Goal: Task Accomplishment & Management: Manage account settings

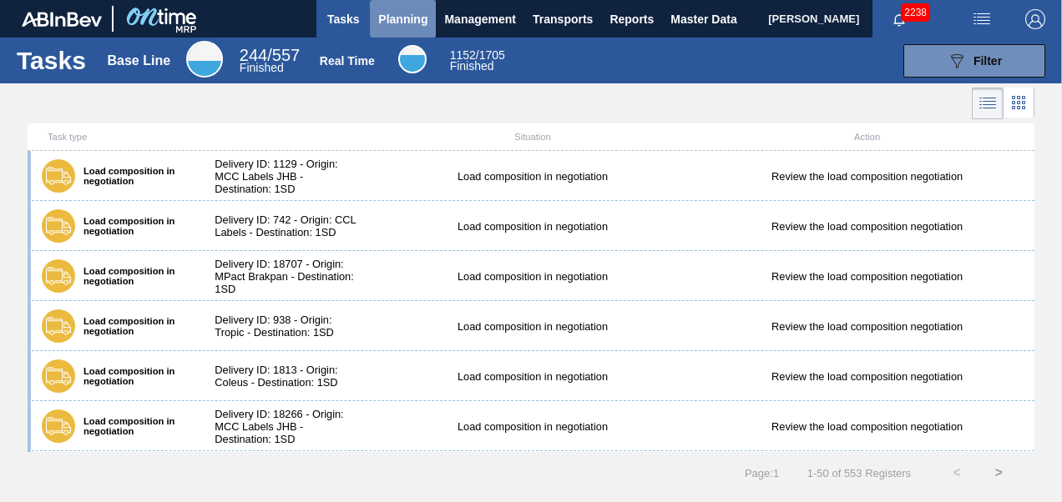
click at [392, 24] on span "Planning" at bounding box center [402, 19] width 49 height 20
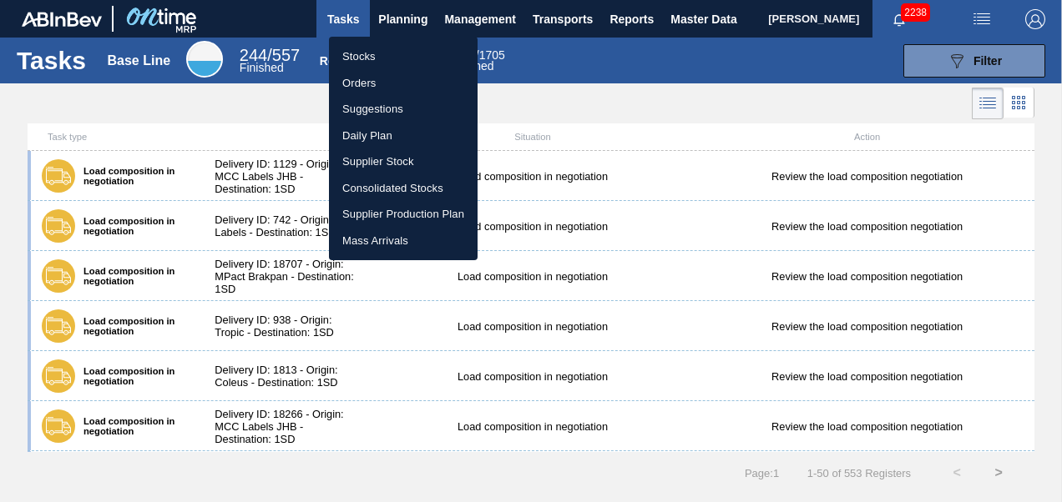
click at [357, 59] on li "Stocks" at bounding box center [403, 56] width 149 height 27
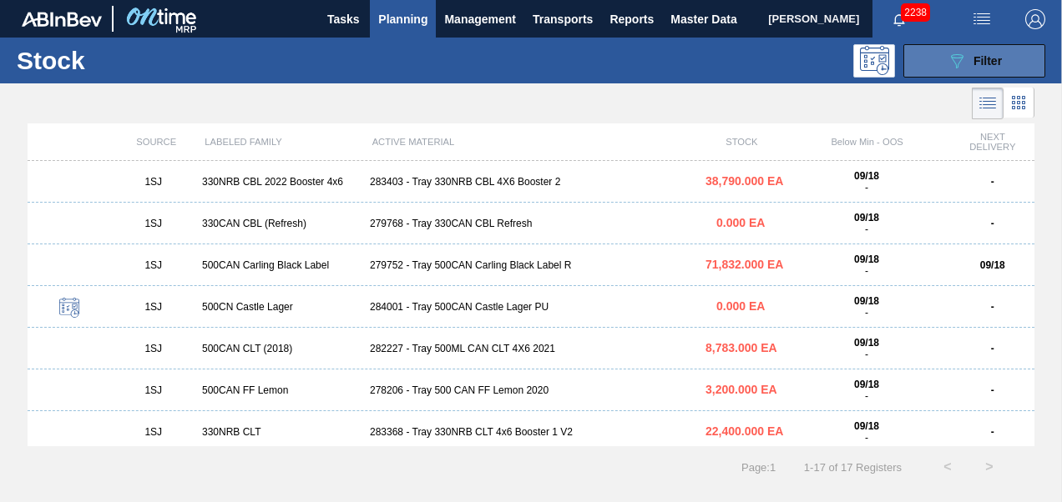
click at [963, 67] on icon "089F7B8B-B2A5-4AFE-B5C0-19BA573D28AC" at bounding box center [956, 61] width 20 height 20
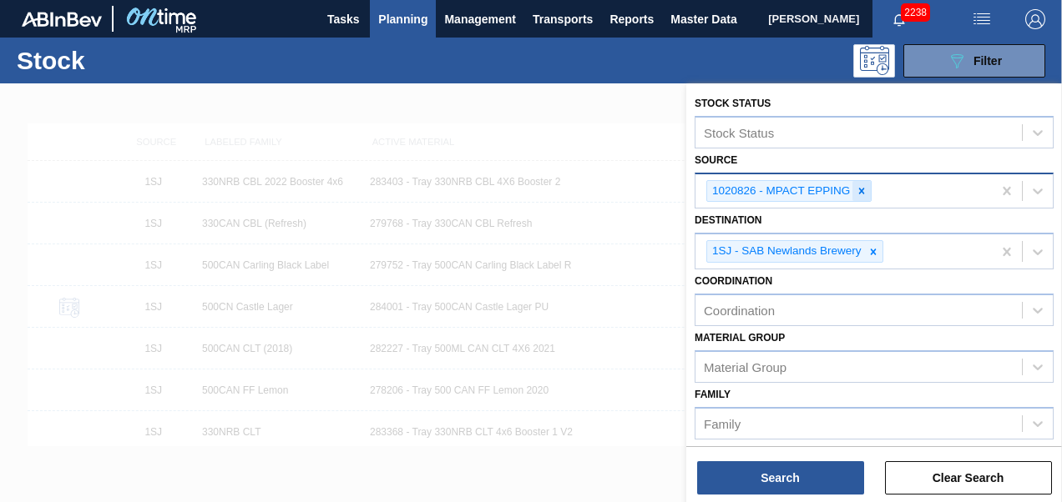
click at [861, 199] on div at bounding box center [861, 191] width 18 height 21
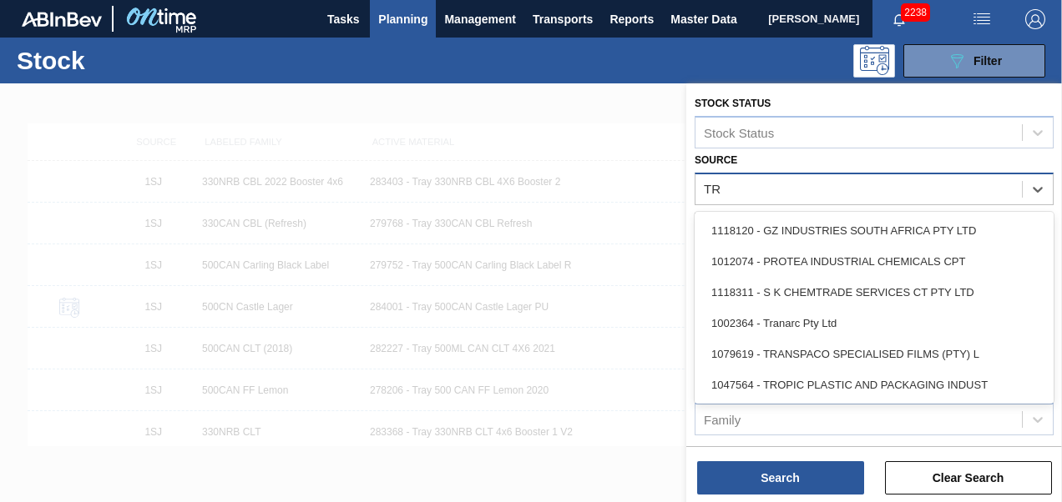
type input "TRO"
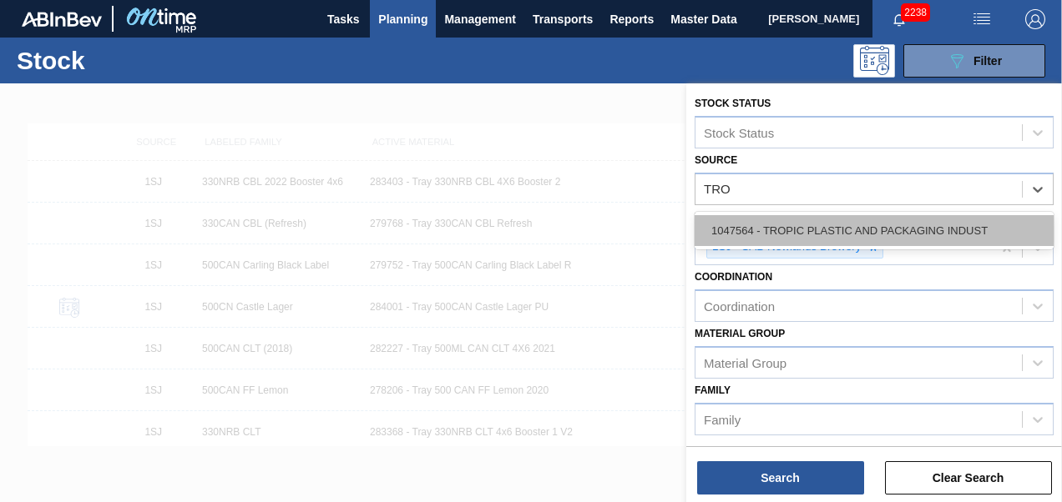
click at [843, 230] on div "1047564 - TROPIC PLASTIC AND PACKAGING INDUST" at bounding box center [873, 230] width 359 height 31
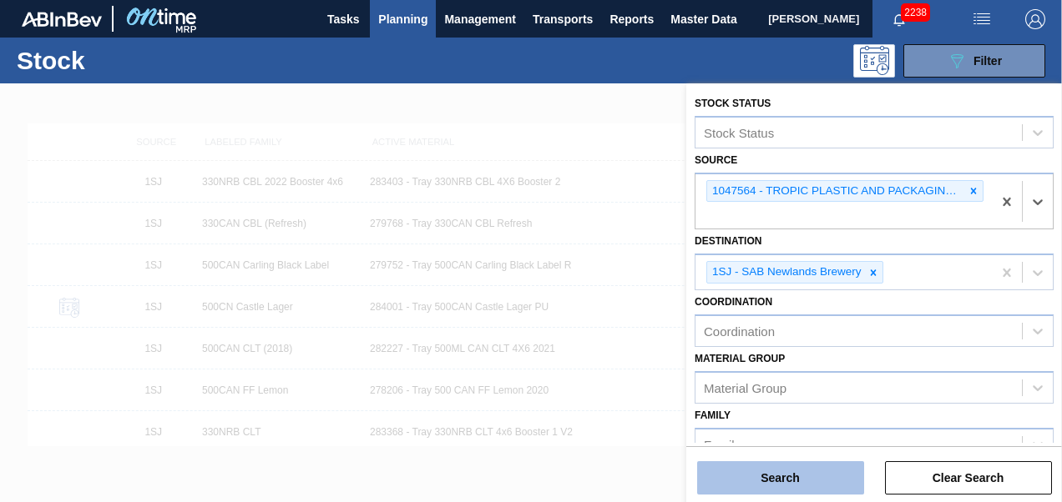
click at [776, 477] on button "Search" at bounding box center [780, 478] width 167 height 33
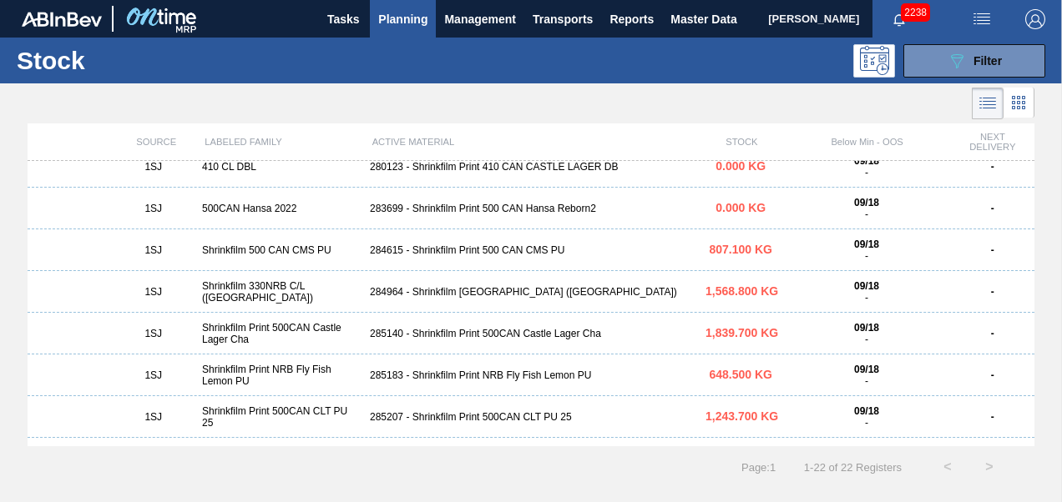
scroll to position [501, 0]
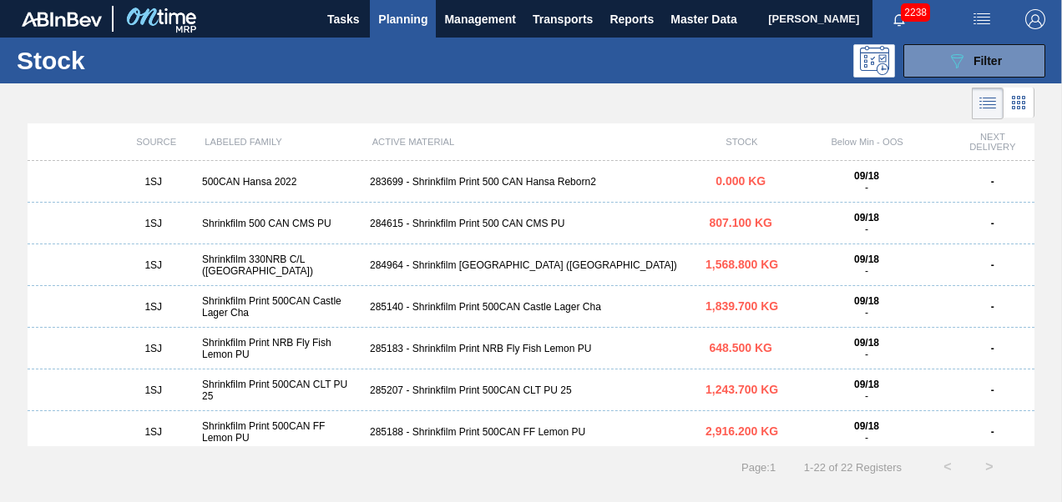
click at [479, 262] on div "284964 - Shrinkfilm [GEOGRAPHIC_DATA] ([GEOGRAPHIC_DATA])" at bounding box center [531, 266] width 336 height 12
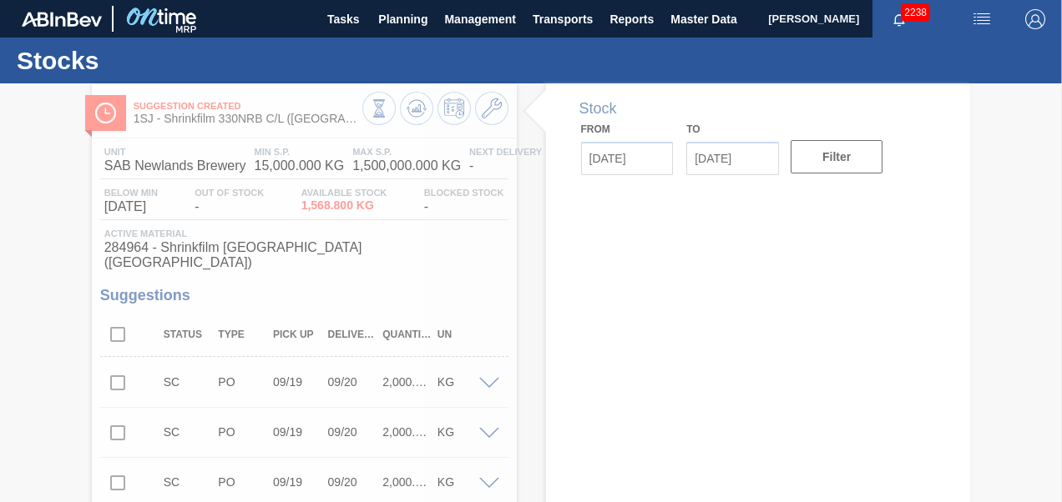
type input "[DATE]"
click at [118, 366] on div at bounding box center [531, 292] width 1062 height 419
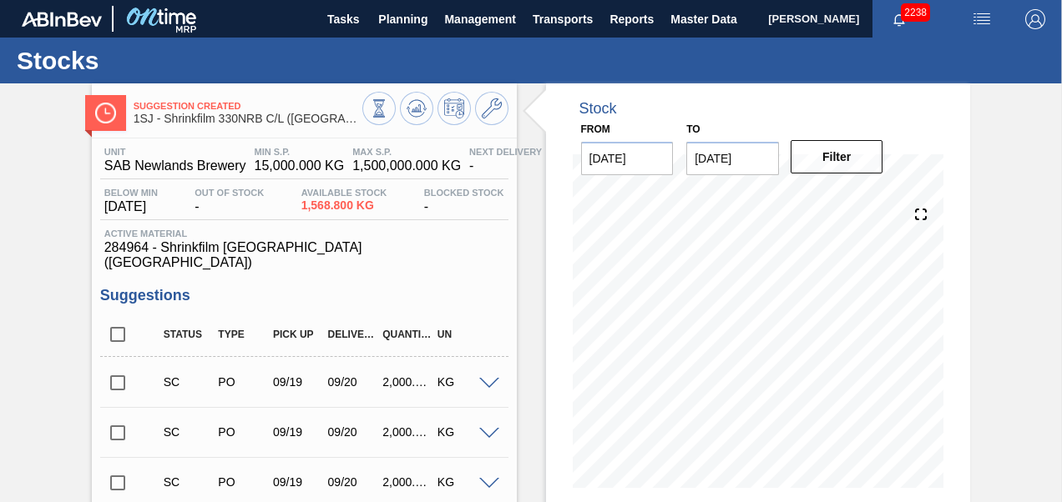
click at [127, 366] on input "checkbox" at bounding box center [117, 383] width 35 height 35
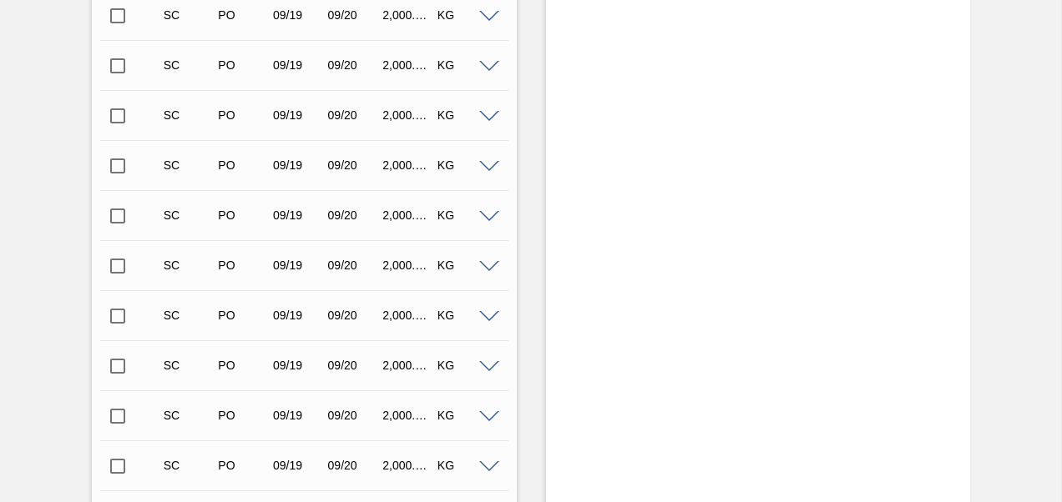
scroll to position [4841, 0]
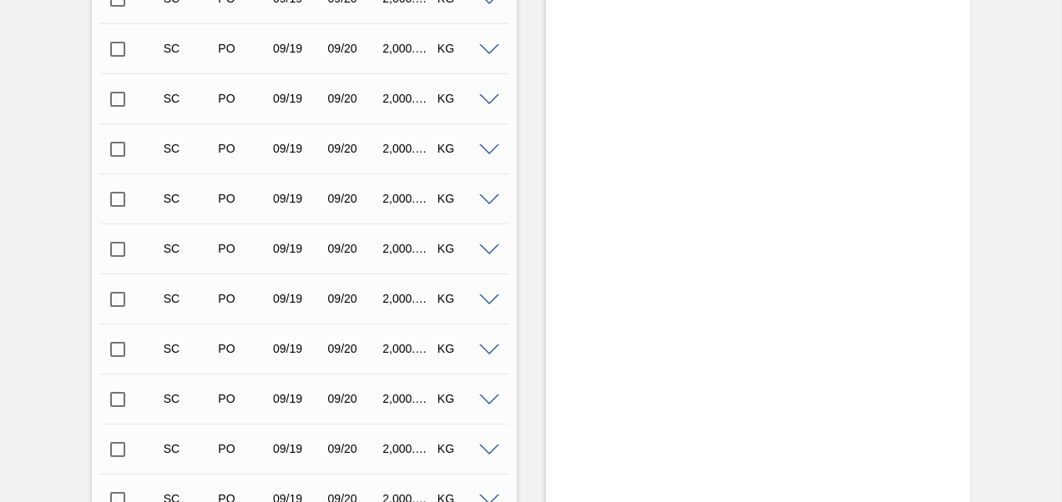
drag, startPoint x: 1058, startPoint y: 70, endPoint x: 1060, endPoint y: 80, distance: 10.2
click at [1060, 80] on main "Tasks Planning Management Transports Reports Master Data Lwando Giyose 2238 Mar…" at bounding box center [531, 251] width 1062 height 502
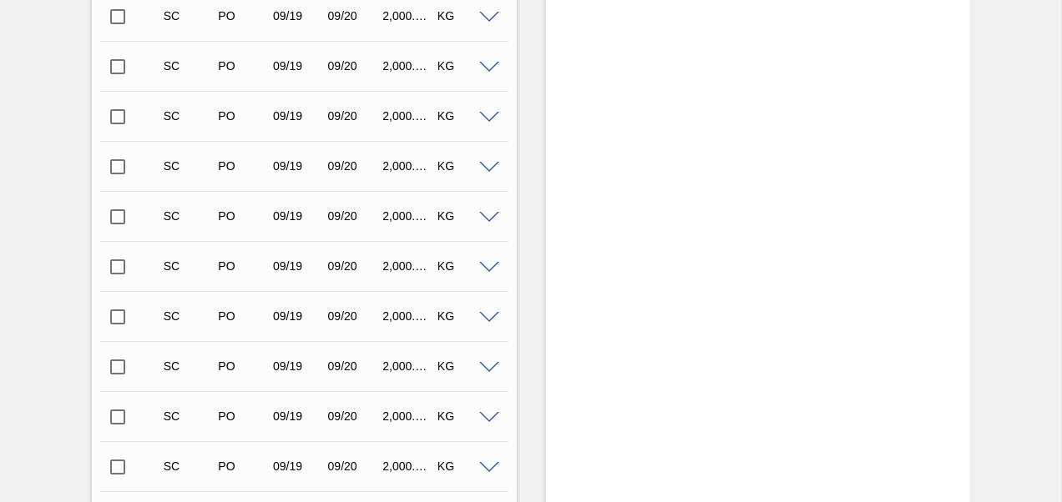
scroll to position [37658, 0]
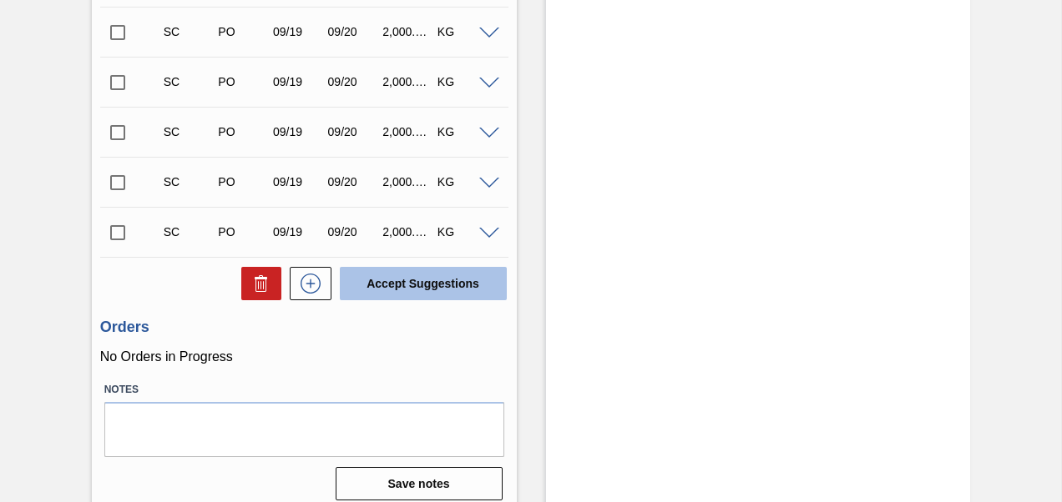
click at [425, 275] on button "Accept Suggestions" at bounding box center [423, 283] width 167 height 33
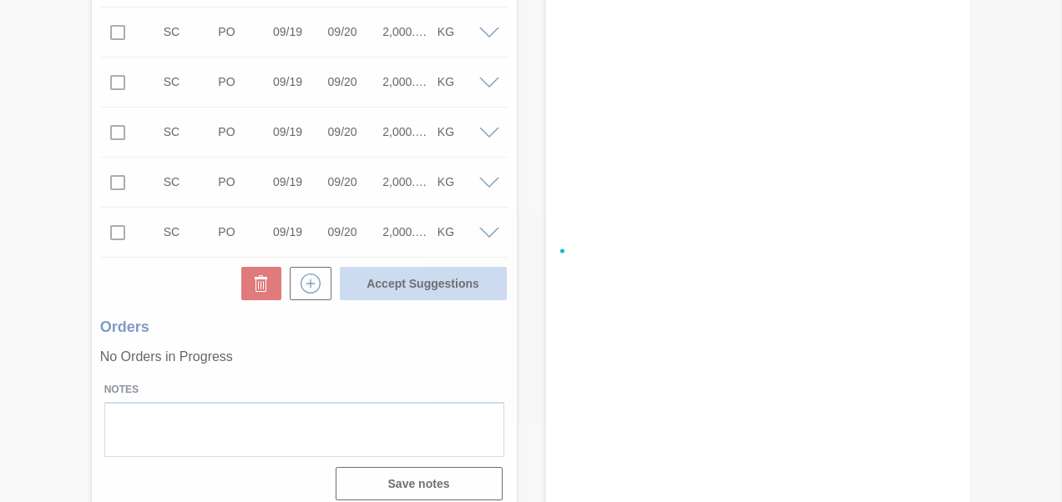
checkbox input "false"
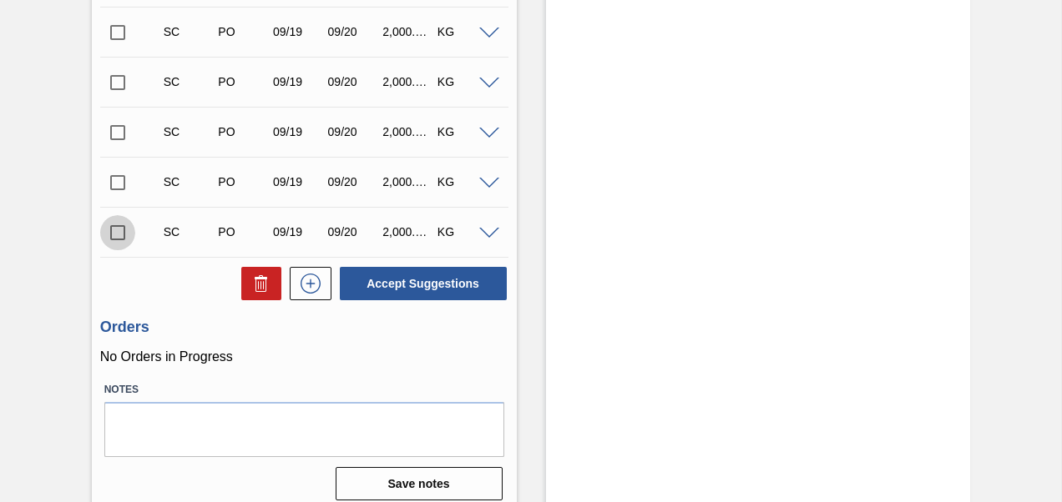
click at [118, 231] on input "checkbox" at bounding box center [117, 232] width 35 height 35
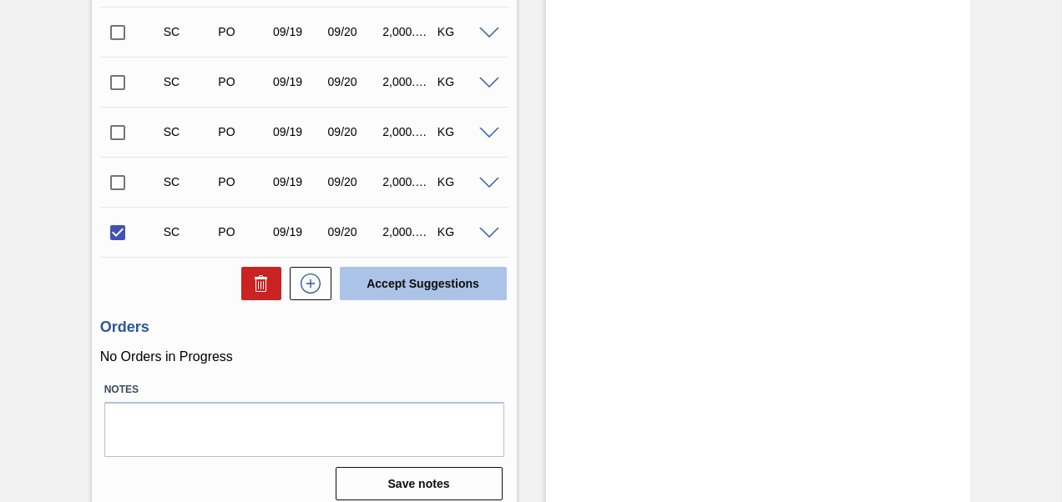
click at [392, 270] on button "Accept Suggestions" at bounding box center [423, 283] width 167 height 33
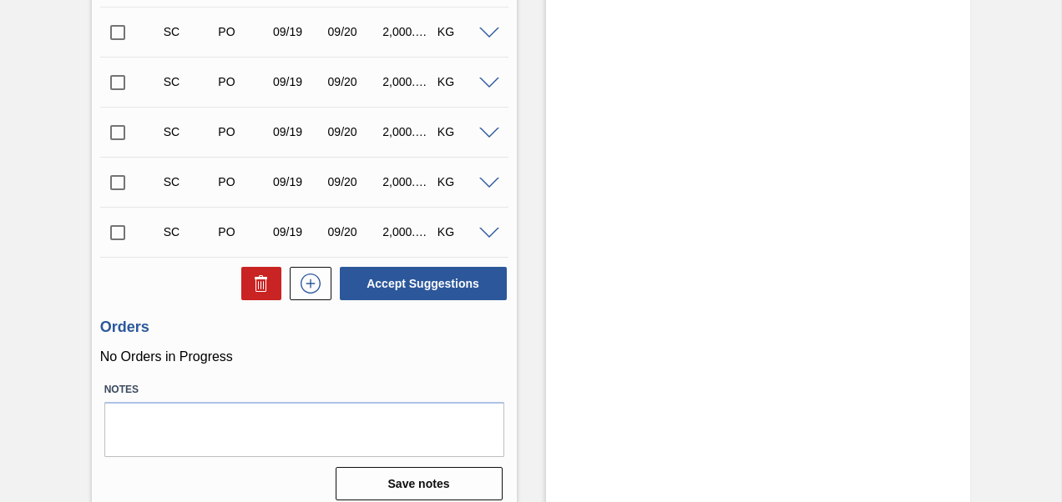
click at [109, 225] on input "checkbox" at bounding box center [117, 232] width 35 height 35
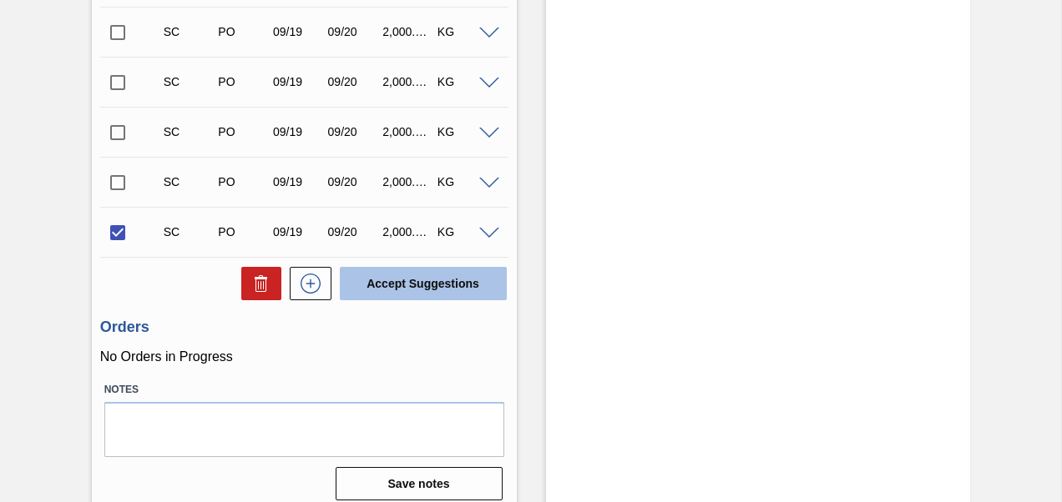
click at [398, 269] on button "Accept Suggestions" at bounding box center [423, 283] width 167 height 33
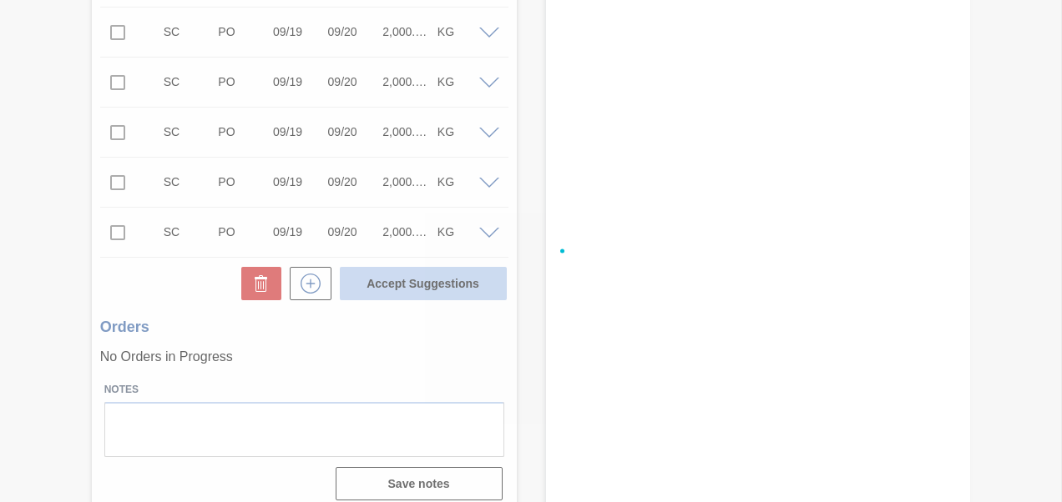
checkbox input "false"
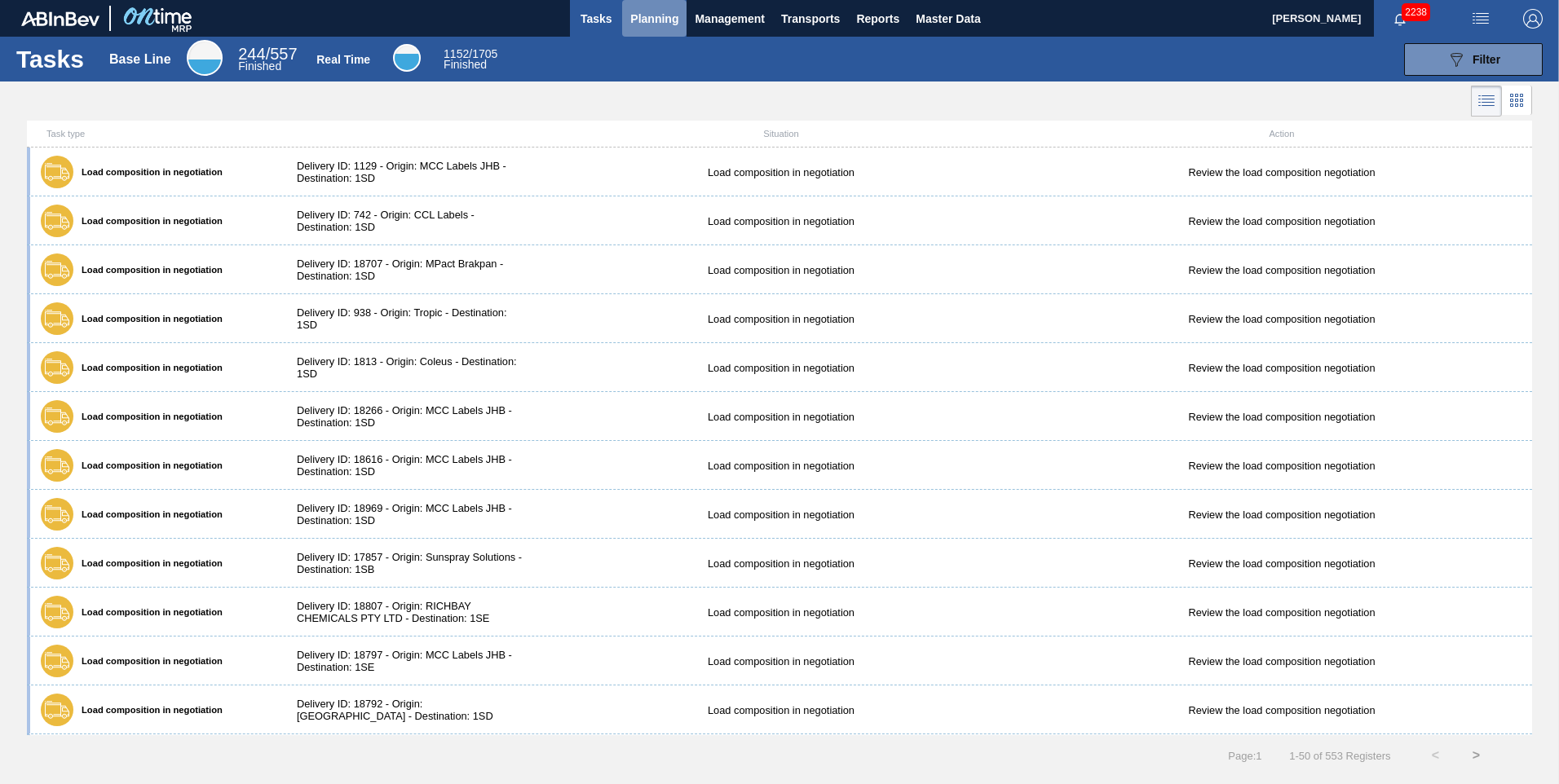
click at [515, 20] on button "Planning" at bounding box center [654, 19] width 64 height 37
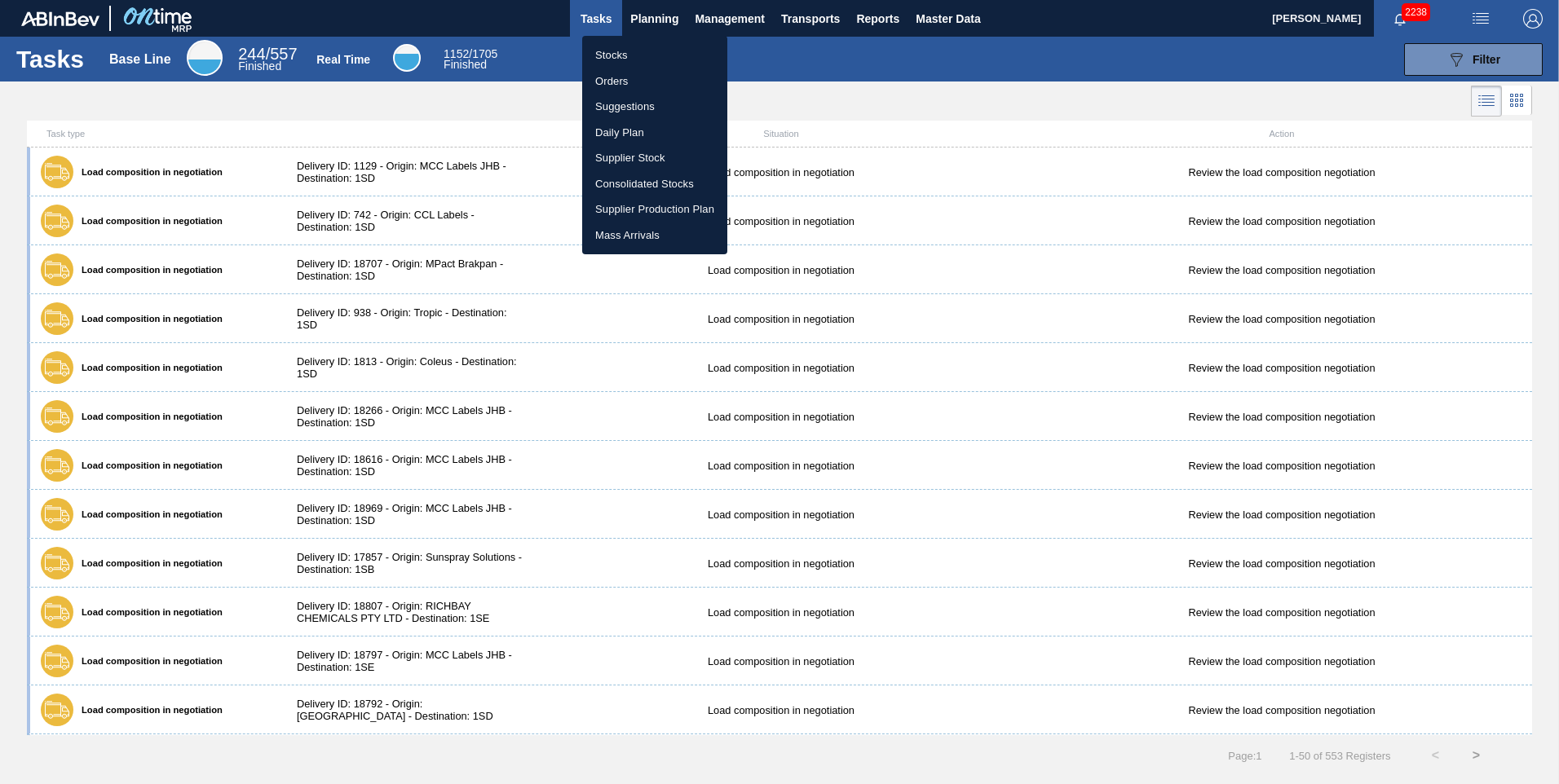
click at [515, 60] on li "Stocks" at bounding box center [654, 55] width 146 height 26
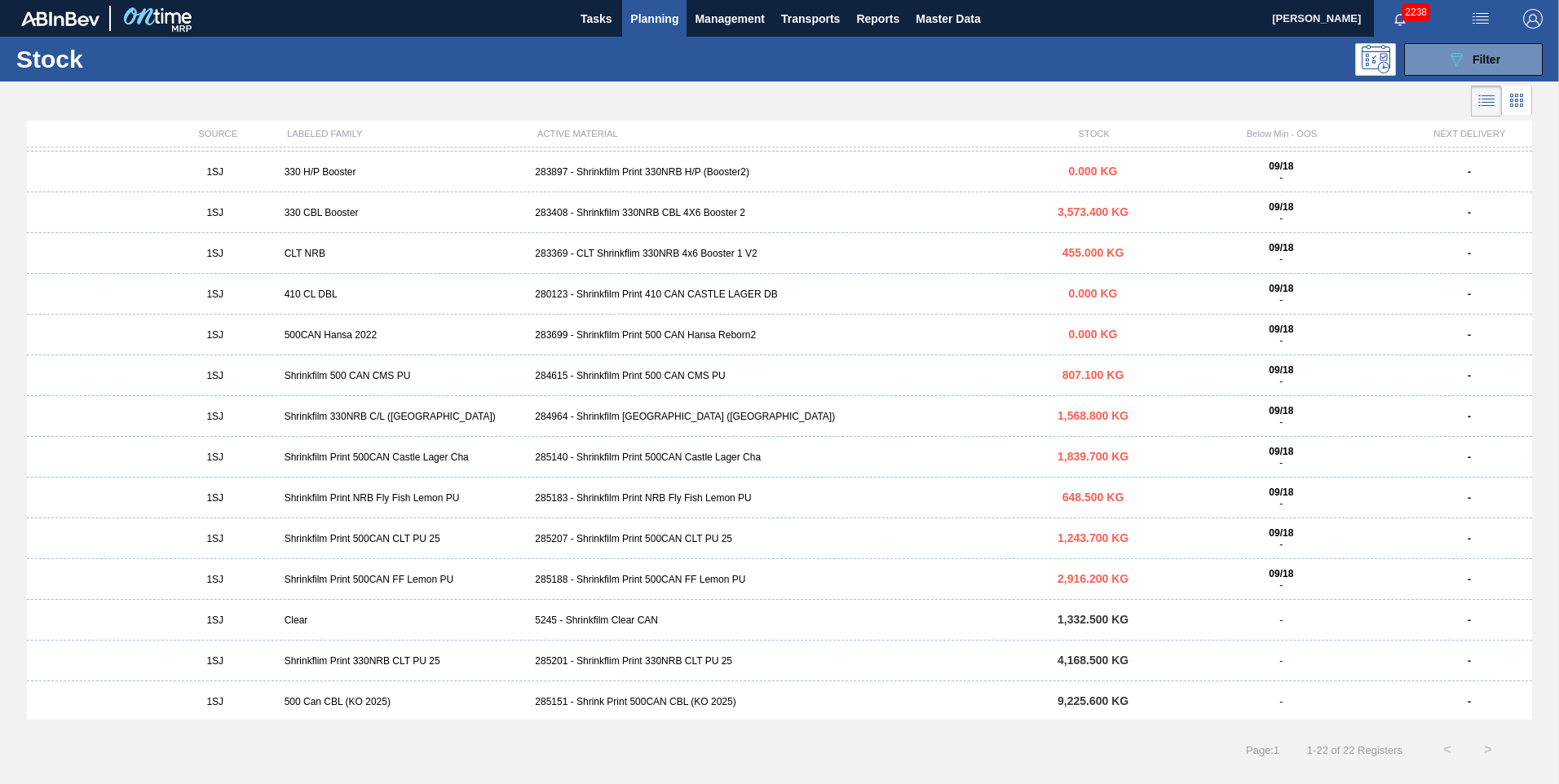
scroll to position [324, 0]
click at [515, 236] on div "284964 - Shrinkfilm [GEOGRAPHIC_DATA] ([GEOGRAPHIC_DATA])" at bounding box center [779, 414] width 501 height 12
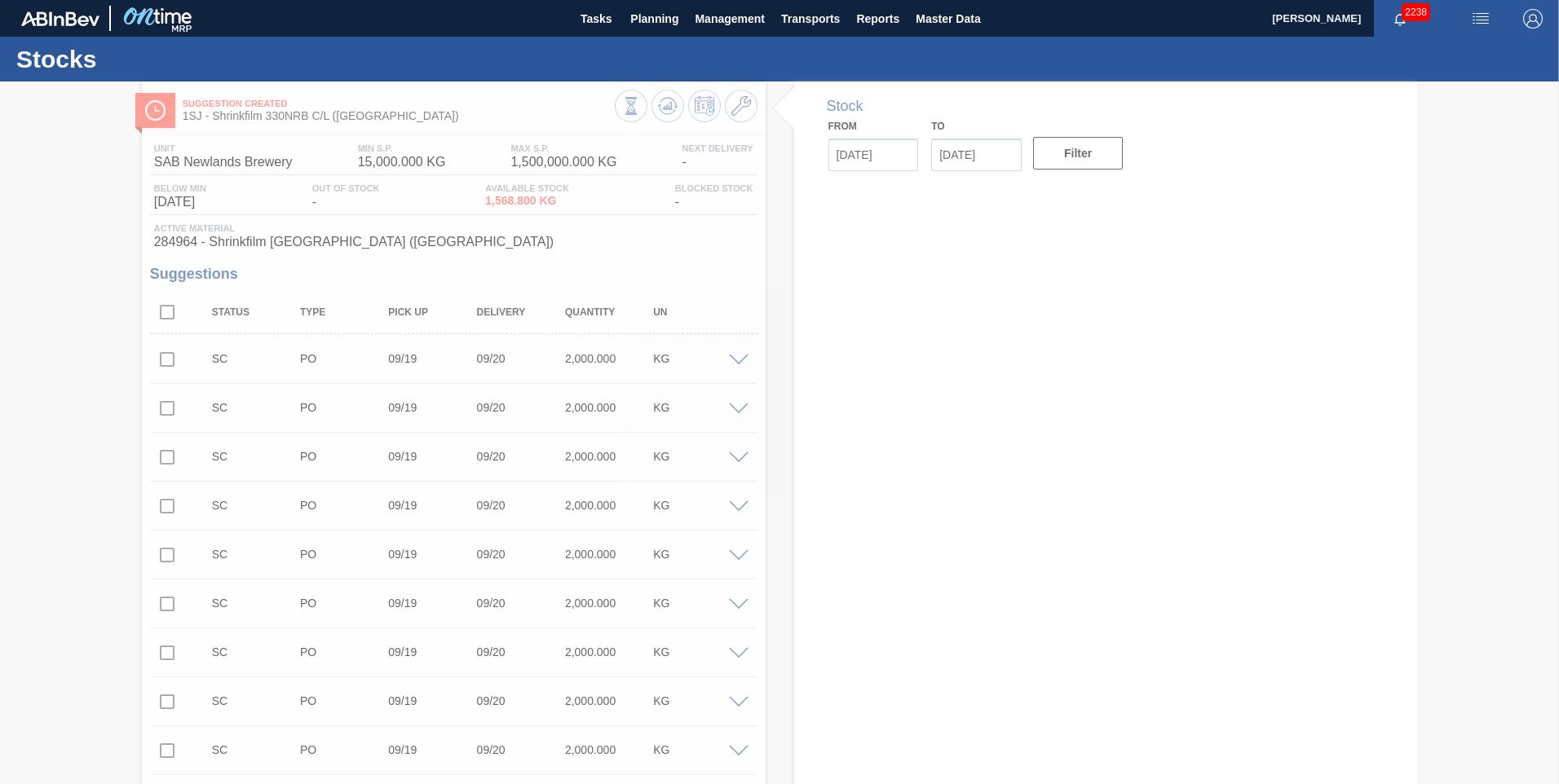
type input "[DATE]"
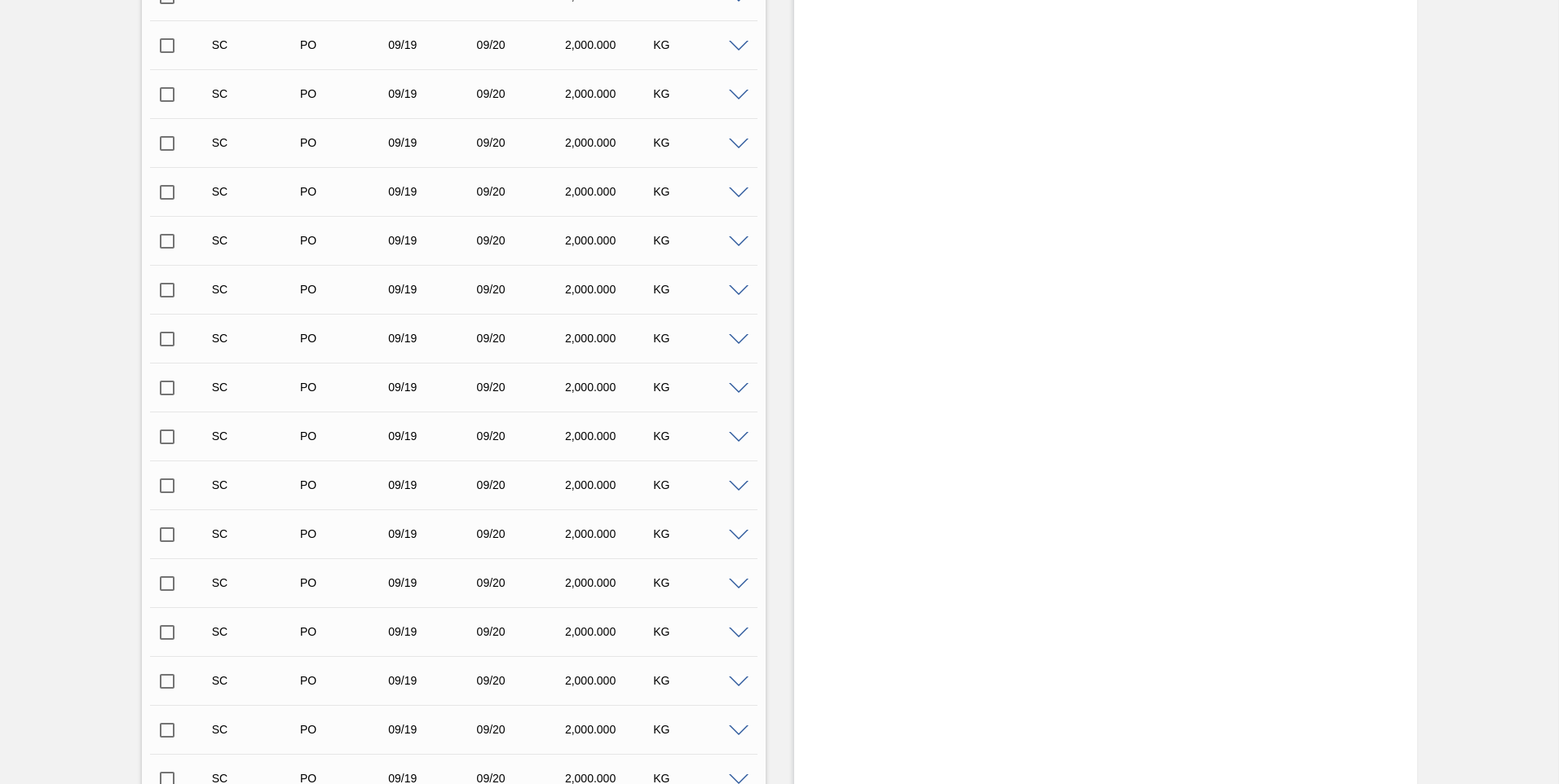
scroll to position [36471, 0]
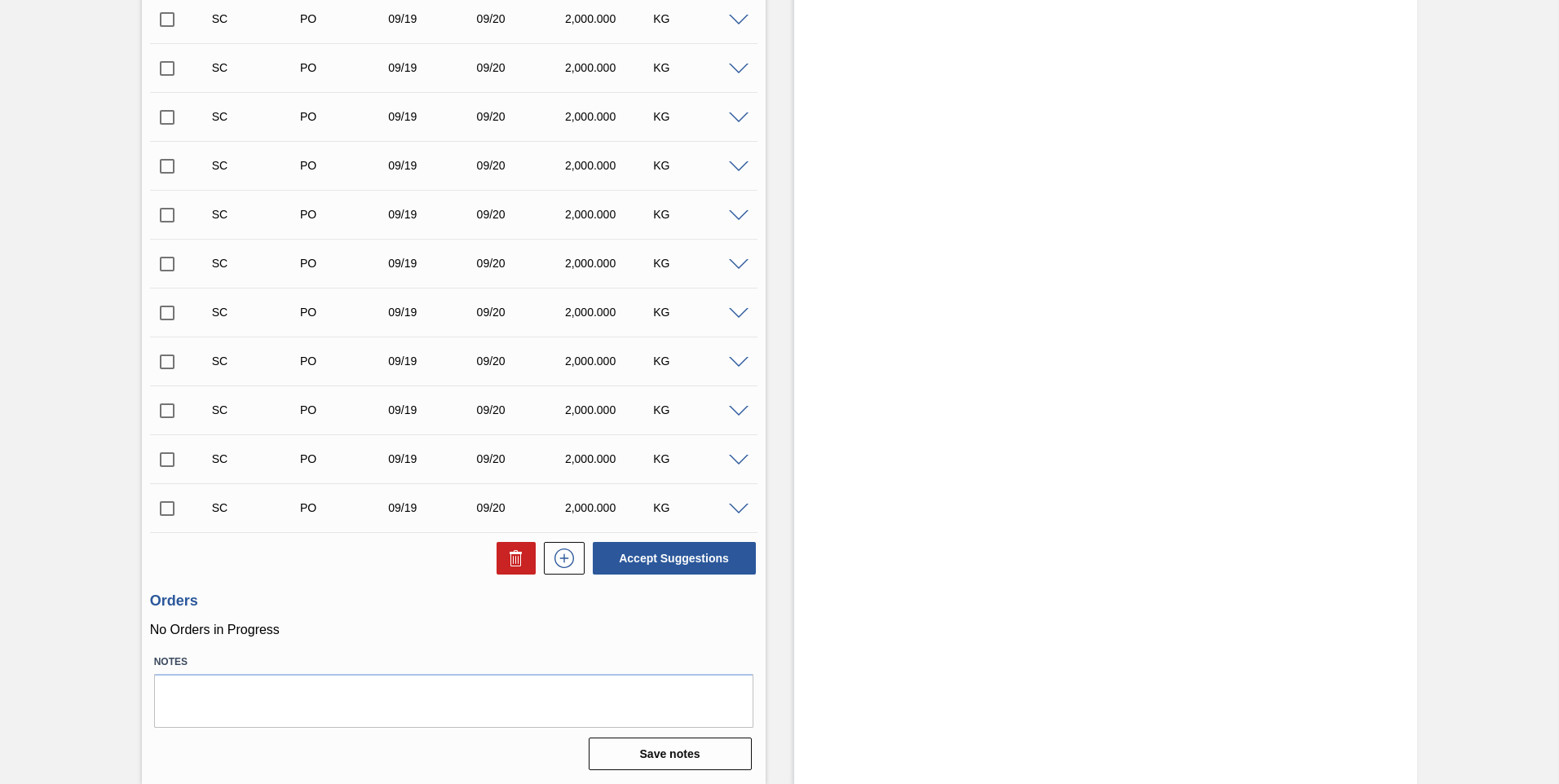
click at [161, 236] on input "checkbox" at bounding box center [167, 508] width 34 height 34
click at [515, 236] on button "Accept Suggestions" at bounding box center [674, 557] width 163 height 32
drag, startPoint x: 171, startPoint y: 515, endPoint x: 237, endPoint y: 542, distance: 71.3
click at [171, 236] on input "checkbox" at bounding box center [167, 508] width 34 height 34
click at [162, 236] on input "checkbox" at bounding box center [167, 508] width 34 height 34
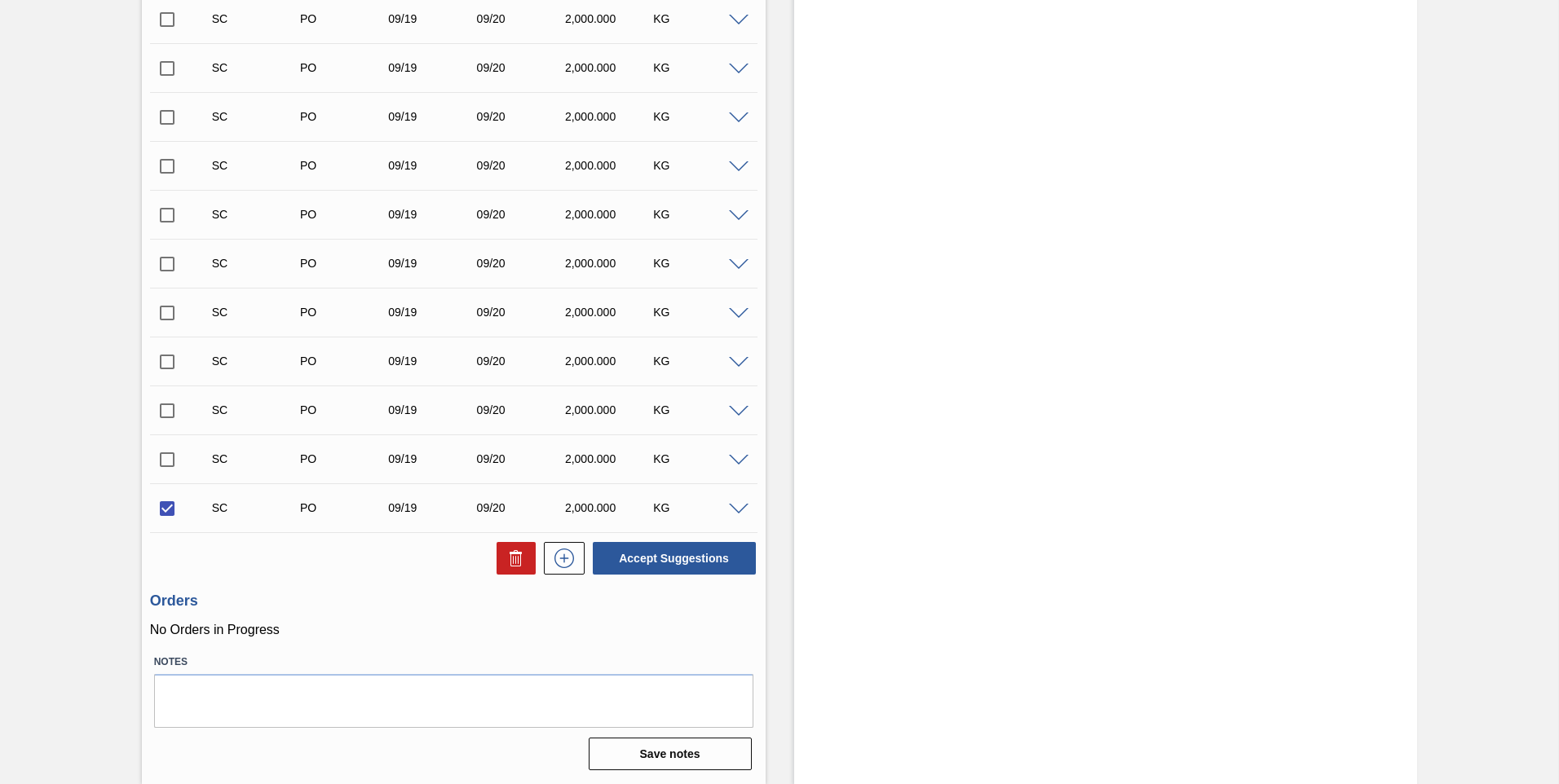
checkbox input "false"
click at [160, 236] on input "checkbox" at bounding box center [167, 459] width 34 height 34
click at [515, 236] on button "Accept Suggestions" at bounding box center [674, 557] width 163 height 32
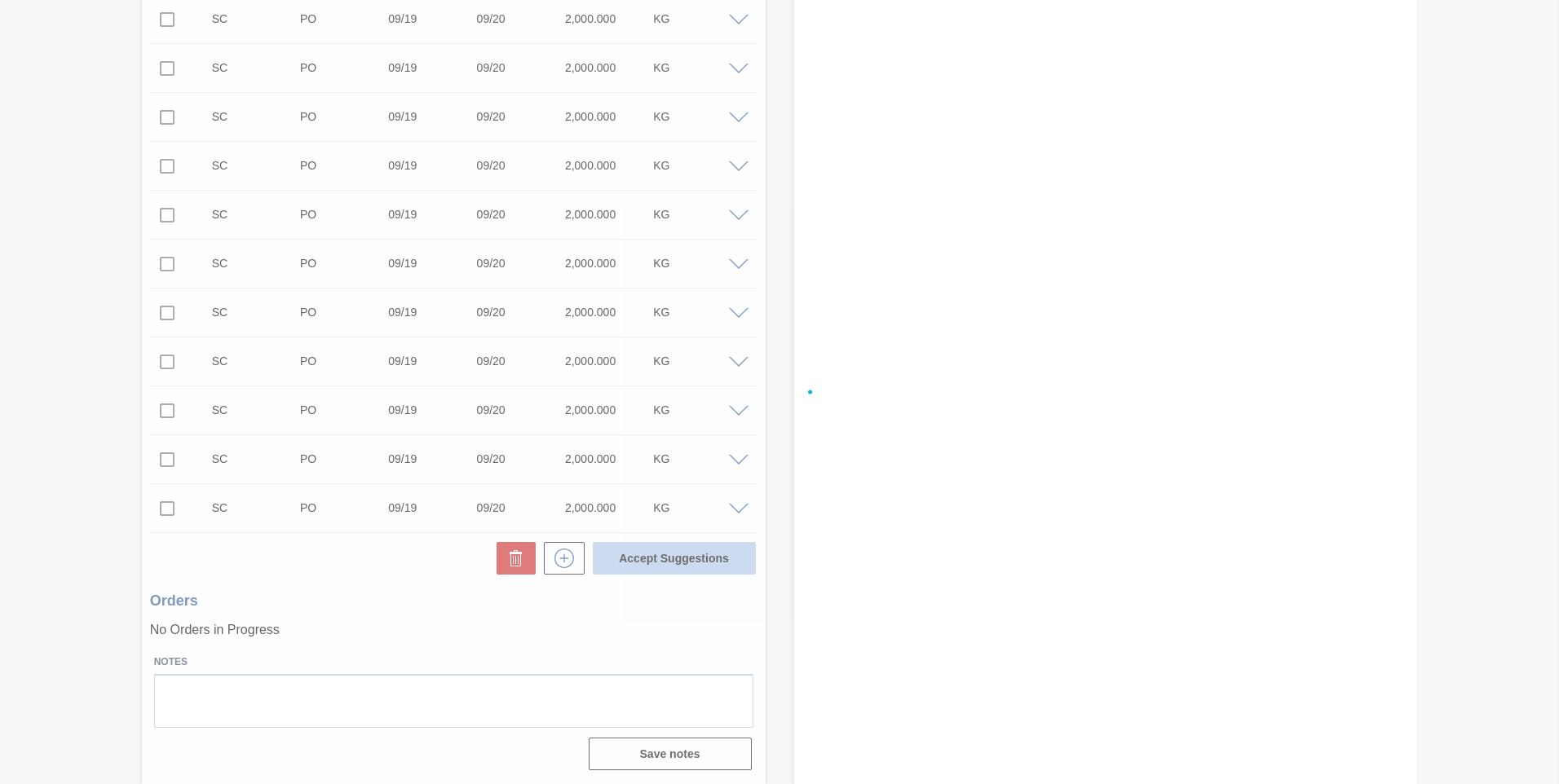
checkbox input "false"
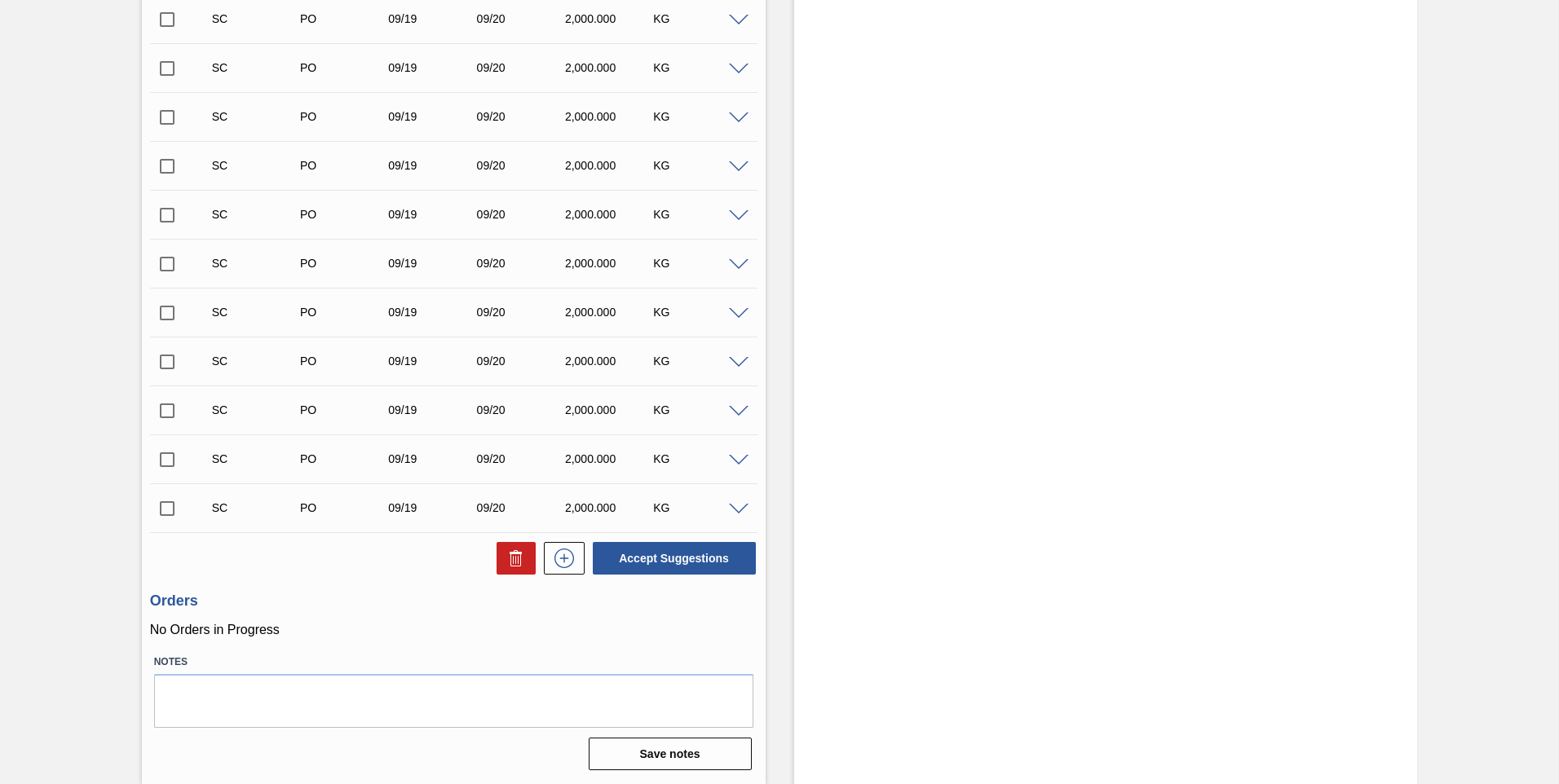
click at [164, 236] on input "checkbox" at bounding box center [167, 508] width 34 height 34
checkbox input "true"
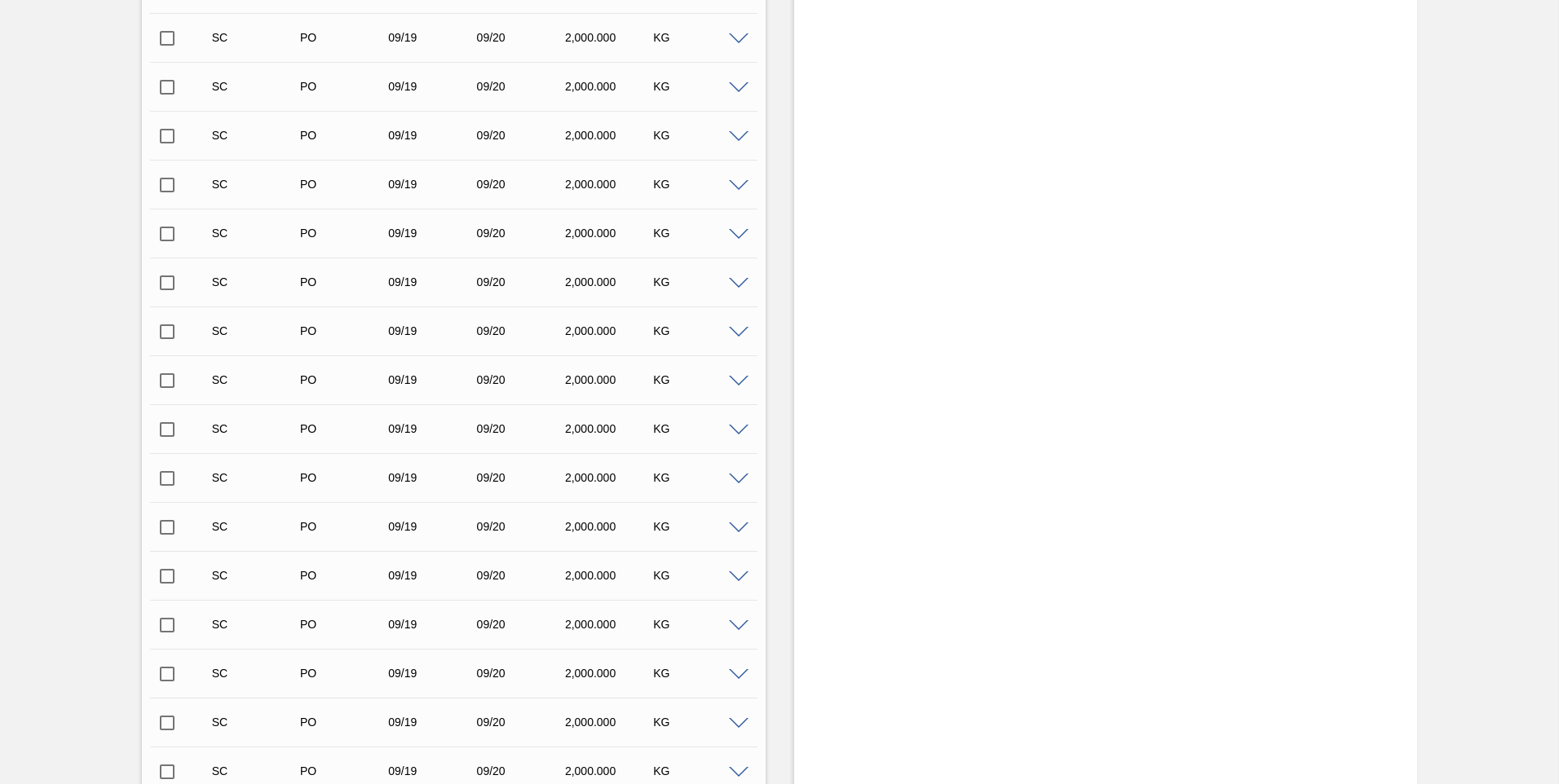
scroll to position [0, 0]
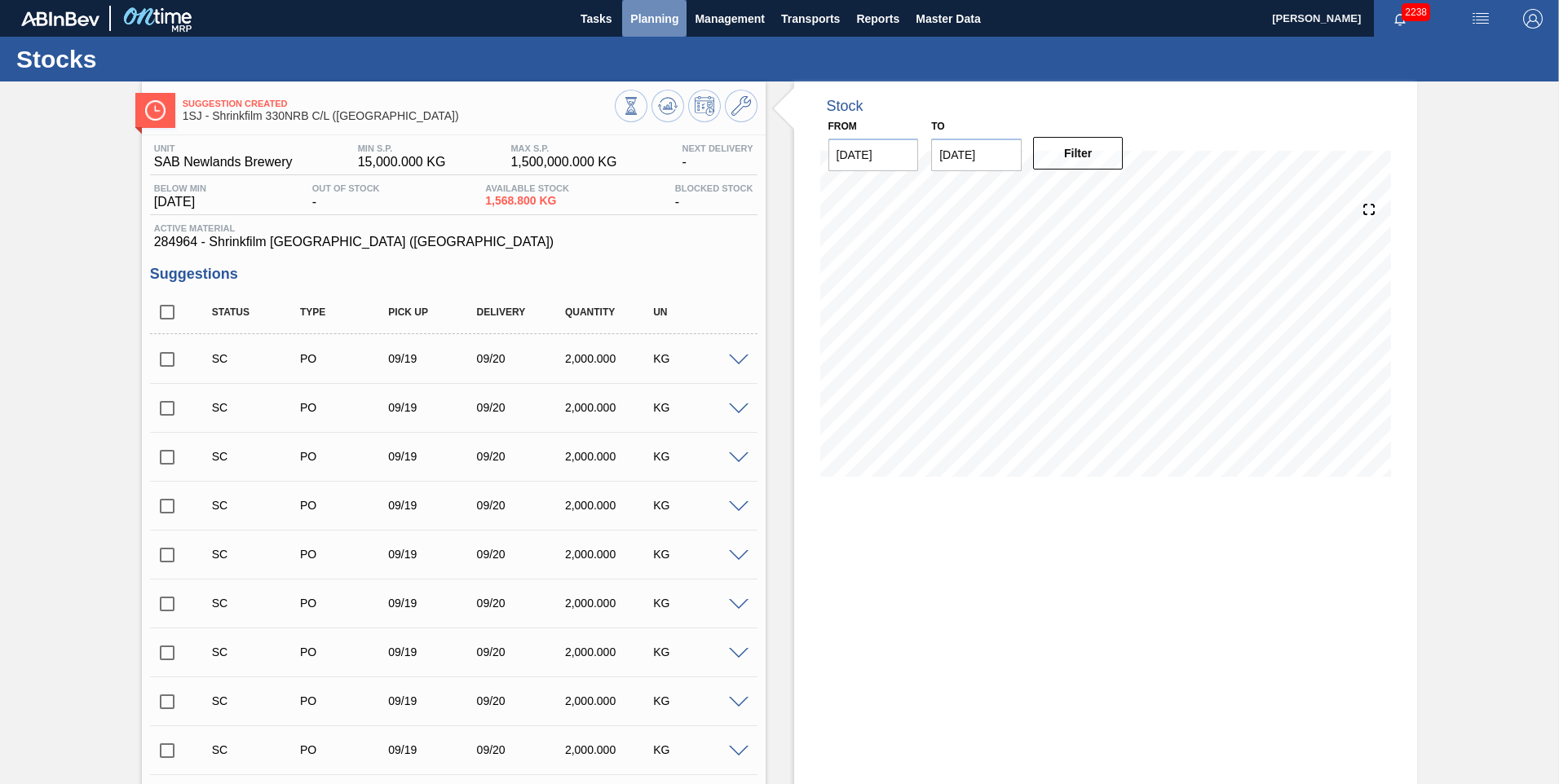
click at [515, 27] on span "Planning" at bounding box center [653, 19] width 48 height 20
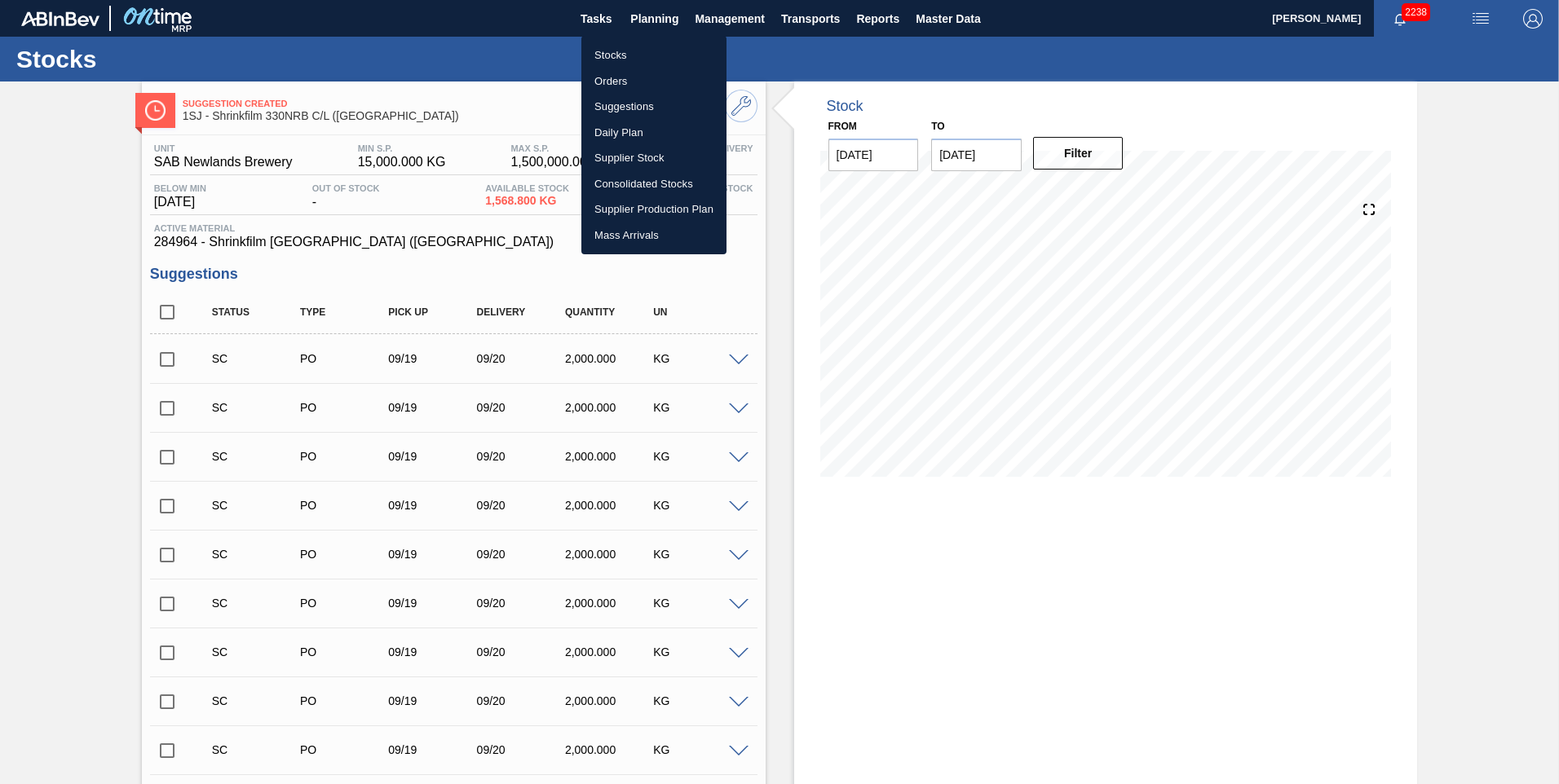
click at [515, 47] on li "Stocks" at bounding box center [653, 55] width 146 height 26
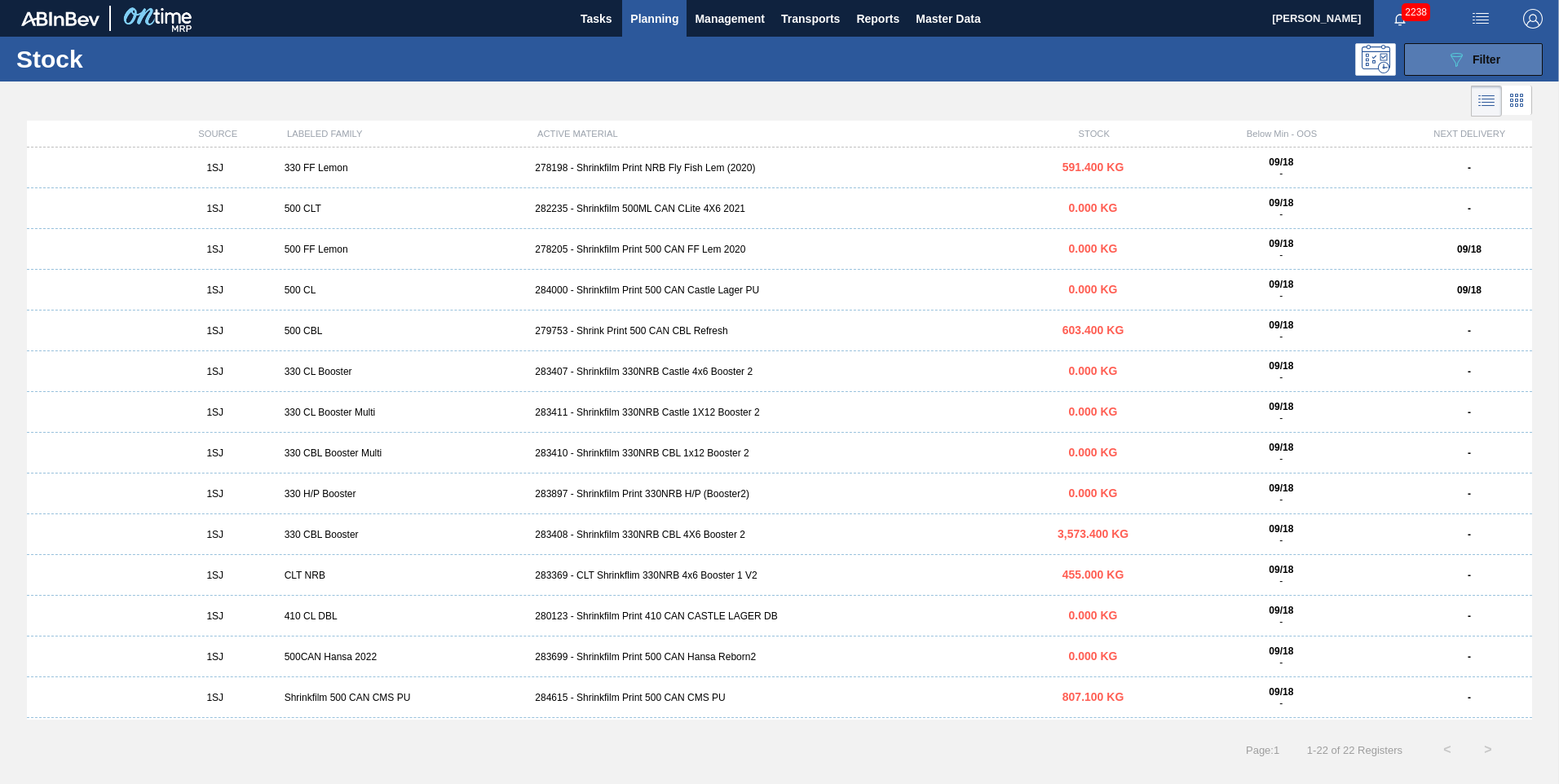
click at [515, 66] on icon "089F7B8B-B2A5-4AFE-B5C0-19BA573D28AC" at bounding box center [1456, 60] width 20 height 20
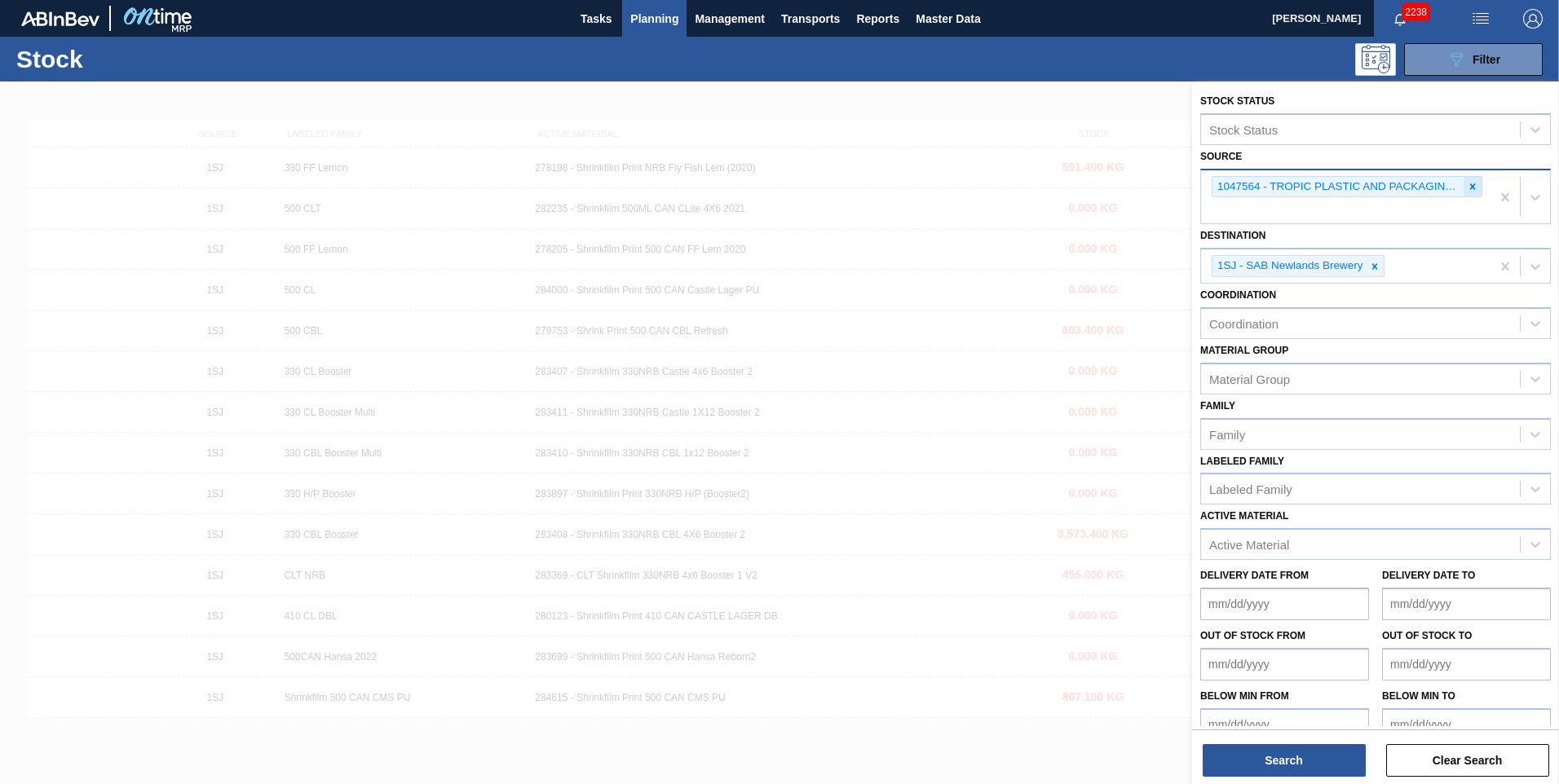
click at [515, 179] on div at bounding box center [1472, 186] width 18 height 21
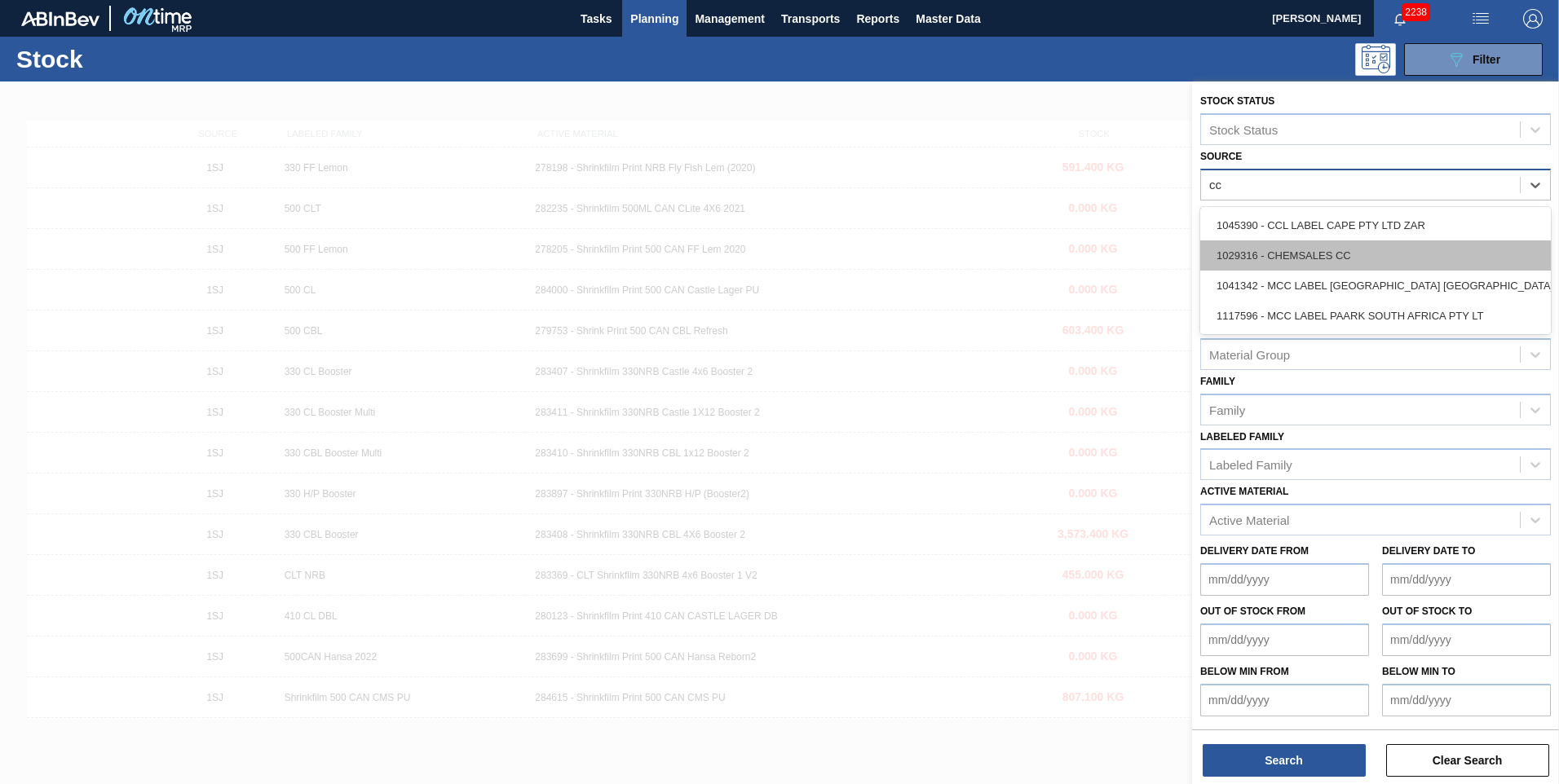
type input "ccl"
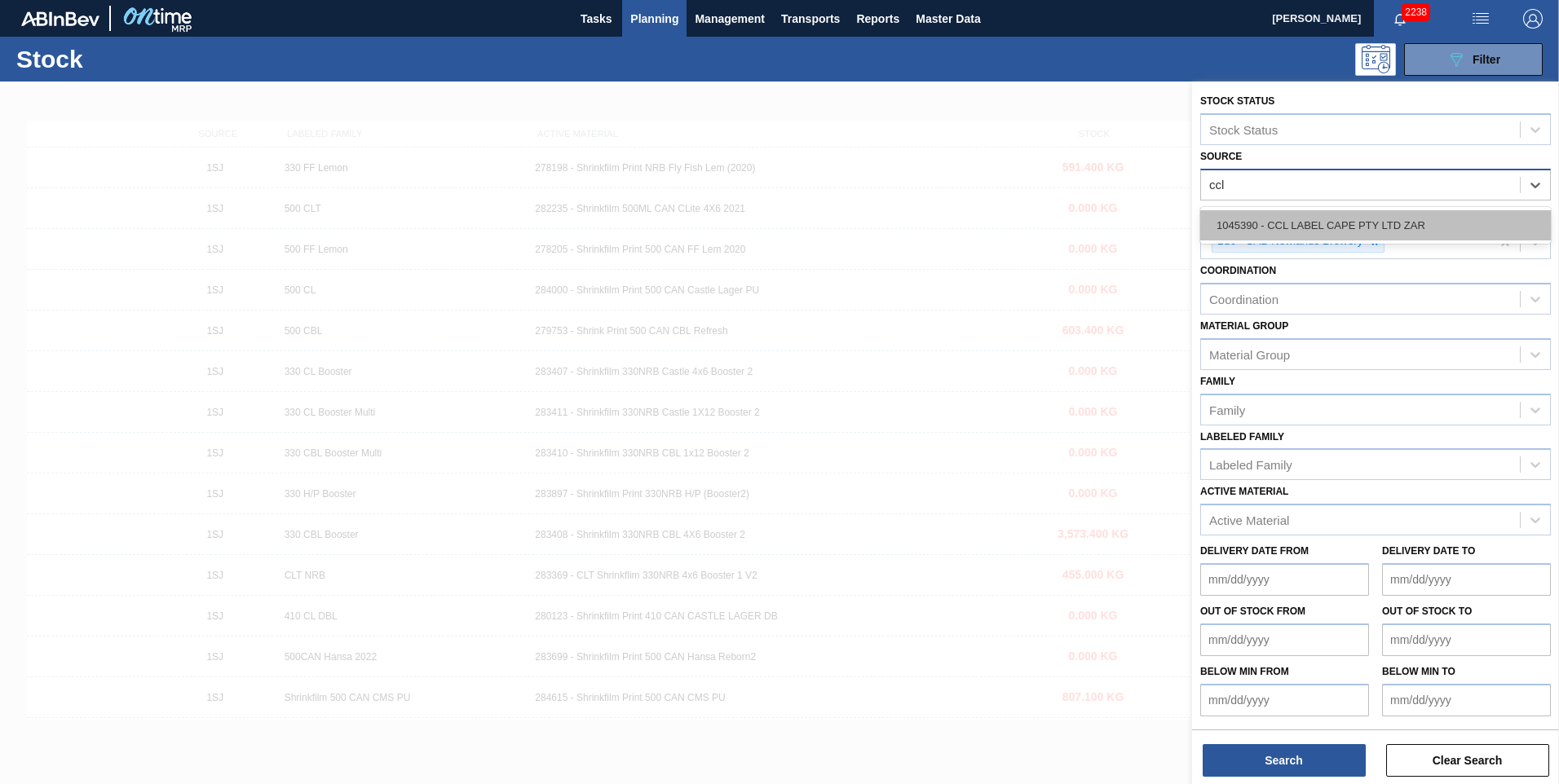
click at [515, 221] on div "1045390 - CCL LABEL CAPE PTY LTD ZAR" at bounding box center [1375, 225] width 351 height 30
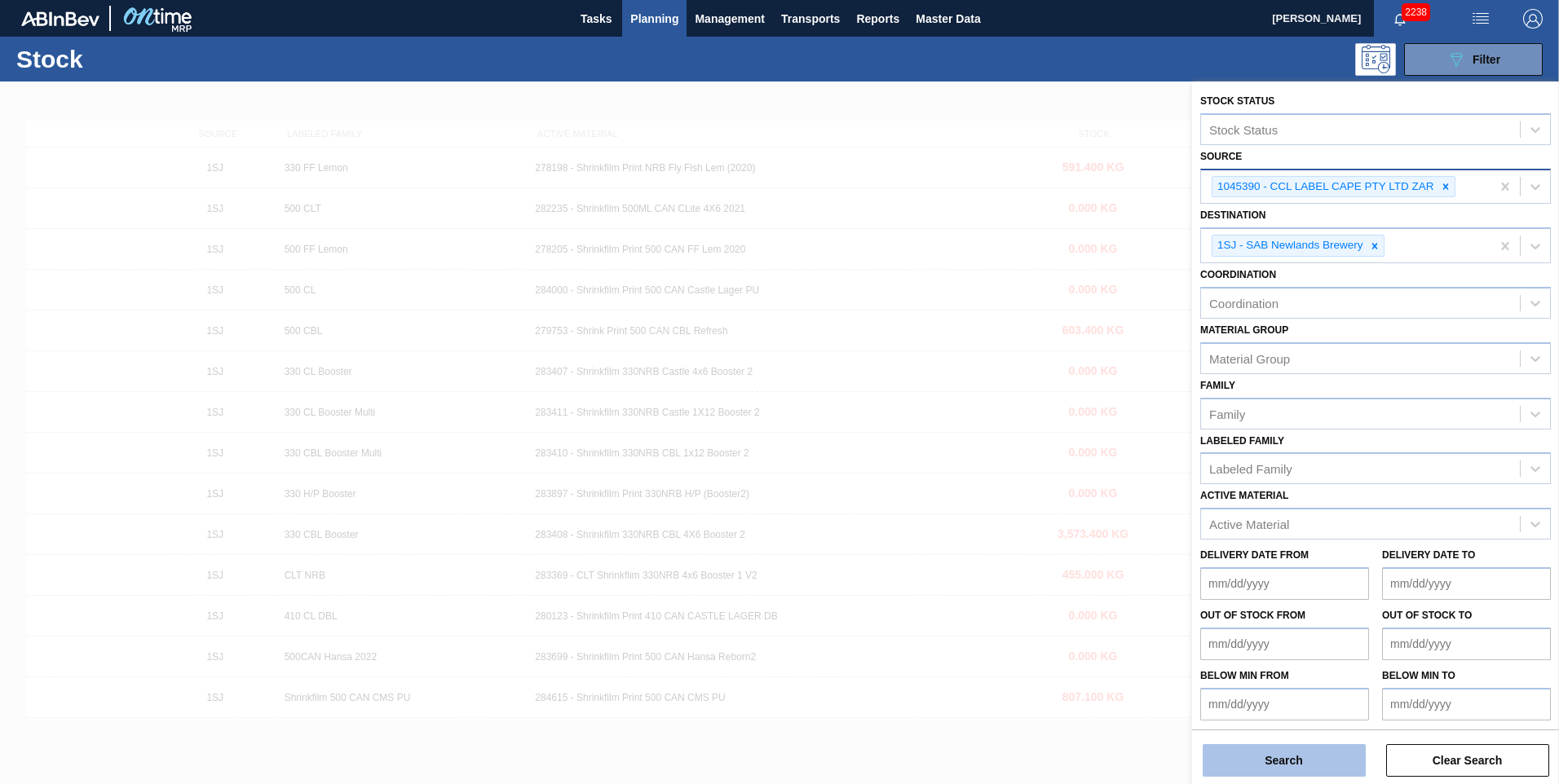
click at [515, 236] on button "Search" at bounding box center [1284, 760] width 163 height 32
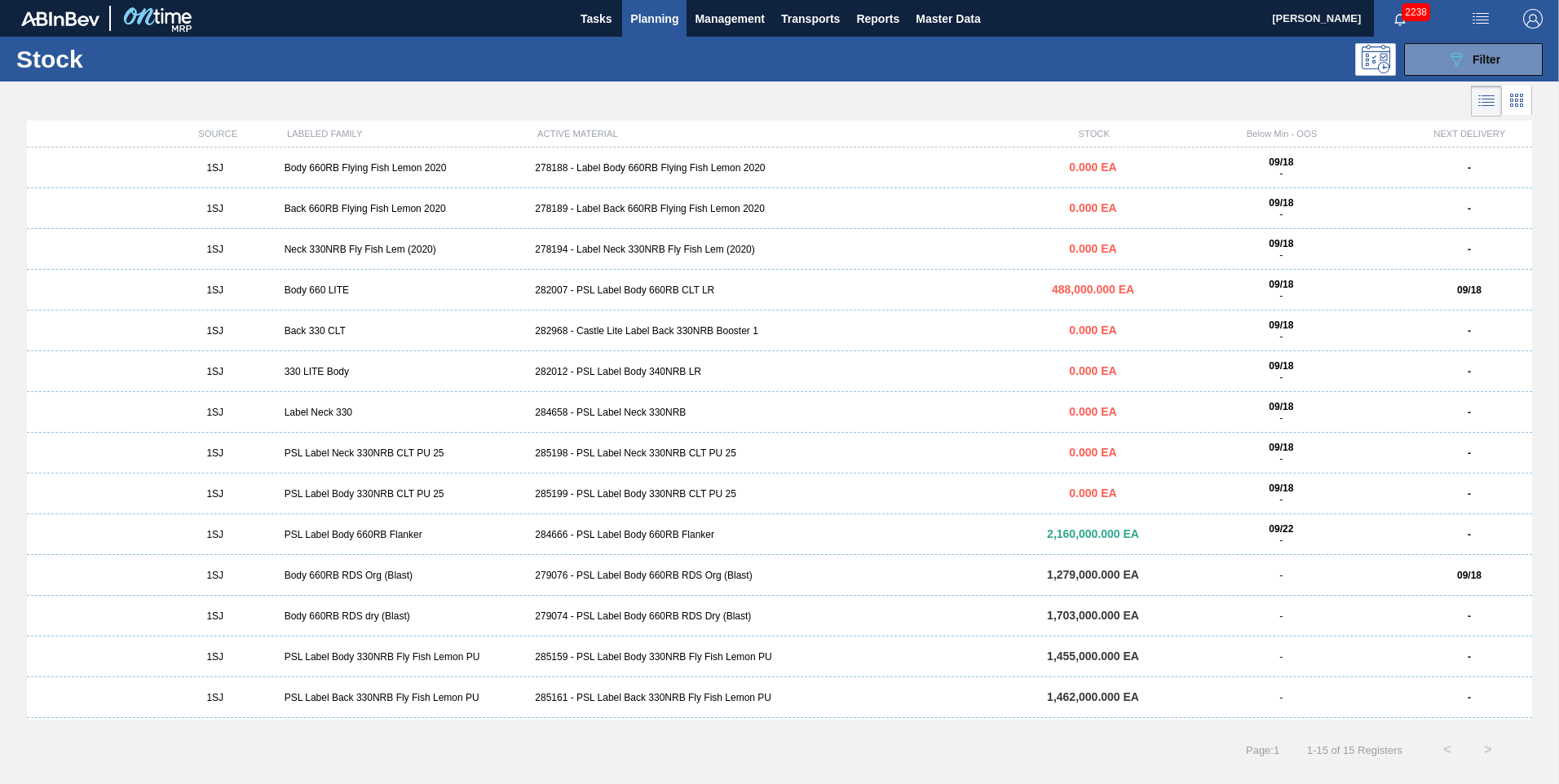
click at [515, 236] on div "282968 - Castle Lite Label Back 330NRB Booster 1" at bounding box center [779, 331] width 501 height 12
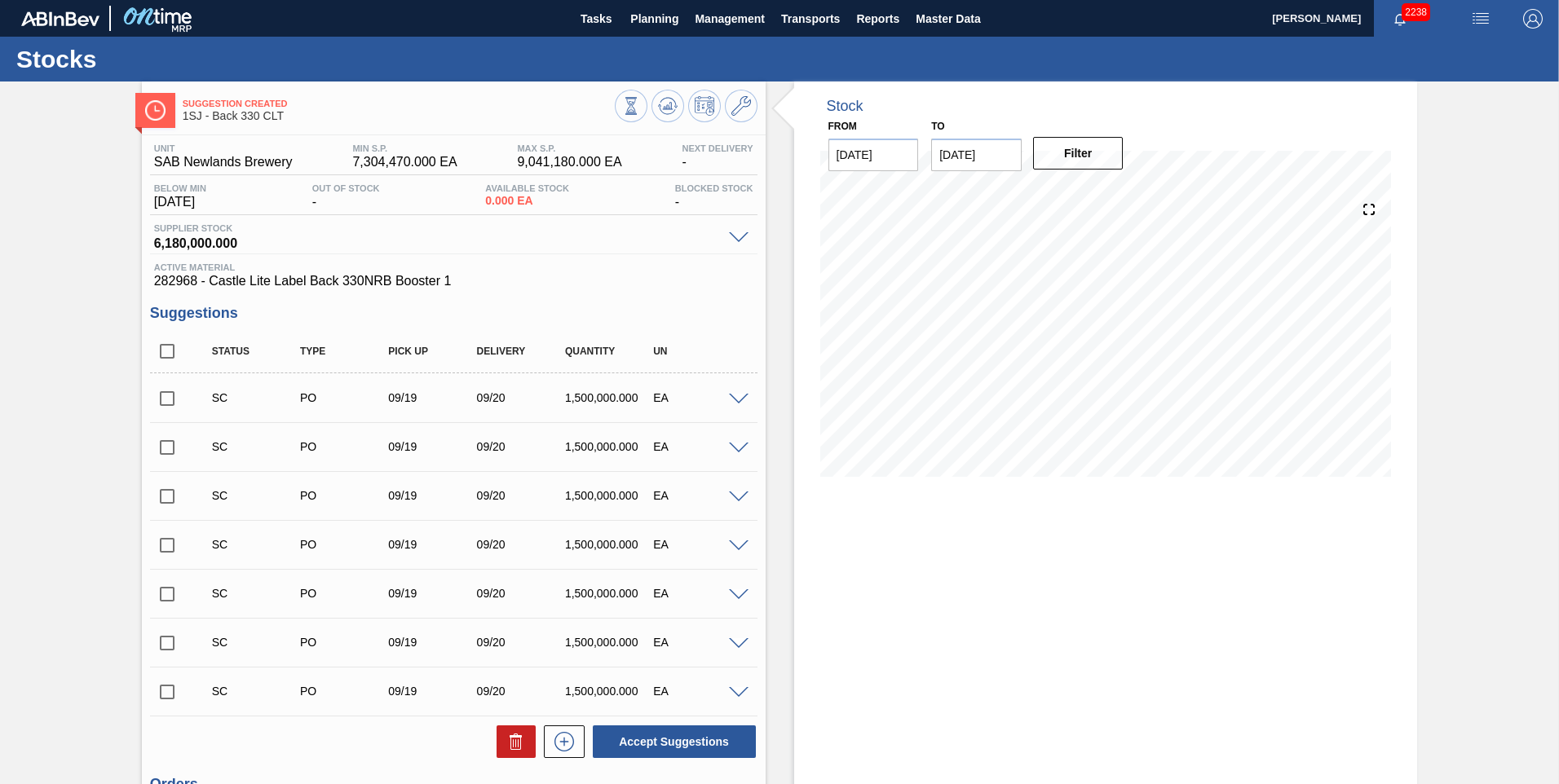
click at [515, 236] on div "SC PO 09/19 09/20 1,500,000.000 EA" at bounding box center [454, 397] width 608 height 41
click at [515, 236] on span at bounding box center [738, 399] width 20 height 13
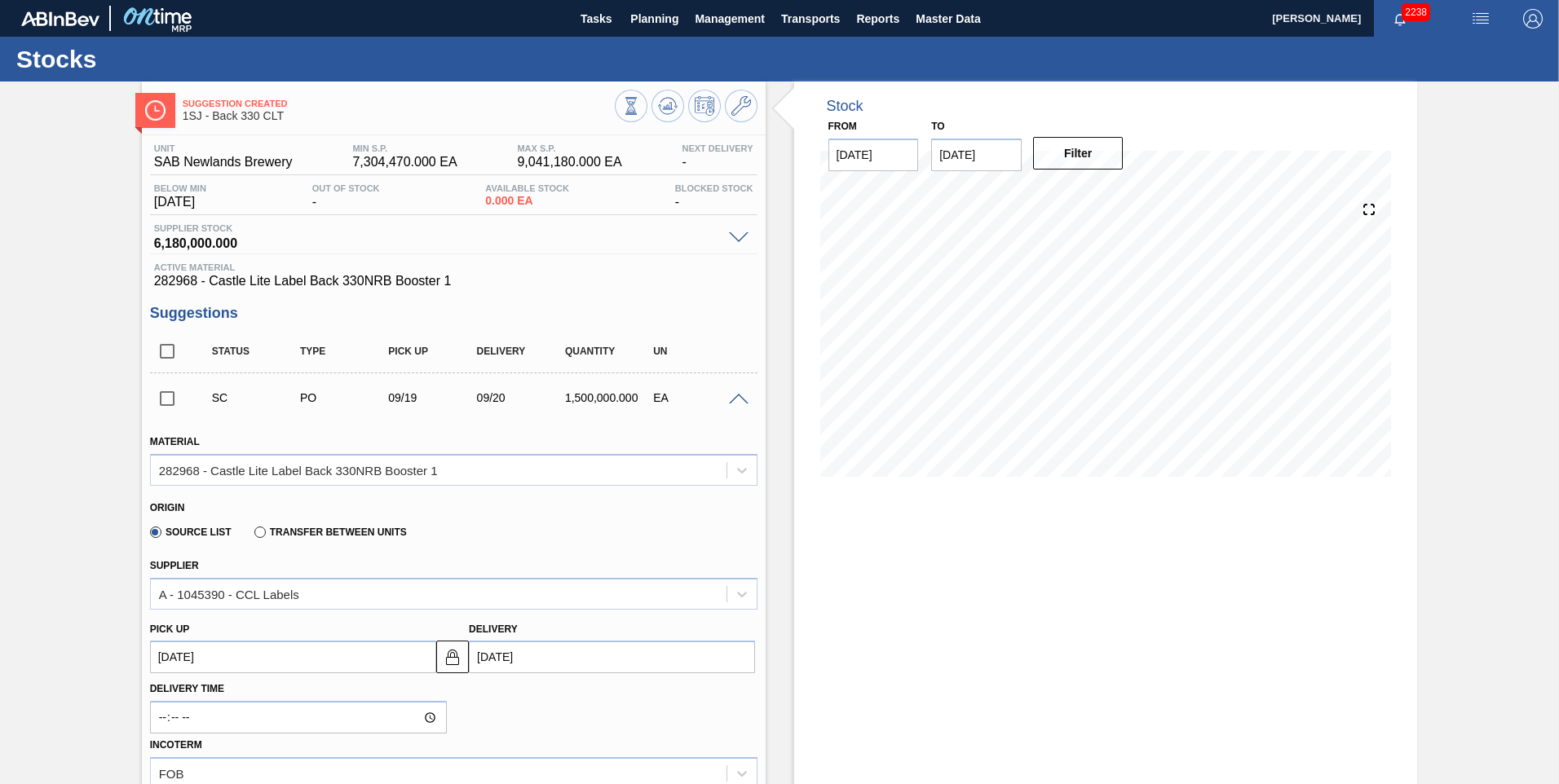
click at [515, 236] on span at bounding box center [738, 399] width 20 height 13
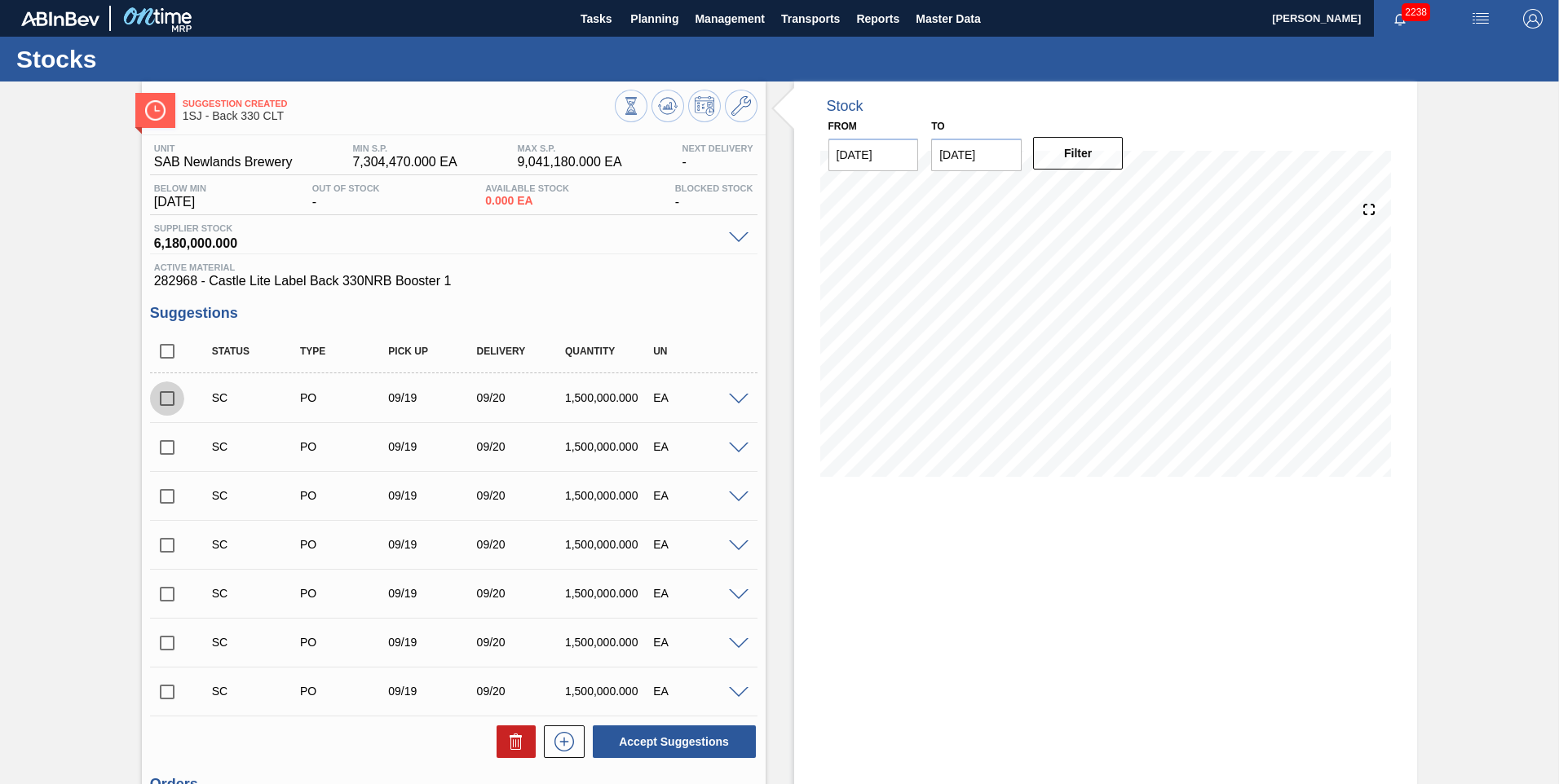
click at [173, 236] on input "checkbox" at bounding box center [167, 398] width 34 height 34
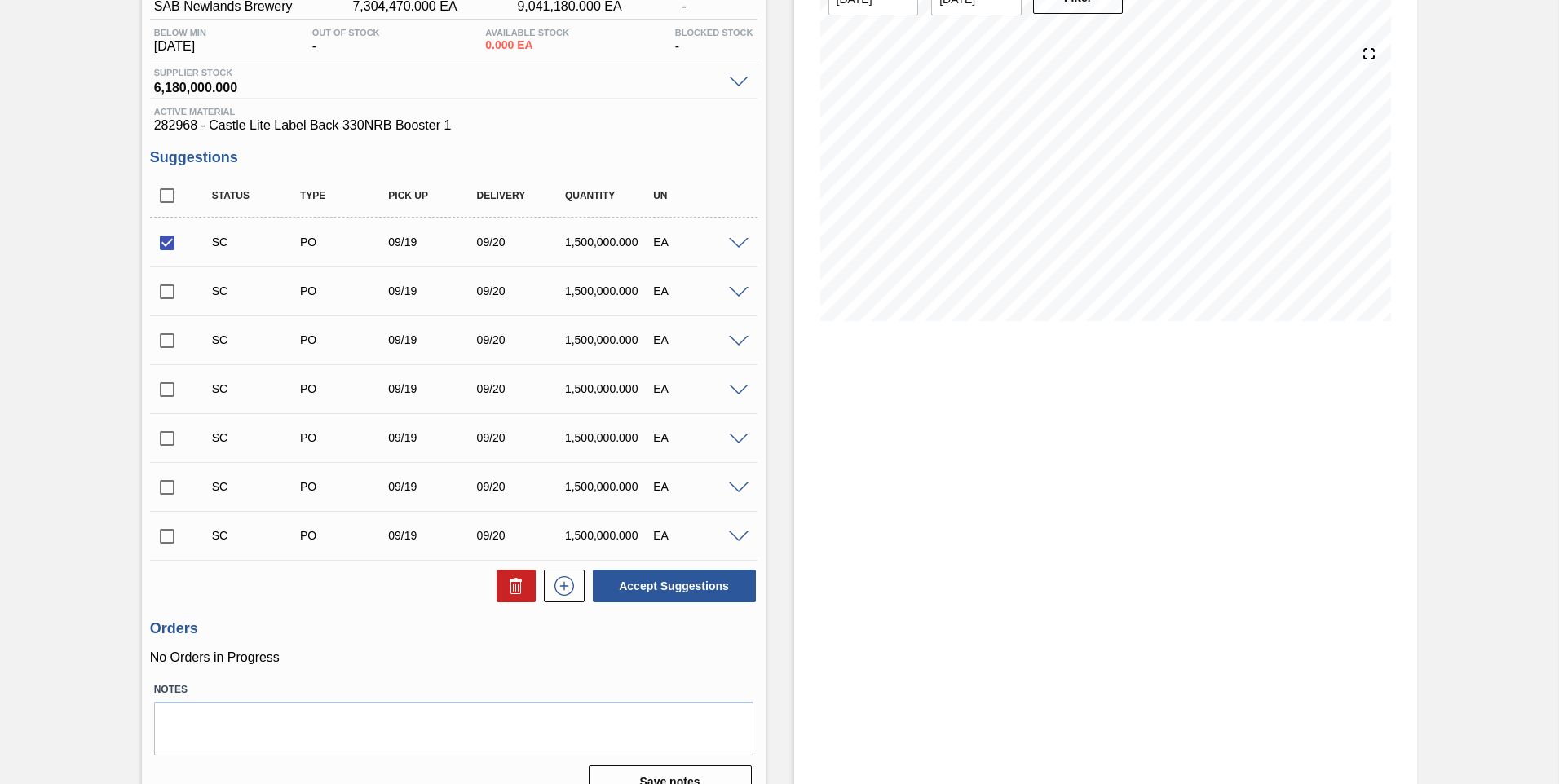
scroll to position [184, 0]
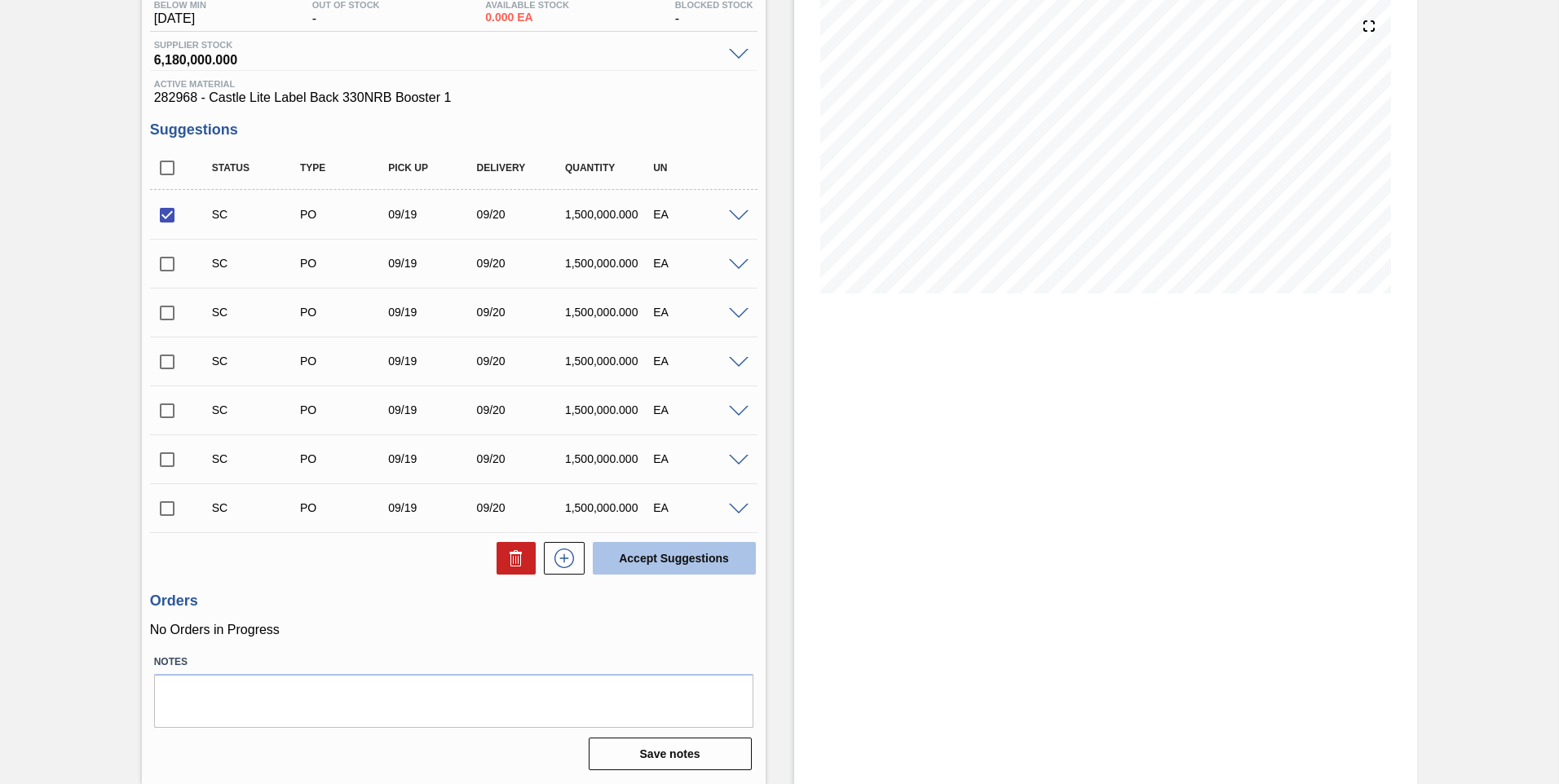
click at [515, 236] on button "Accept Suggestions" at bounding box center [674, 557] width 163 height 32
checkbox input "false"
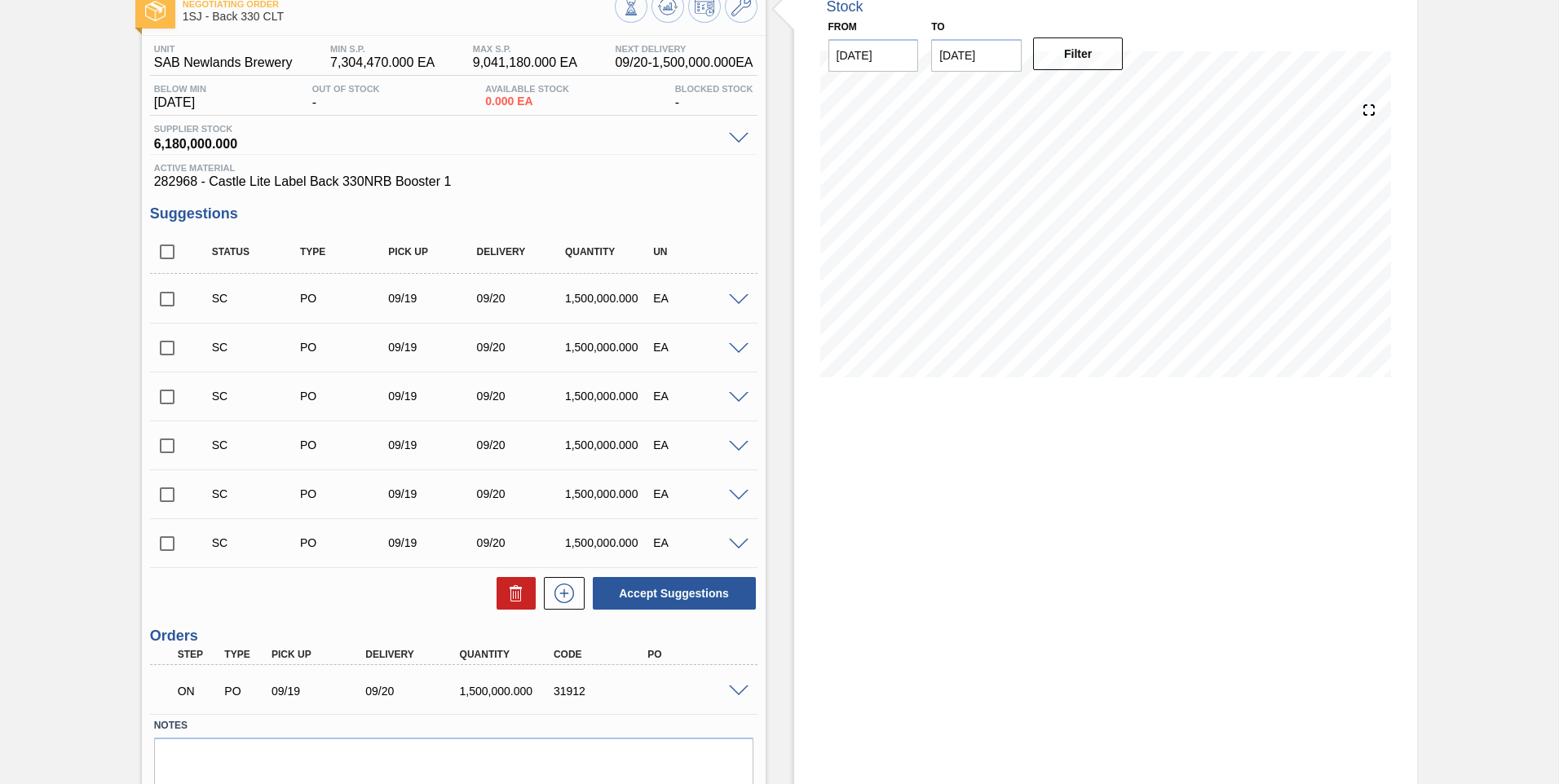
scroll to position [0, 0]
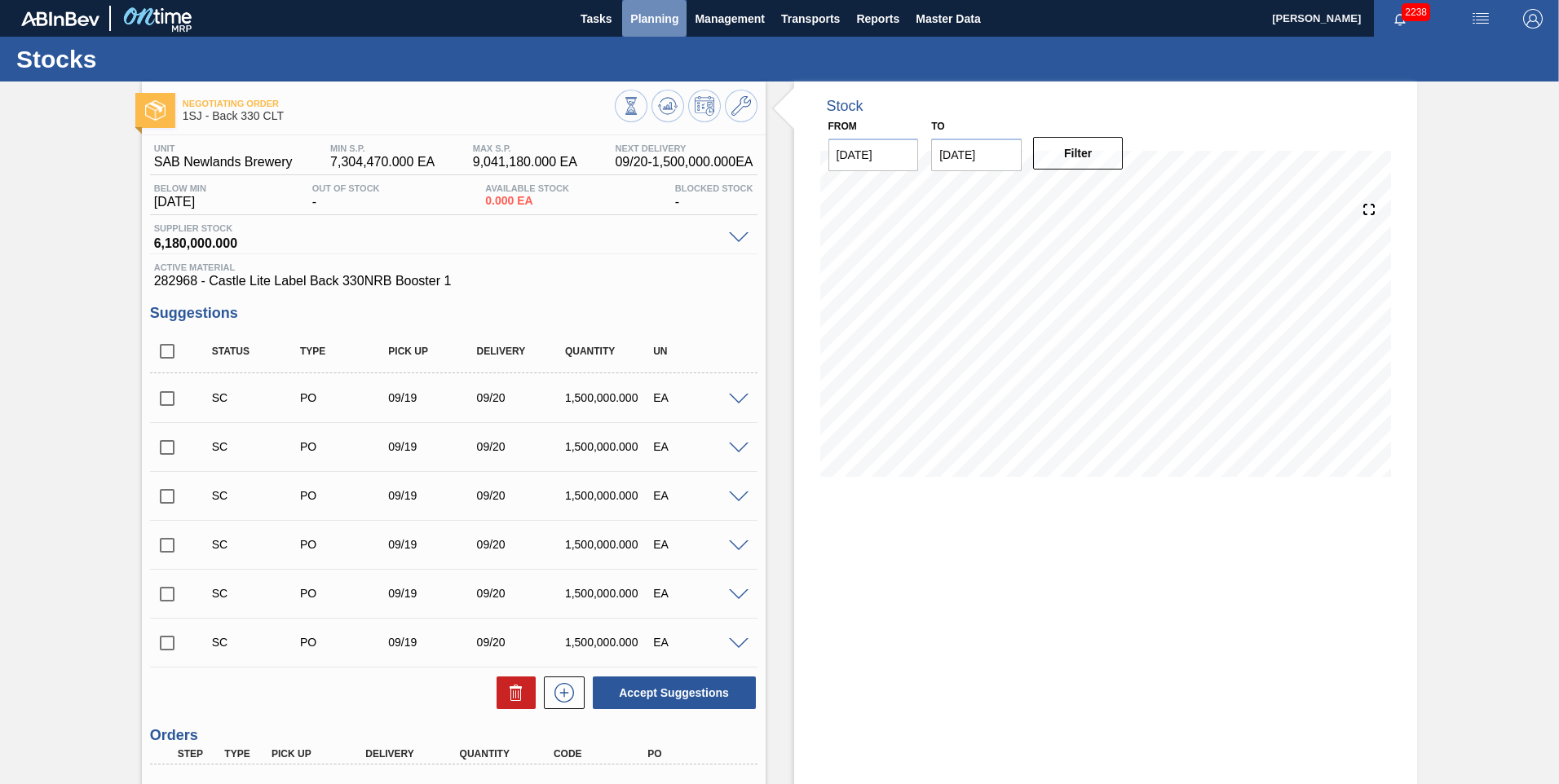
click at [515, 27] on span "Planning" at bounding box center [653, 19] width 48 height 20
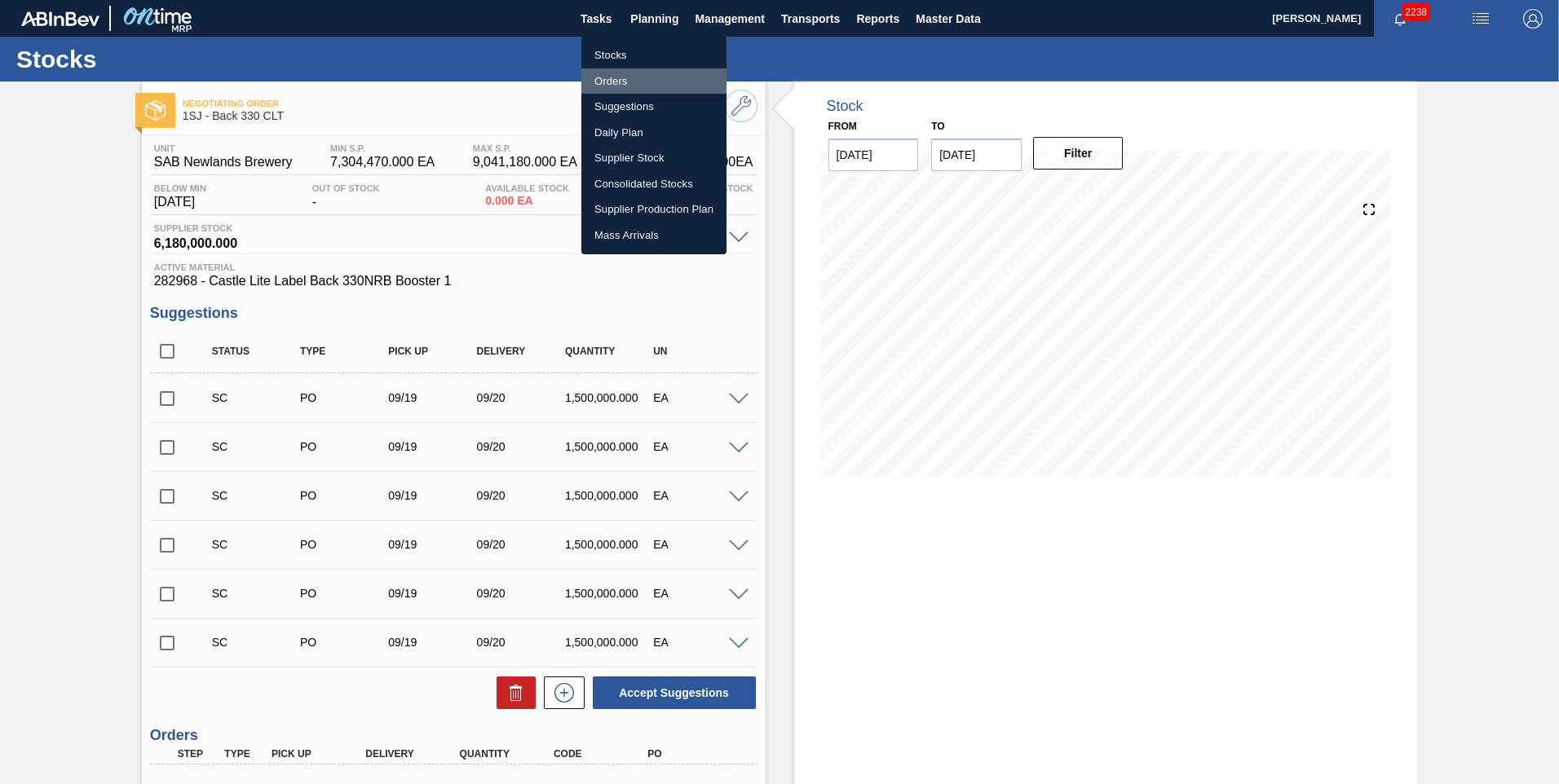
click at [515, 73] on li "Orders" at bounding box center [653, 81] width 146 height 26
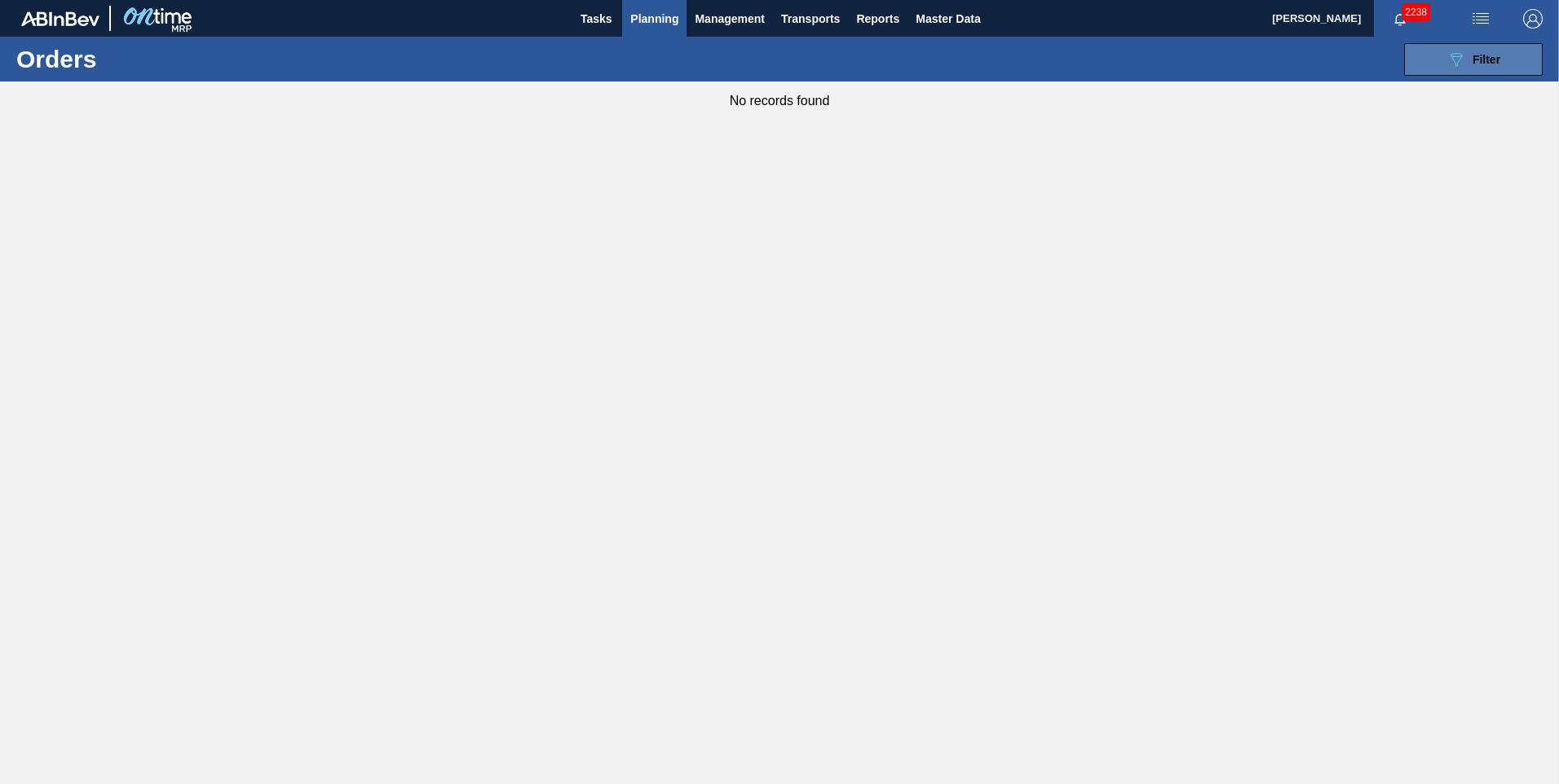
click at [515, 69] on button "089F7B8B-B2A5-4AFE-B5C0-19BA573D28AC Filter" at bounding box center [1473, 59] width 139 height 32
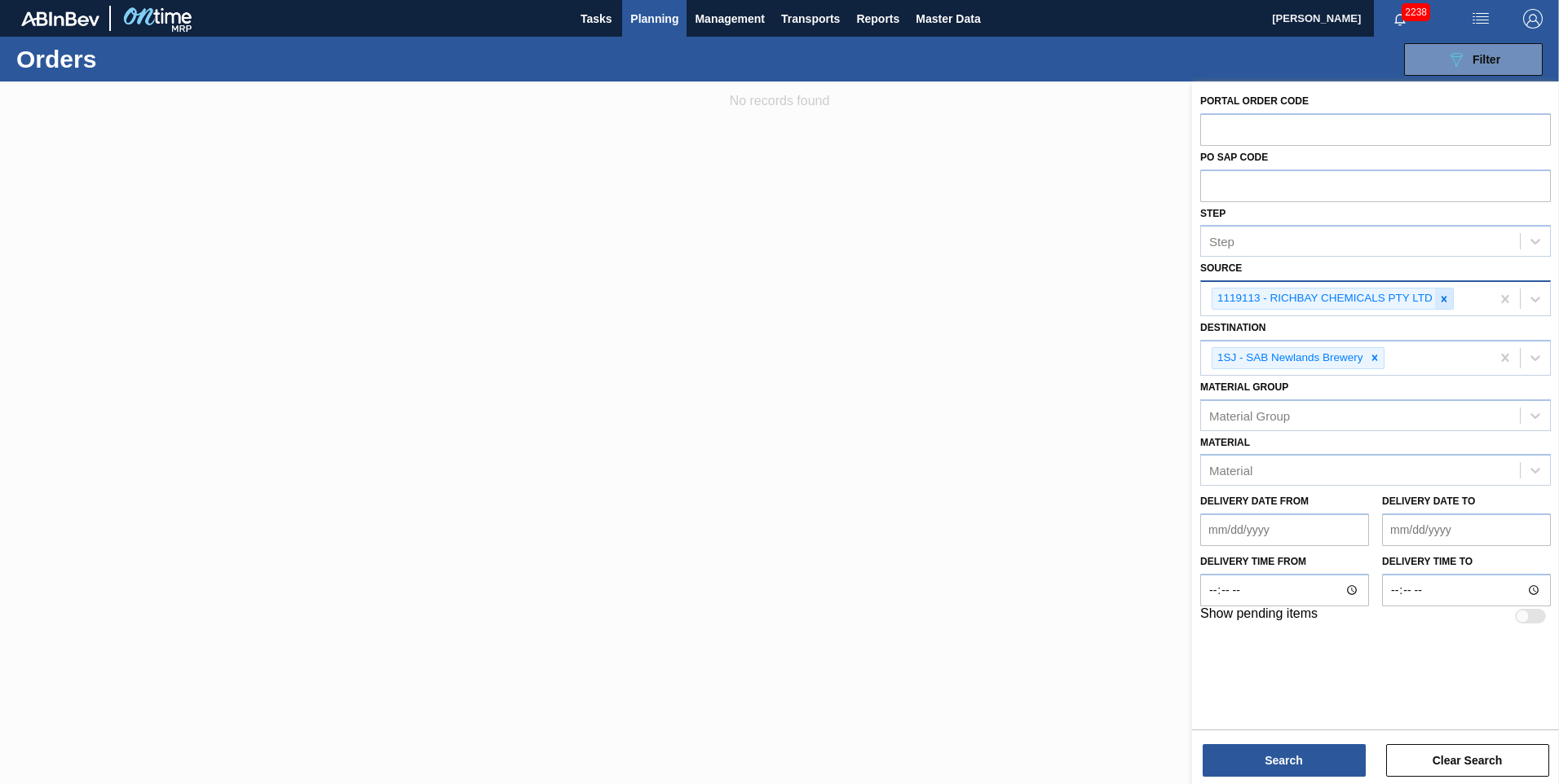
click at [515, 236] on div at bounding box center [1444, 298] width 18 height 21
type input "cc"
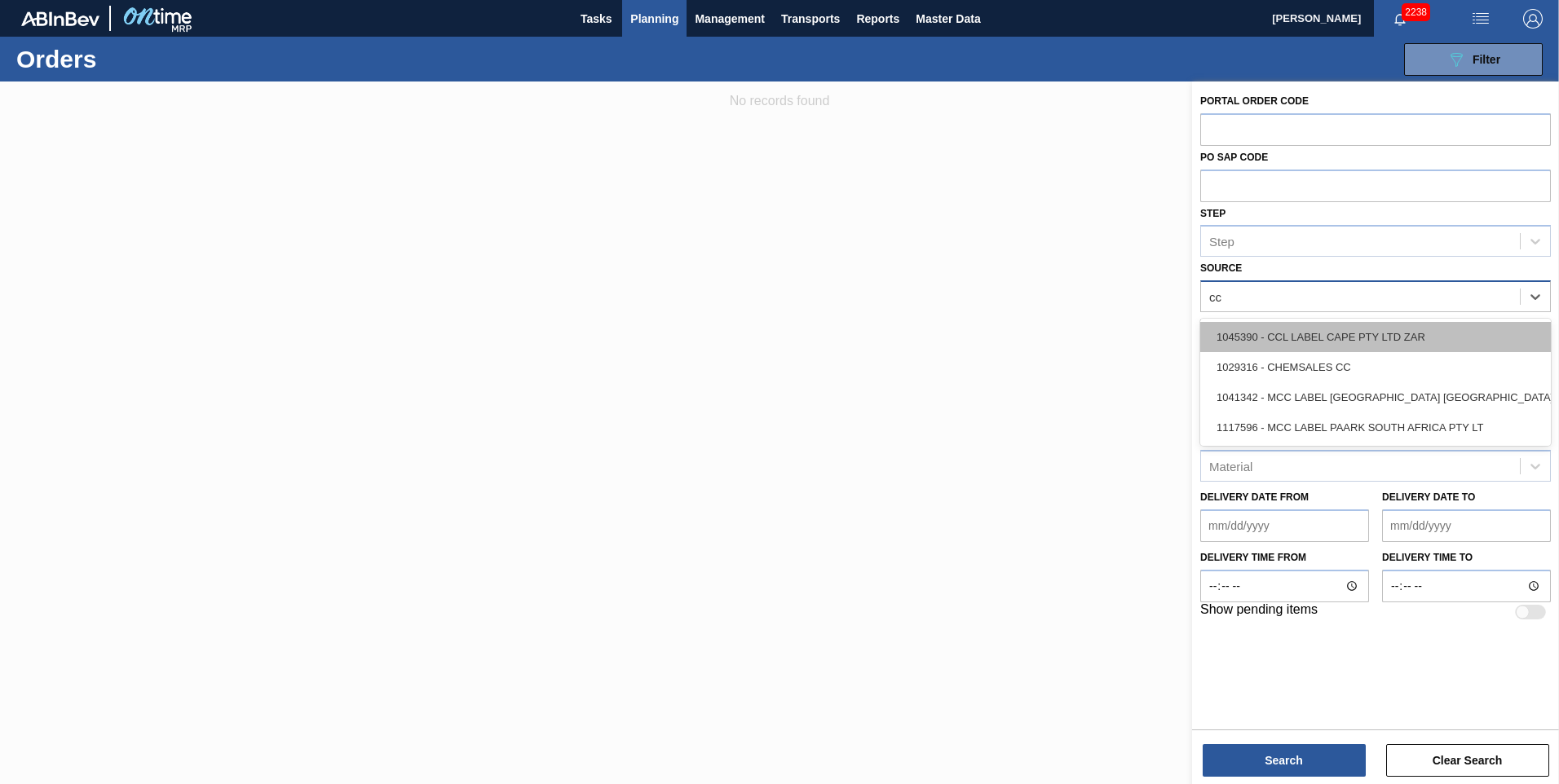
click at [515, 236] on div "1045390 - CCL LABEL CAPE PTY LTD ZAR" at bounding box center [1375, 337] width 351 height 30
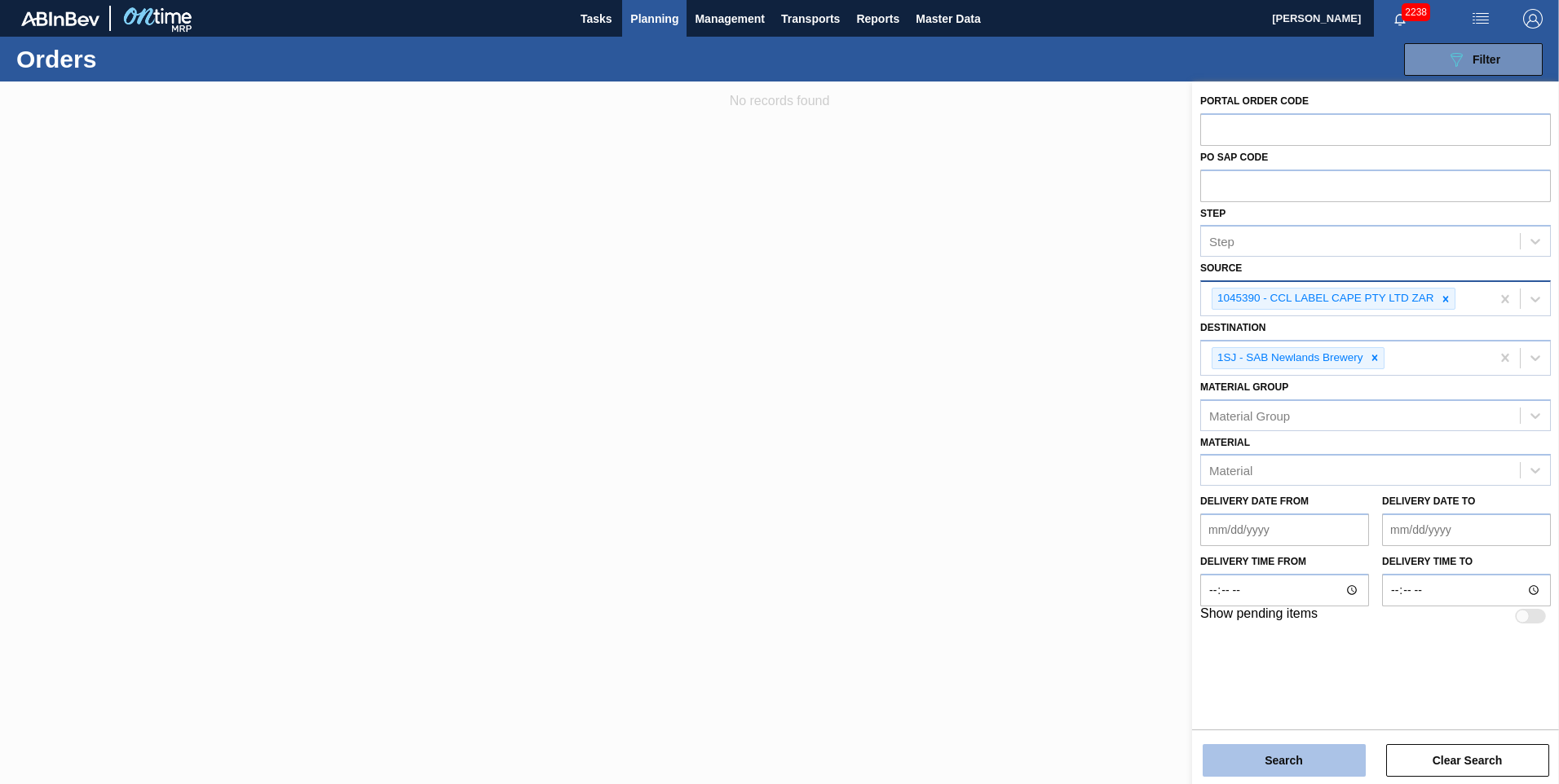
click at [515, 236] on button "Search" at bounding box center [1284, 760] width 163 height 32
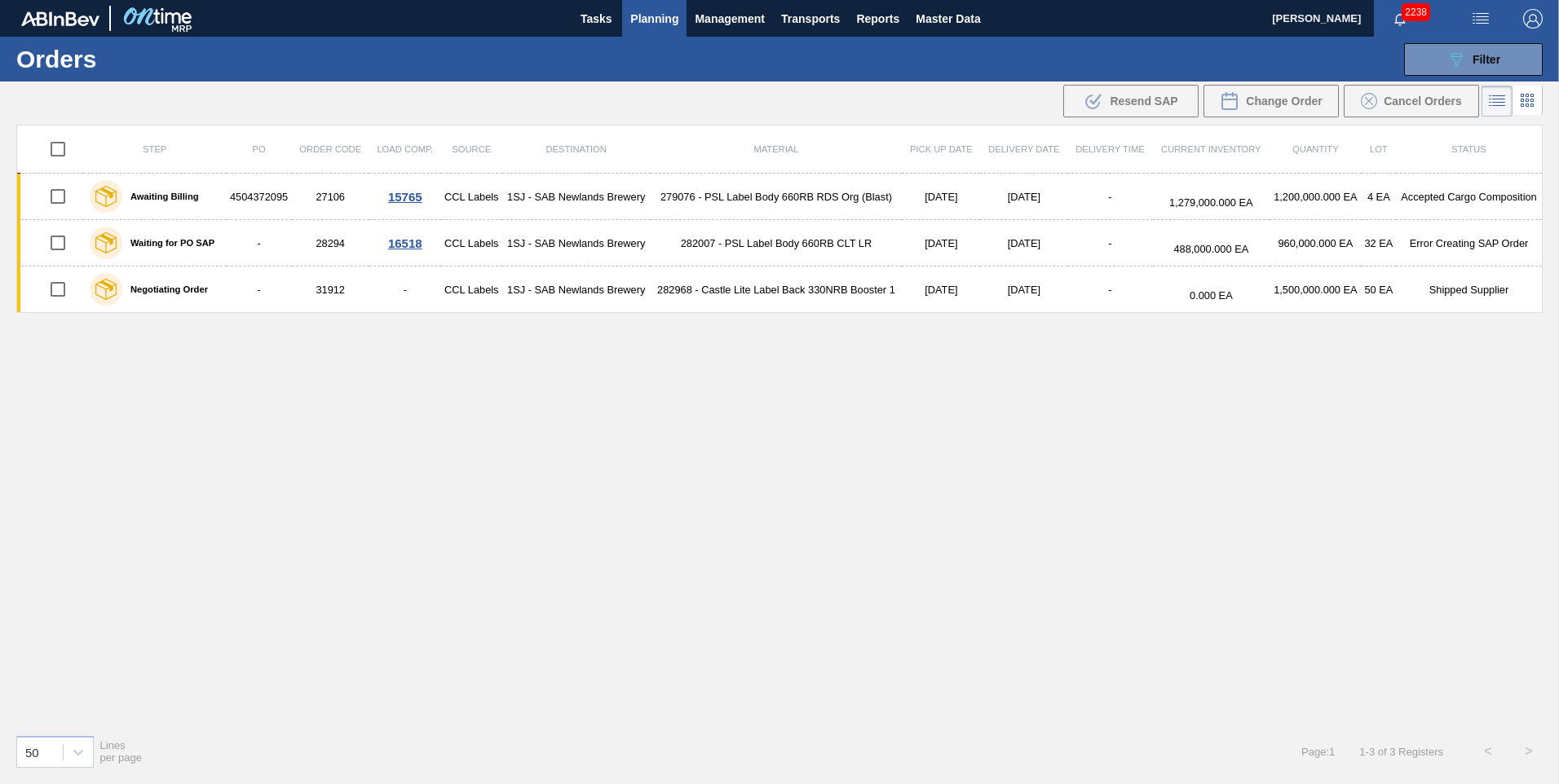
click at [515, 20] on span "Planning" at bounding box center [653, 19] width 48 height 20
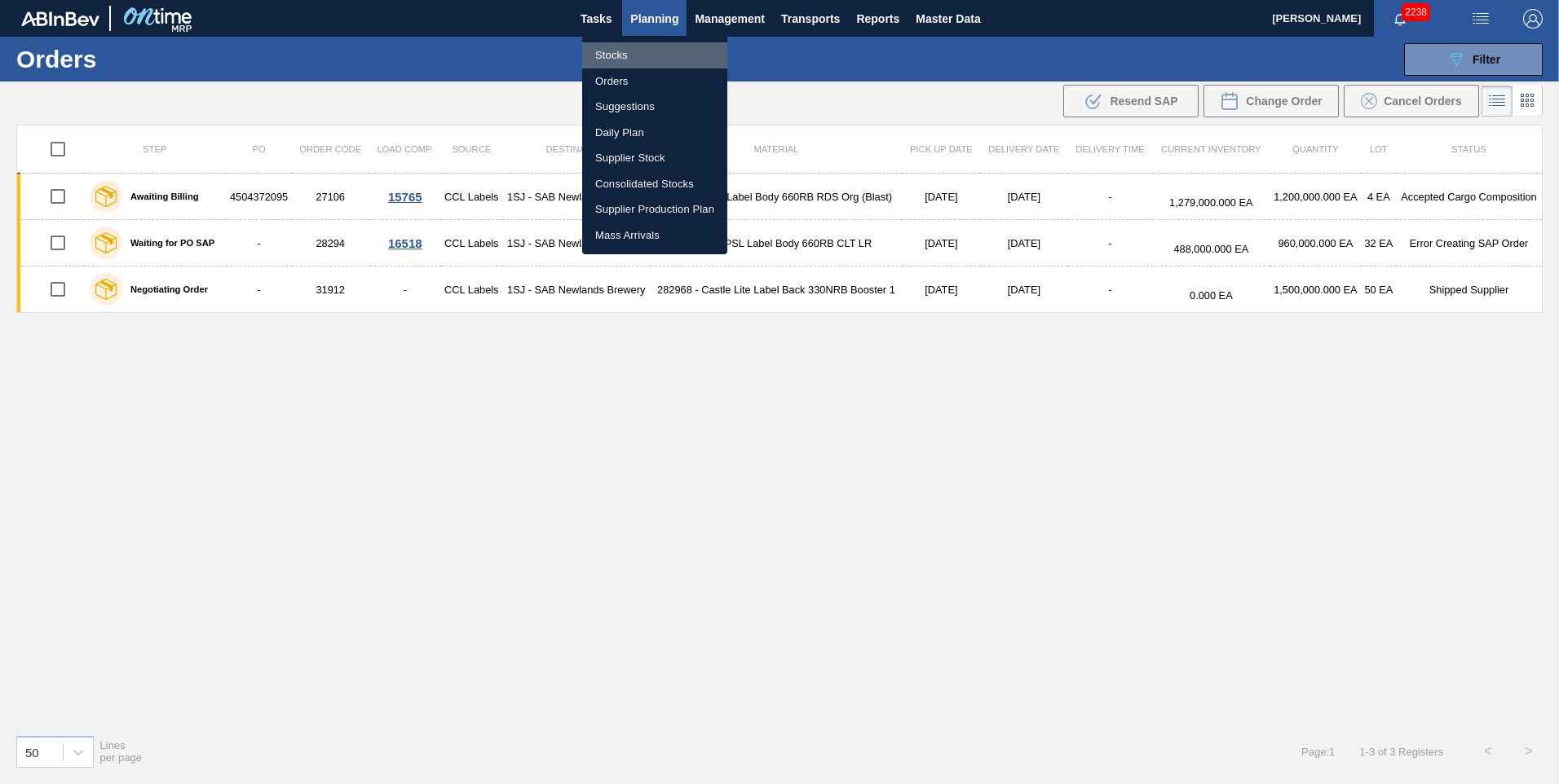
drag, startPoint x: 616, startPoint y: 57, endPoint x: 625, endPoint y: 157, distance: 100.4
click at [515, 57] on li "Stocks" at bounding box center [654, 55] width 146 height 26
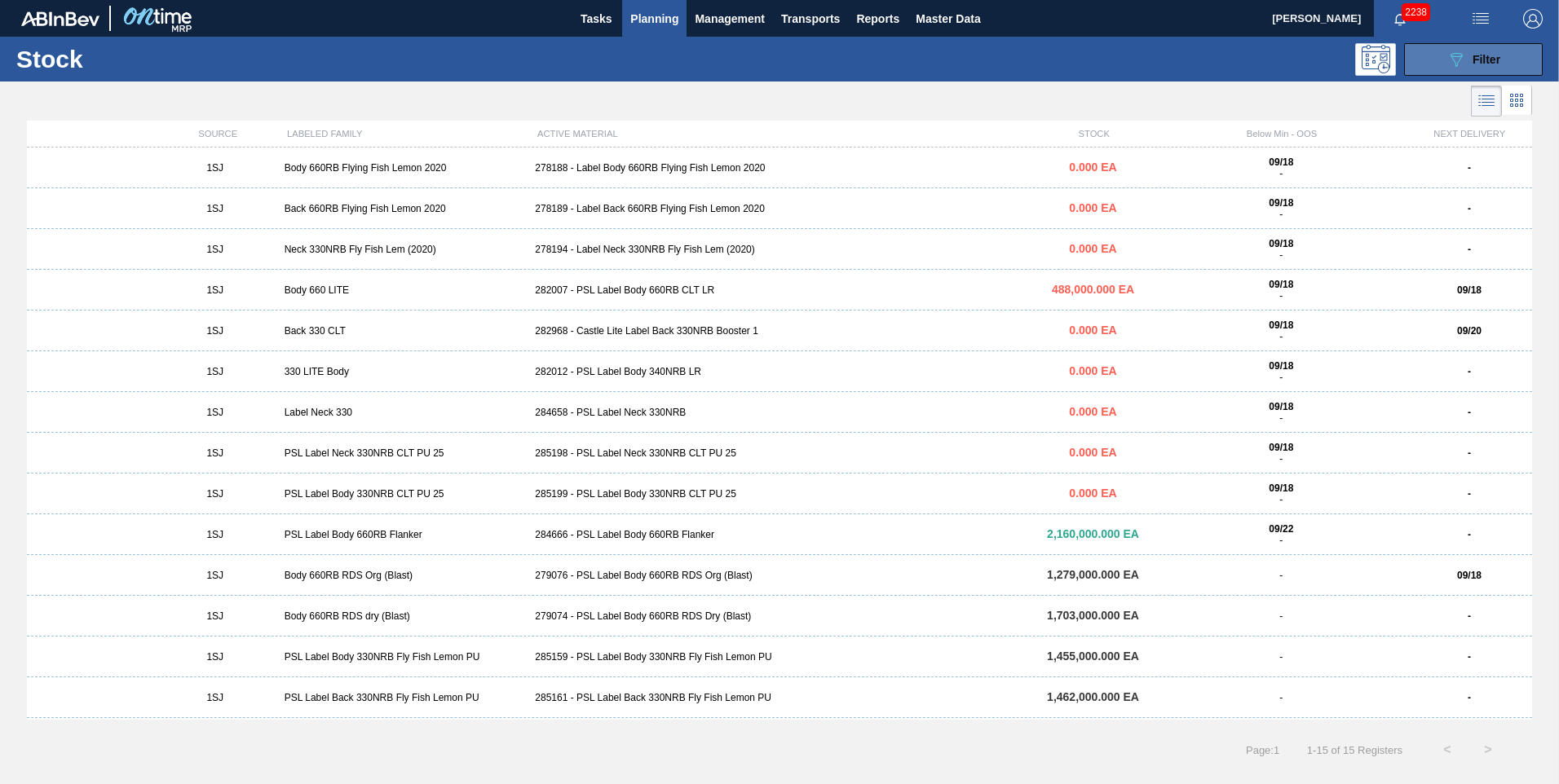
click at [515, 58] on icon "089F7B8B-B2A5-4AFE-B5C0-19BA573D28AC" at bounding box center [1456, 60] width 20 height 20
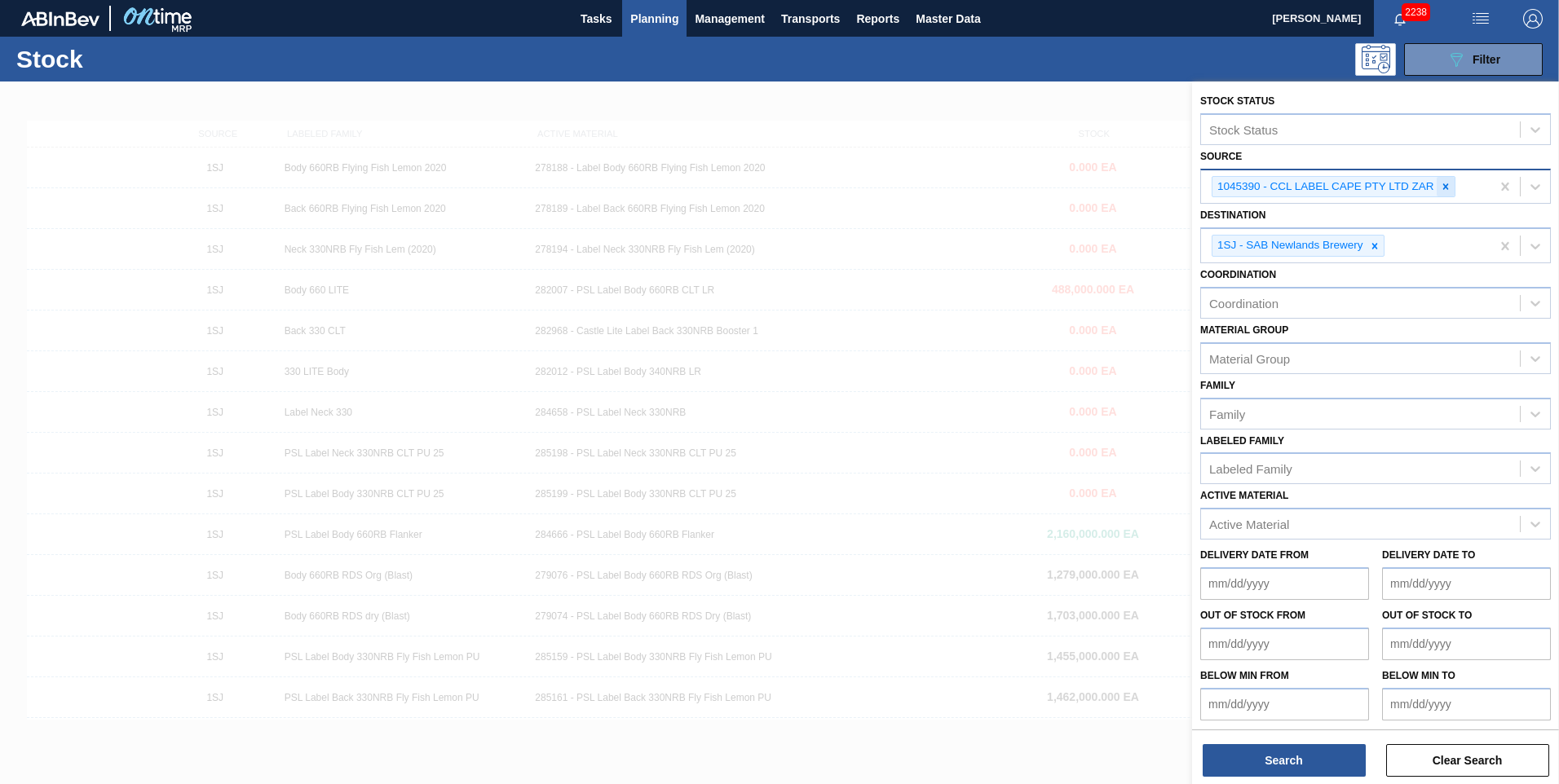
click at [515, 194] on div at bounding box center [1446, 186] width 18 height 21
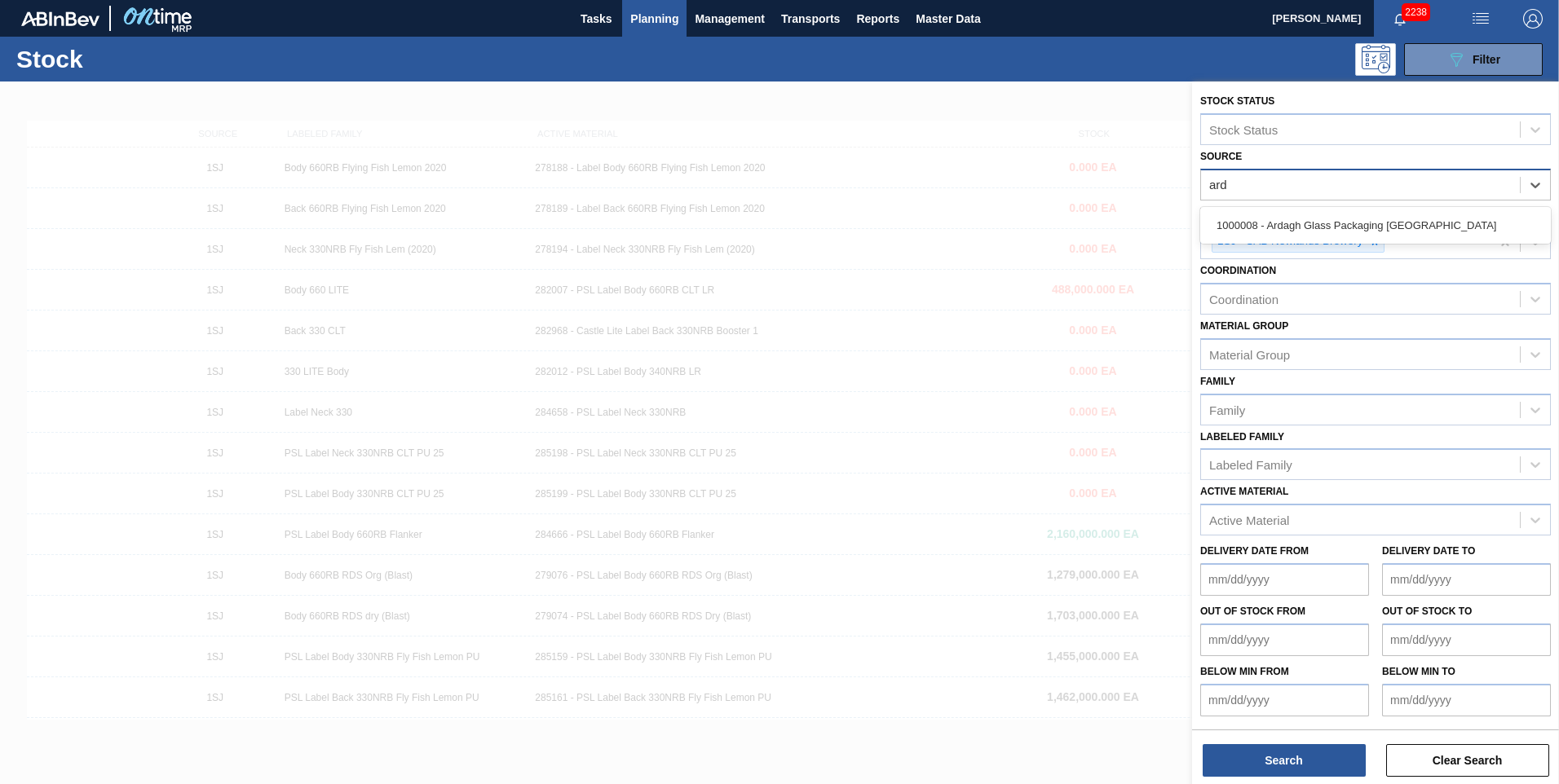
type input "arda"
click at [515, 218] on div "1000008 - Ardagh Glass Packaging [GEOGRAPHIC_DATA]" at bounding box center [1375, 225] width 351 height 30
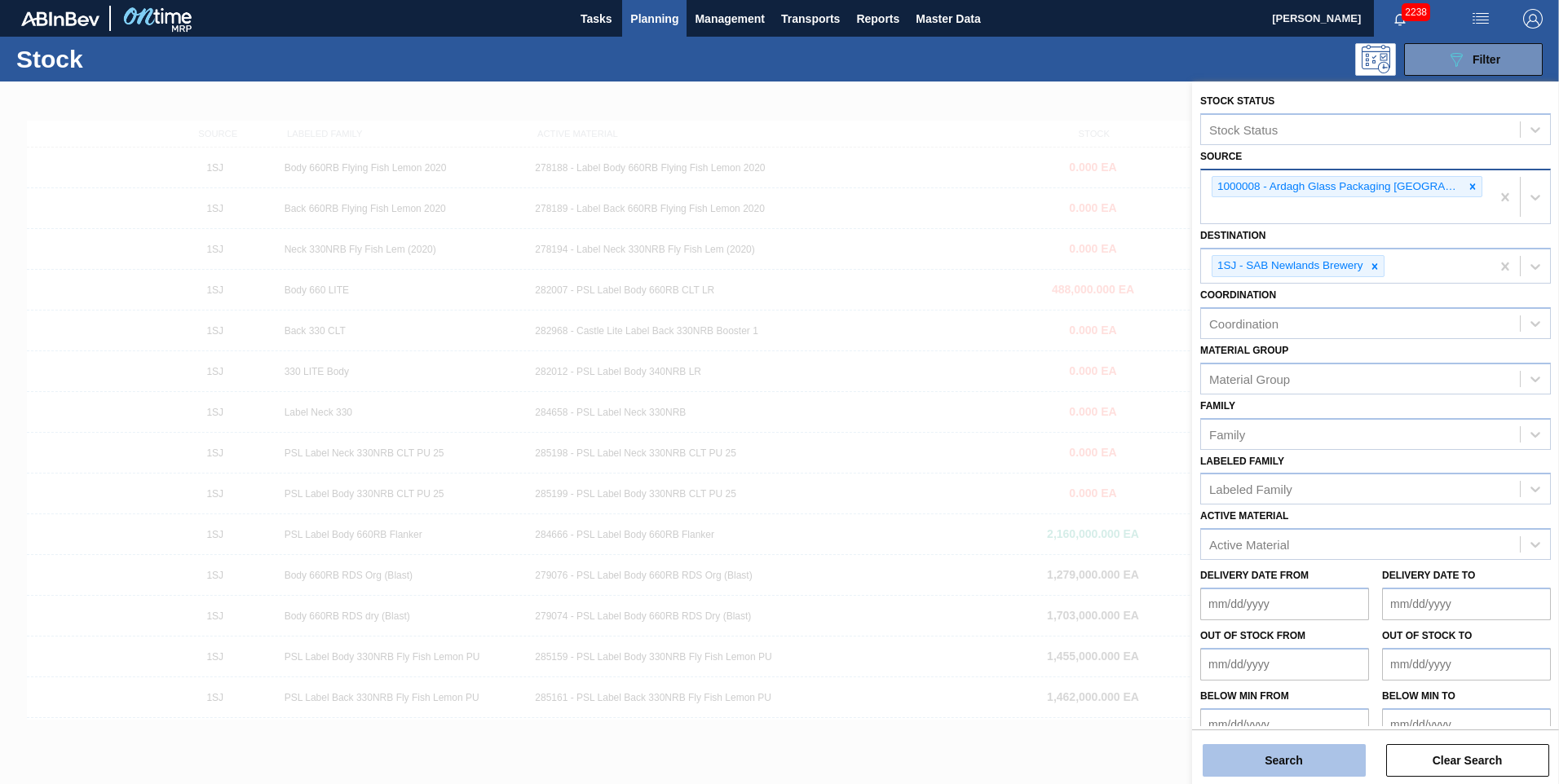
click at [515, 236] on button "Search" at bounding box center [1284, 760] width 163 height 32
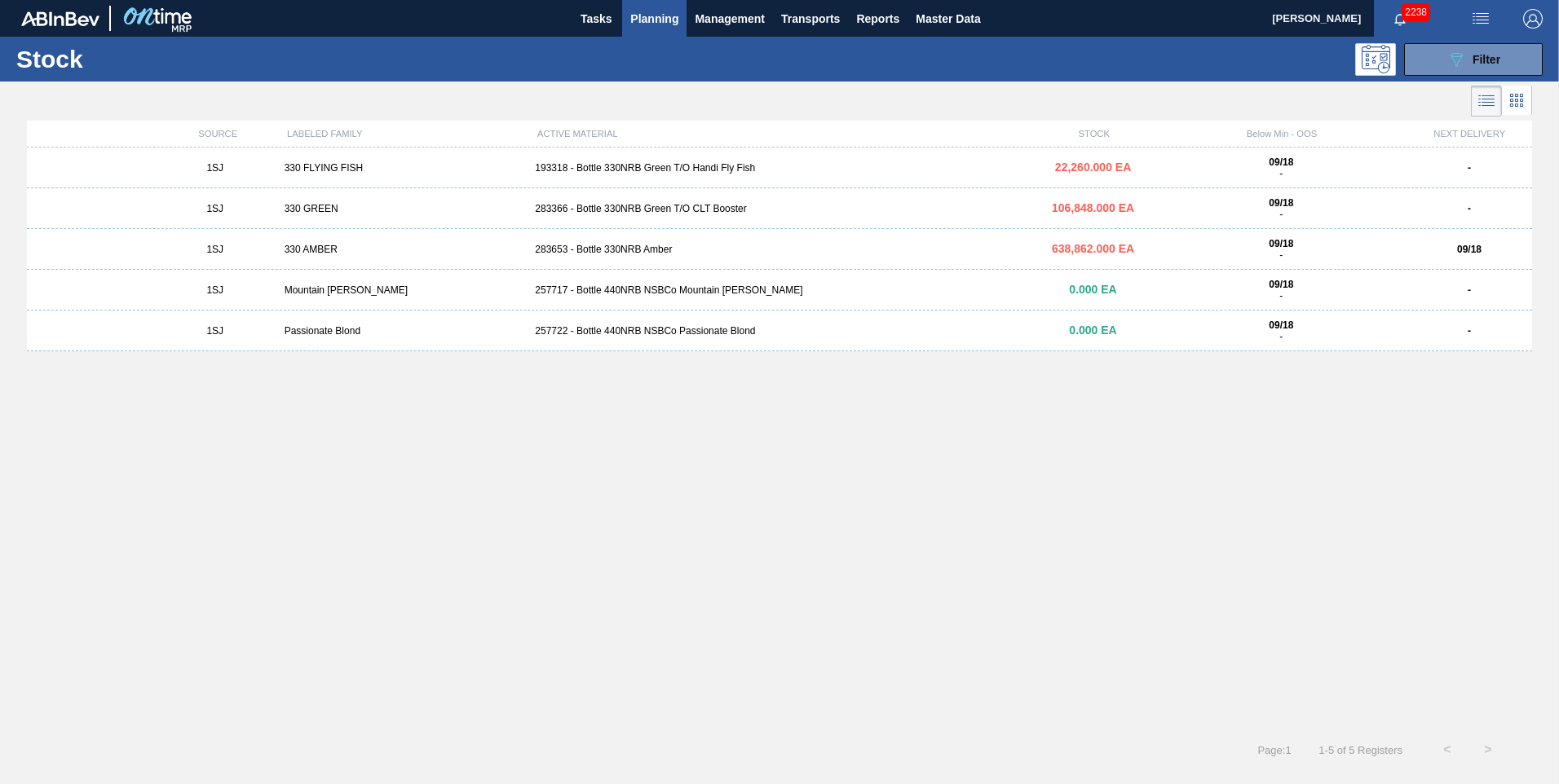
click at [515, 236] on div "1SJ 330 AMBER 283653 - Bottle 330NRB Amber 638,862.000 EA 09/18 - 09/18" at bounding box center [780, 250] width 1505 height 41
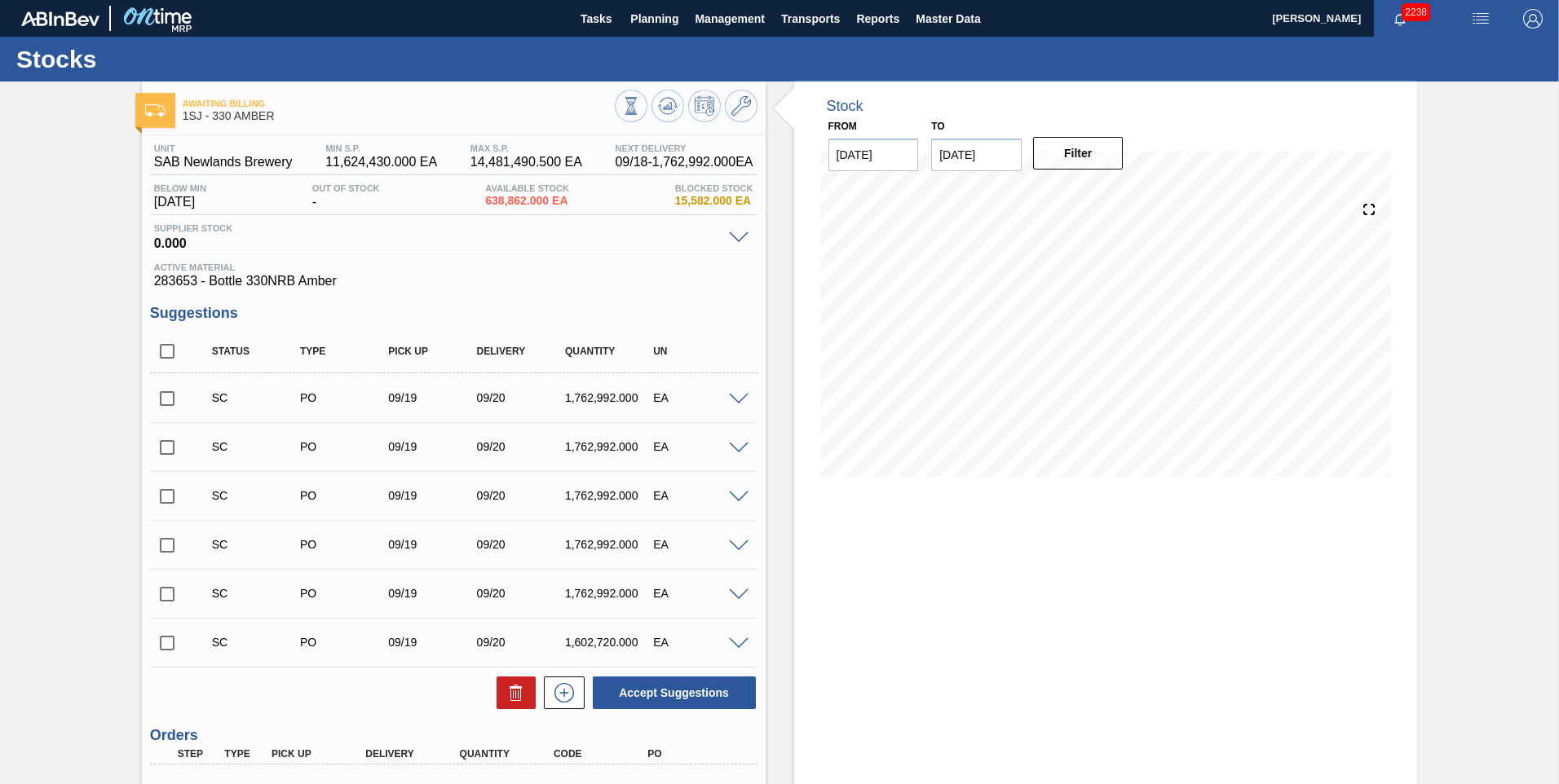
click at [515, 236] on span at bounding box center [738, 644] width 20 height 13
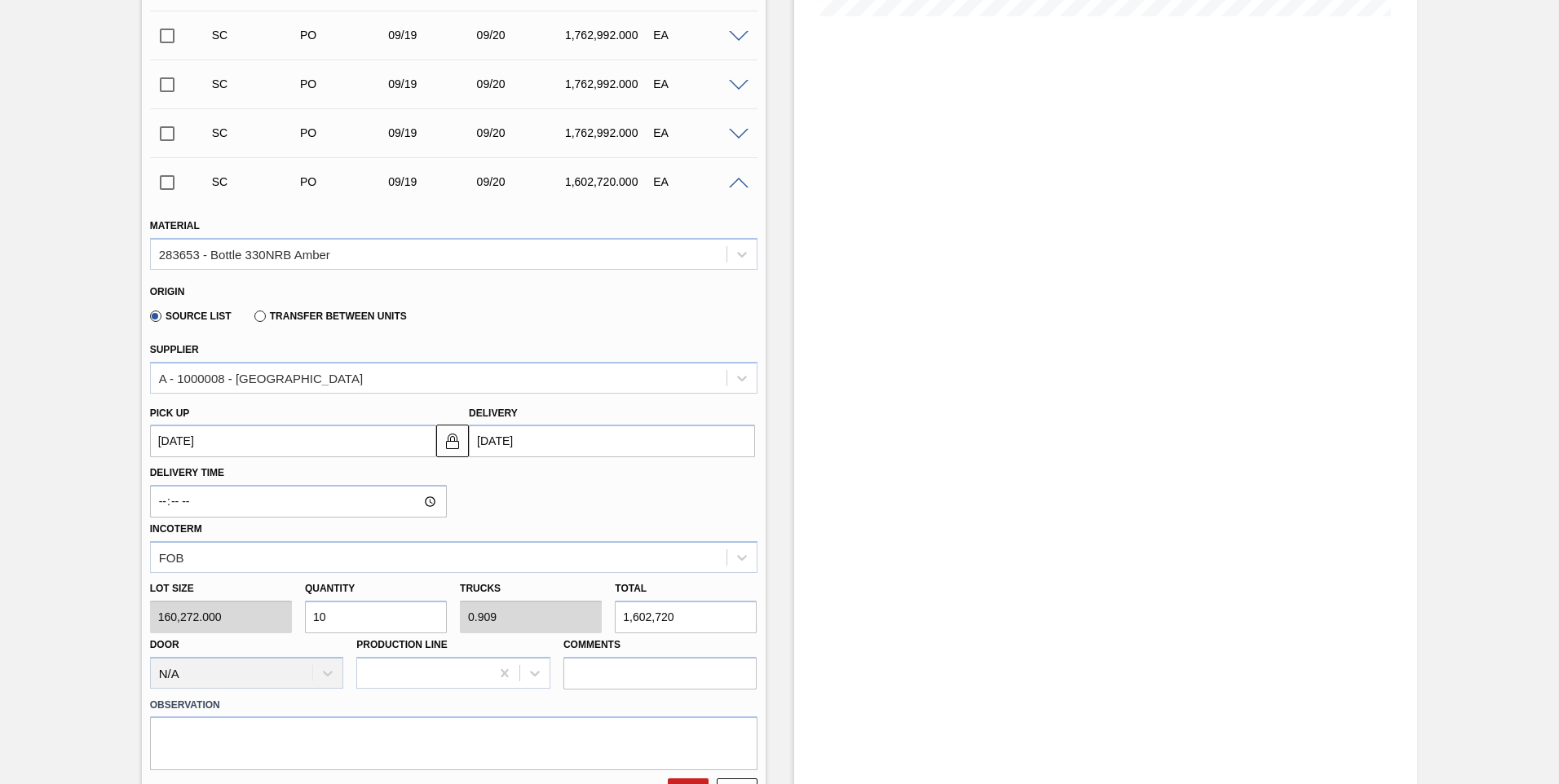
scroll to position [489, 0]
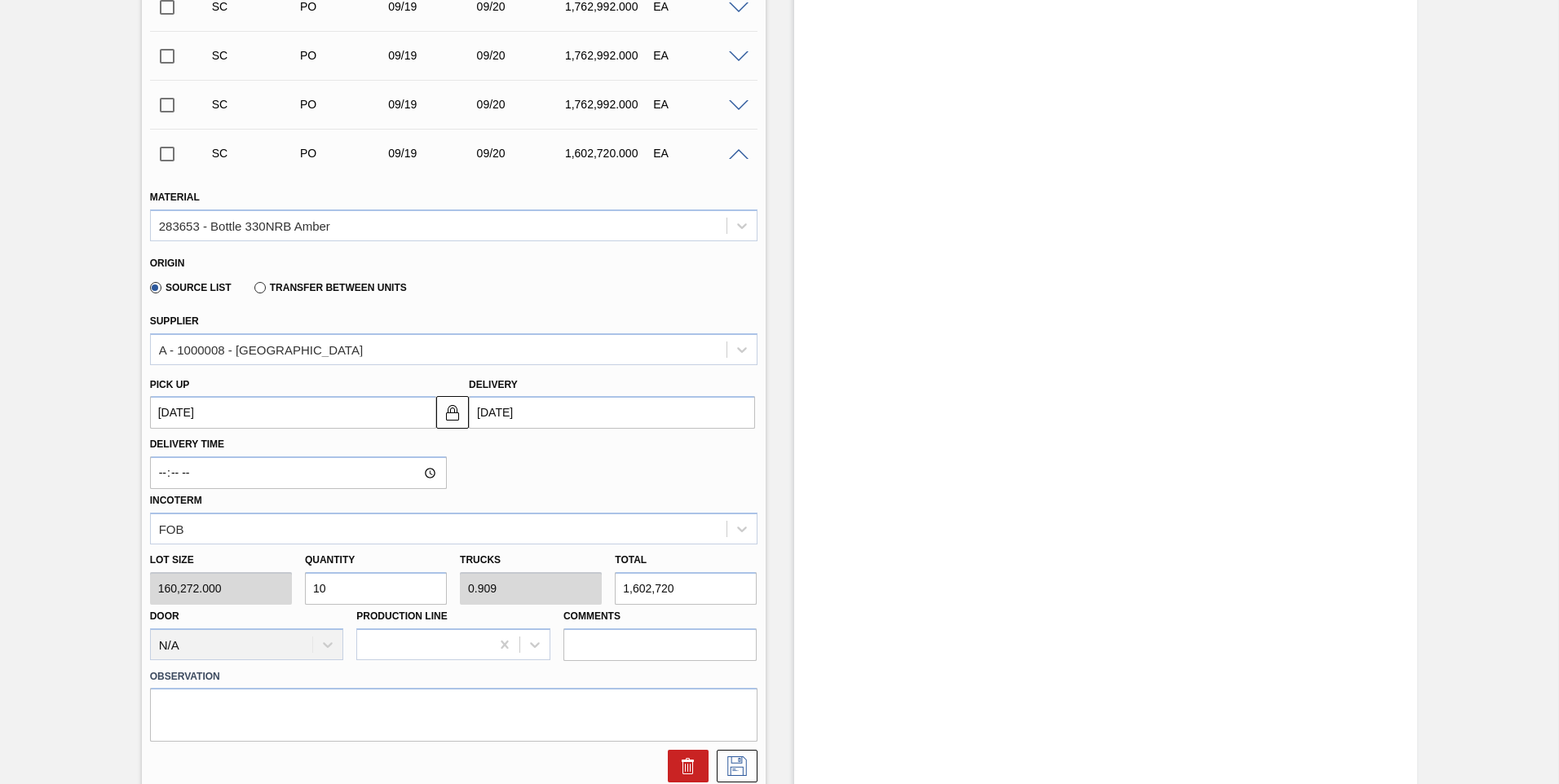
click at [175, 155] on input "checkbox" at bounding box center [167, 153] width 34 height 34
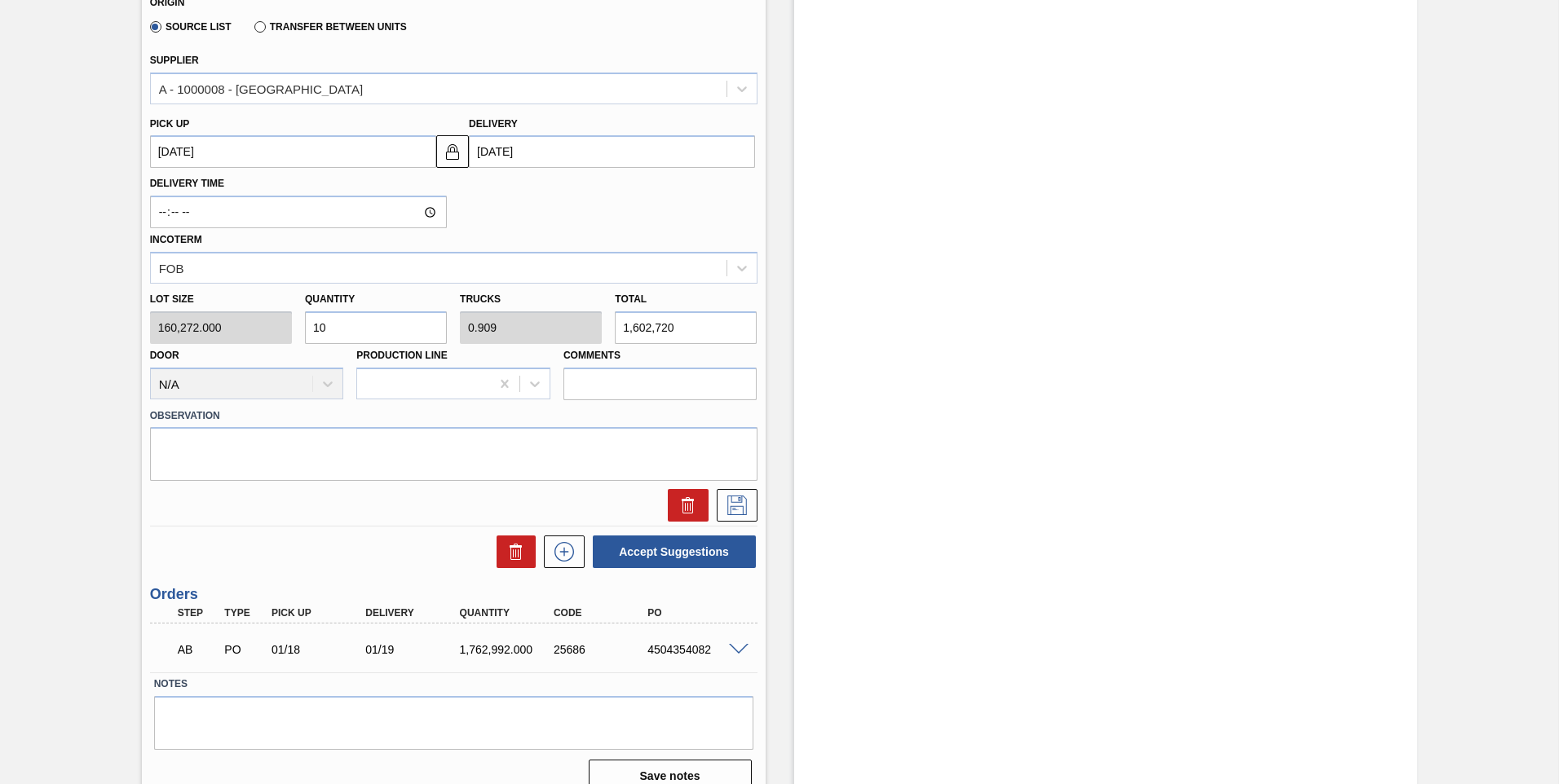
scroll to position [771, 0]
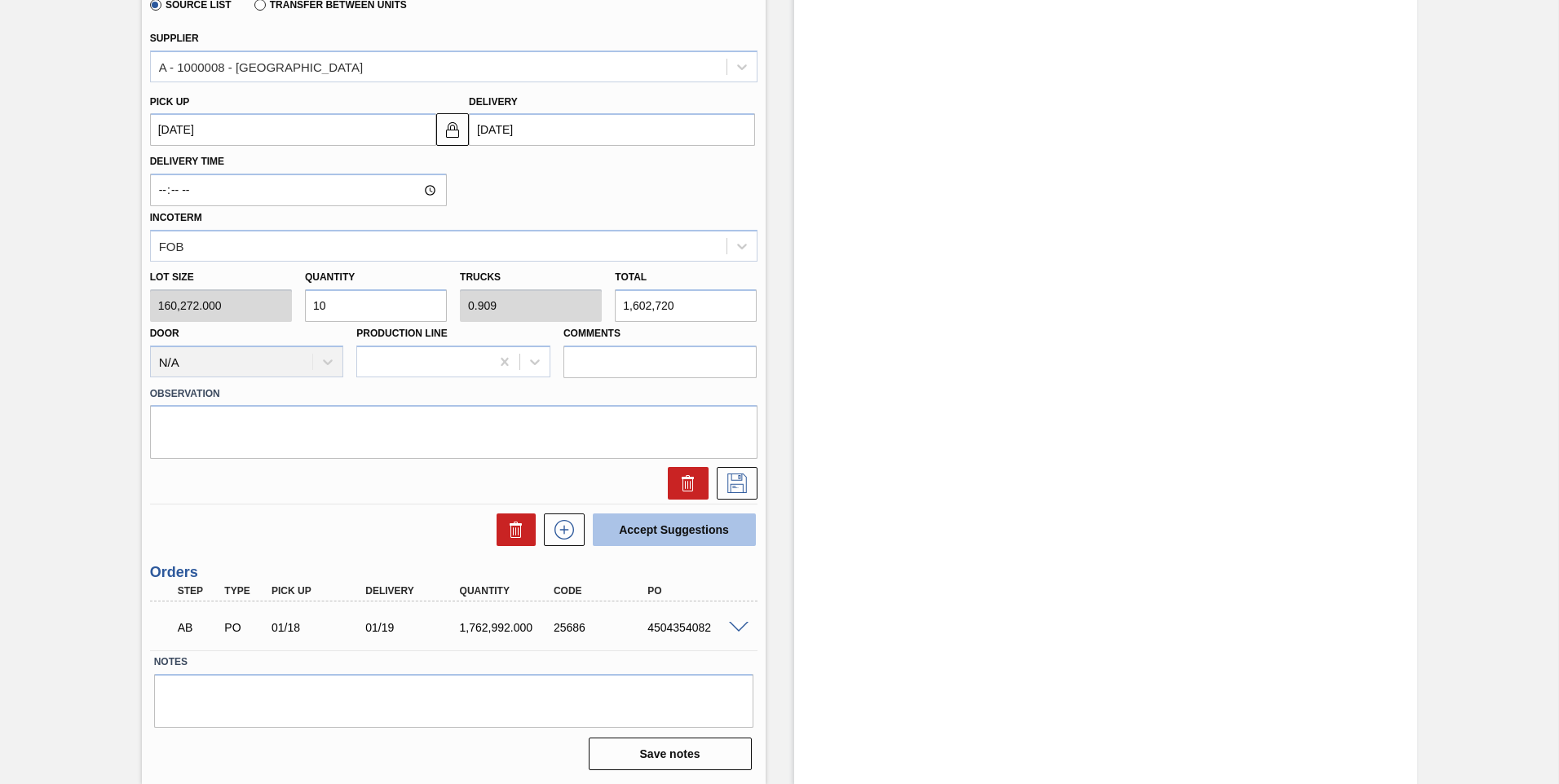
click at [515, 236] on button "Accept Suggestions" at bounding box center [674, 529] width 163 height 32
checkbox input "false"
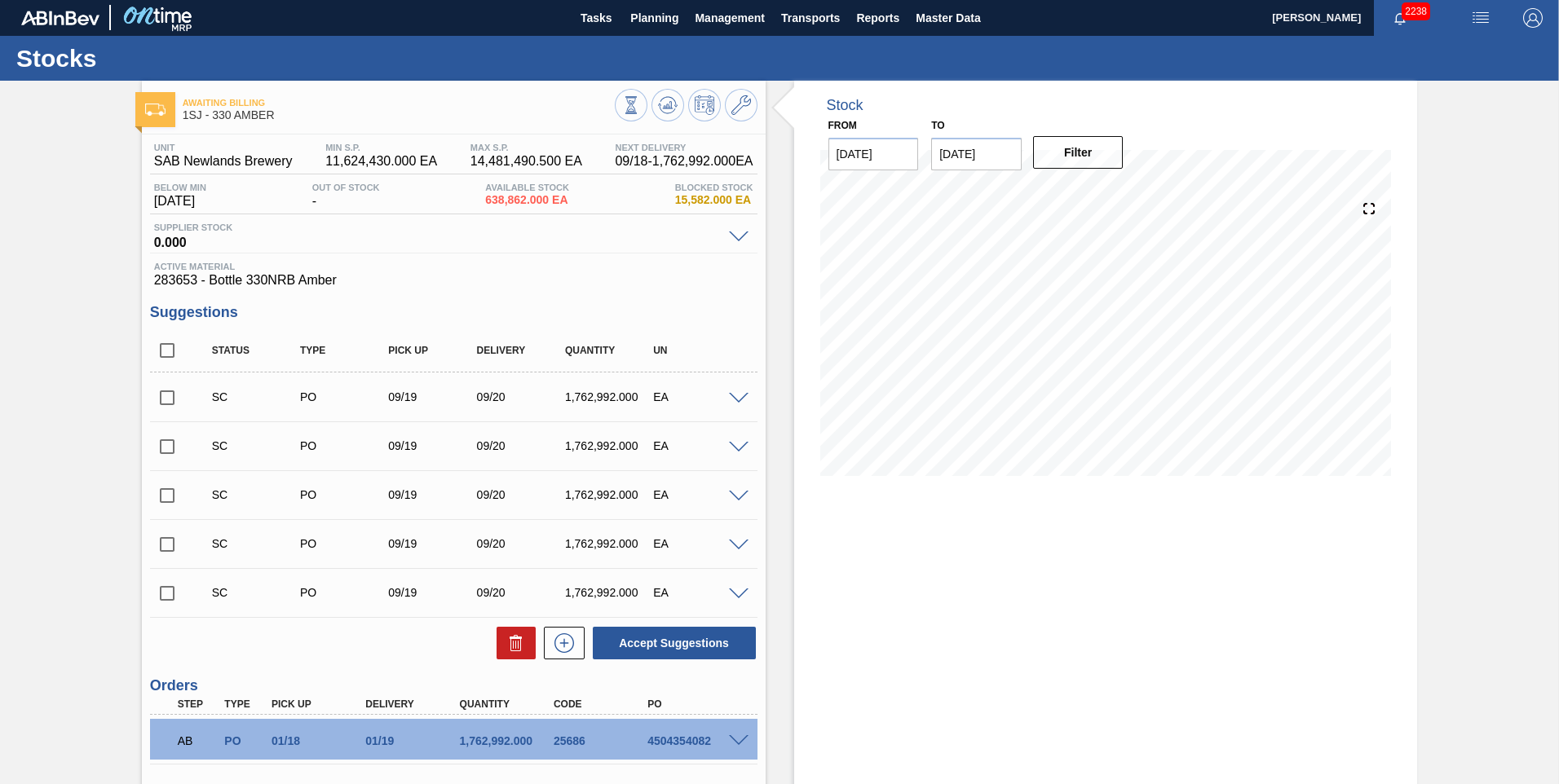
scroll to position [0, 0]
click at [515, 28] on button "Planning" at bounding box center [654, 19] width 64 height 37
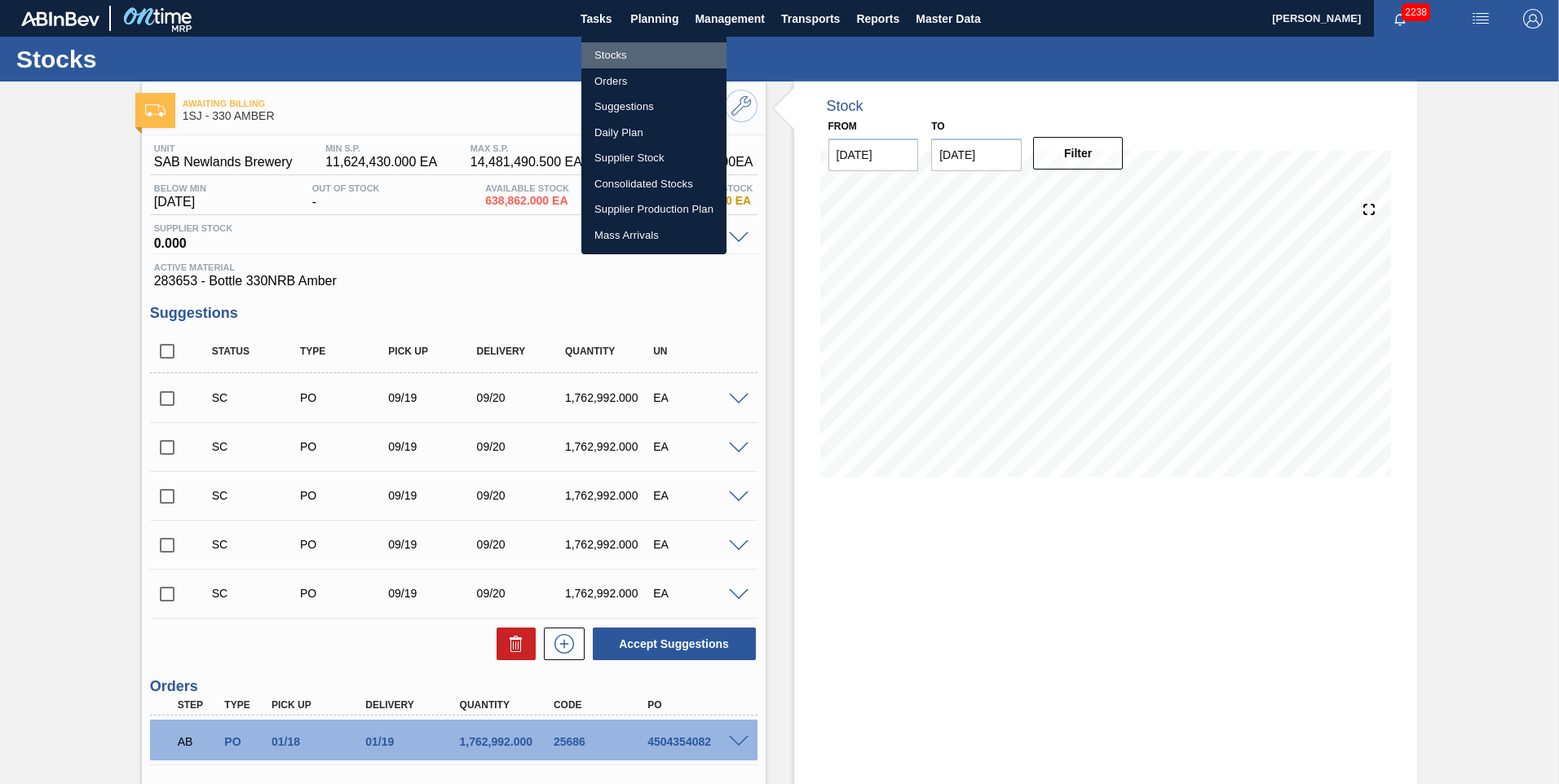
click at [515, 58] on li "Stocks" at bounding box center [653, 55] width 146 height 26
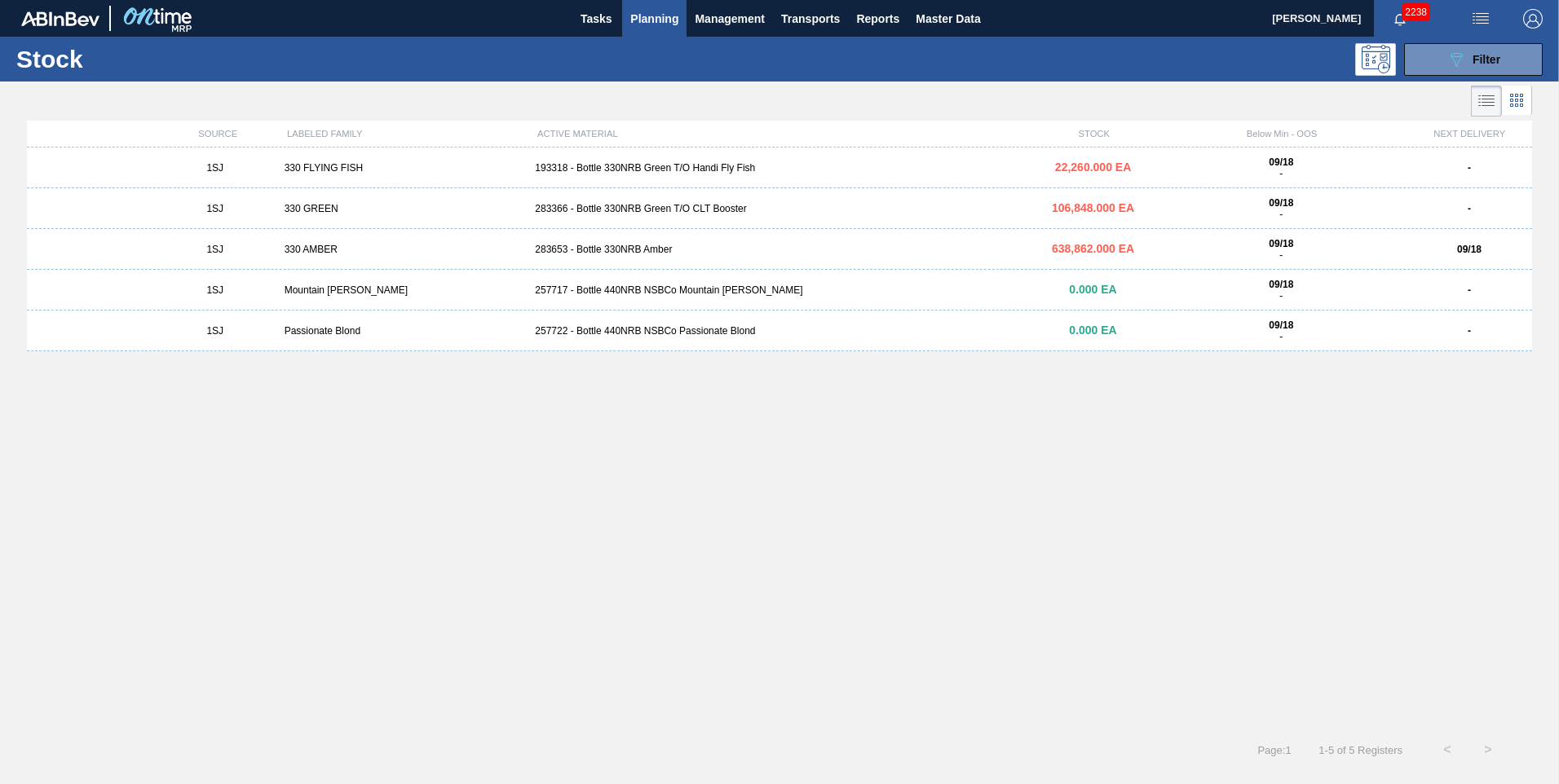
click at [515, 199] on div "1SJ 330 GREEN 283366 - Bottle 330NRB Green T/O CLT Booster 106,848.000 EA 09/18…" at bounding box center [780, 209] width 1505 height 41
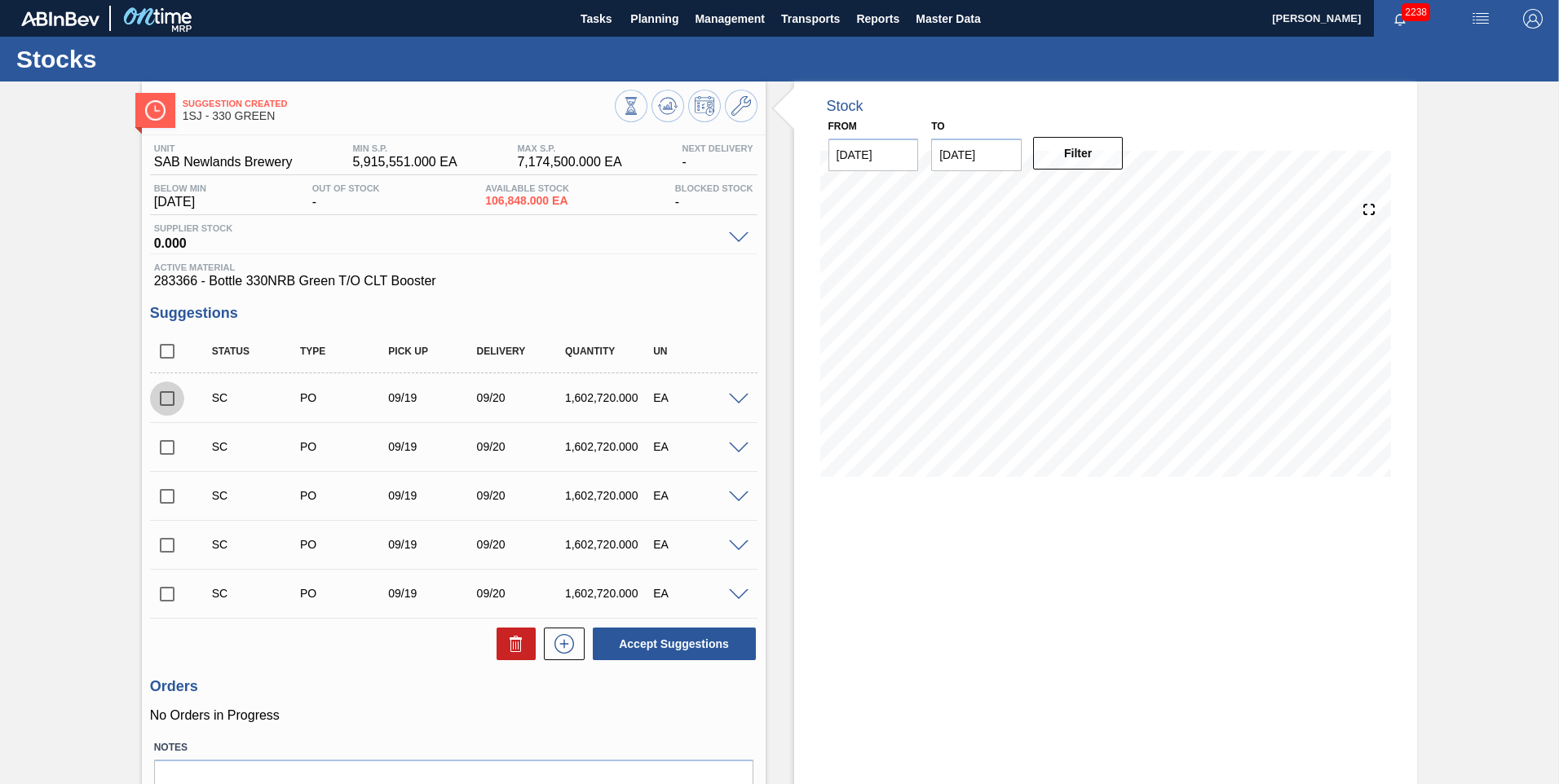
click at [160, 236] on input "checkbox" at bounding box center [167, 398] width 34 height 34
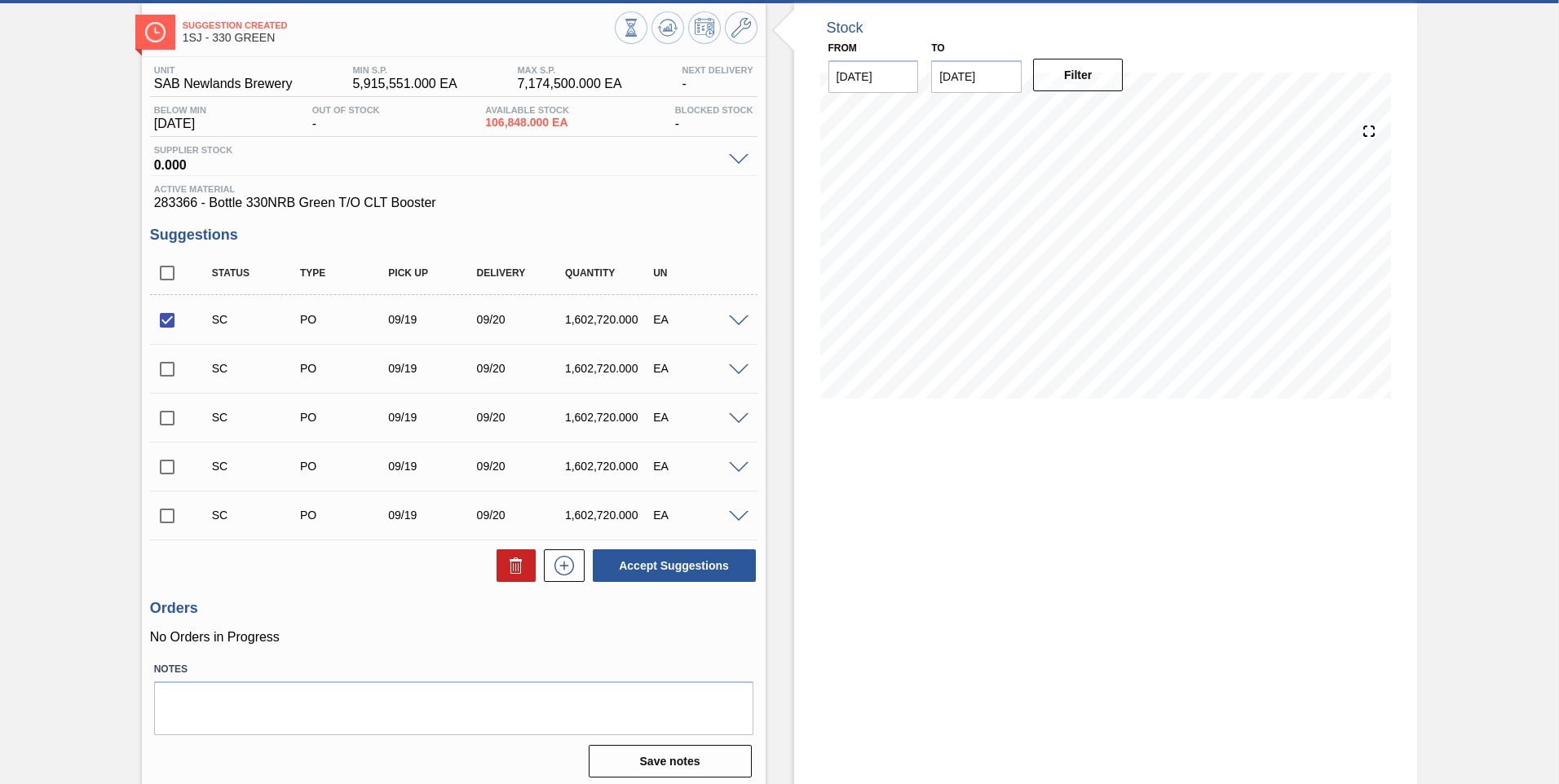
scroll to position [86, 0]
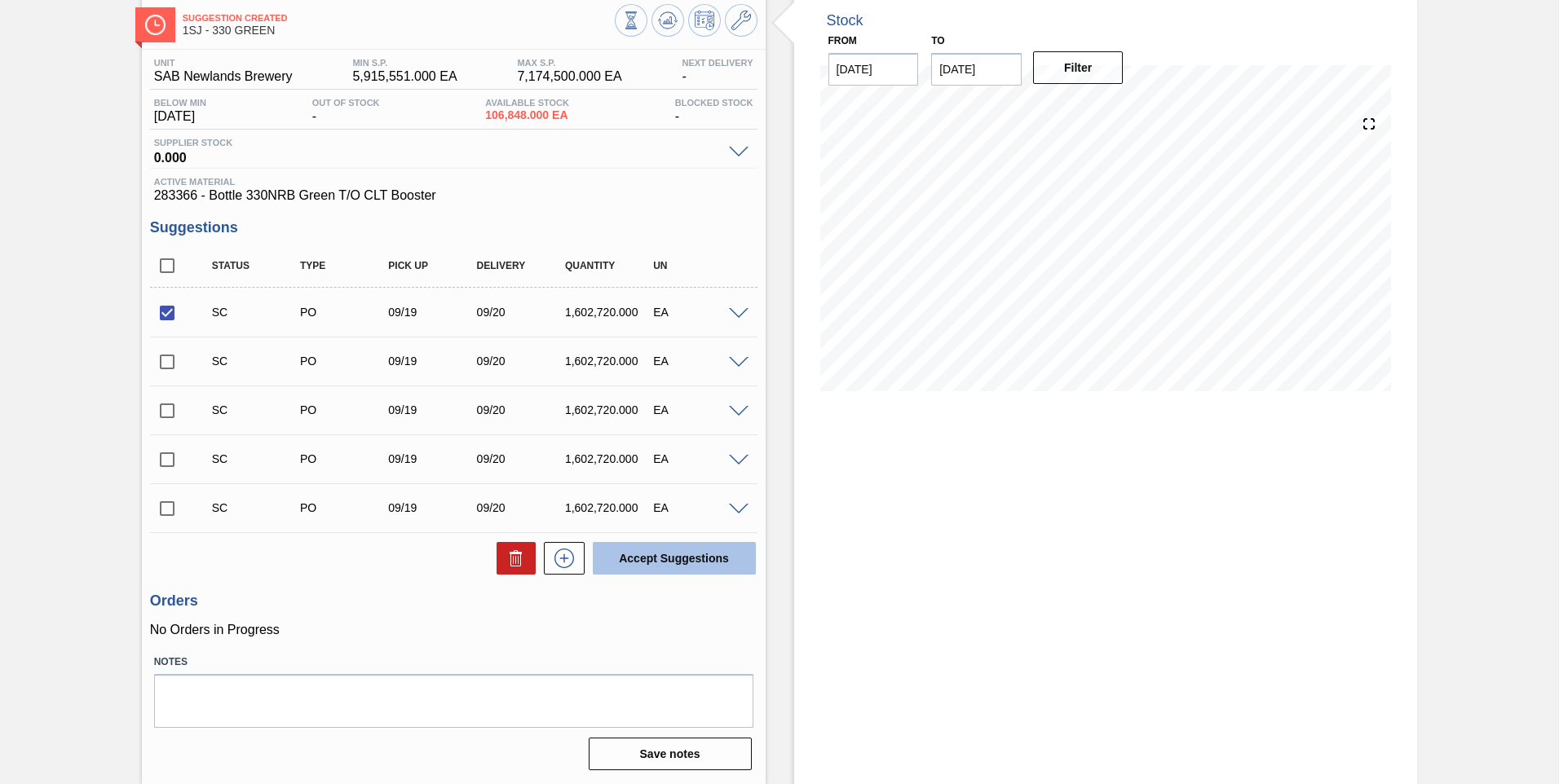
click at [515, 236] on button "Accept Suggestions" at bounding box center [674, 557] width 163 height 32
checkbox input "false"
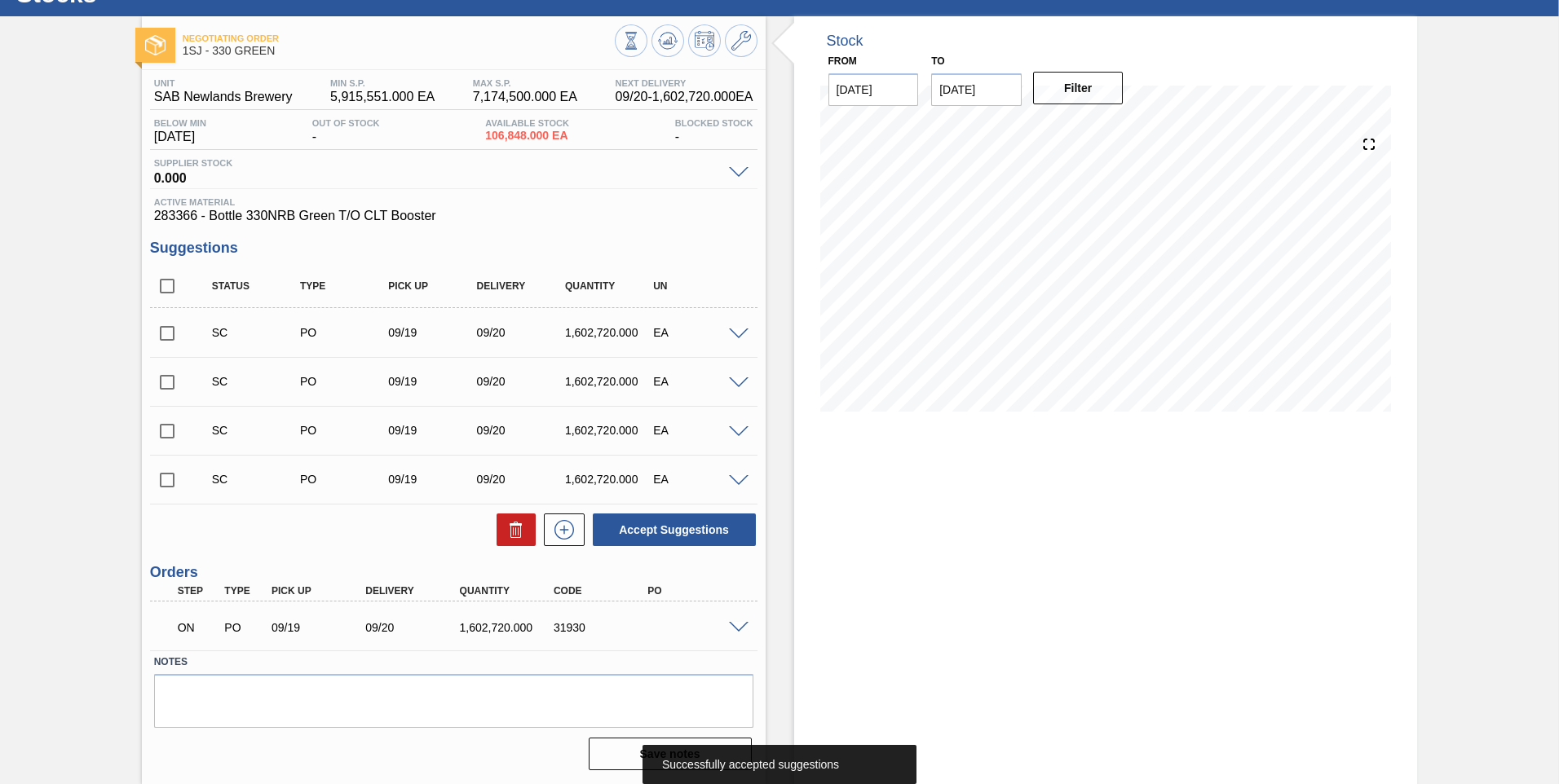
scroll to position [0, 0]
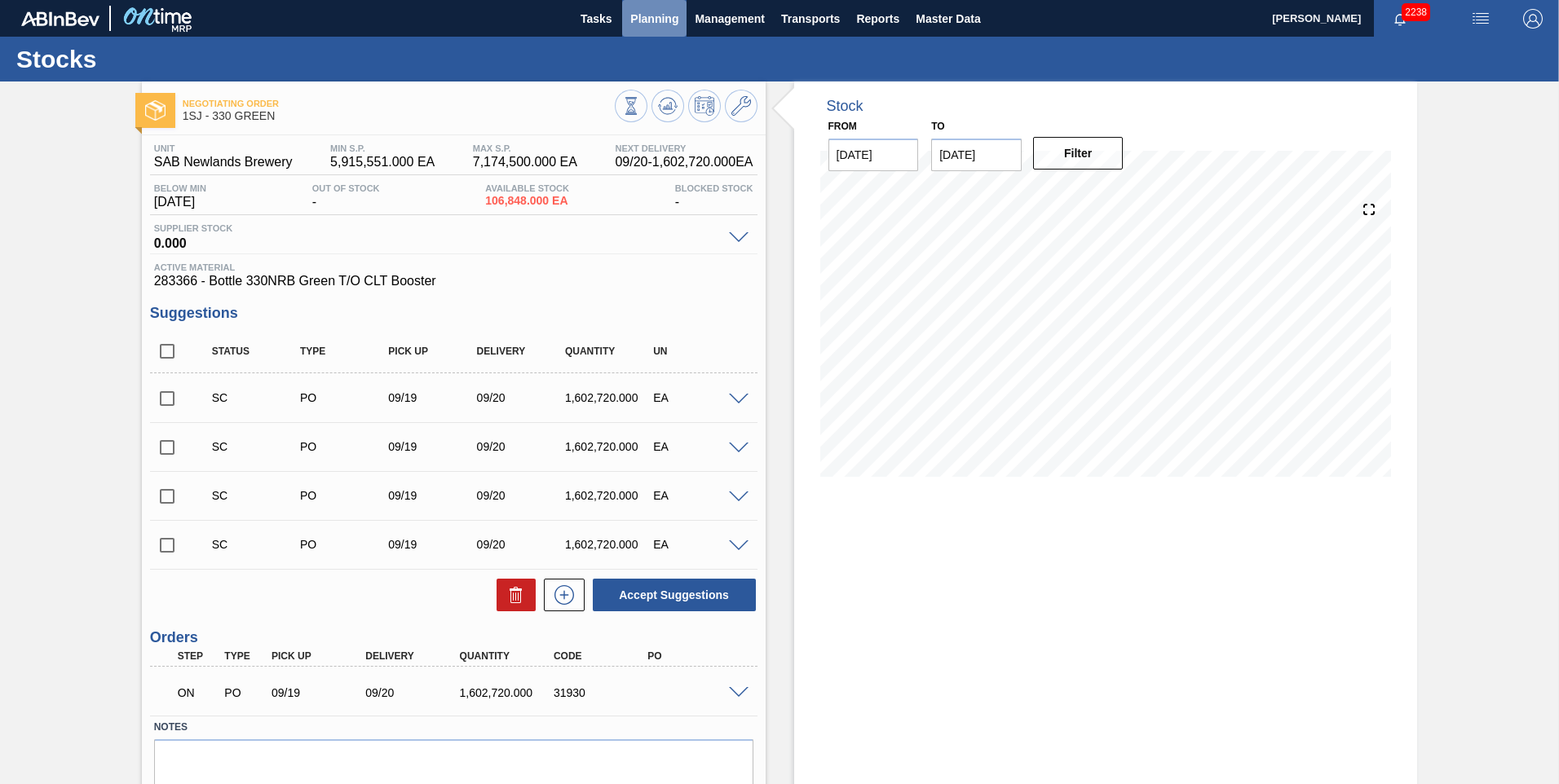
click at [515, 20] on button "Planning" at bounding box center [654, 19] width 64 height 37
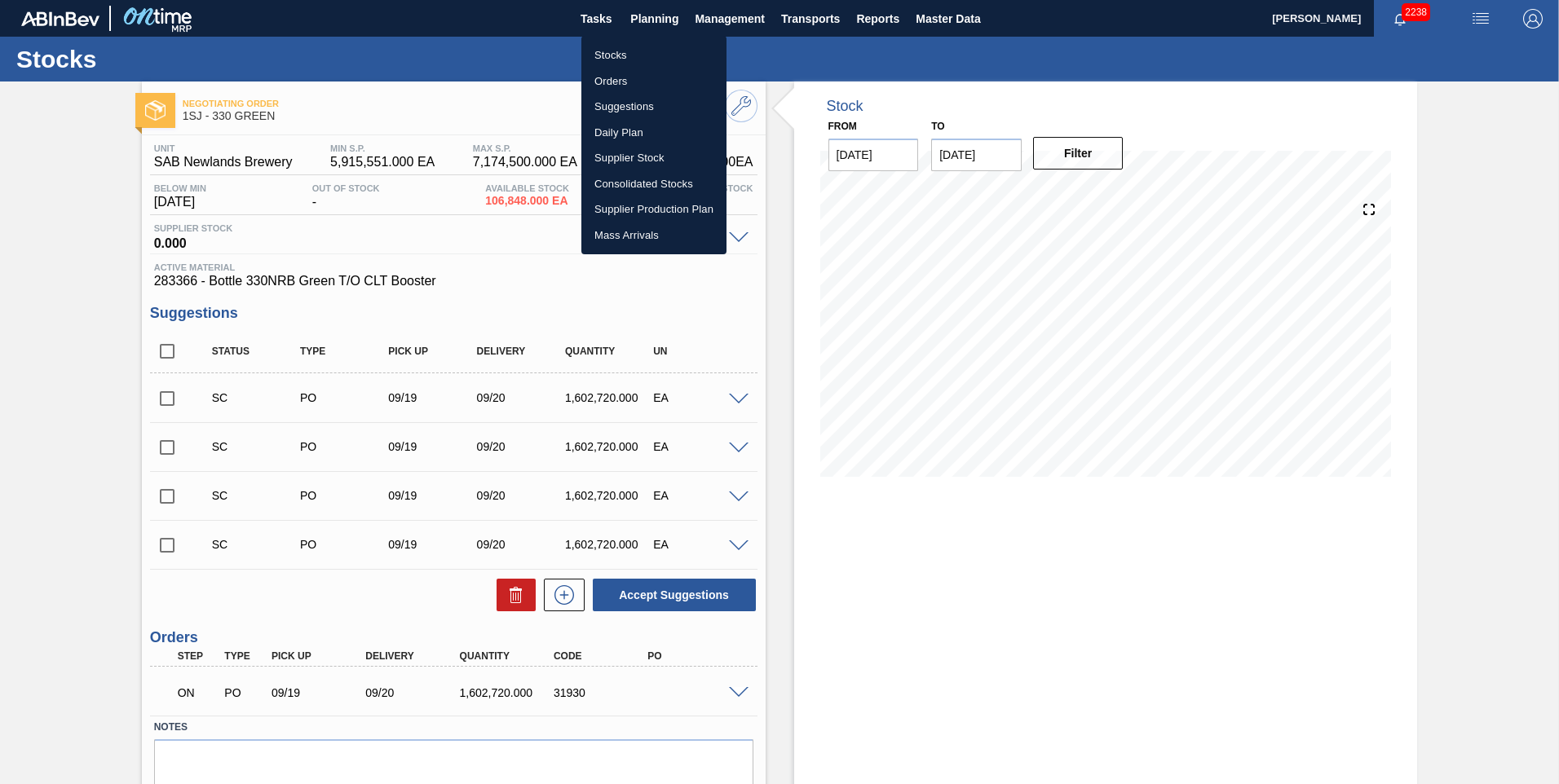
click at [515, 84] on li "Orders" at bounding box center [653, 81] width 146 height 26
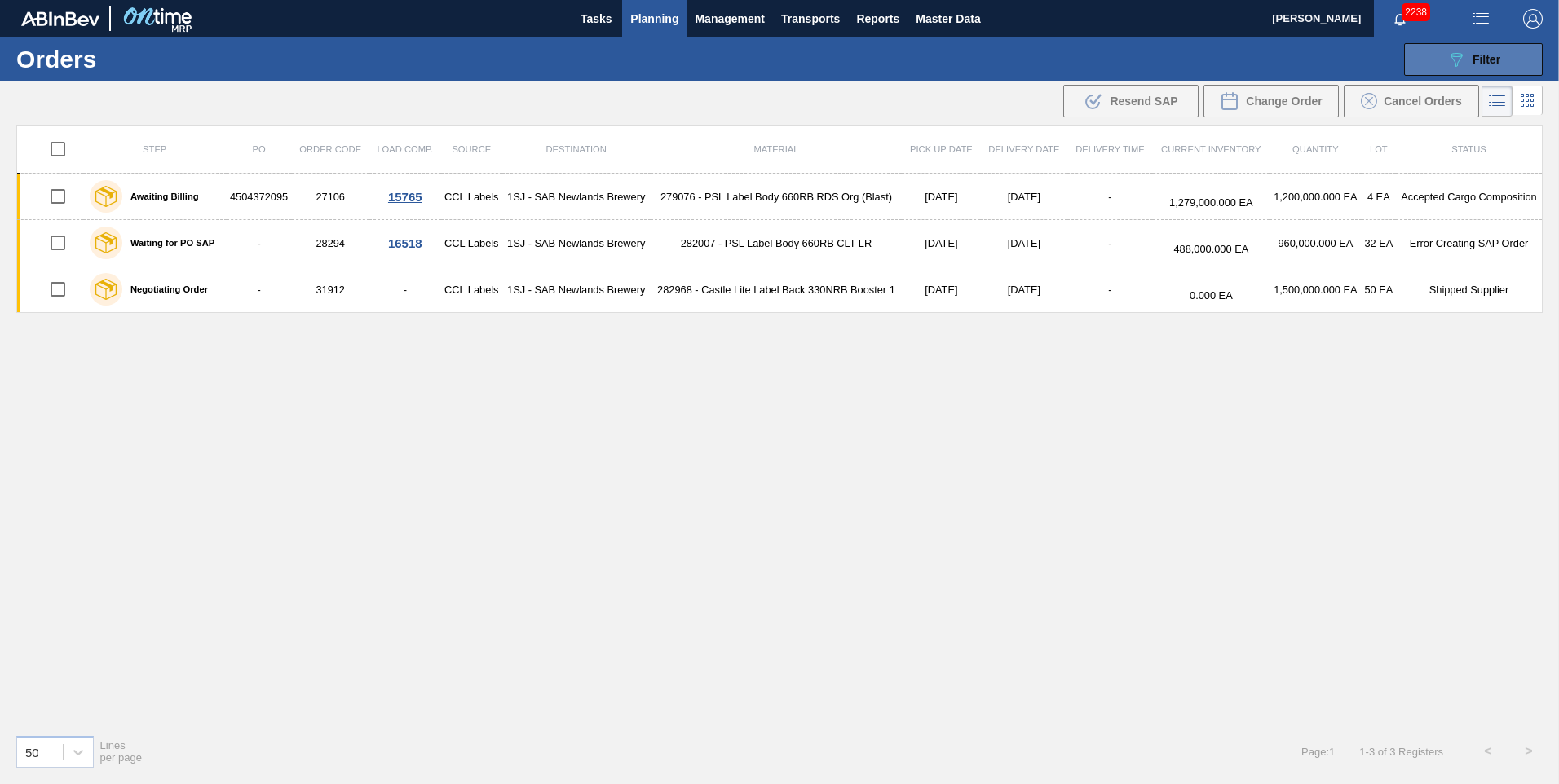
click at [515, 60] on span "Filter" at bounding box center [1486, 59] width 27 height 13
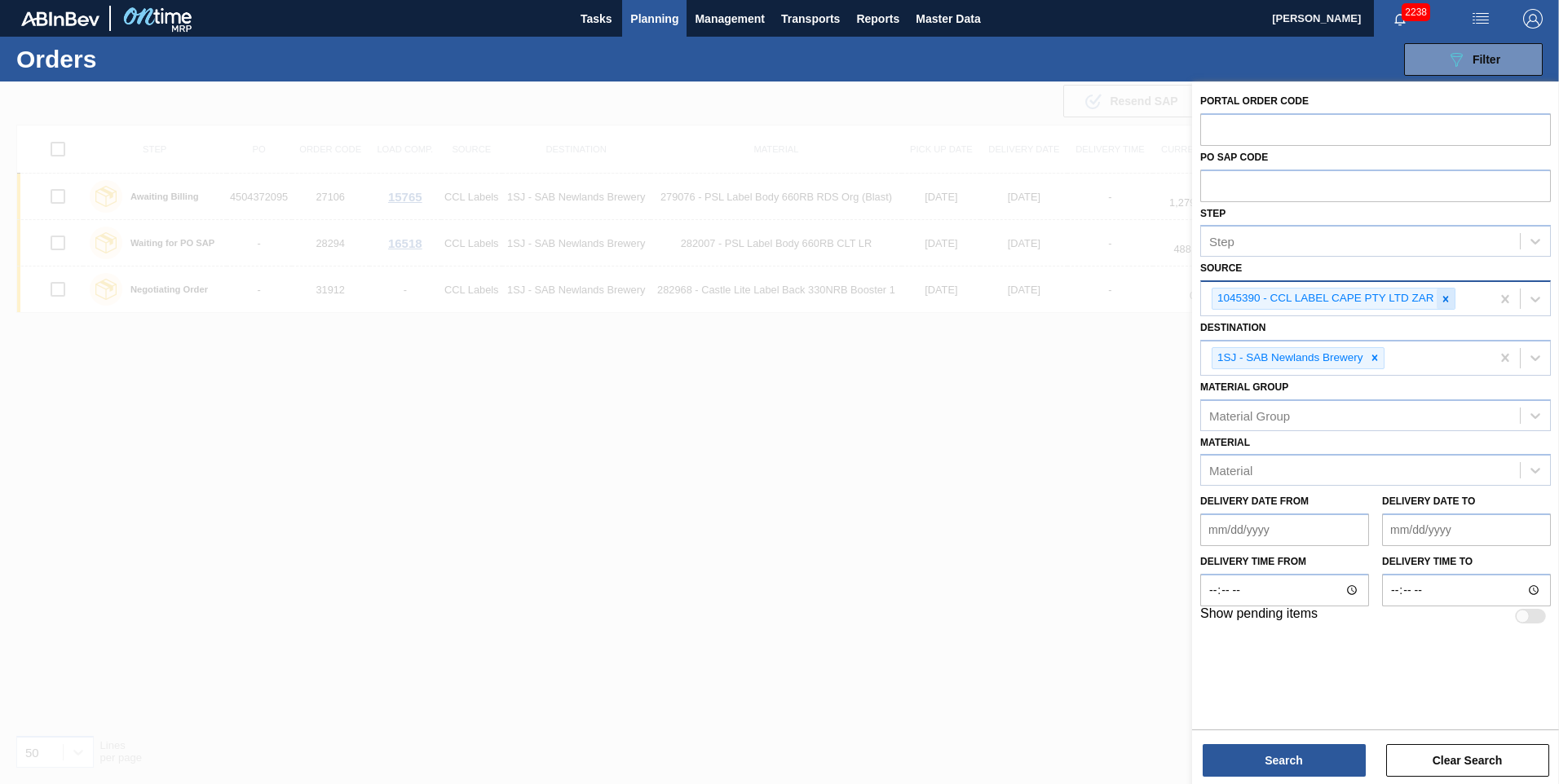
click at [515, 236] on icon at bounding box center [1446, 299] width 12 height 12
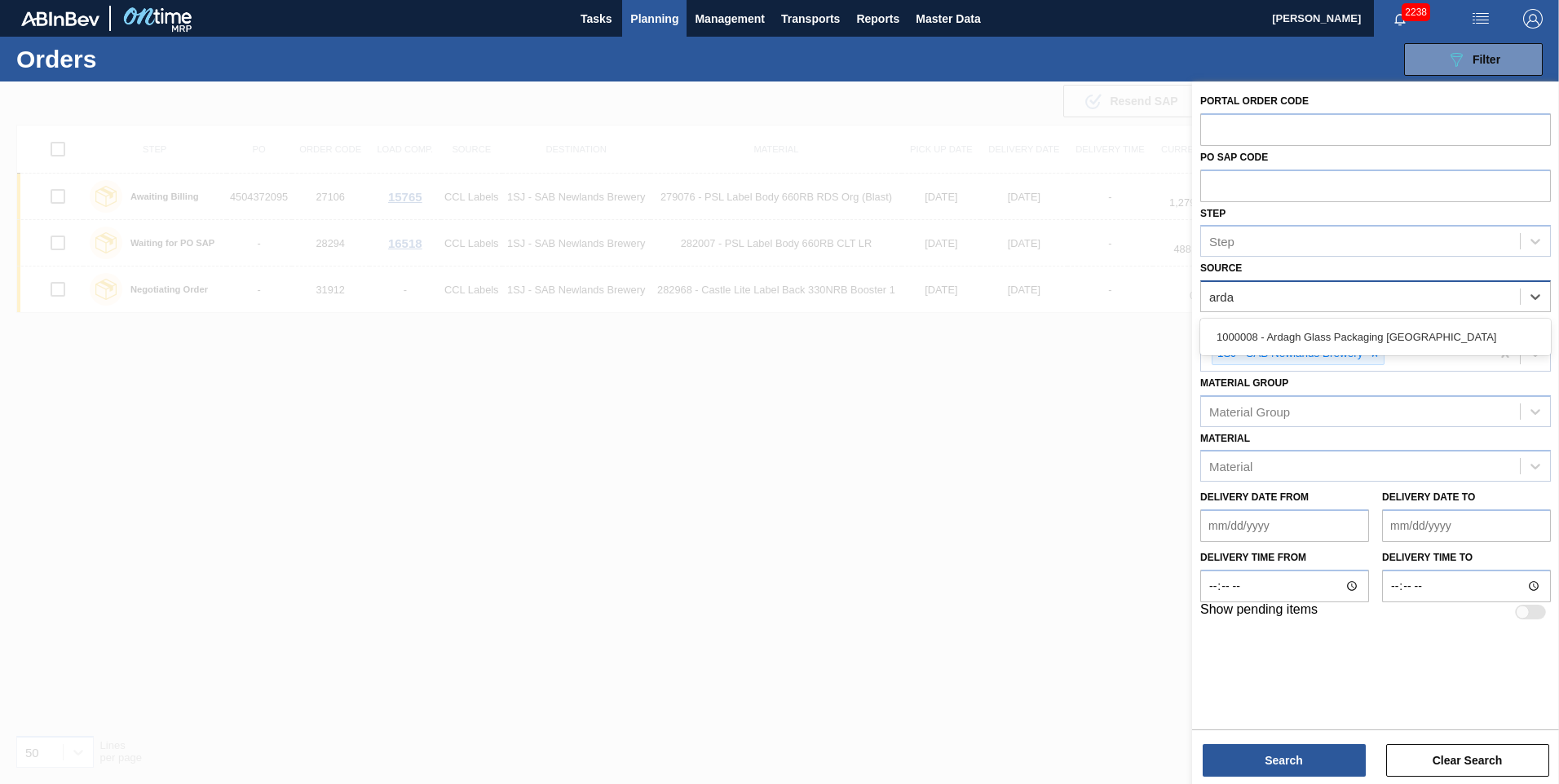
type input "ardag"
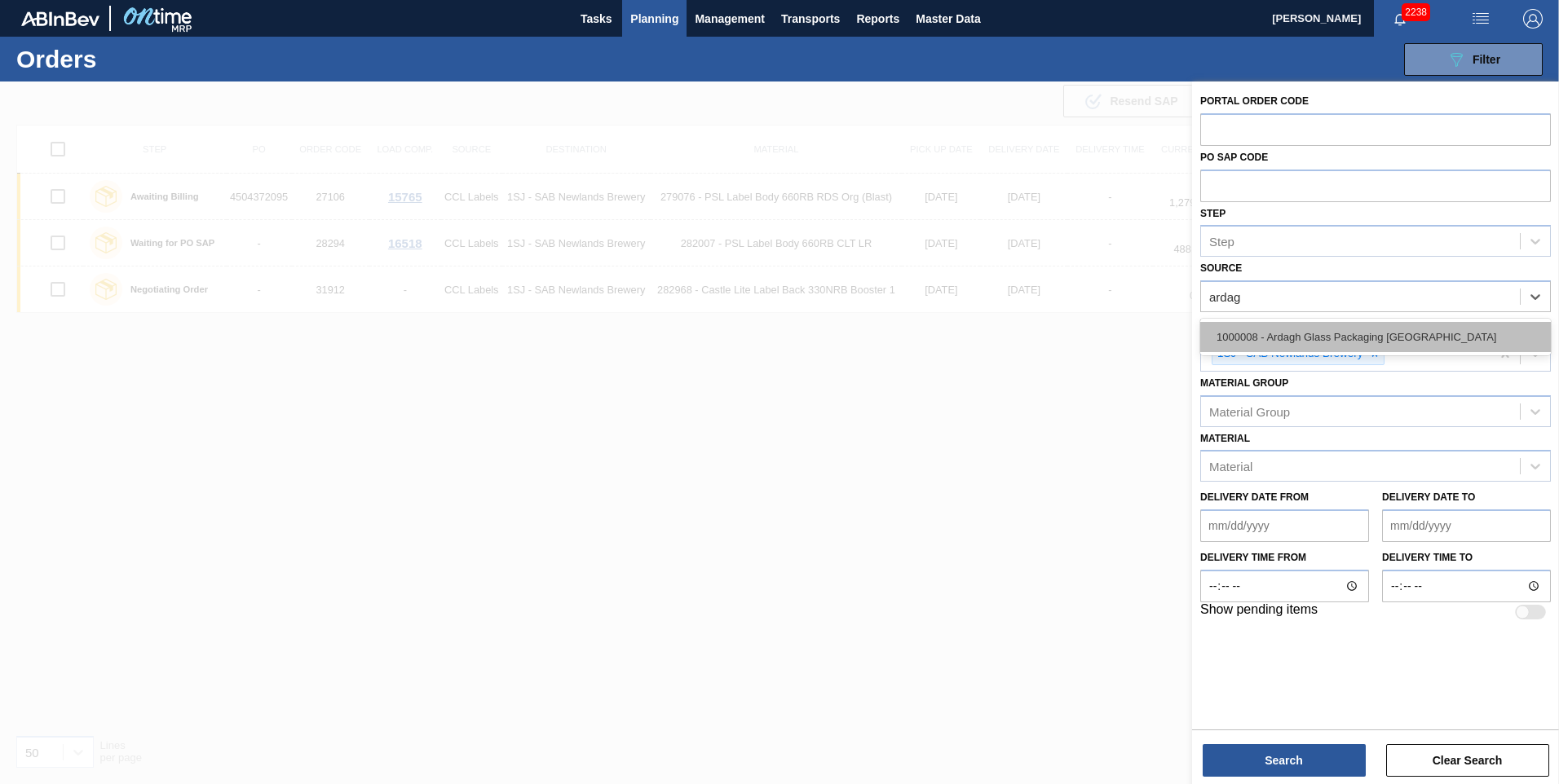
click at [515, 236] on div "1000008 - Ardagh Glass Packaging [GEOGRAPHIC_DATA]" at bounding box center [1375, 337] width 351 height 30
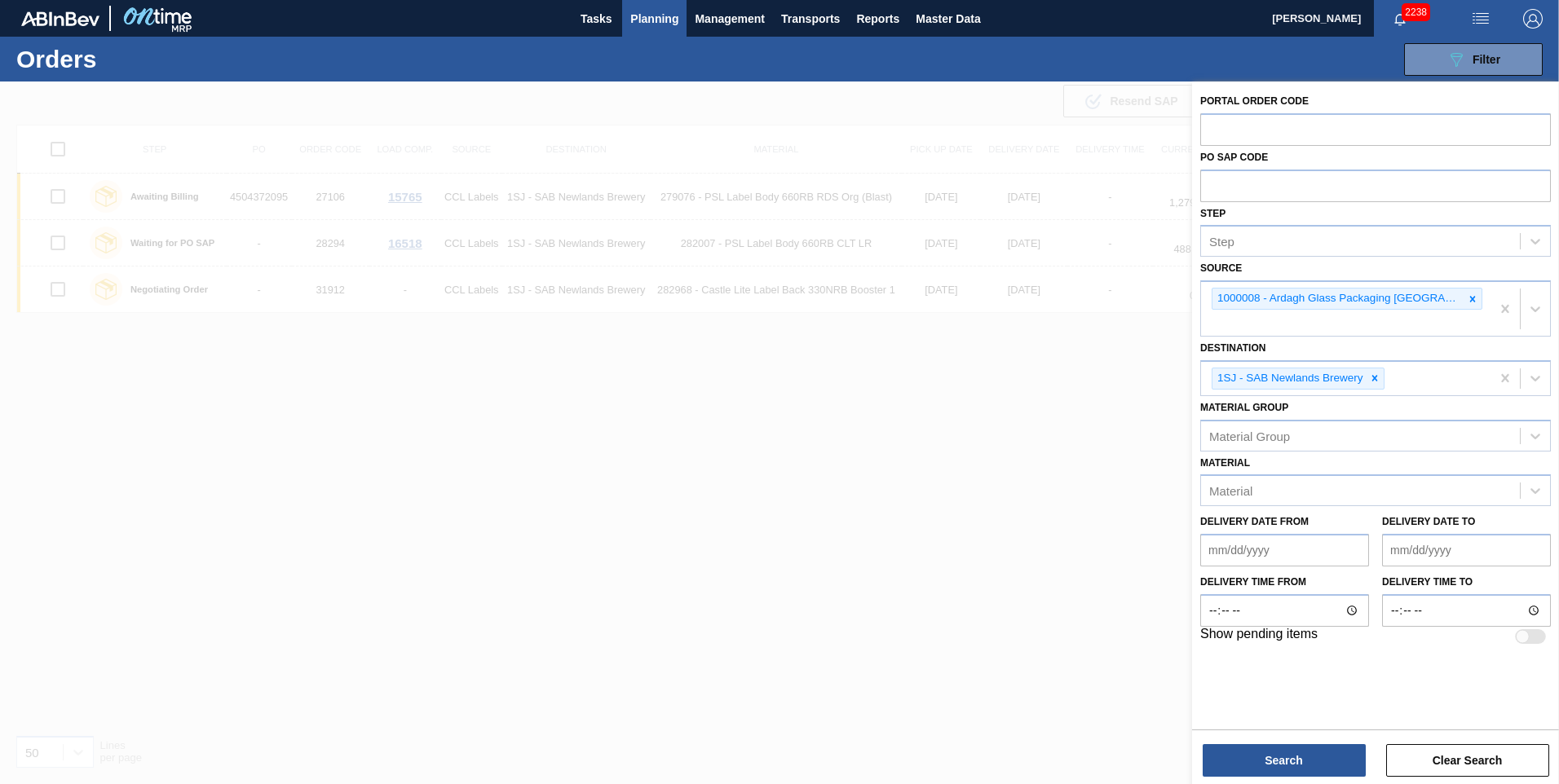
click at [515, 236] on div "Search Clear Search" at bounding box center [1375, 752] width 367 height 46
click at [515, 236] on button "Search" at bounding box center [1284, 760] width 163 height 32
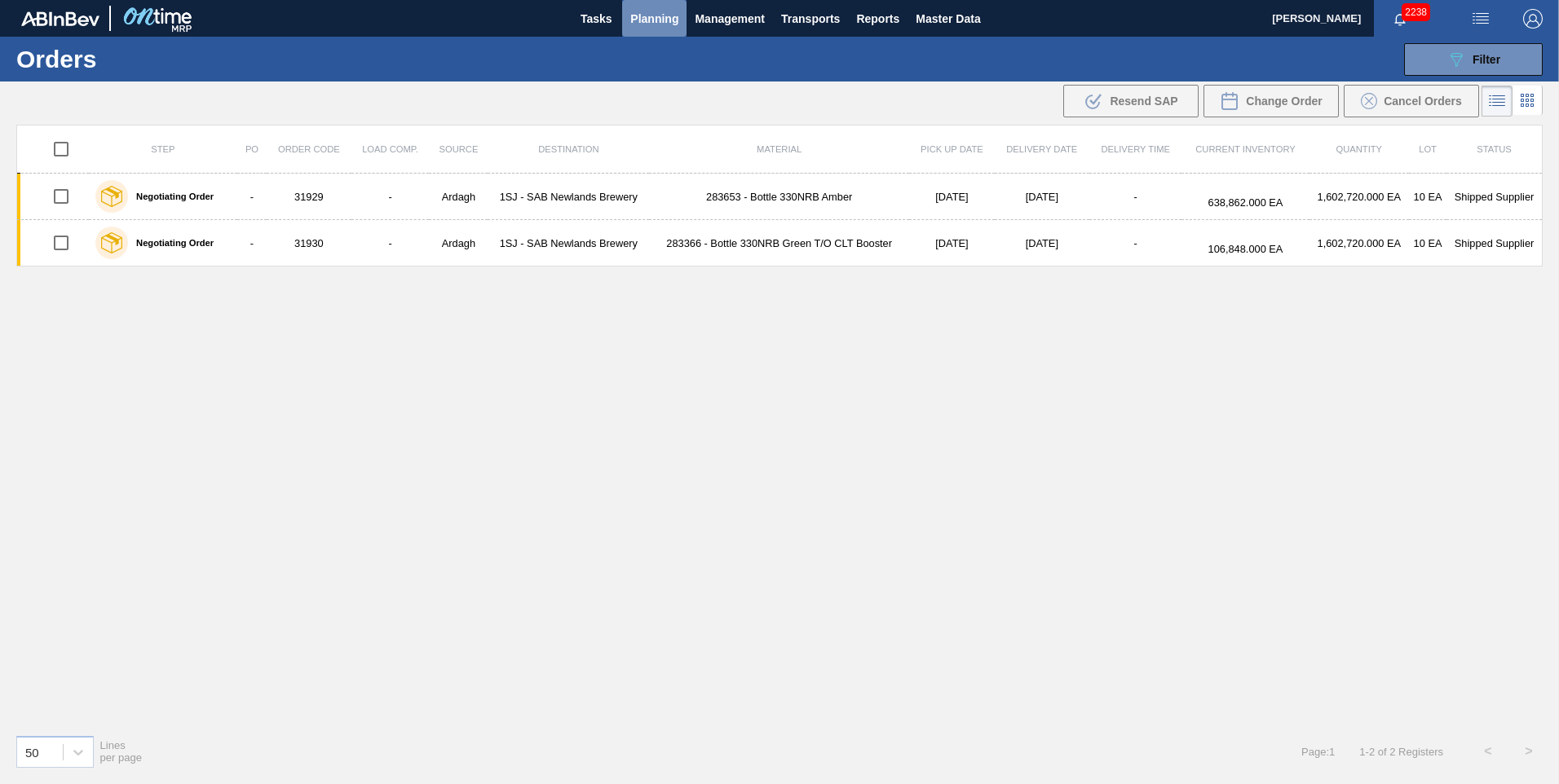
click at [515, 9] on span "Planning" at bounding box center [653, 19] width 48 height 20
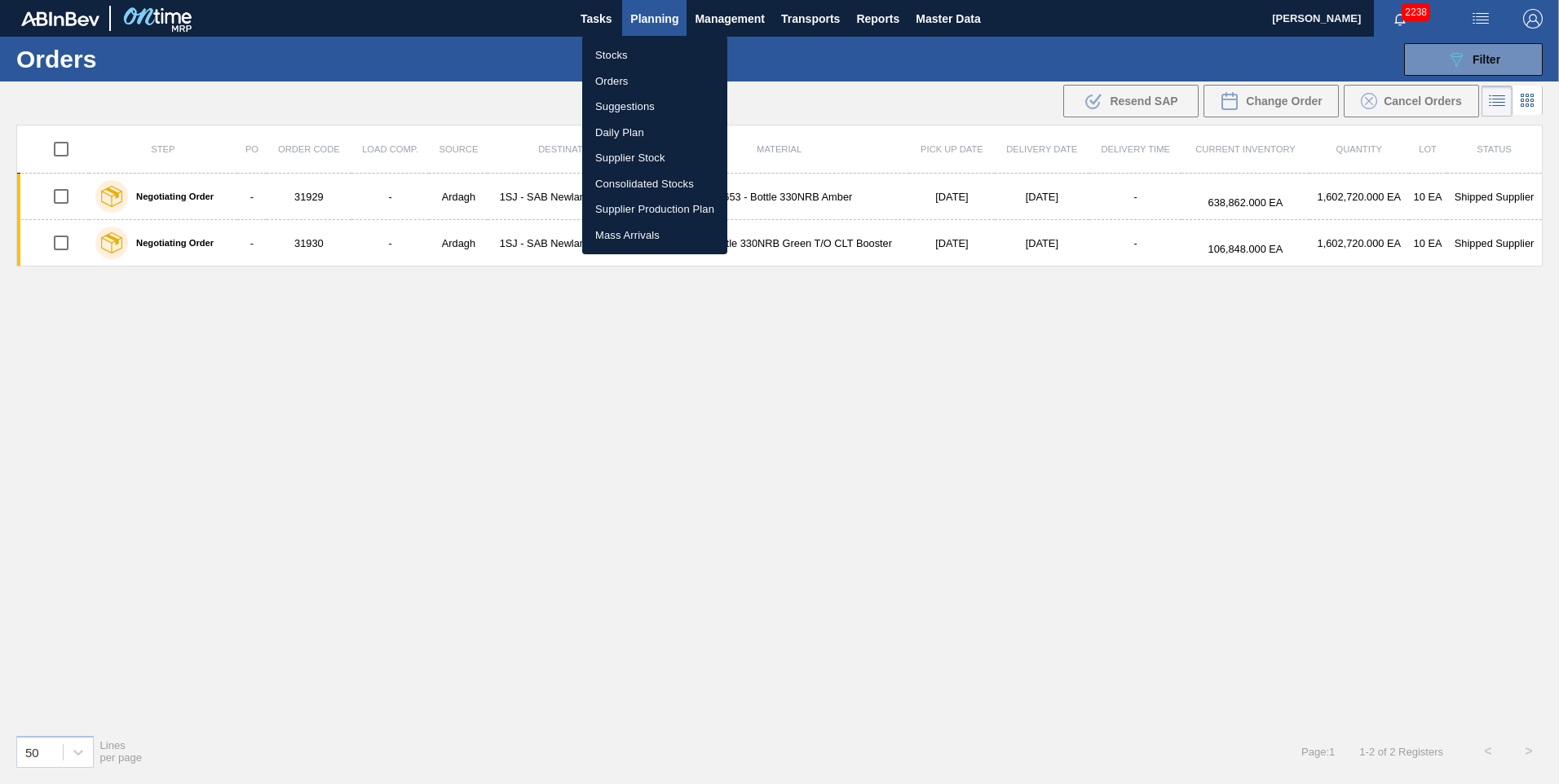
click at [515, 51] on li "Stocks" at bounding box center [654, 55] width 146 height 26
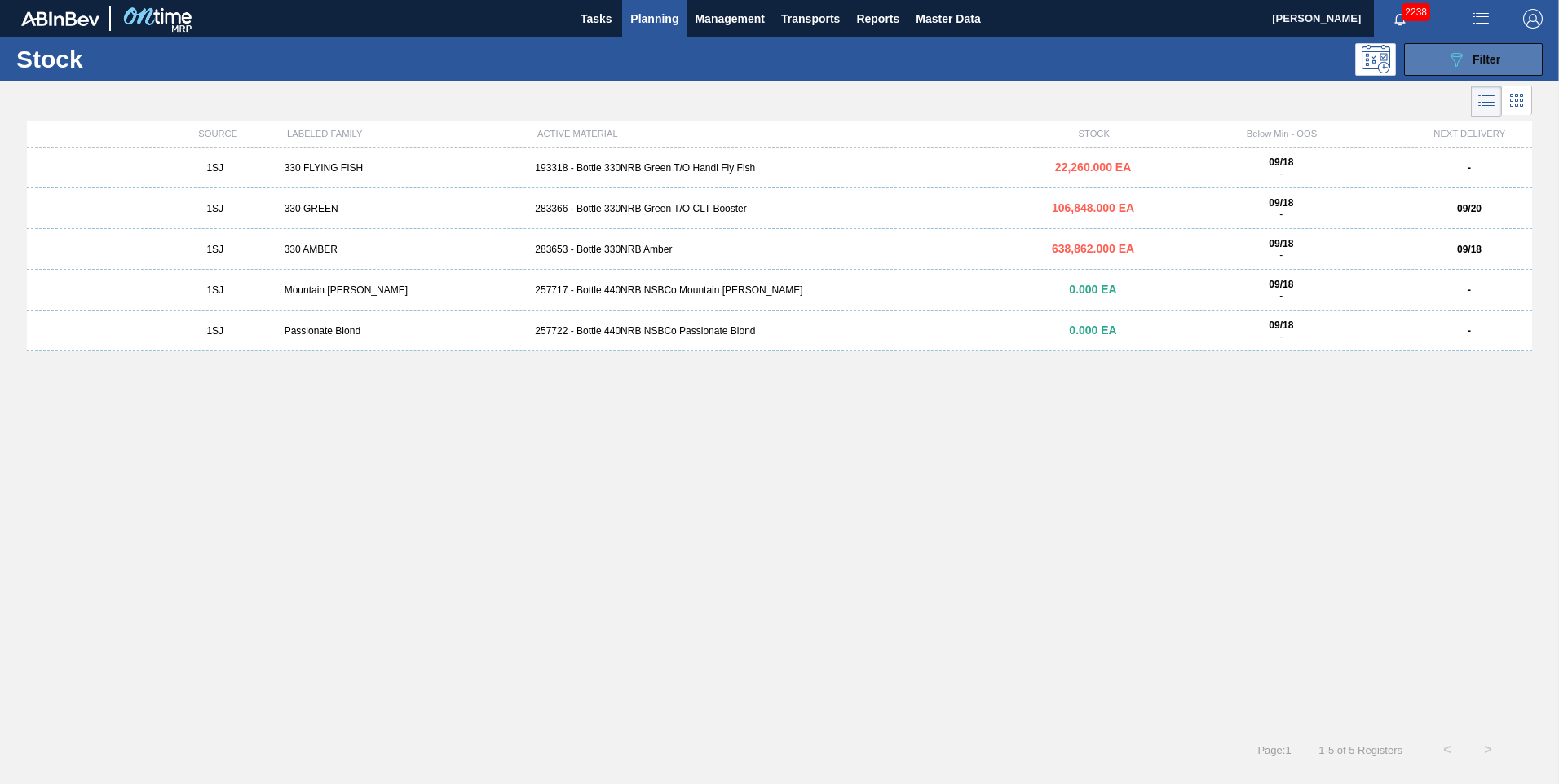
click at [515, 47] on button "089F7B8B-B2A5-4AFE-B5C0-19BA573D28AC Filter" at bounding box center [1473, 59] width 139 height 32
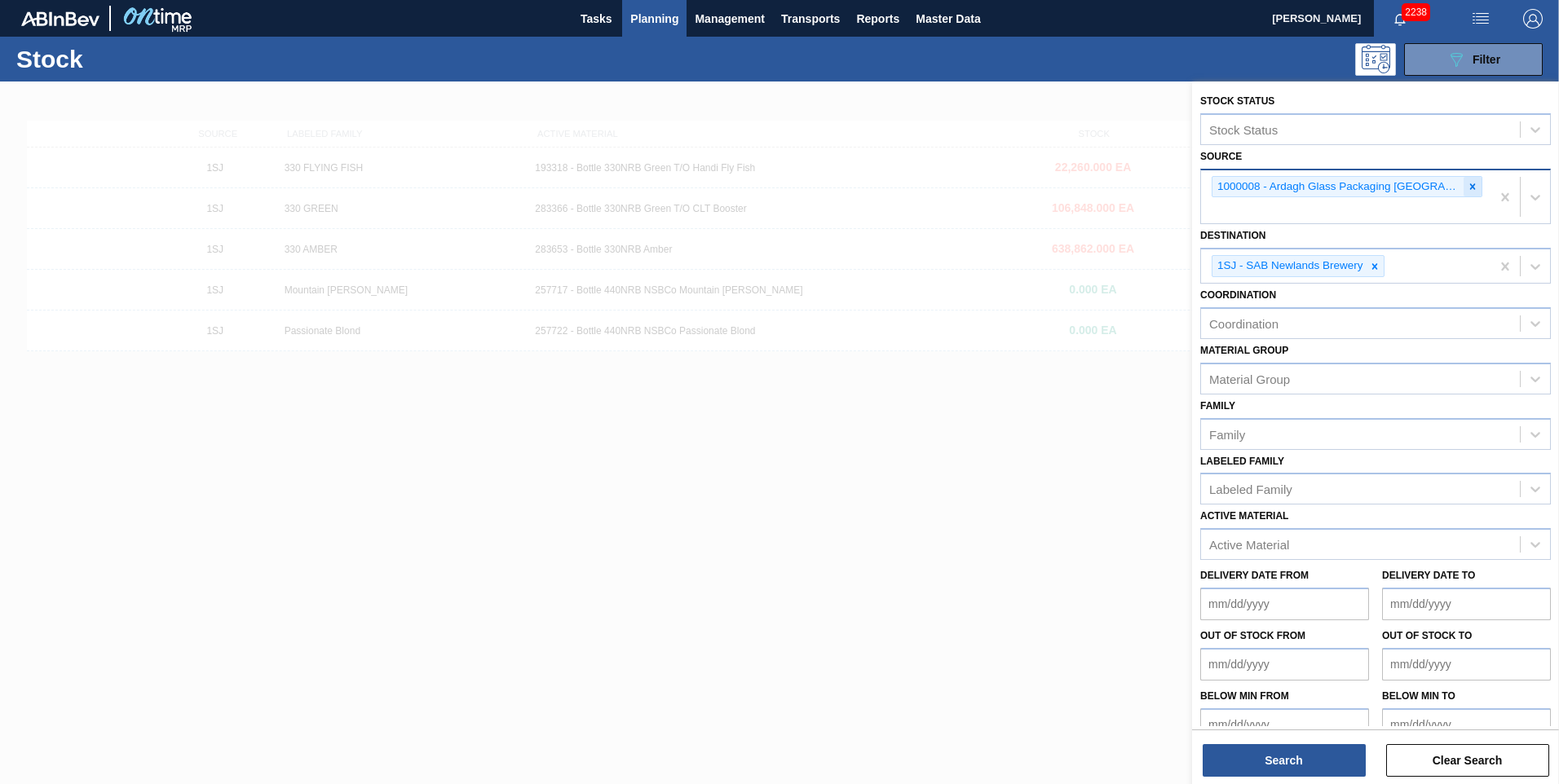
click at [515, 182] on icon at bounding box center [1472, 186] width 12 height 12
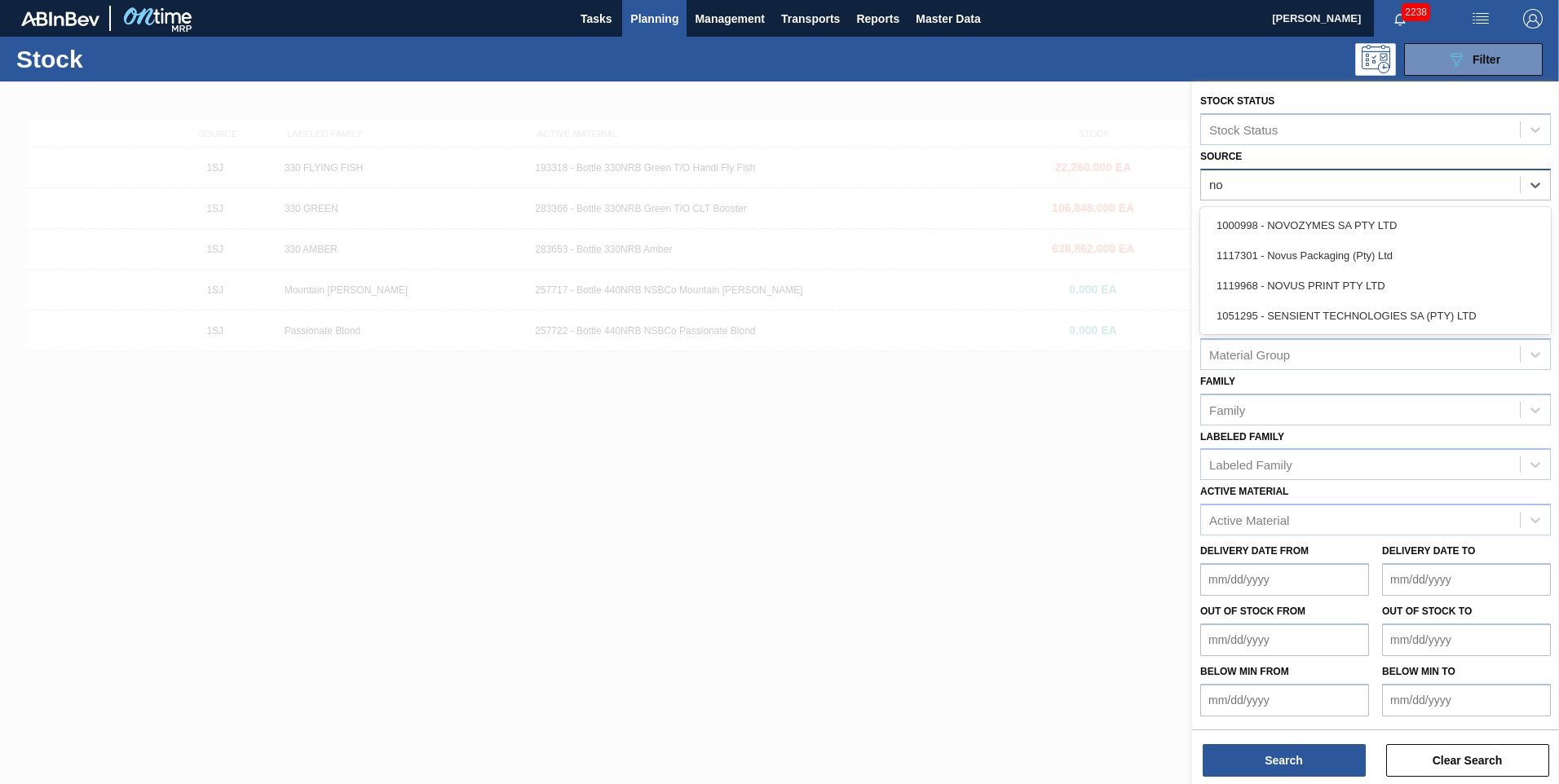
type input "nov"
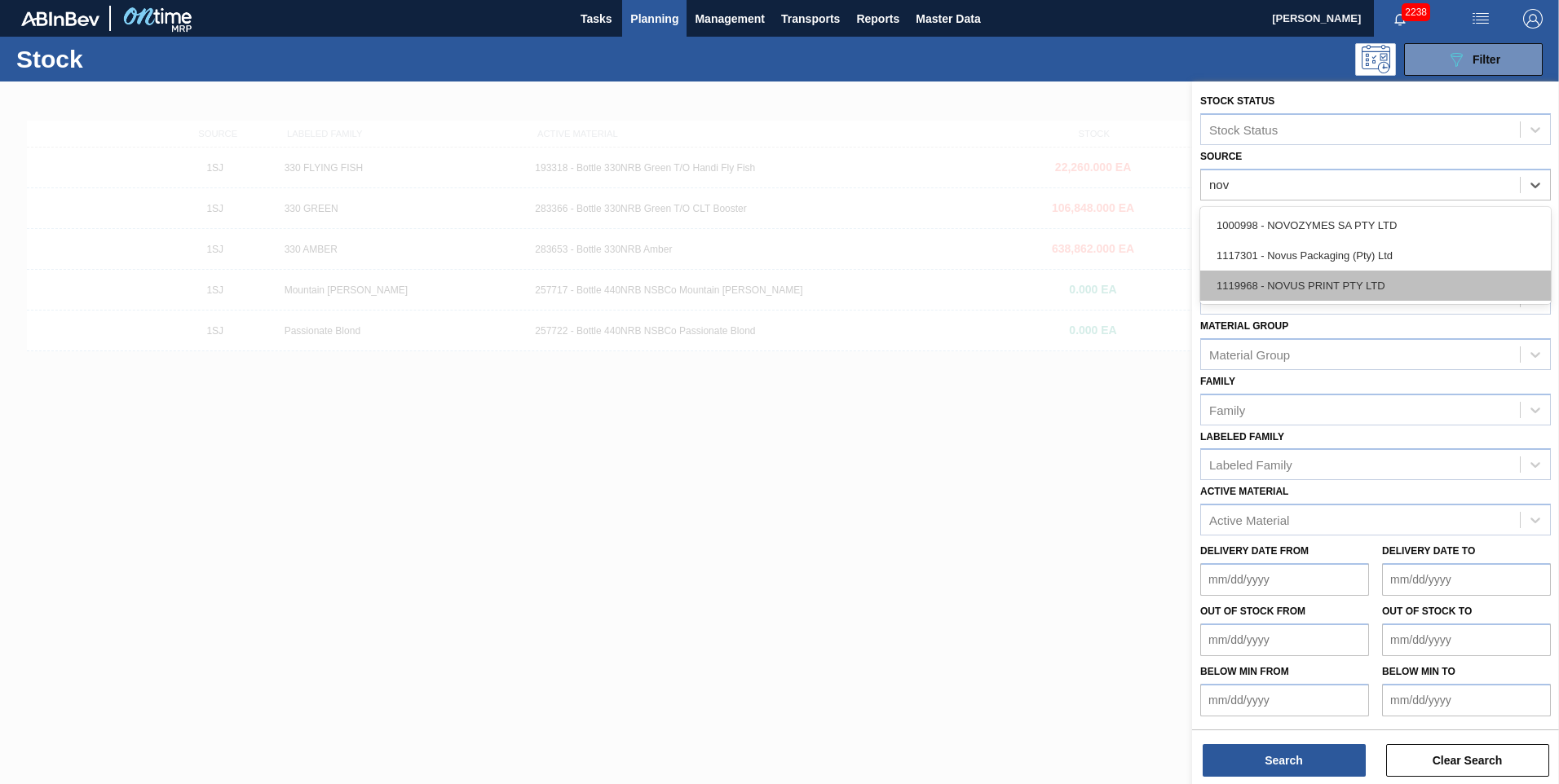
click at [515, 236] on div "1119968 - NOVUS PRINT PTY LTD" at bounding box center [1375, 285] width 351 height 30
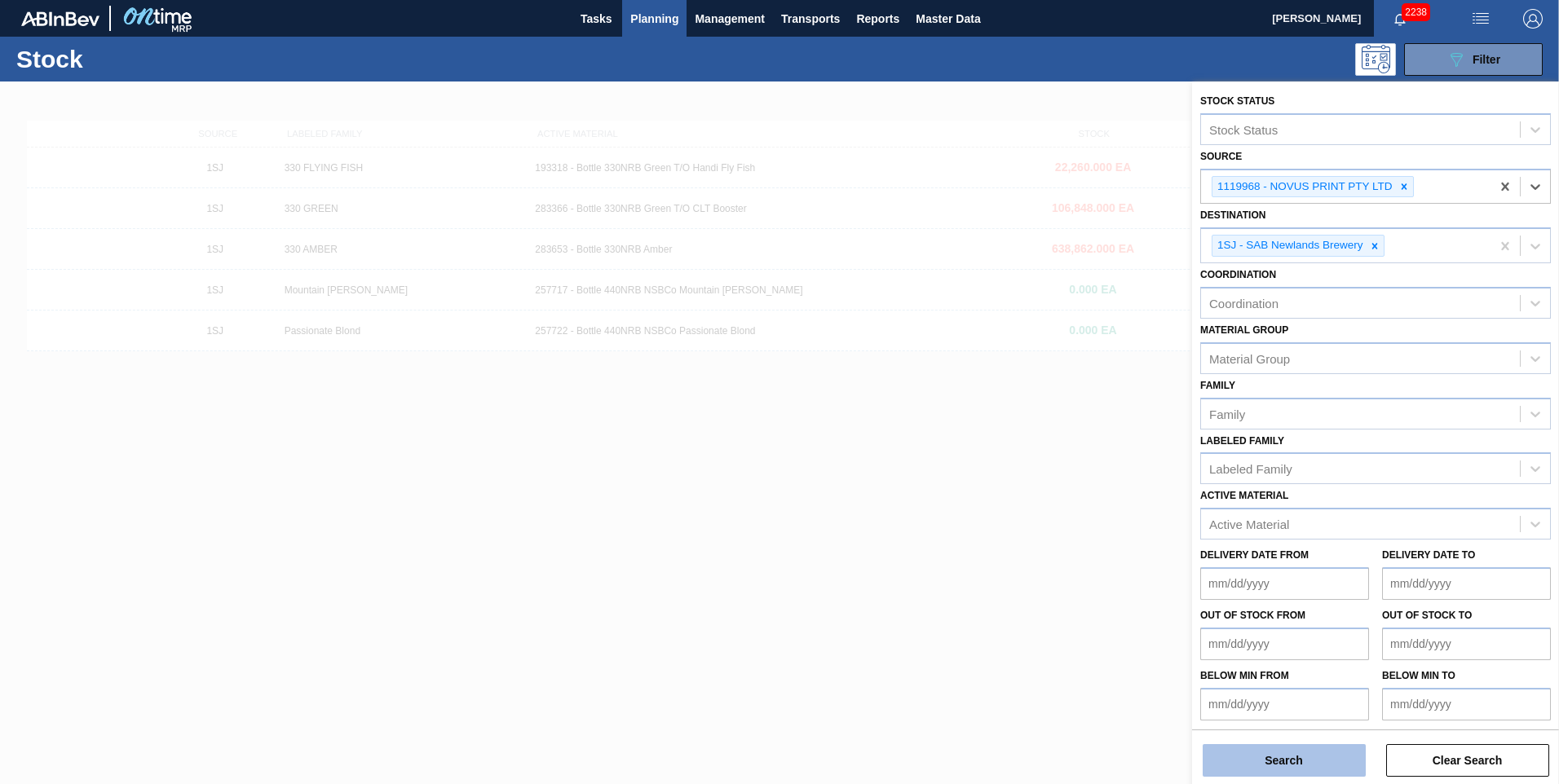
click at [515, 236] on button "Search" at bounding box center [1284, 760] width 163 height 32
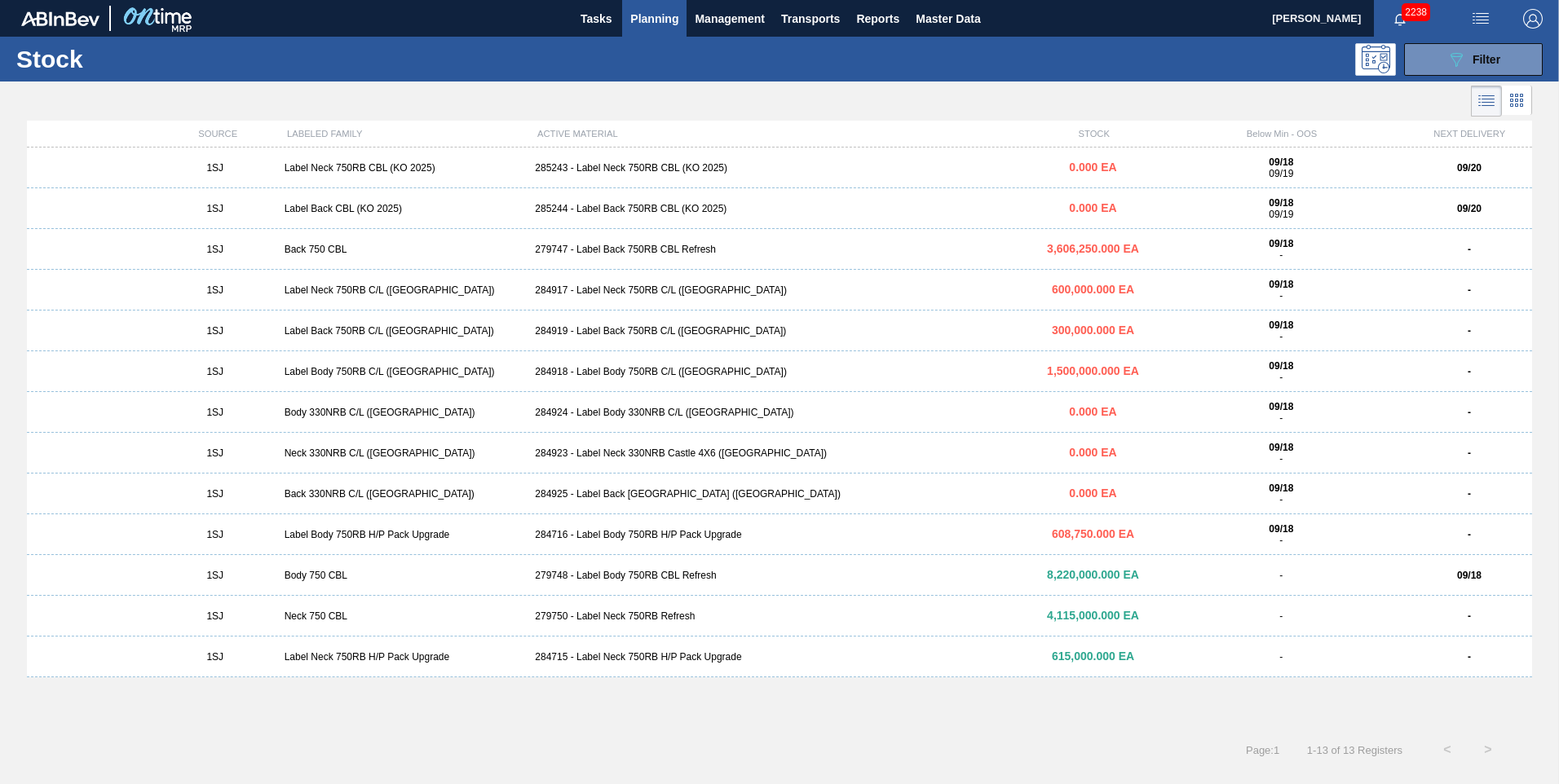
click at [515, 236] on div "284918 - Label Body 750RB C/L ([GEOGRAPHIC_DATA])" at bounding box center [779, 372] width 501 height 12
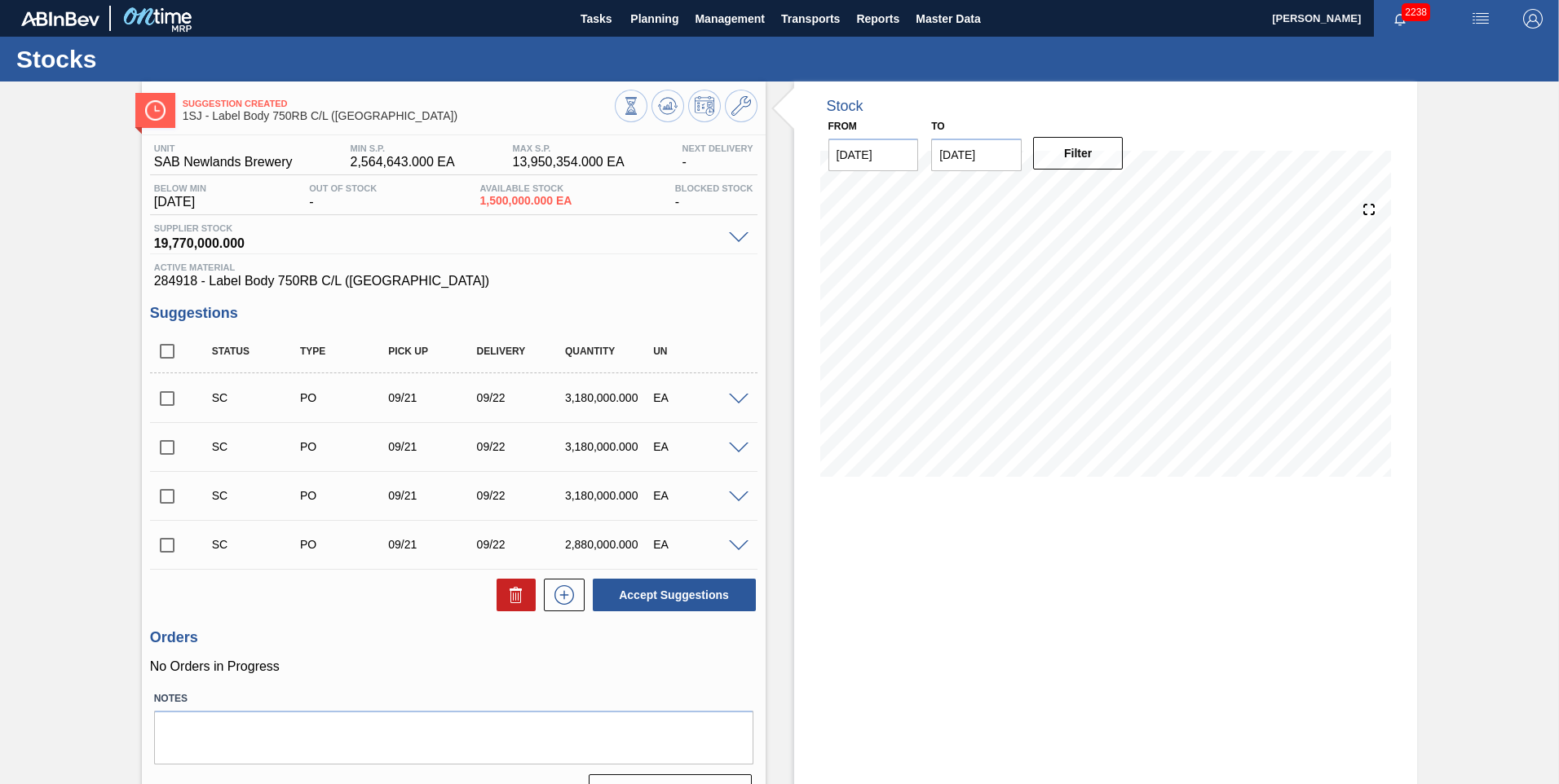
click at [164, 236] on input "checkbox" at bounding box center [167, 398] width 34 height 34
click at [515, 236] on button "Accept Suggestions" at bounding box center [674, 595] width 163 height 32
checkbox input "false"
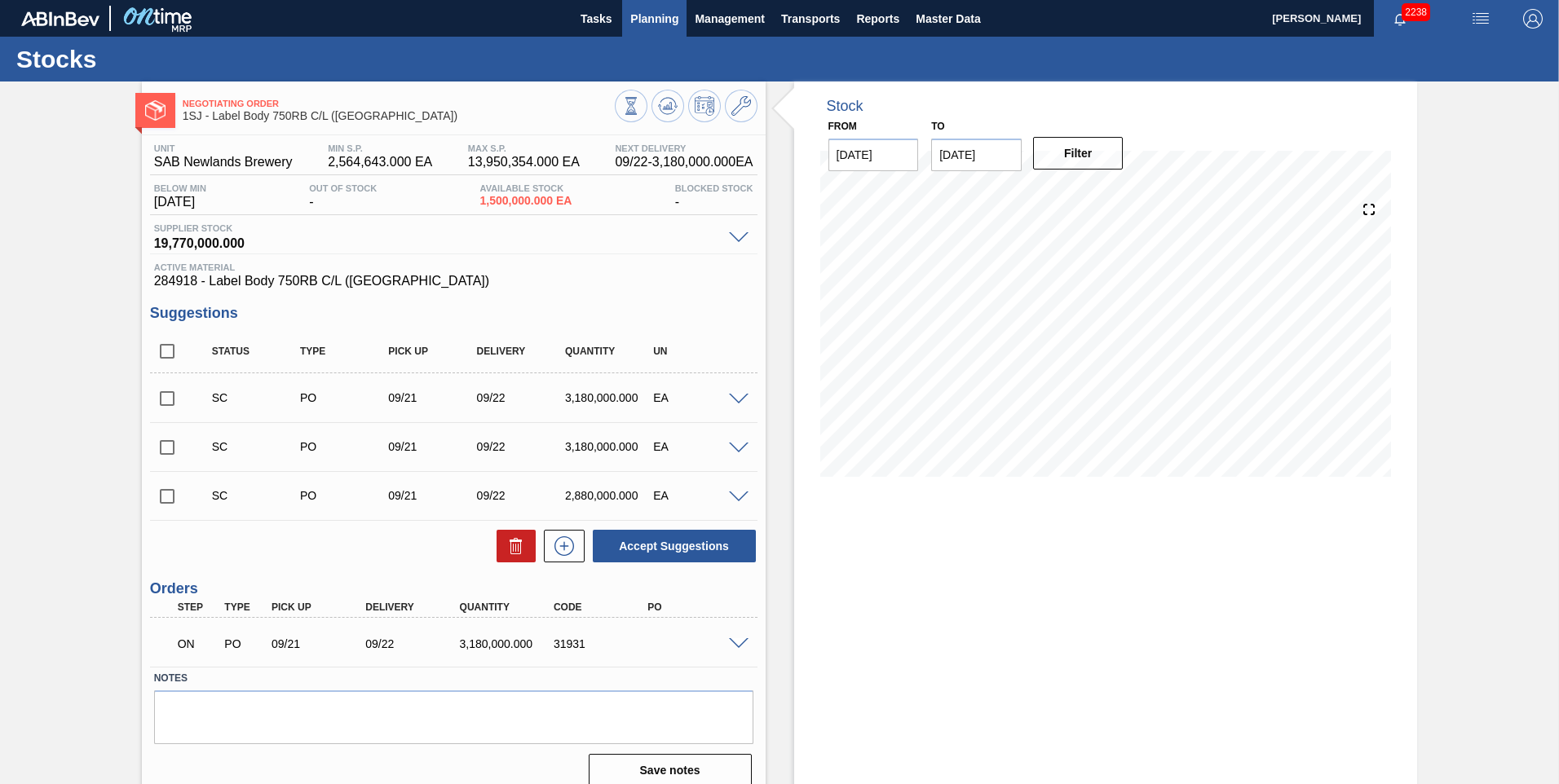
click at [515, 19] on span "Planning" at bounding box center [653, 19] width 48 height 20
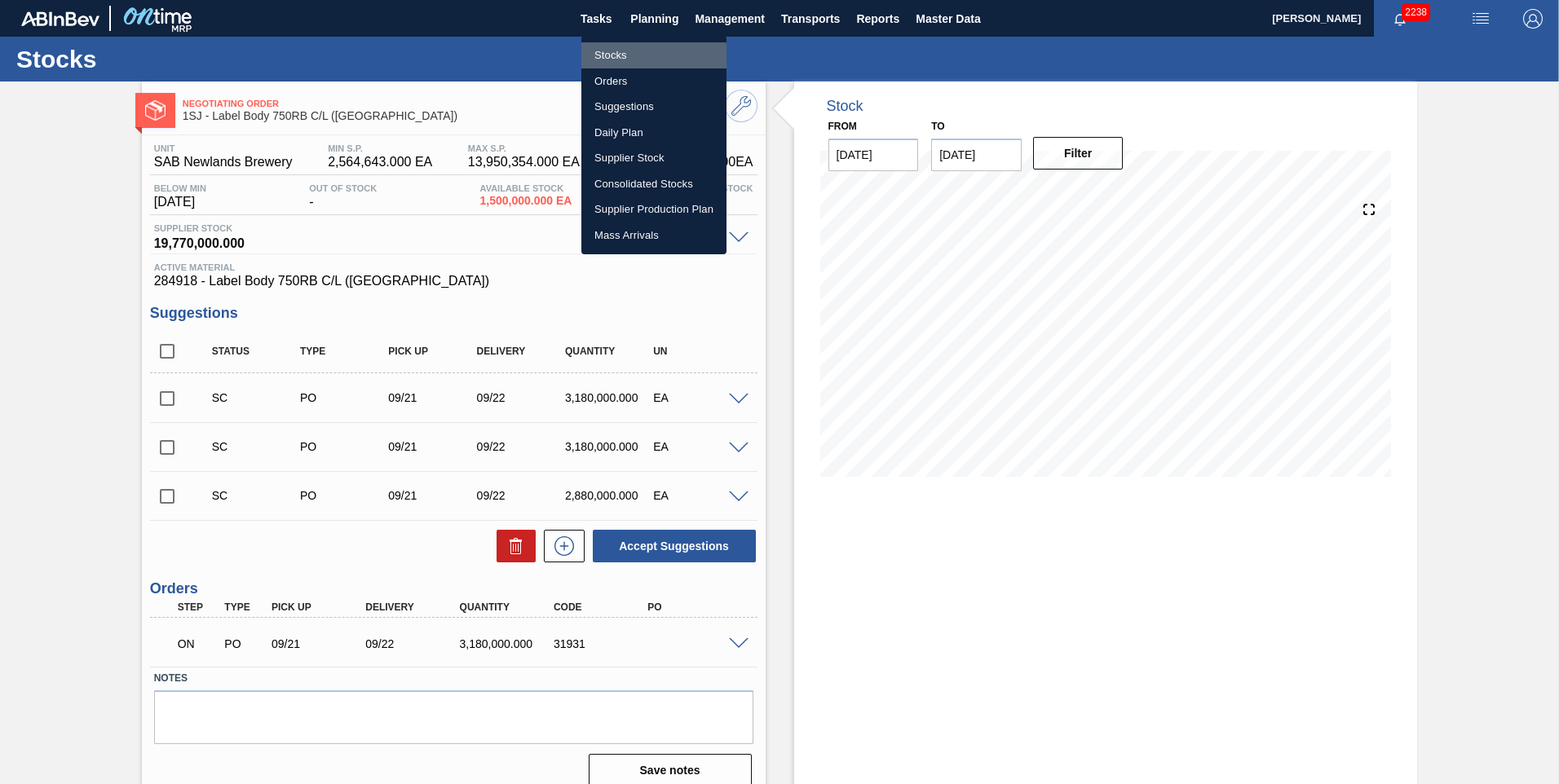
click at [515, 58] on li "Stocks" at bounding box center [653, 55] width 146 height 26
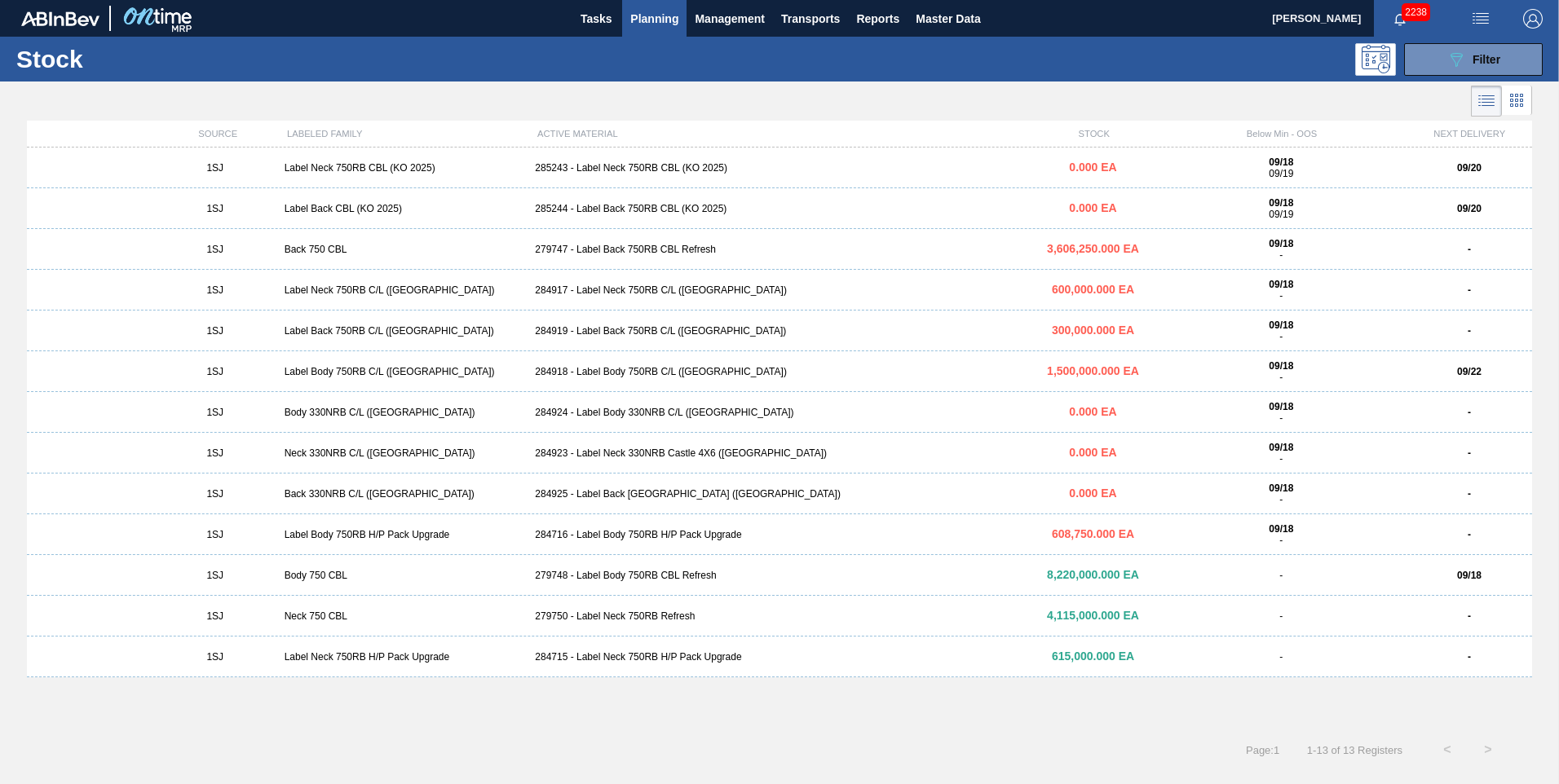
click at [515, 236] on div "1SJ Label Back 750RB C/L ([GEOGRAPHIC_DATA]) 284919 - Label Back 750RB C/L ([GE…" at bounding box center [780, 331] width 1505 height 41
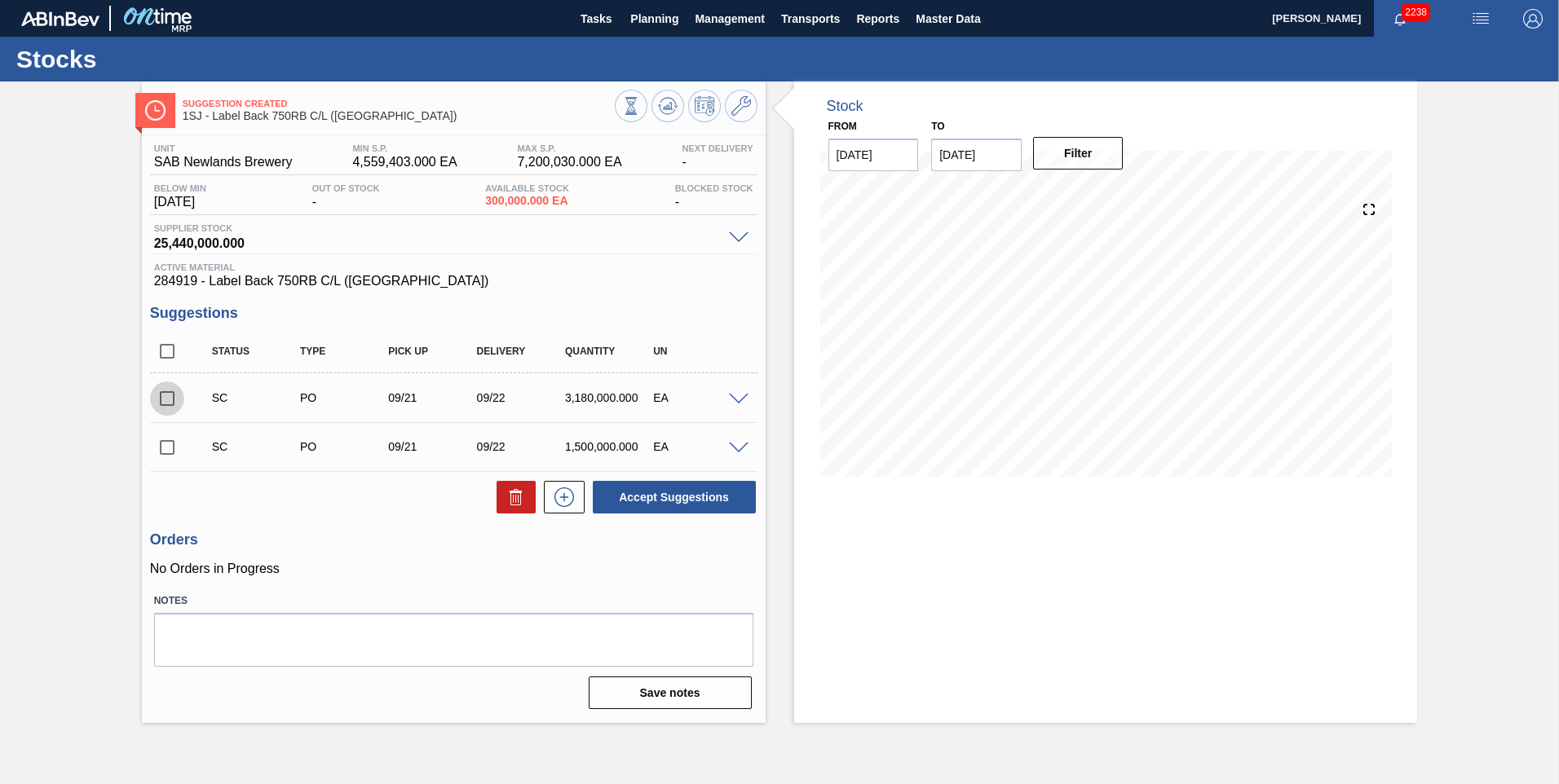
click at [162, 236] on input "checkbox" at bounding box center [167, 398] width 34 height 34
click at [515, 236] on button "Accept Suggestions" at bounding box center [674, 496] width 163 height 32
checkbox input "false"
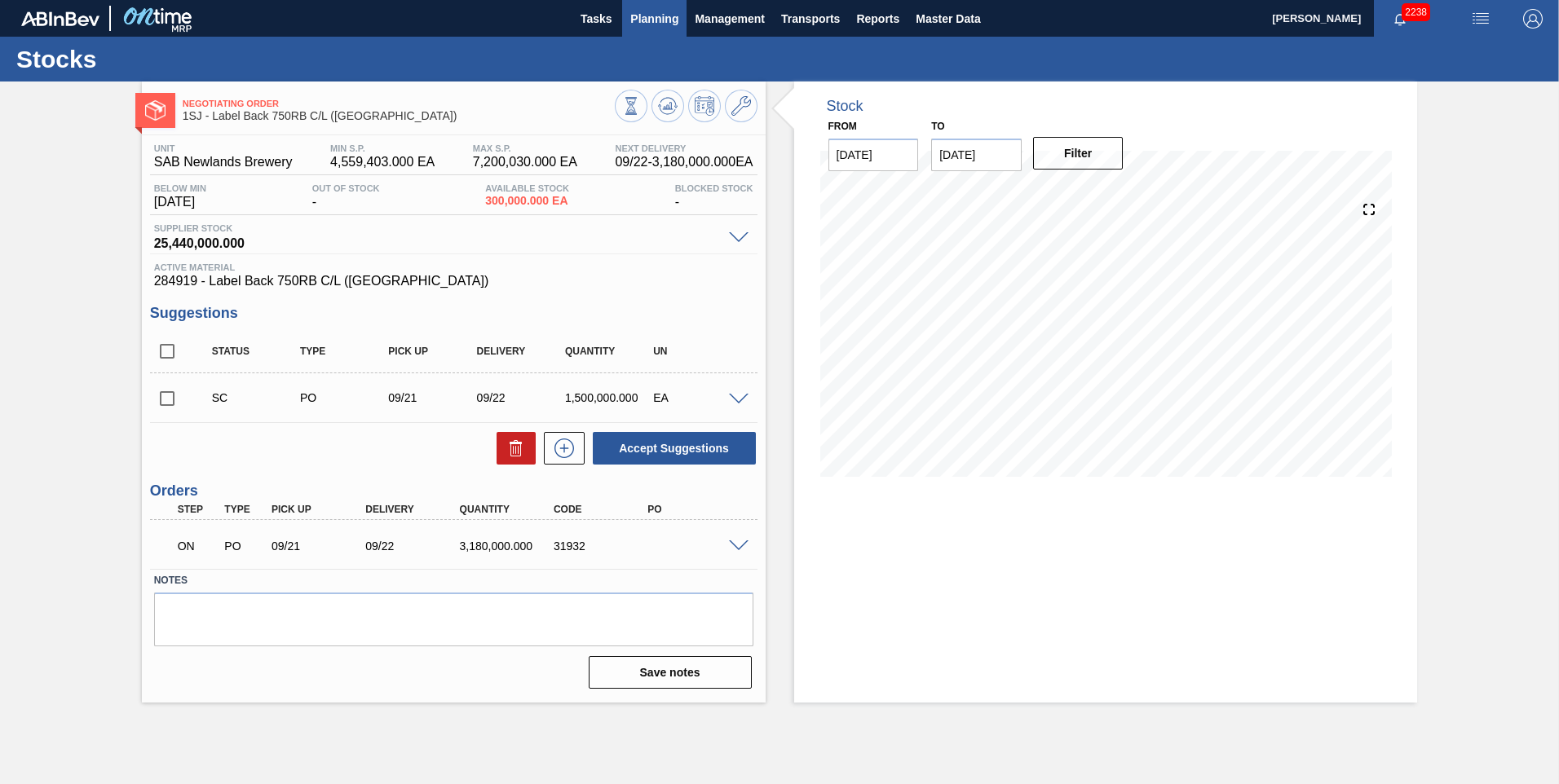
click at [515, 13] on span "Planning" at bounding box center [653, 19] width 48 height 20
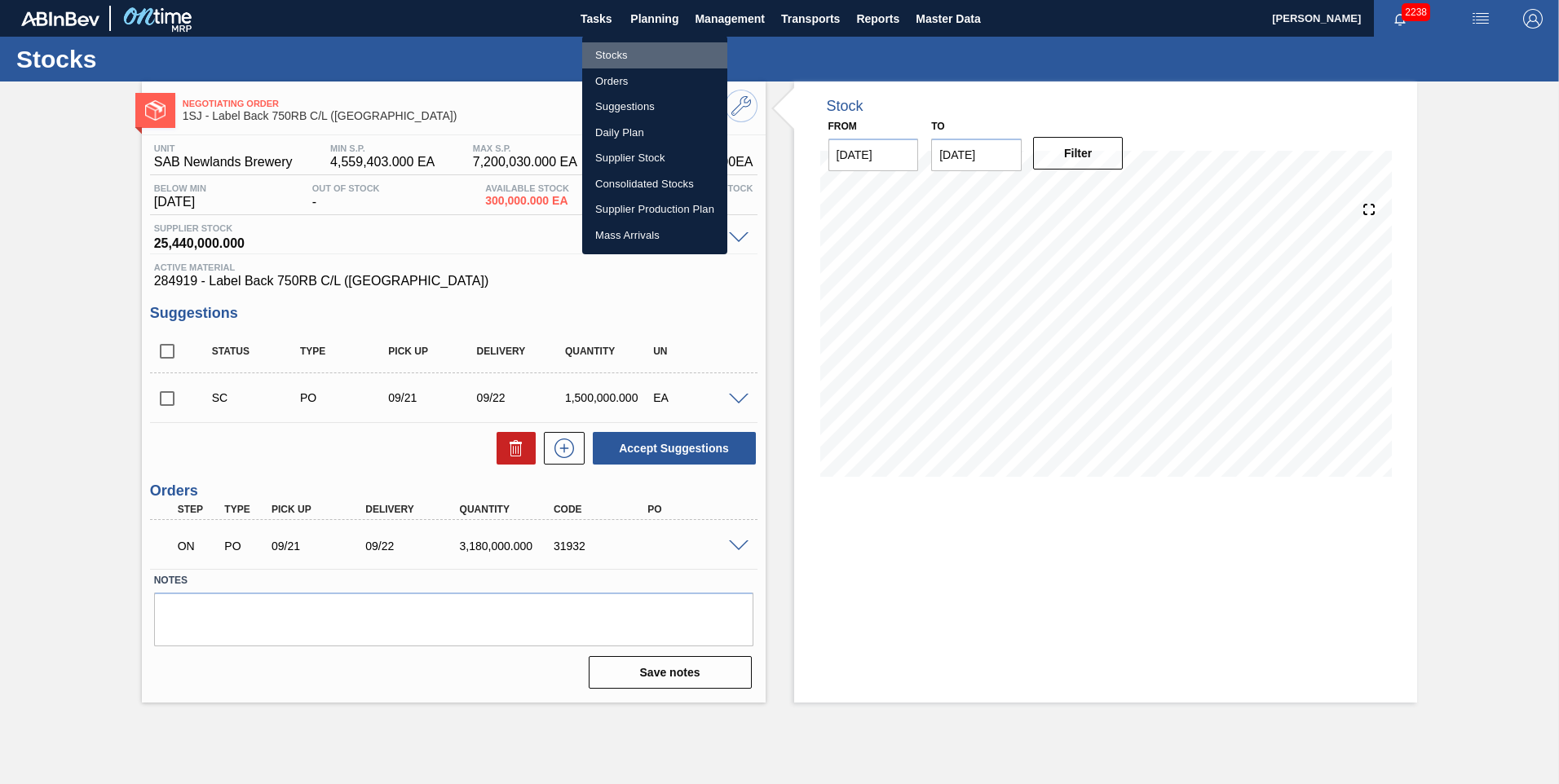
click at [515, 57] on li "Stocks" at bounding box center [654, 55] width 146 height 26
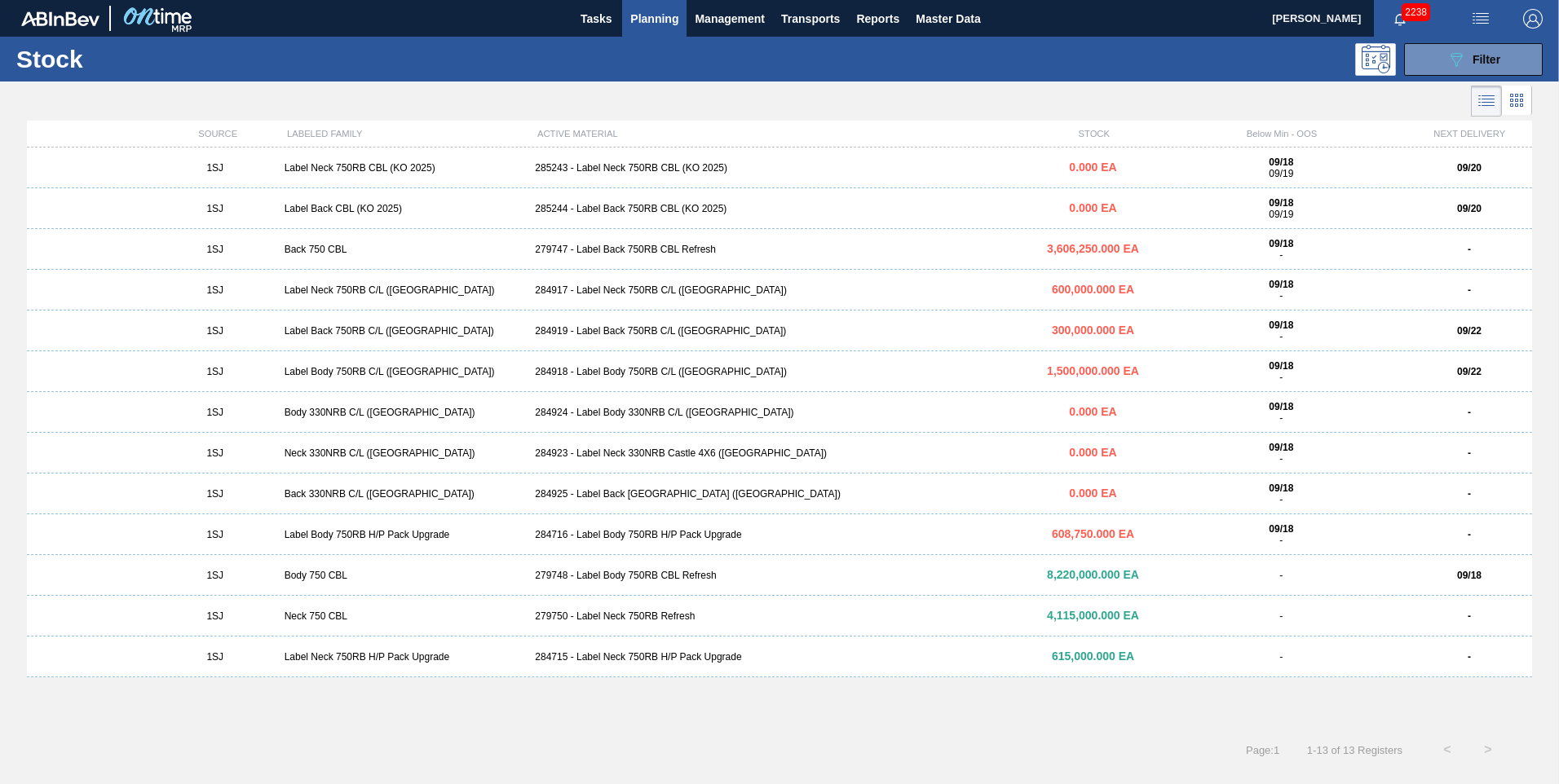
click at [515, 236] on div "284917 - Label Neck 750RB C/L ([GEOGRAPHIC_DATA])" at bounding box center [779, 290] width 501 height 12
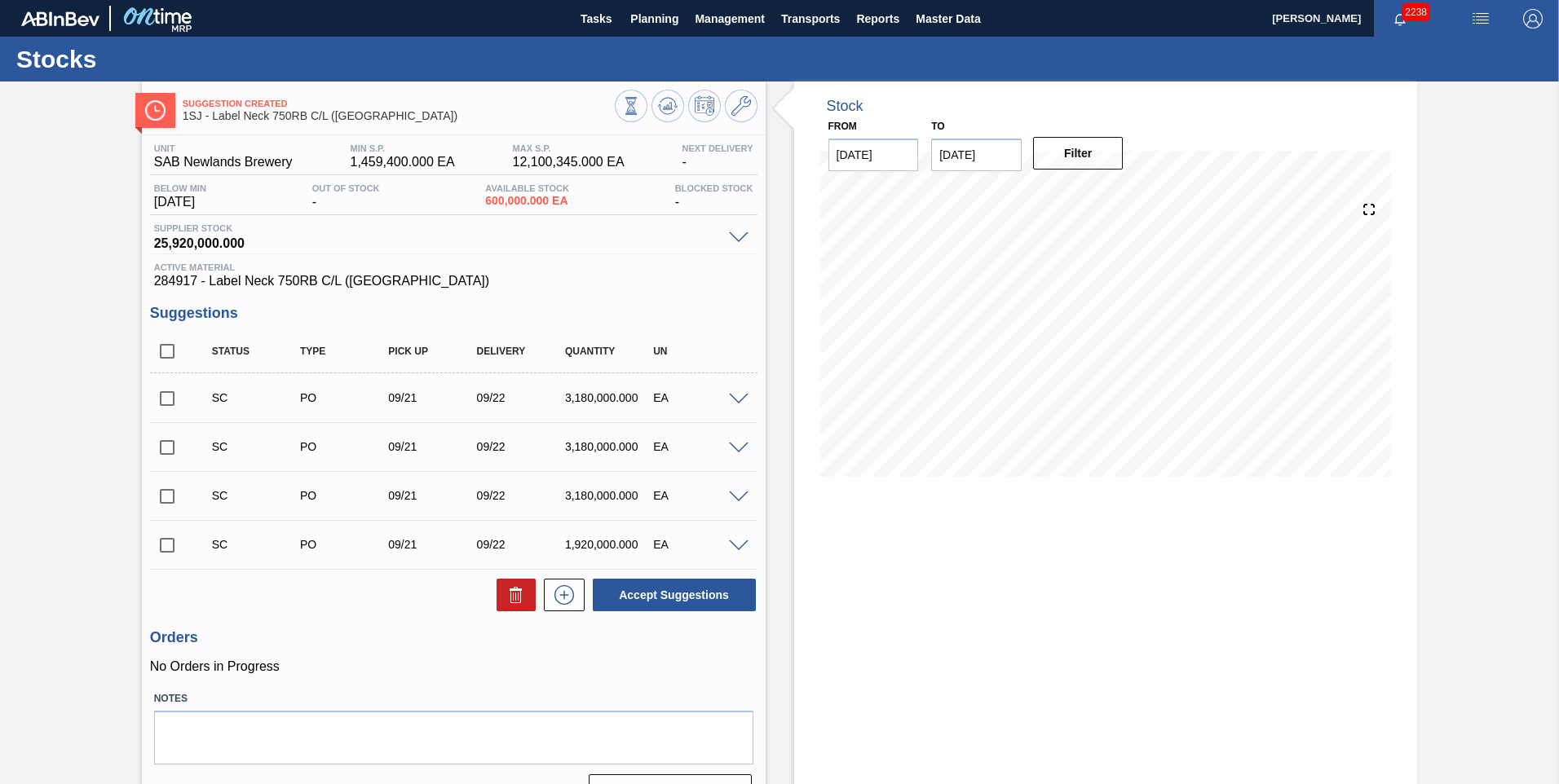
click at [161, 236] on input "checkbox" at bounding box center [167, 398] width 34 height 34
click at [515, 236] on button "Accept Suggestions" at bounding box center [674, 595] width 163 height 32
checkbox input "false"
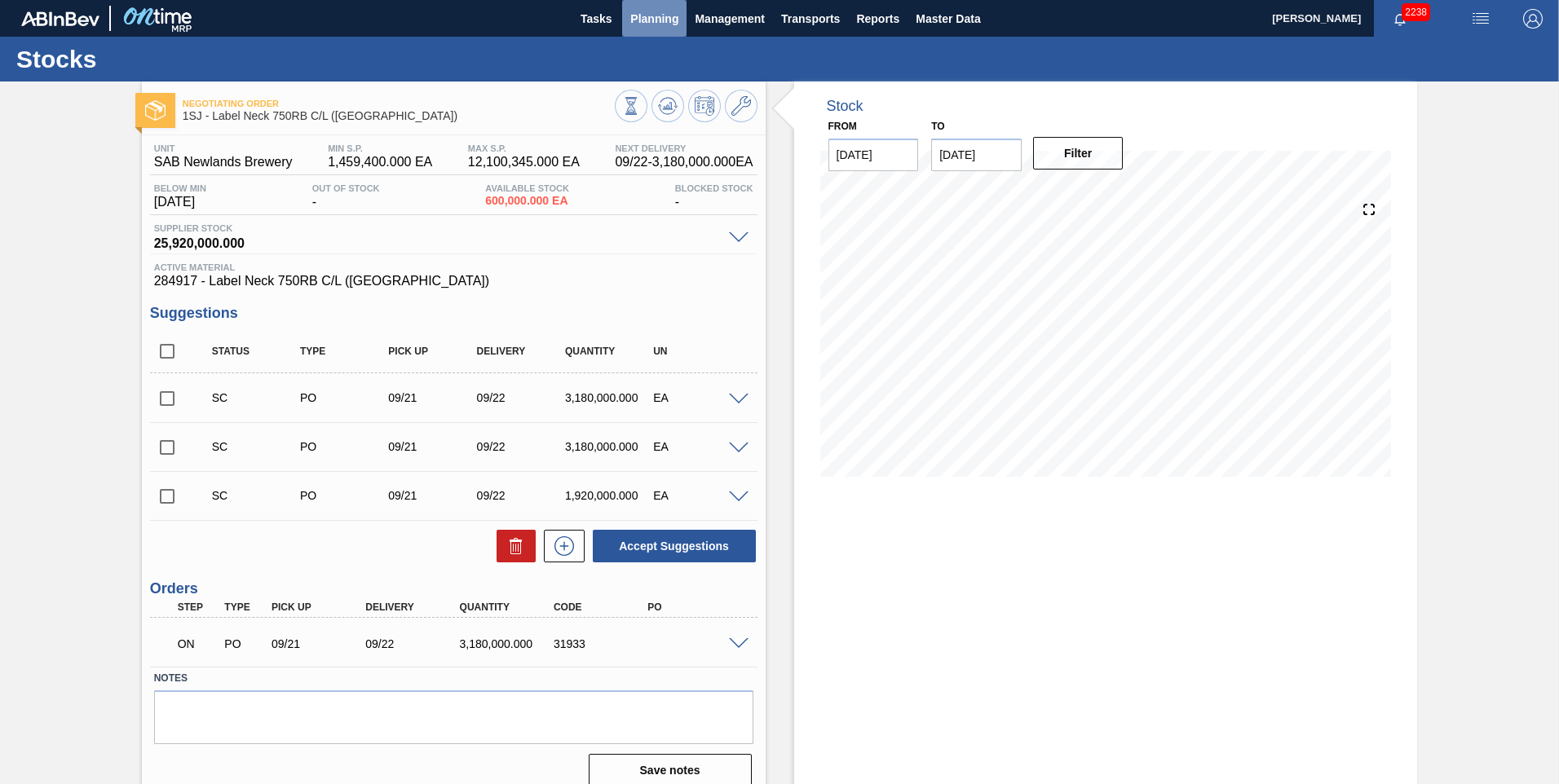
click at [515, 17] on span "Planning" at bounding box center [653, 19] width 48 height 20
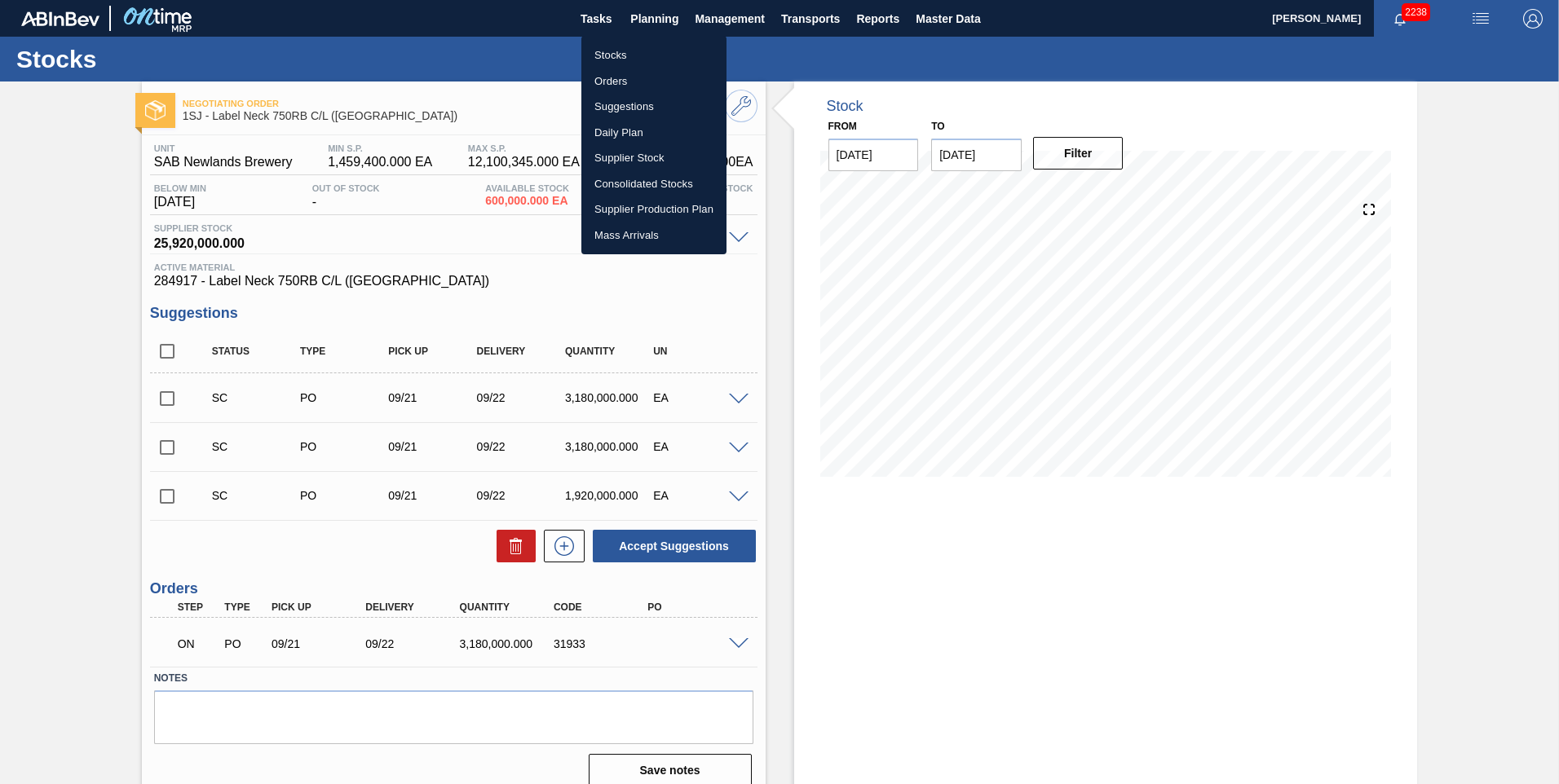
drag, startPoint x: 632, startPoint y: 54, endPoint x: 610, endPoint y: 121, distance: 70.5
click at [515, 54] on li "Stocks" at bounding box center [653, 55] width 146 height 26
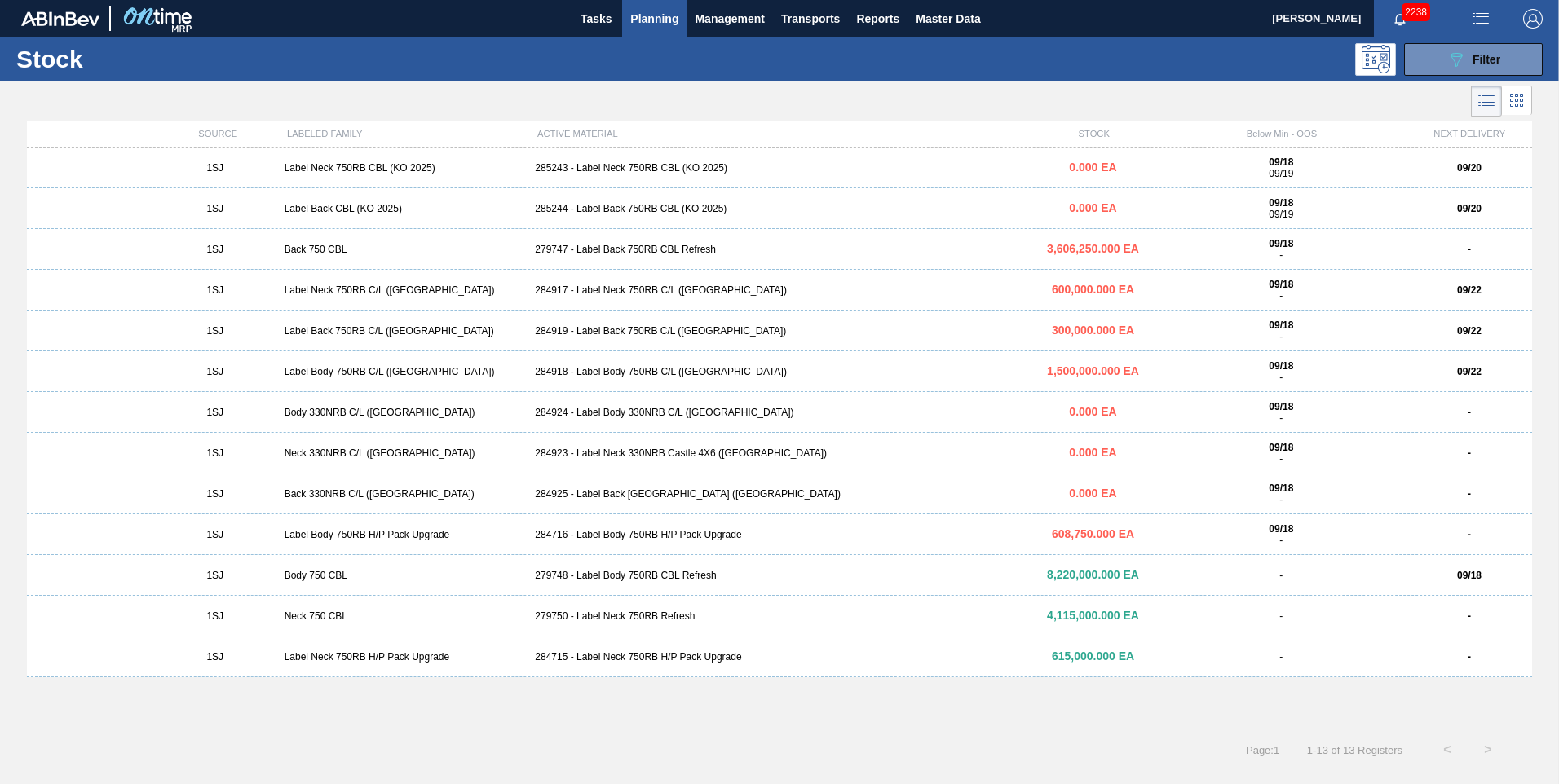
click at [515, 236] on div "279748 - Label Body 750RB CBL Refresh" at bounding box center [779, 575] width 501 height 12
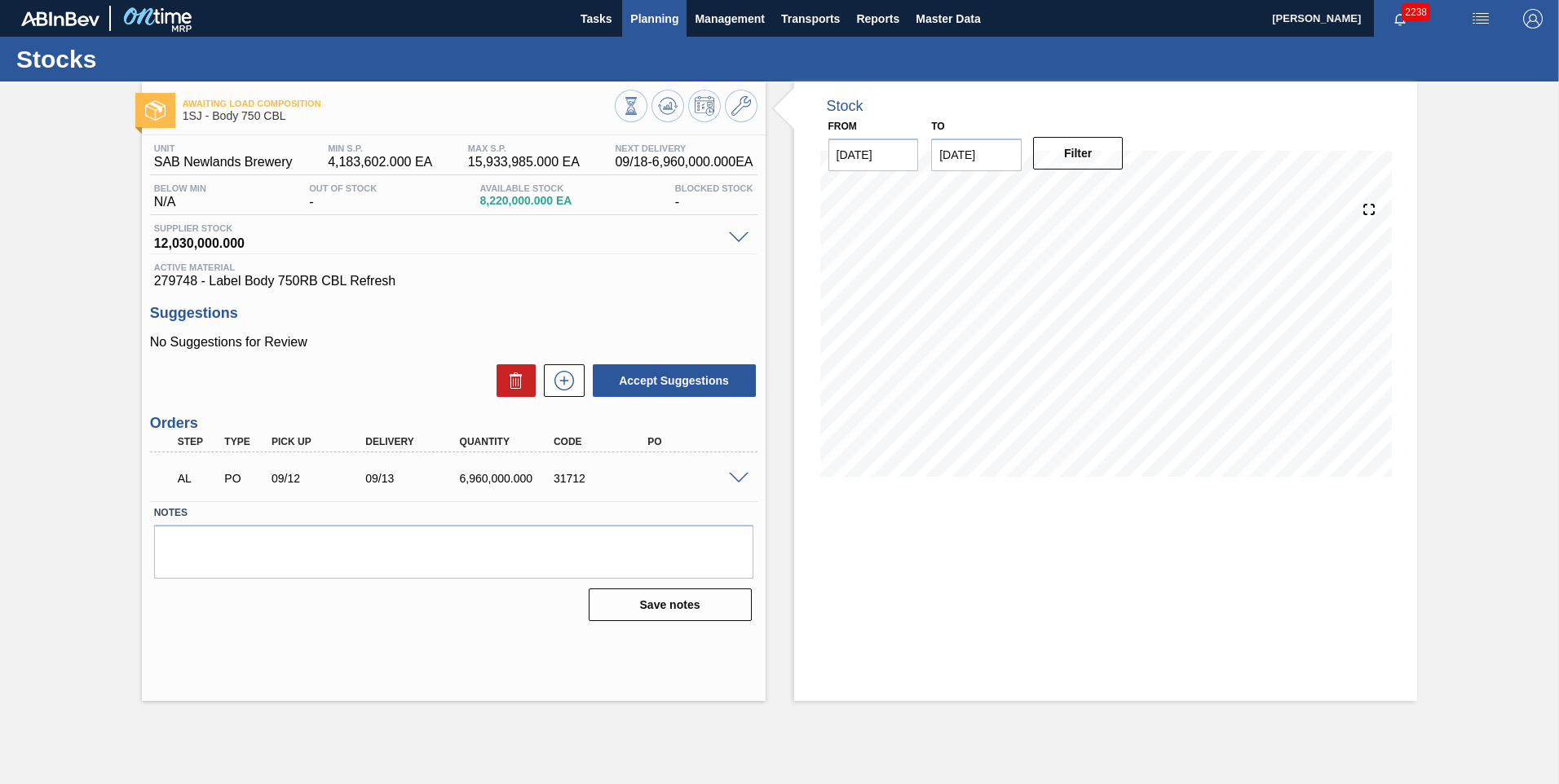
click at [515, 22] on span "Planning" at bounding box center [653, 19] width 48 height 20
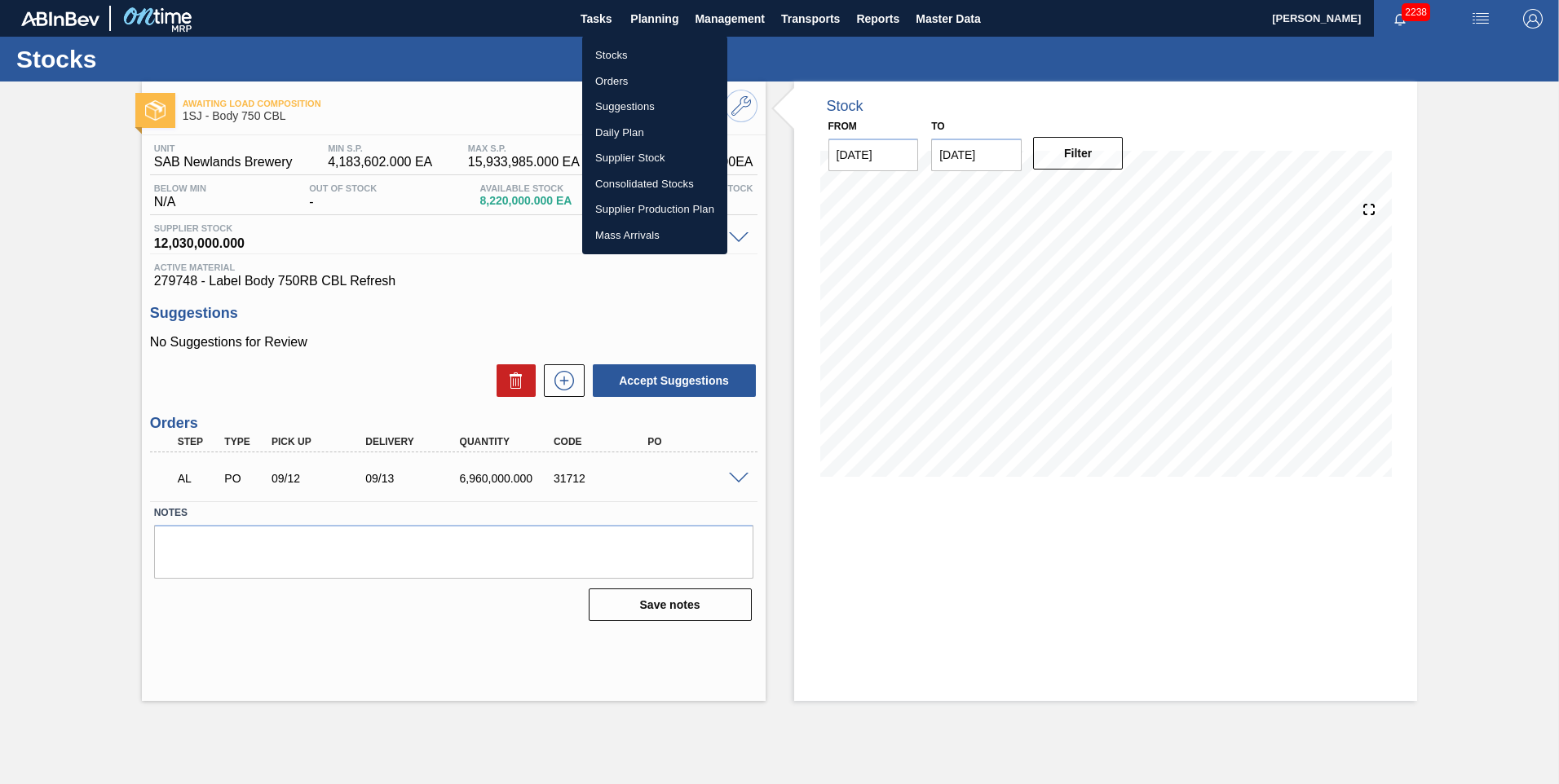
click at [515, 52] on li "Stocks" at bounding box center [654, 55] width 146 height 26
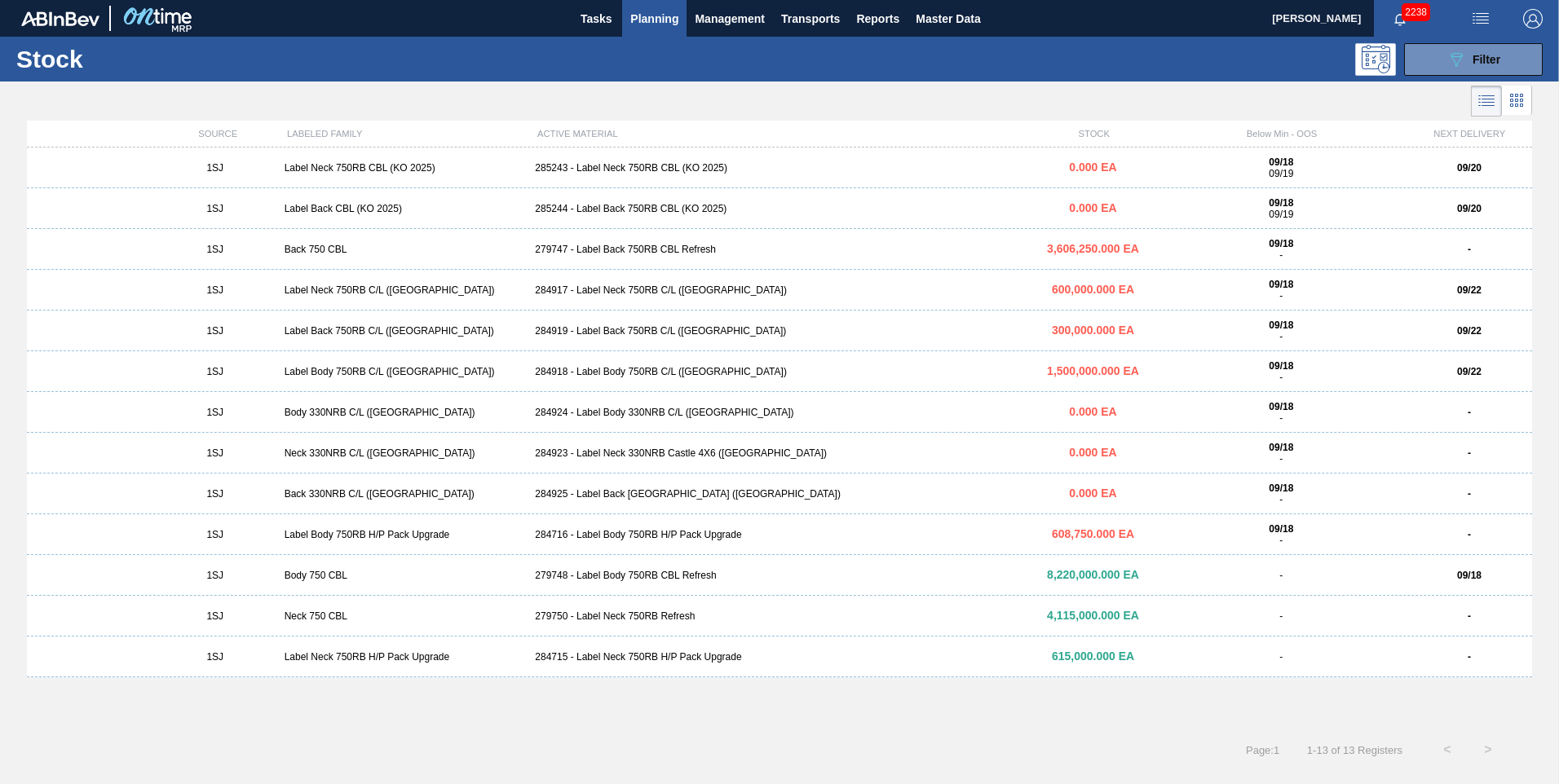
click at [515, 217] on div "1SJ Label Back CBL (KO 2025) 285244 - Label Back 750RB CBL (KO 2025) 0.000 EA 0…" at bounding box center [780, 209] width 1505 height 41
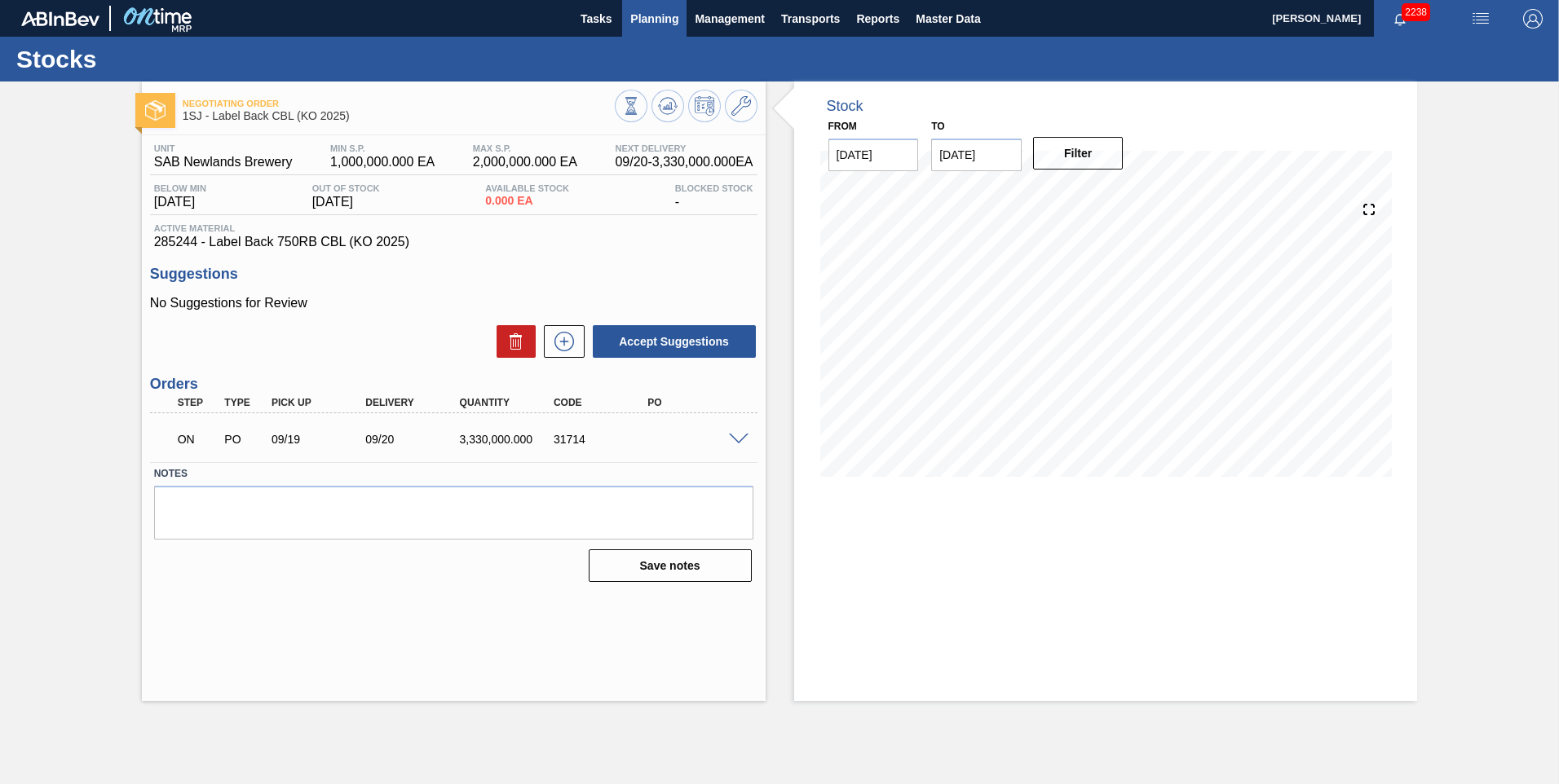
click at [515, 19] on span "Planning" at bounding box center [653, 19] width 48 height 20
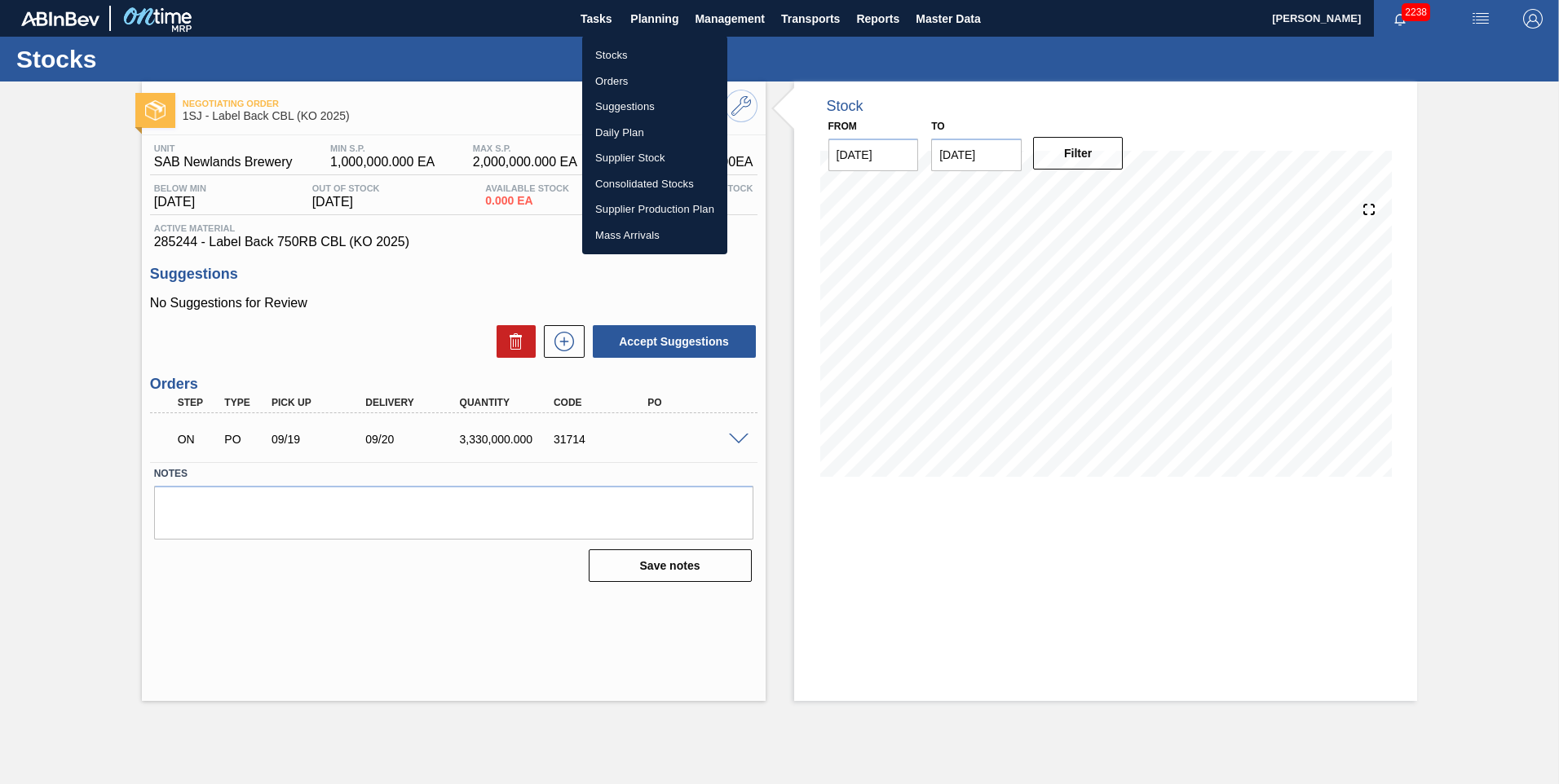
click at [515, 76] on li "Orders" at bounding box center [654, 81] width 146 height 26
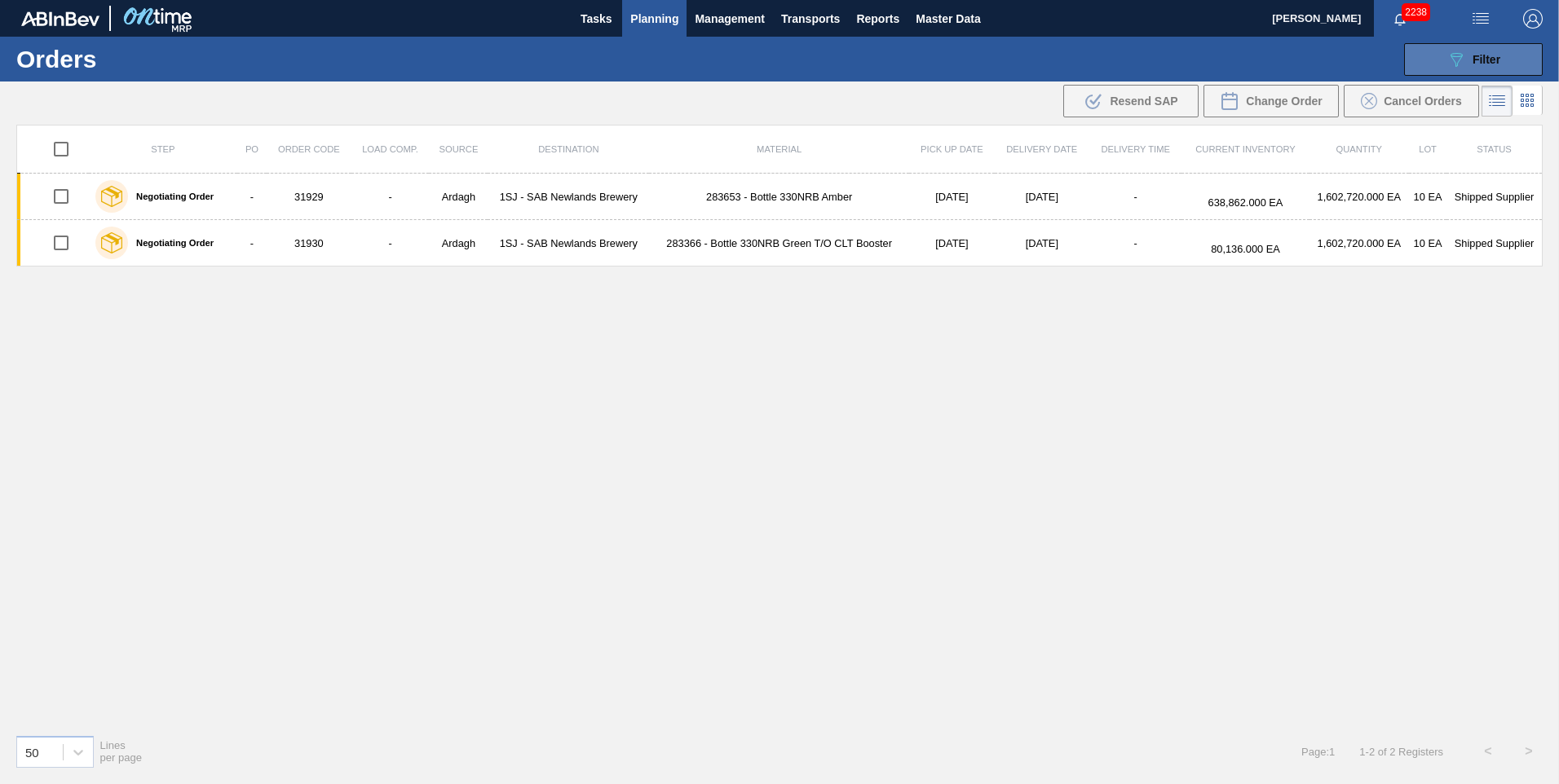
click at [515, 62] on span "Filter" at bounding box center [1486, 59] width 27 height 13
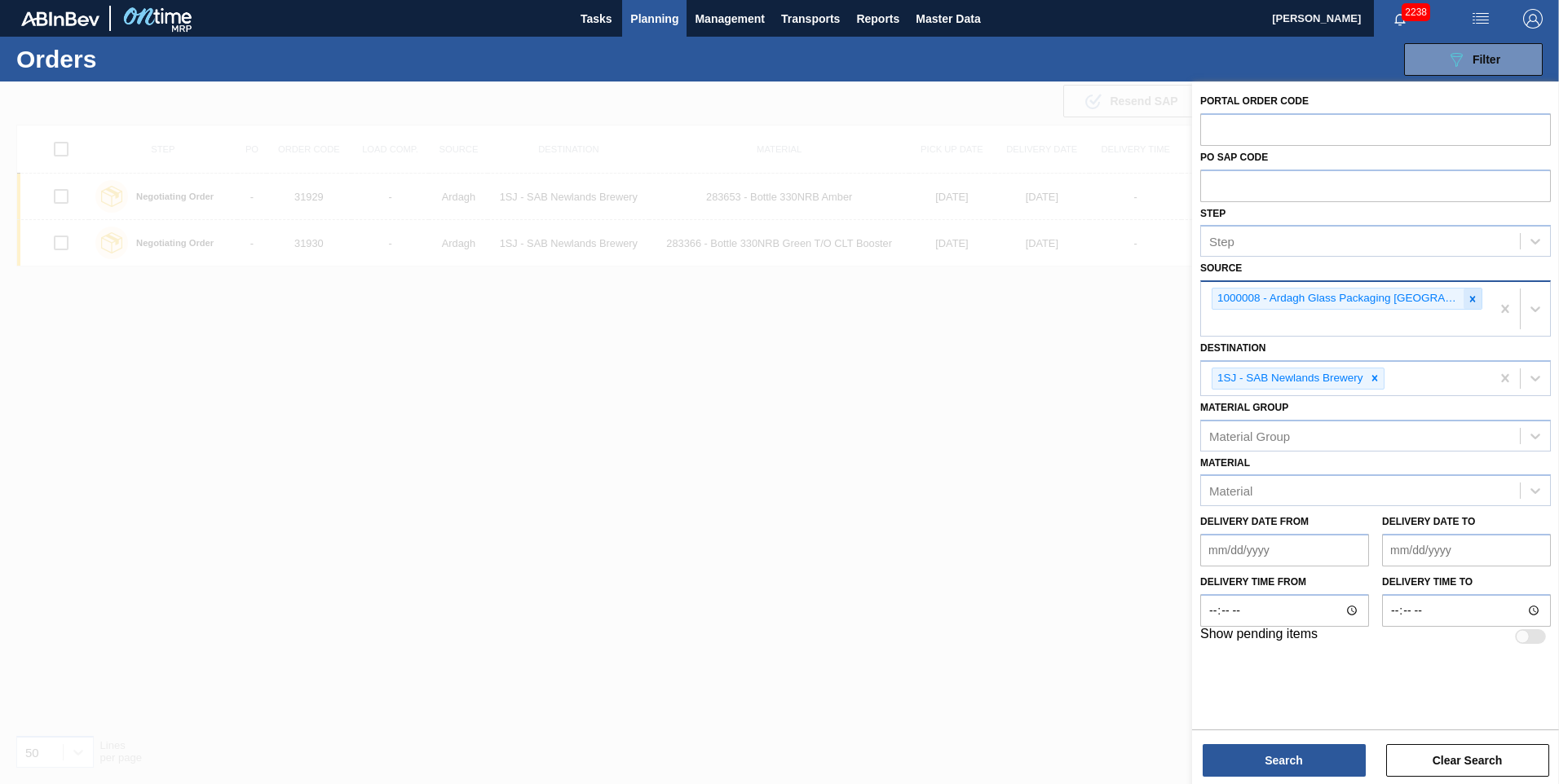
click at [515, 236] on div at bounding box center [1472, 298] width 18 height 21
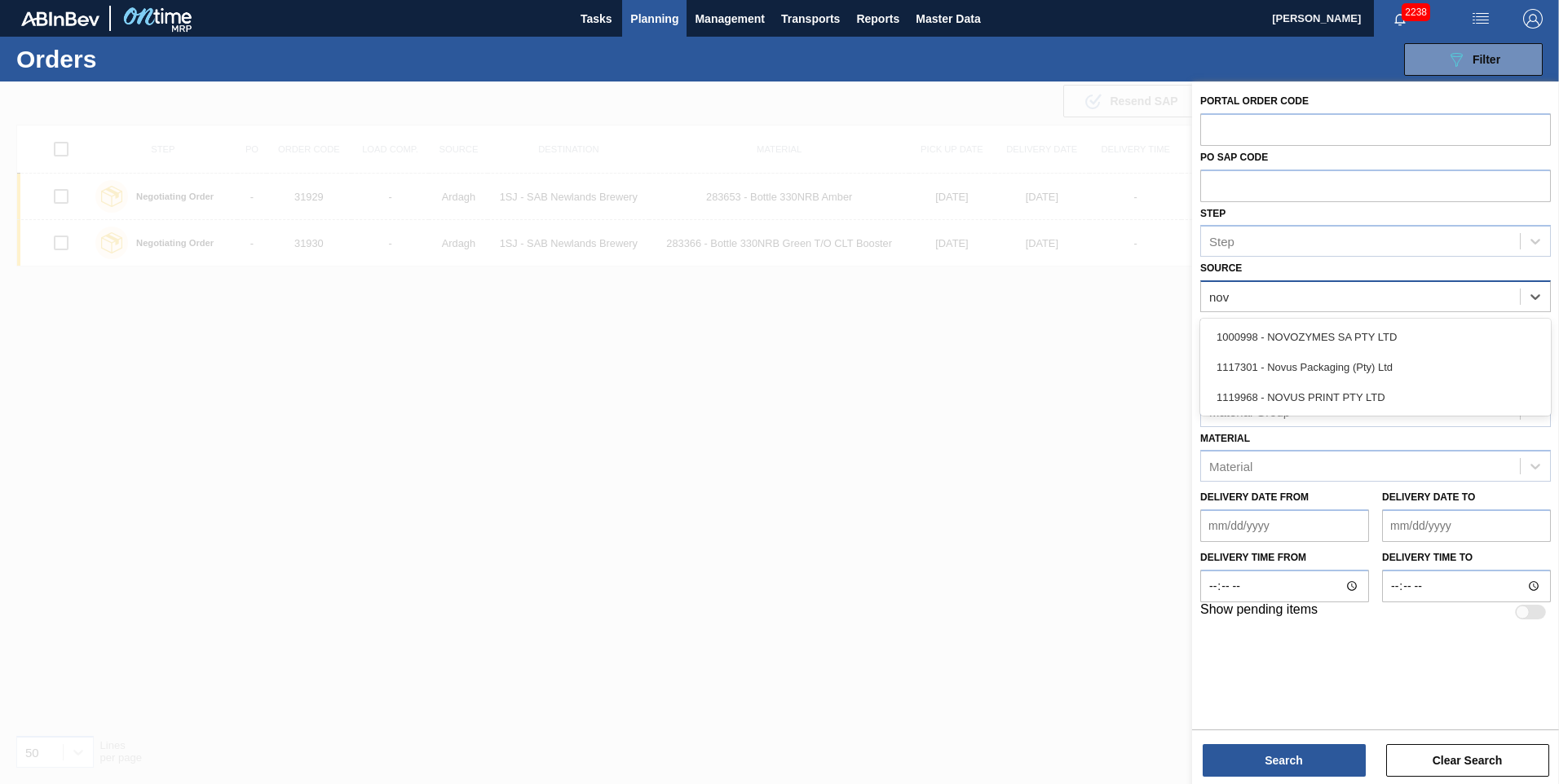
type input "novu"
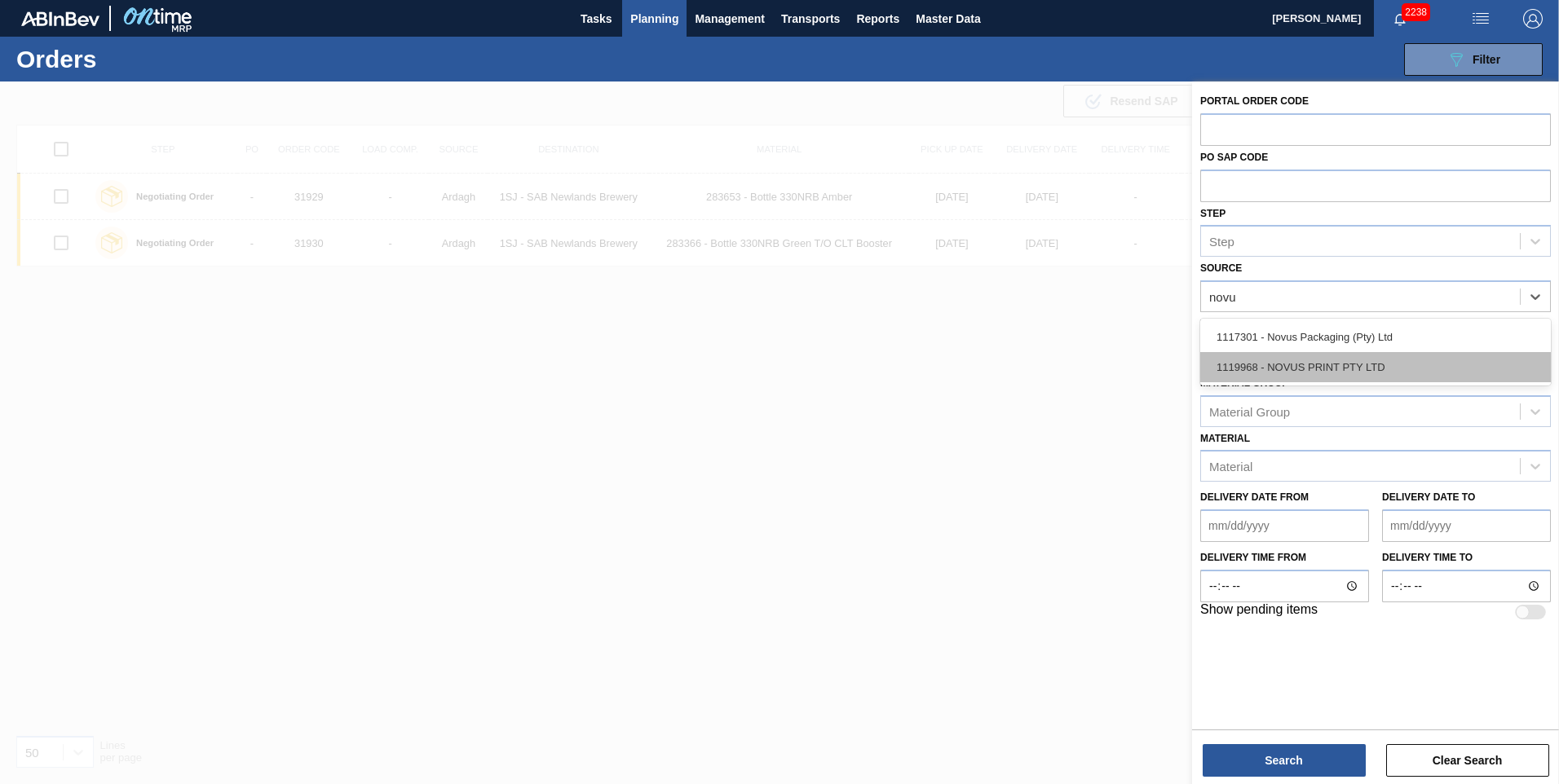
click at [515, 236] on div "1119968 - NOVUS PRINT PTY LTD" at bounding box center [1375, 367] width 351 height 30
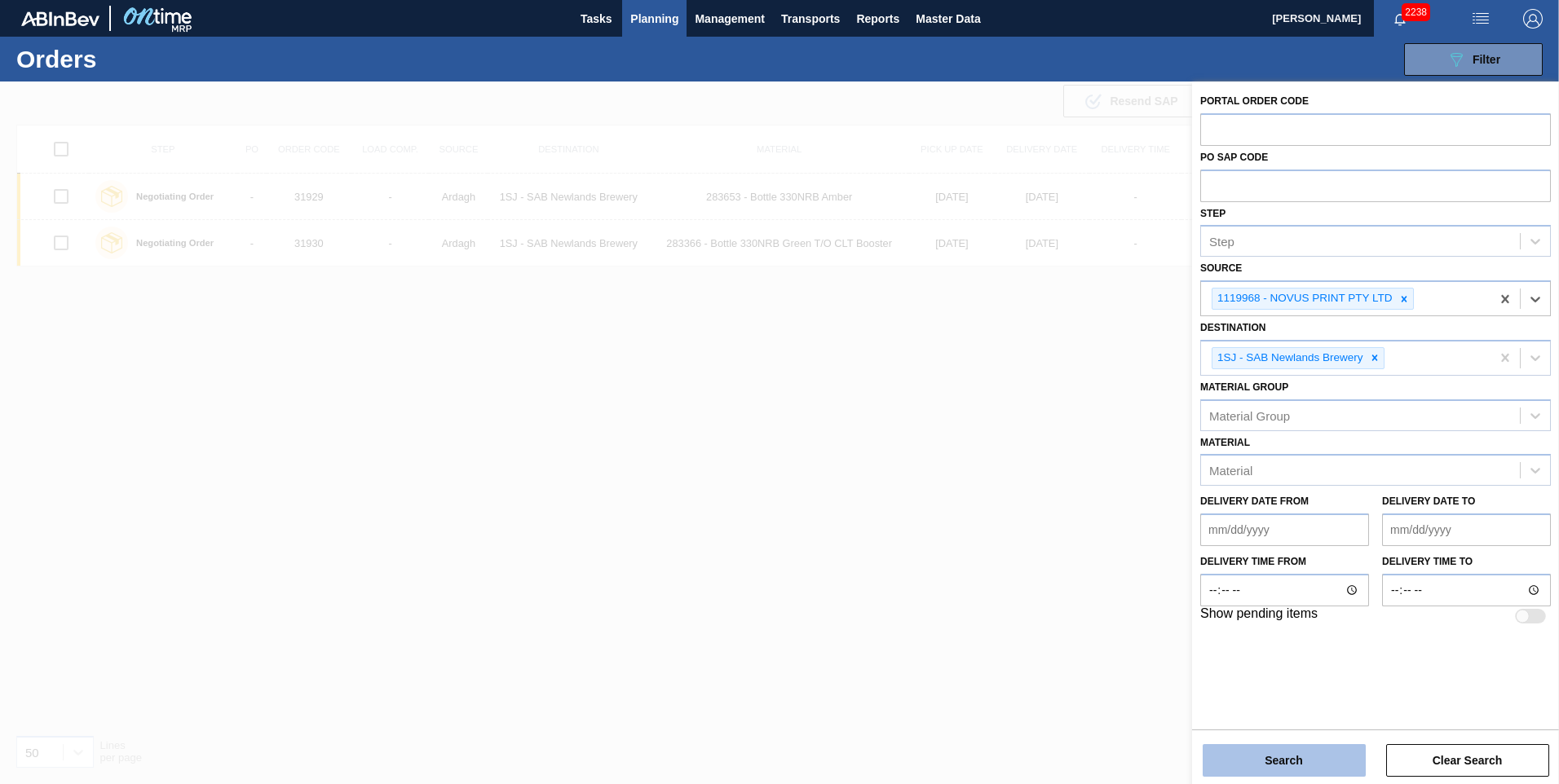
click at [515, 236] on button "Search" at bounding box center [1284, 760] width 163 height 32
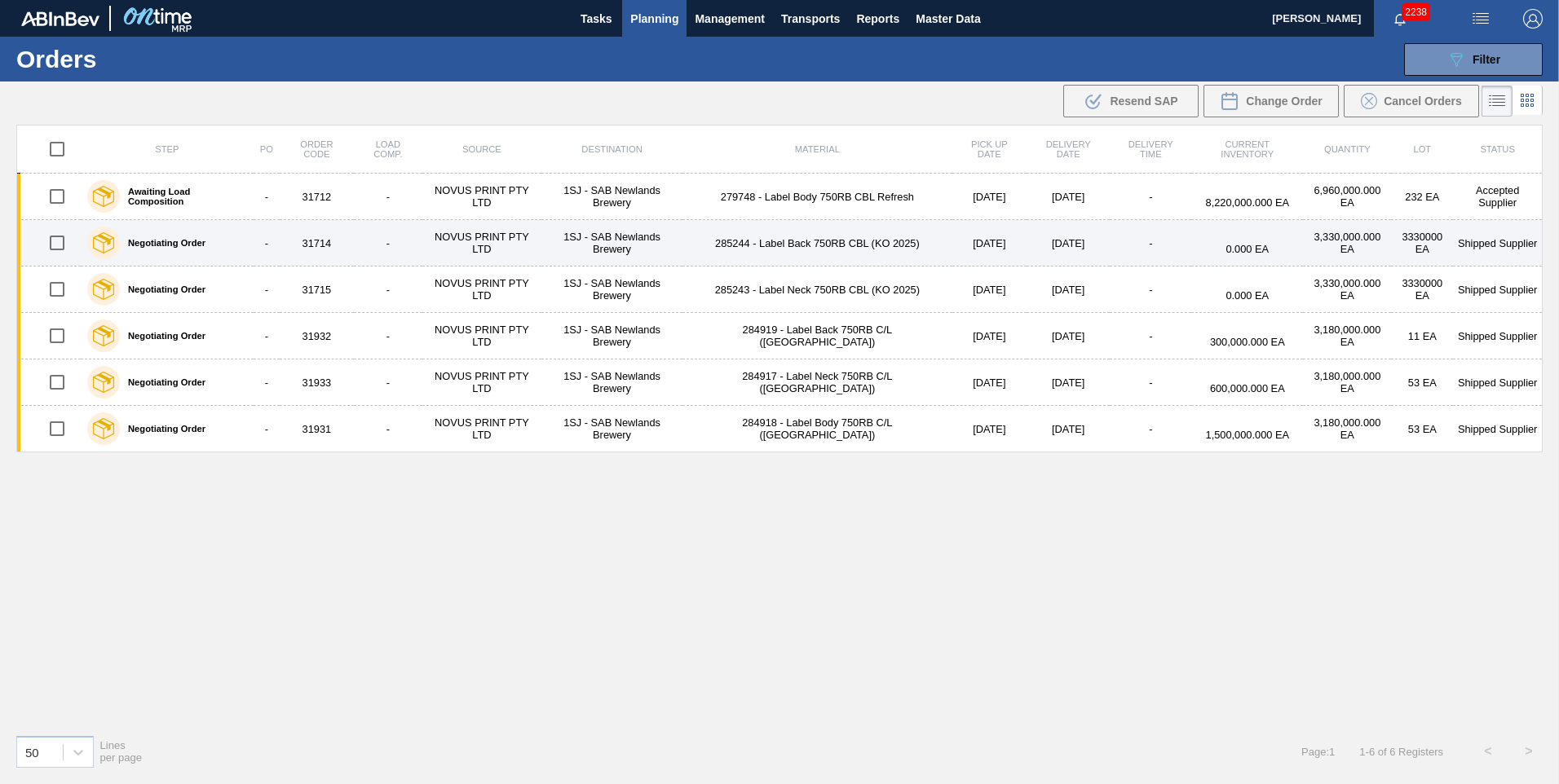
click at [279, 234] on td "-" at bounding box center [267, 243] width 26 height 47
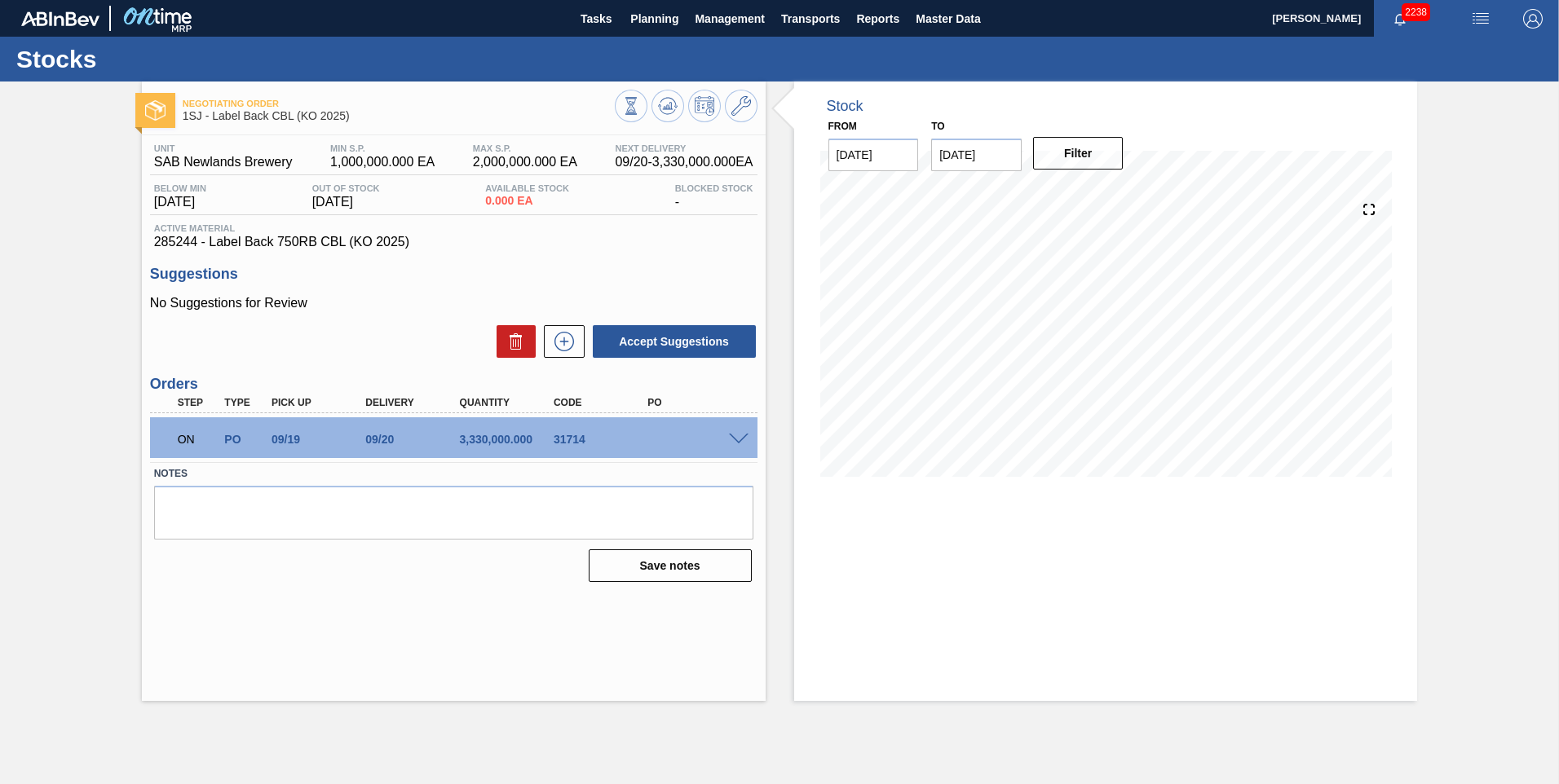
click at [515, 236] on span at bounding box center [738, 439] width 20 height 13
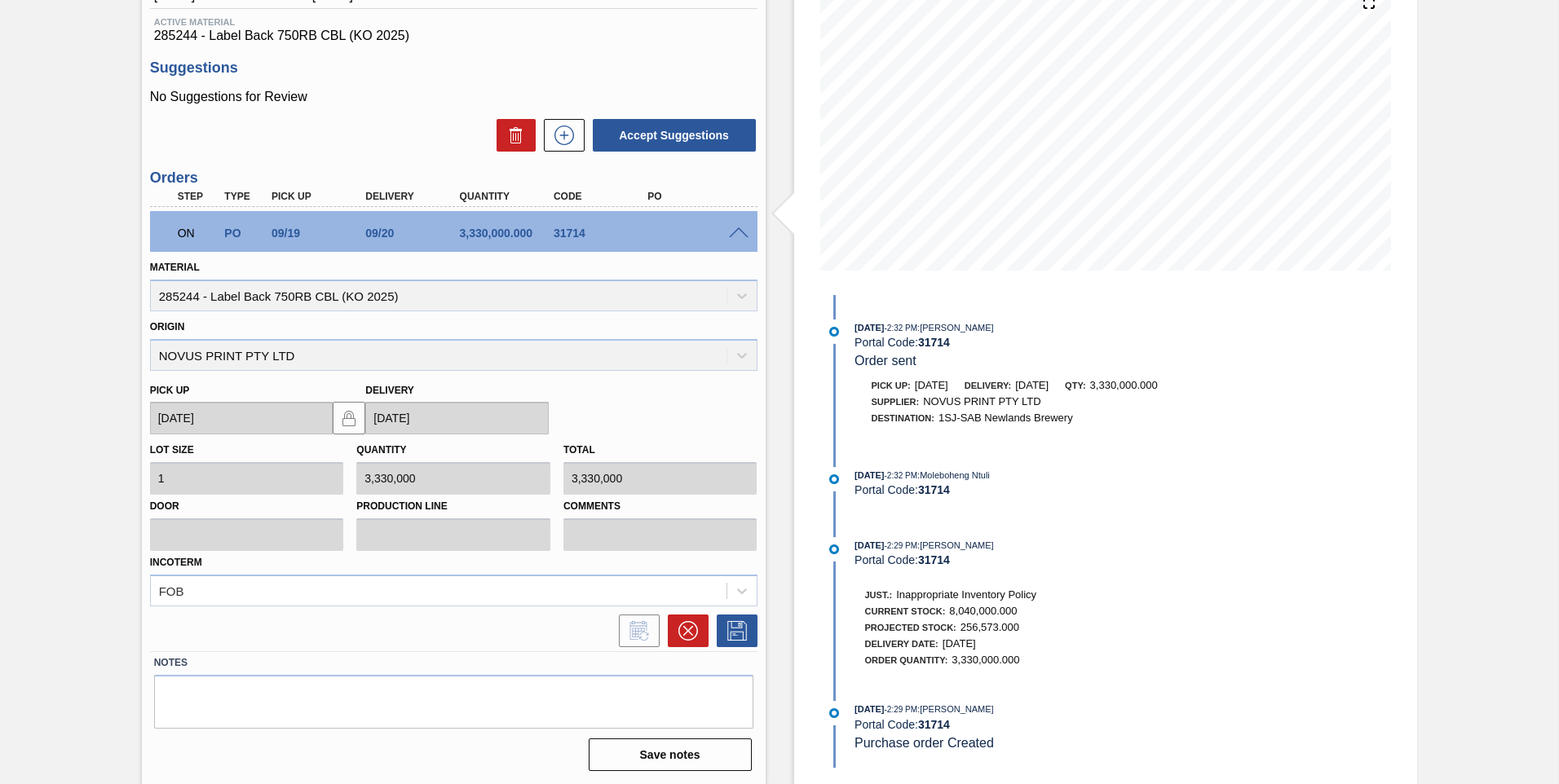
scroll to position [207, 0]
click at [515, 236] on icon at bounding box center [688, 630] width 20 height 20
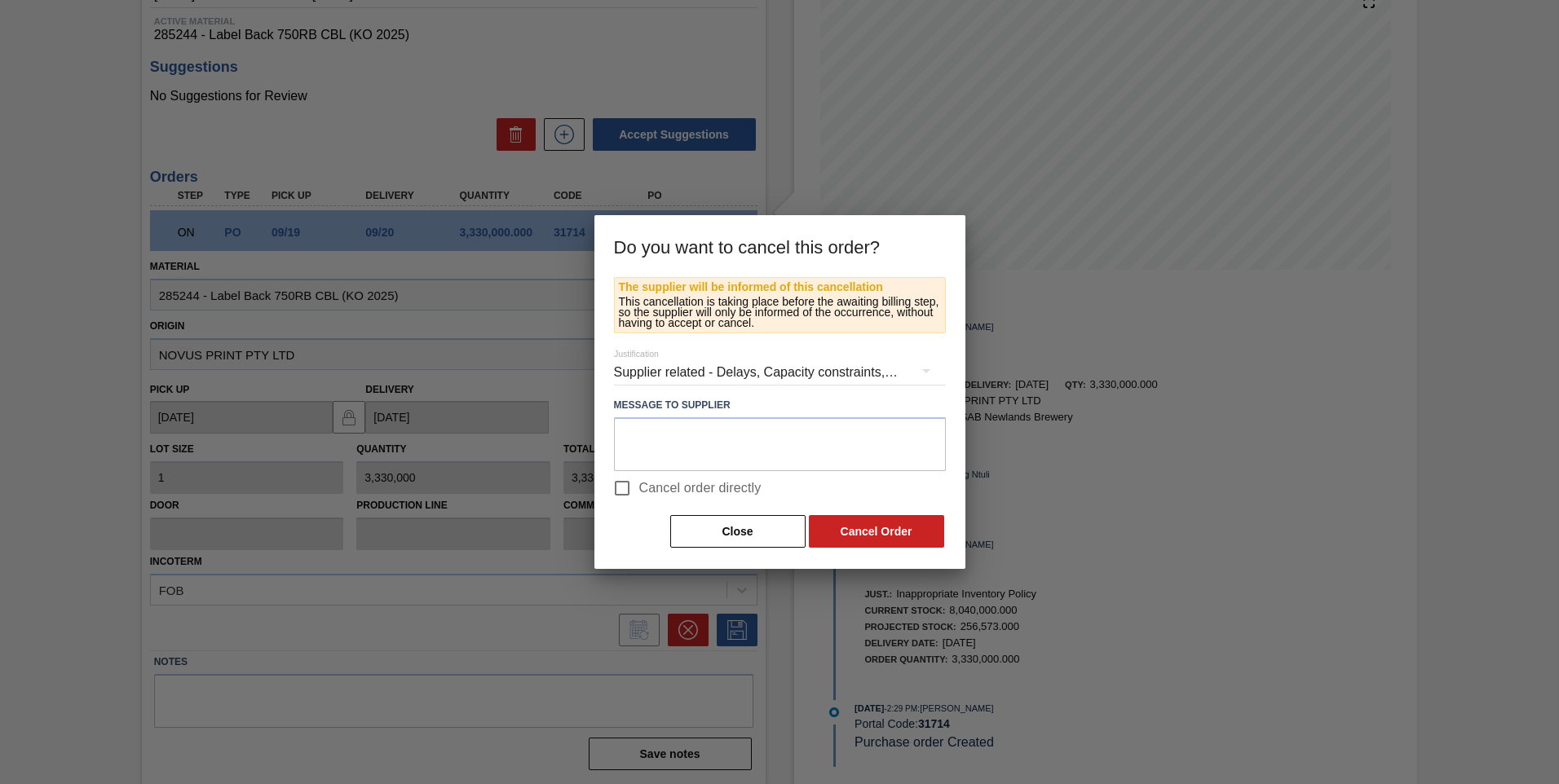
click at [515, 236] on input "Cancel order directly" at bounding box center [621, 487] width 34 height 34
checkbox input "true"
click at [515, 236] on div "The supplier will be informed of this cancellation This cancellation is taking …" at bounding box center [780, 423] width 371 height 292
click at [515, 236] on button "Cancel Order" at bounding box center [876, 530] width 136 height 32
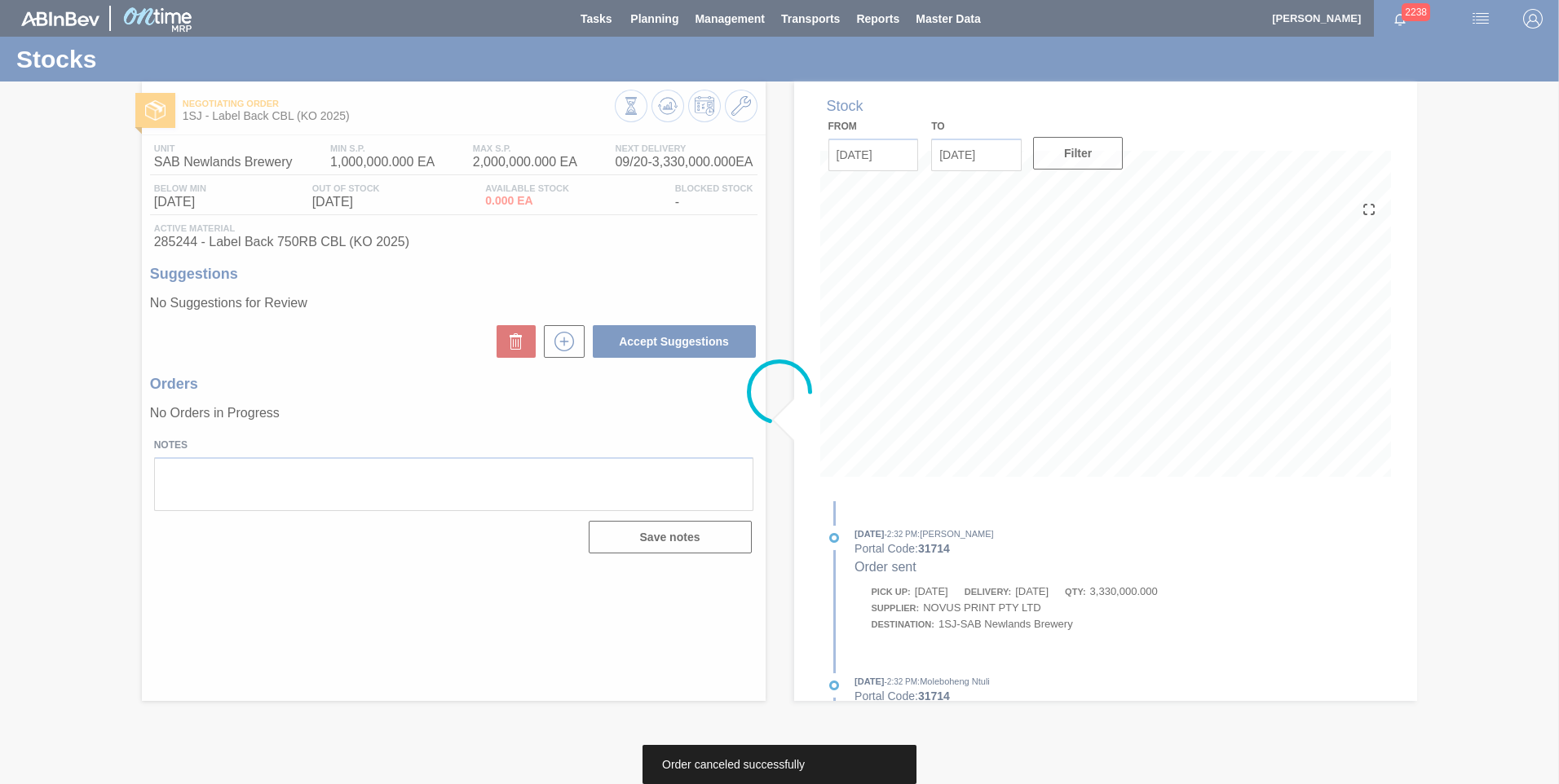
scroll to position [0, 0]
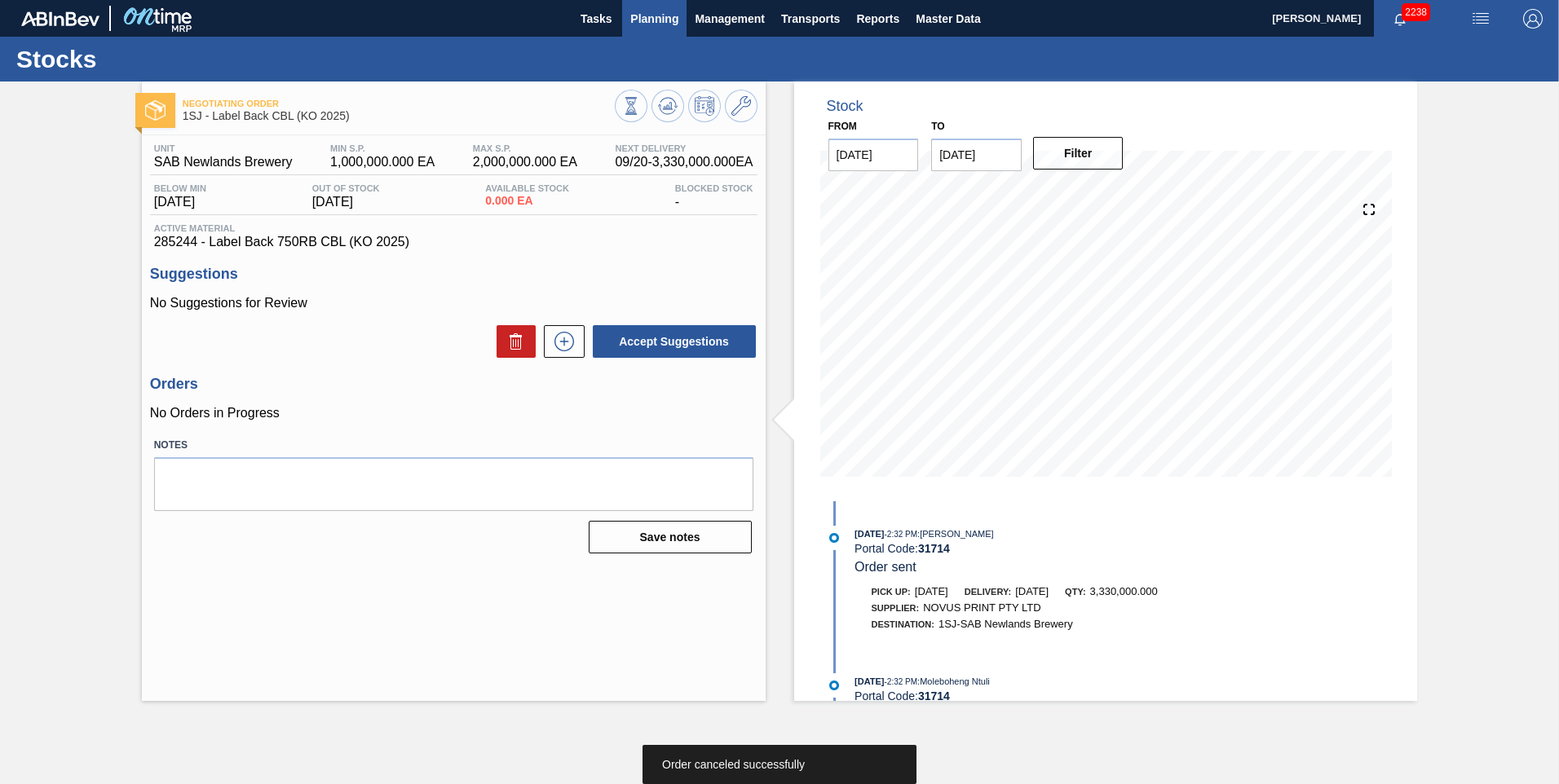
click at [515, 13] on span "Planning" at bounding box center [653, 19] width 48 height 20
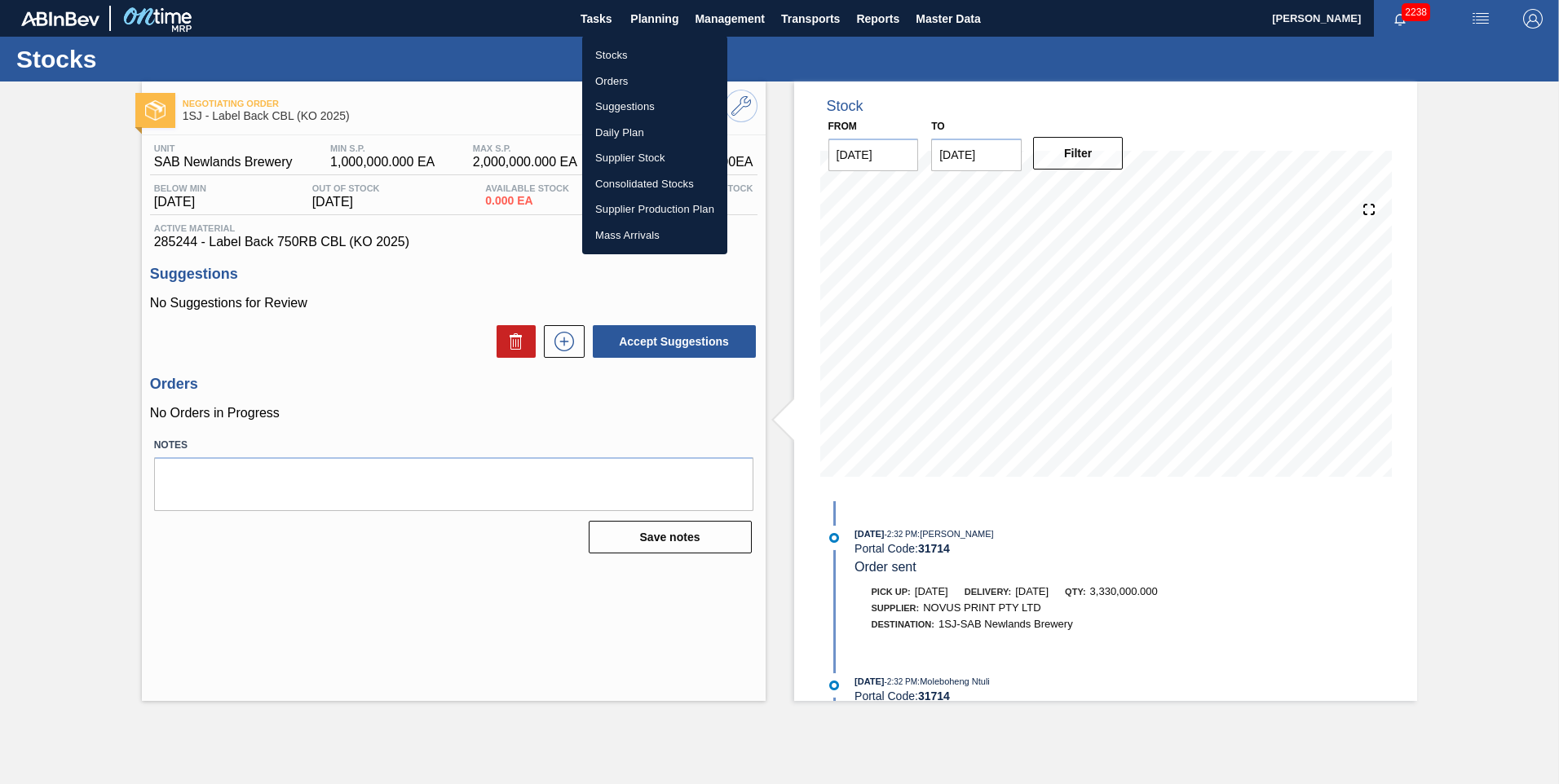
click at [515, 72] on li "Orders" at bounding box center [654, 81] width 146 height 26
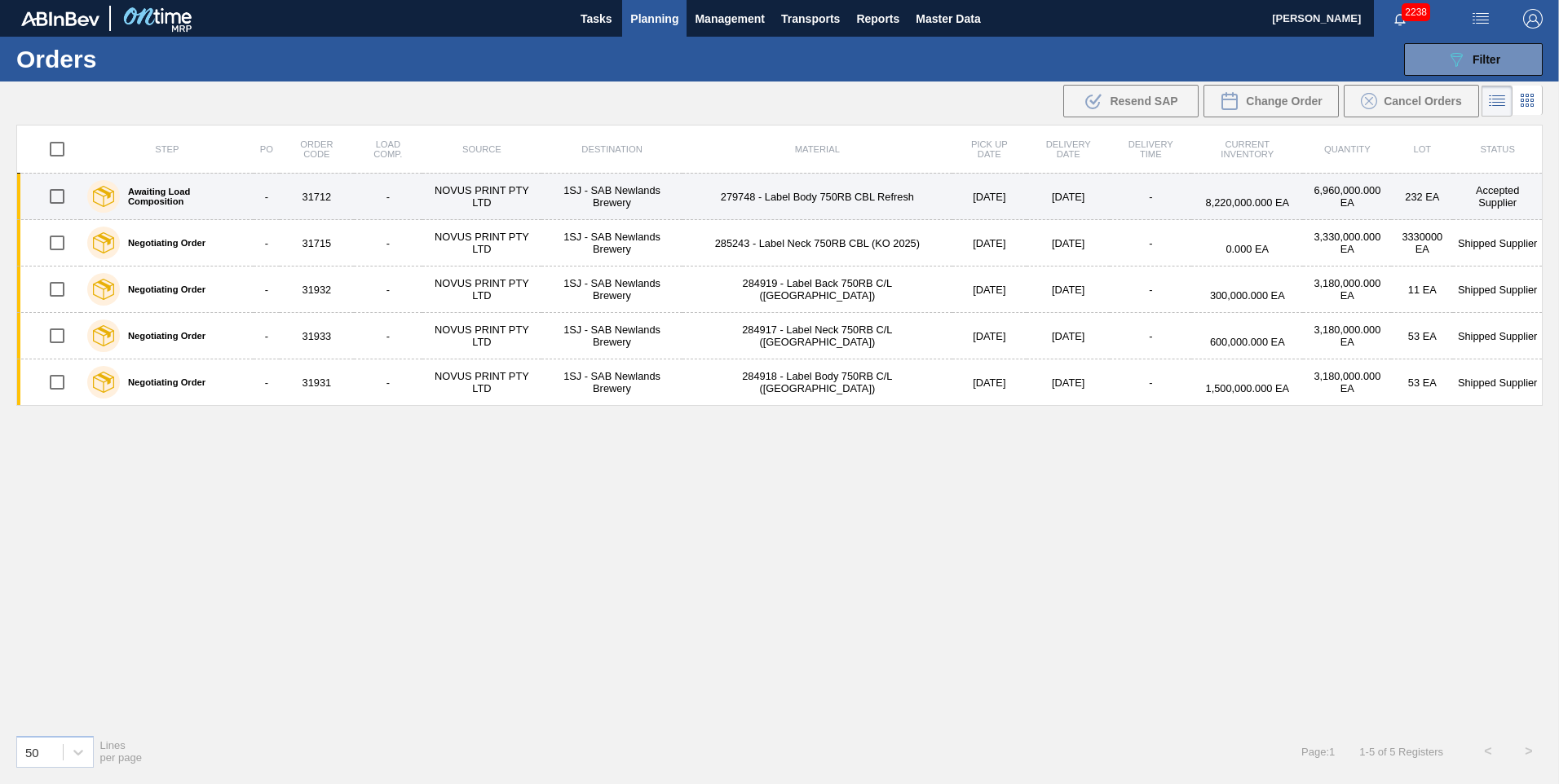
click at [212, 207] on div "Awaiting Load Composition" at bounding box center [167, 196] width 168 height 41
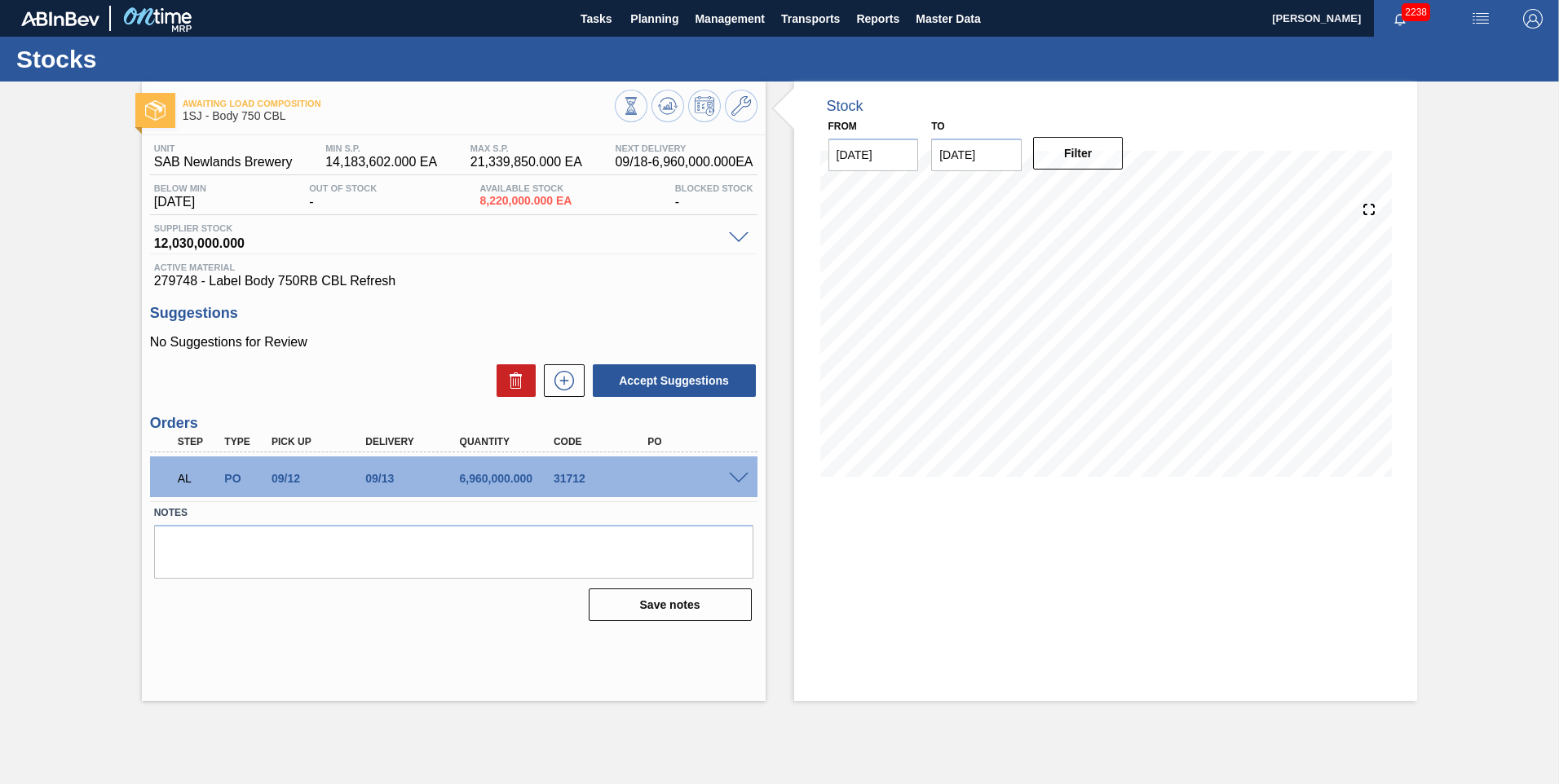
click at [515, 236] on span at bounding box center [738, 478] width 20 height 13
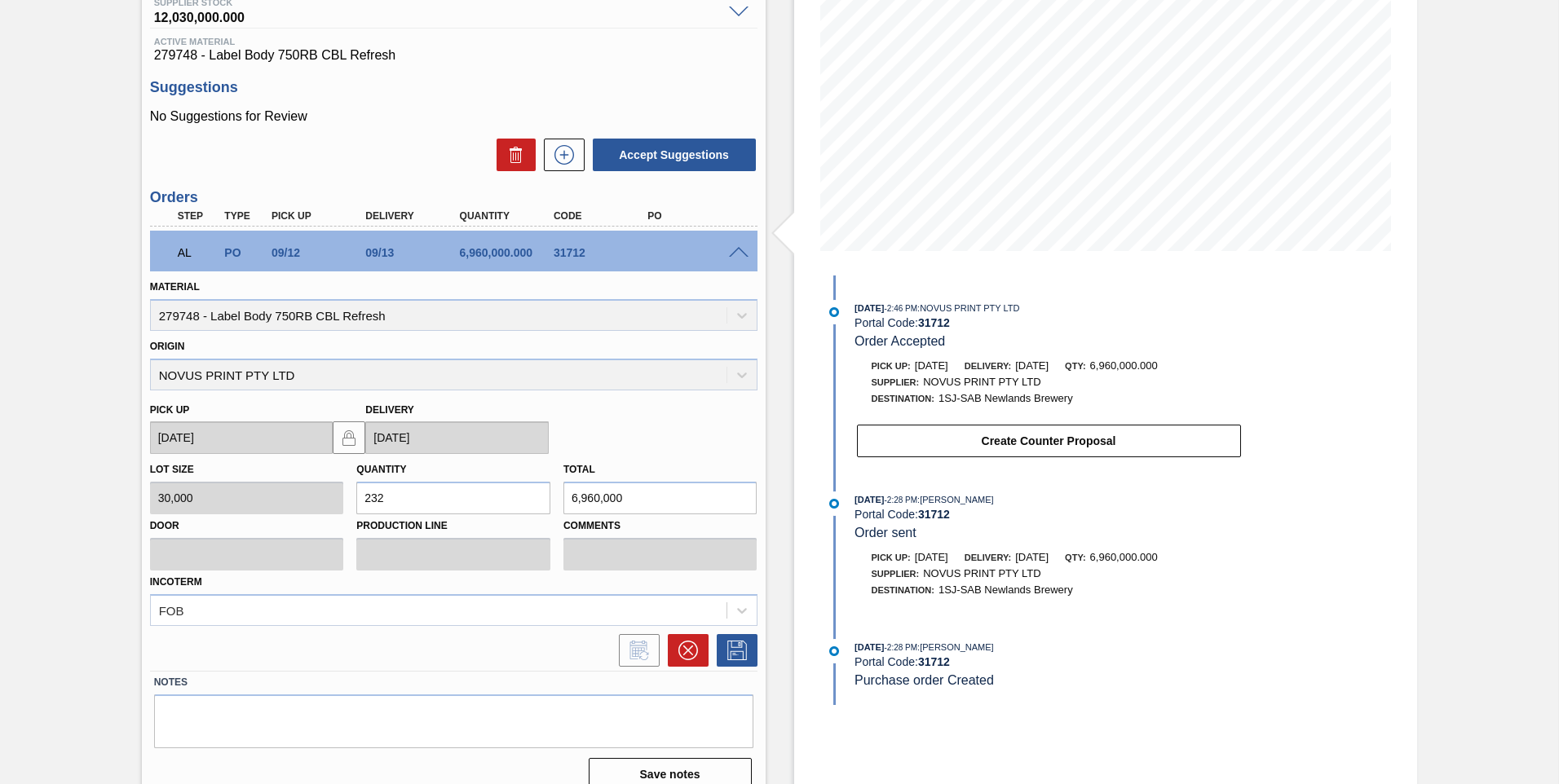
scroll to position [246, 0]
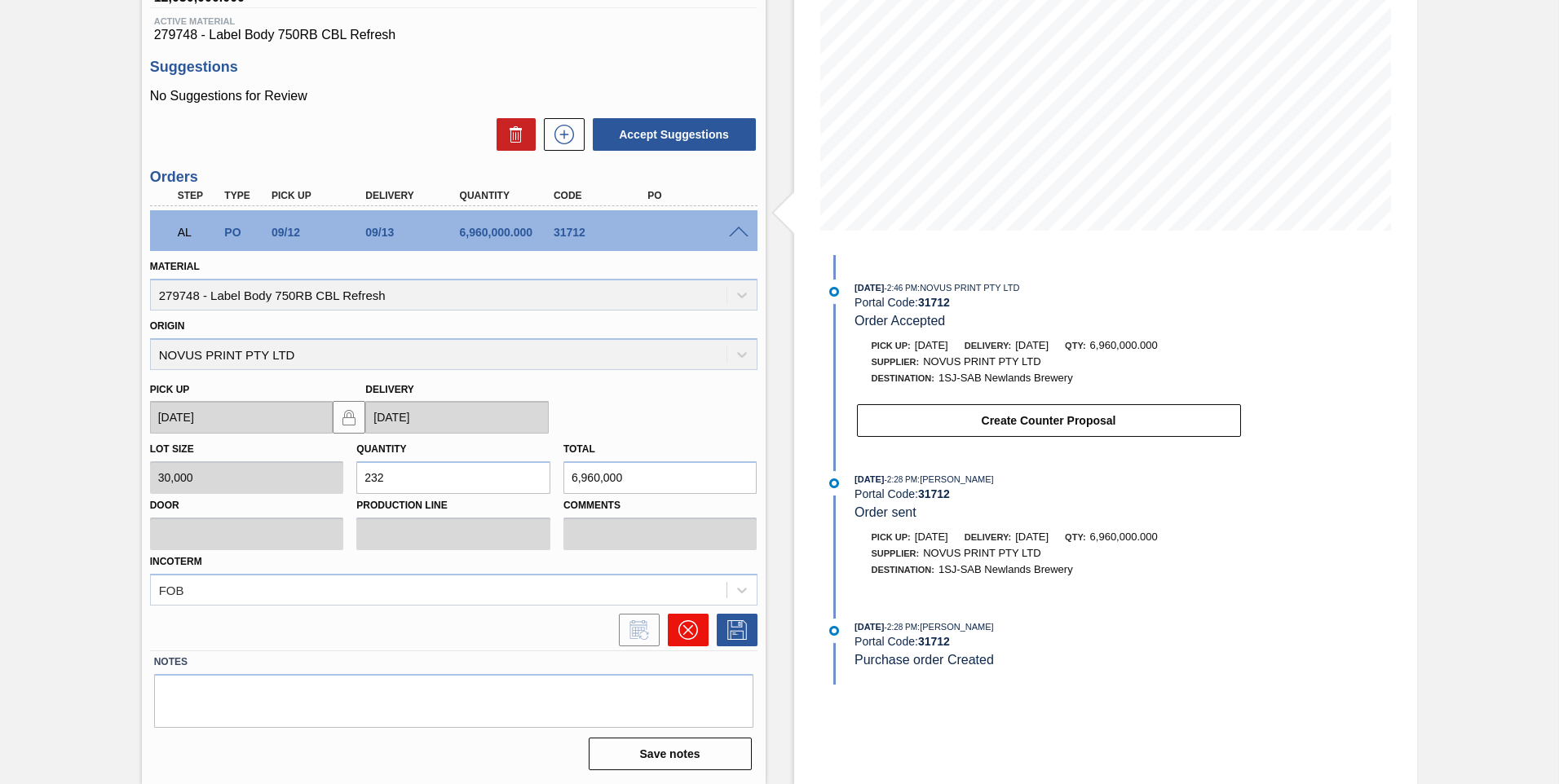
click at [515, 236] on button at bounding box center [689, 629] width 41 height 32
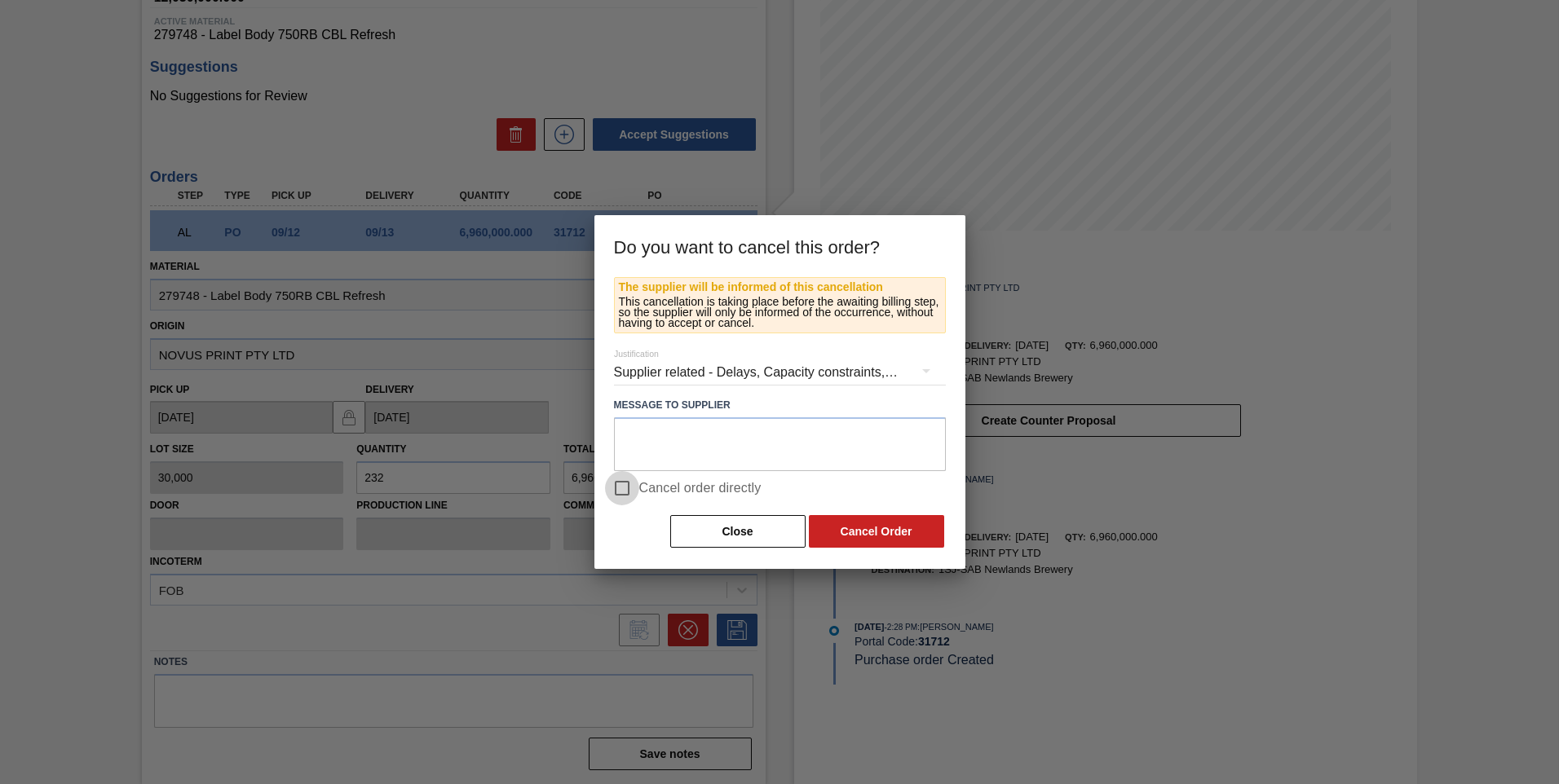
click at [515, 236] on input "Cancel order directly" at bounding box center [621, 487] width 34 height 34
checkbox input "true"
click at [515, 236] on button "Cancel Order" at bounding box center [876, 530] width 136 height 32
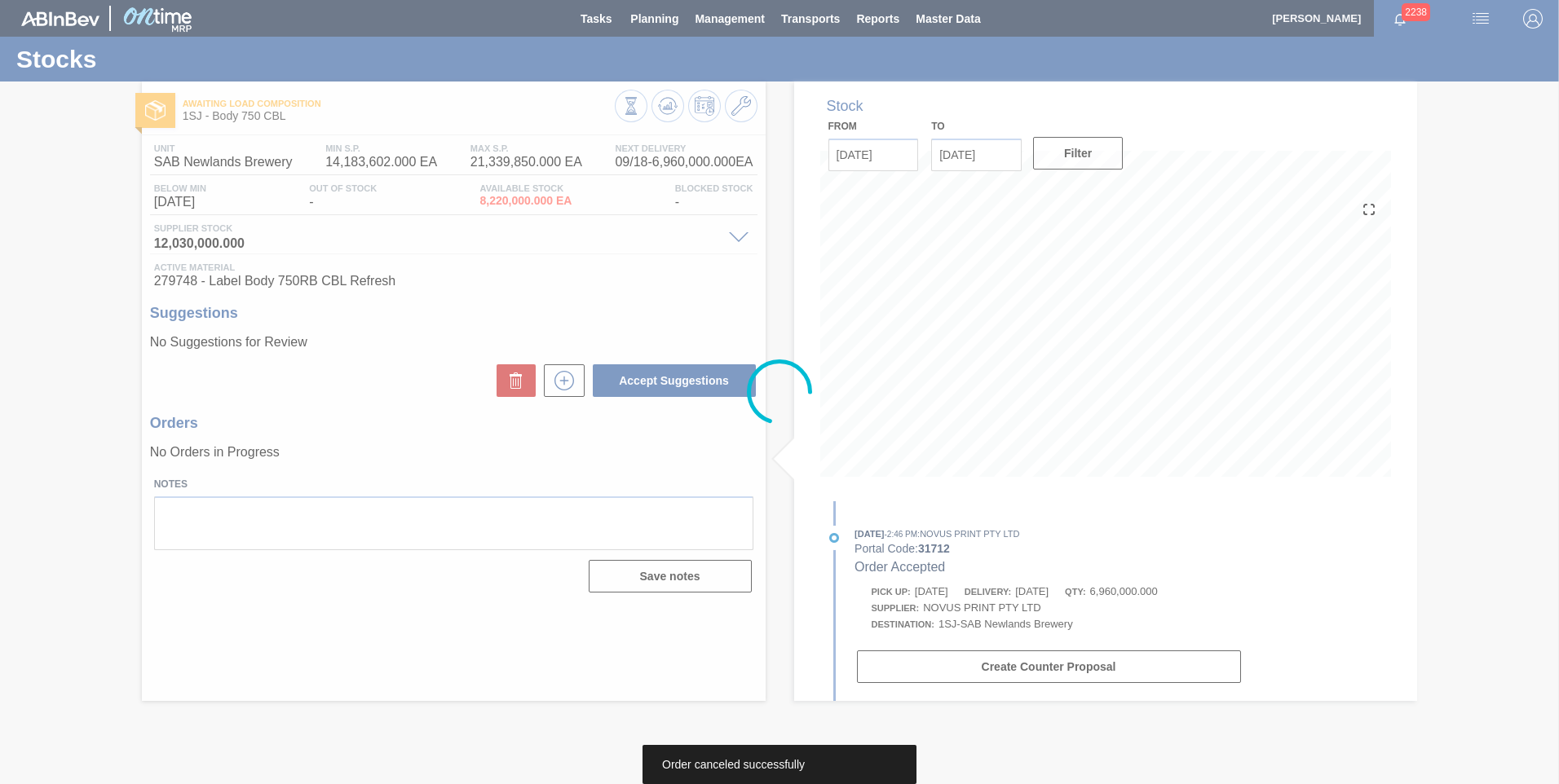
scroll to position [0, 0]
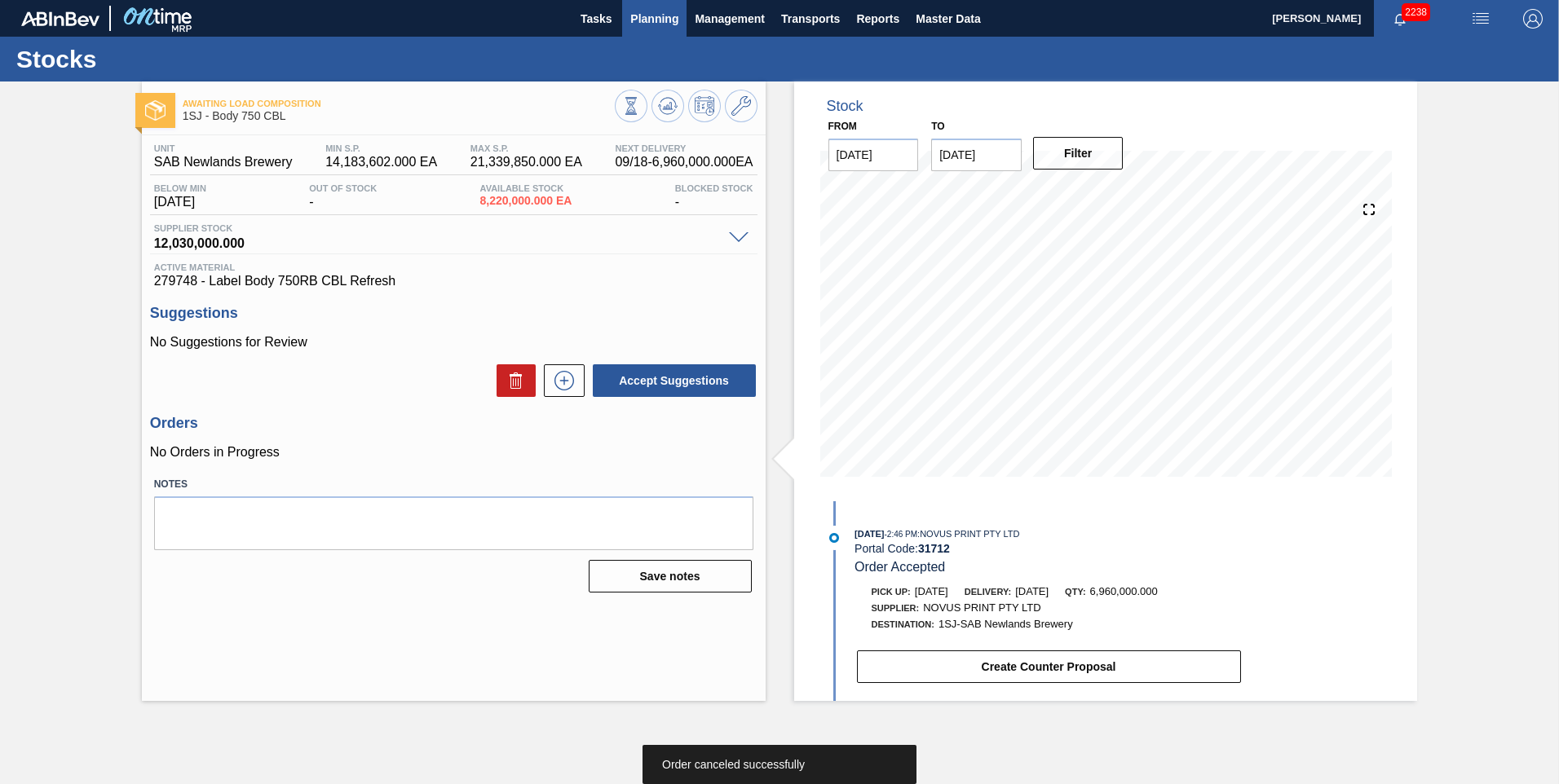
click at [515, 24] on span "Planning" at bounding box center [653, 19] width 48 height 20
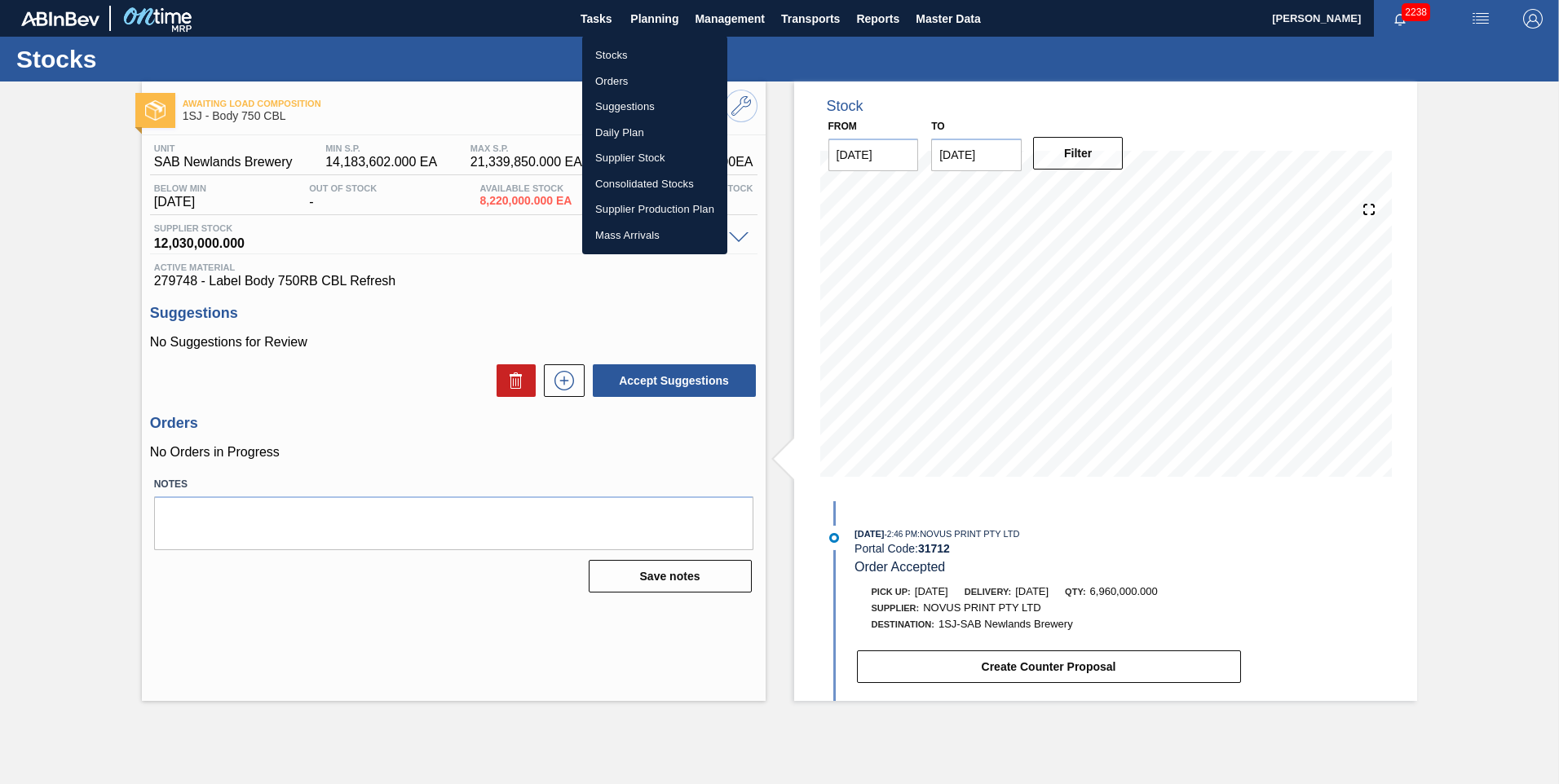
click at [515, 85] on li "Orders" at bounding box center [654, 81] width 146 height 26
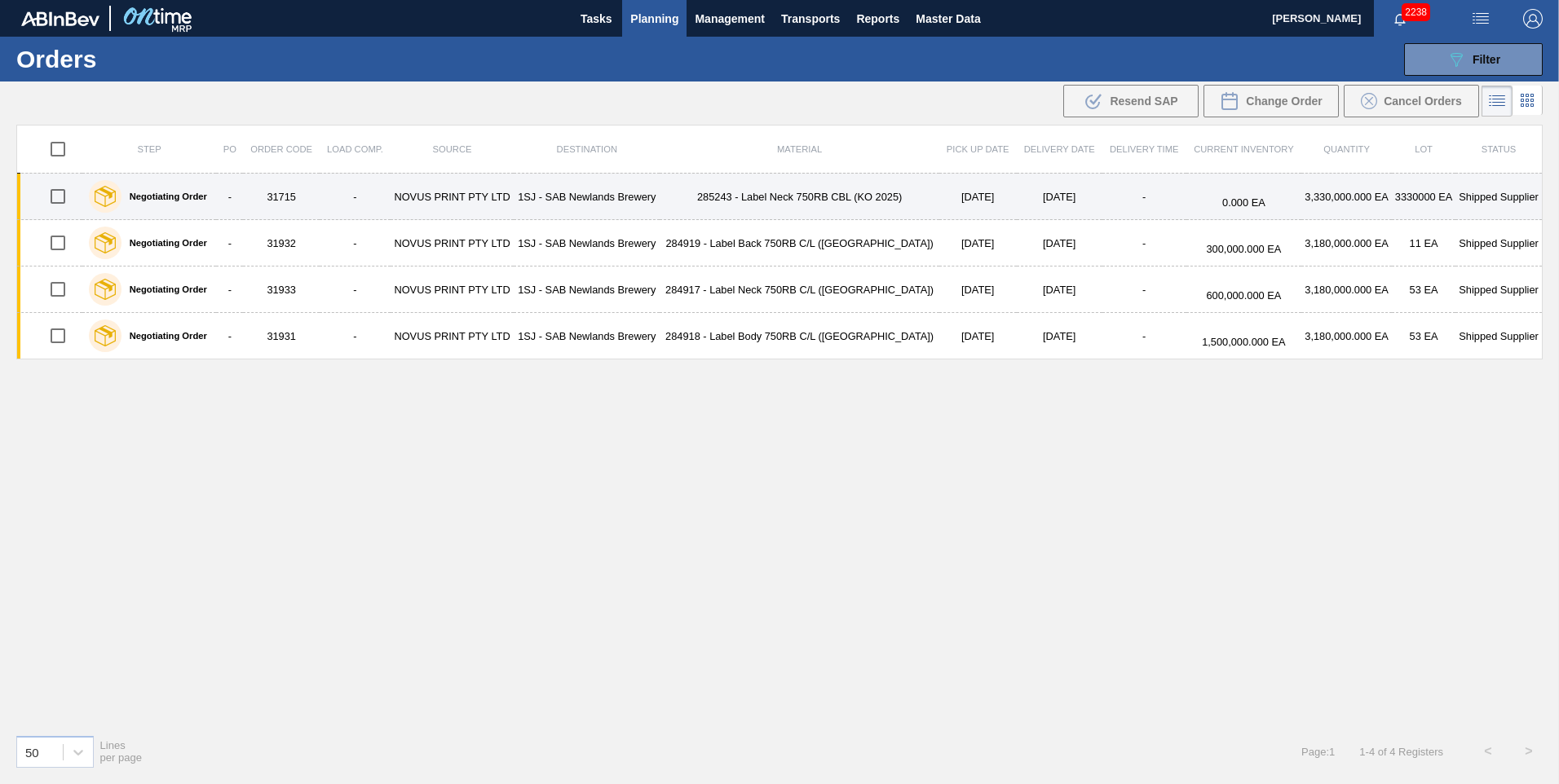
click at [515, 200] on td "1SJ - SAB Newlands Brewery" at bounding box center [586, 197] width 146 height 47
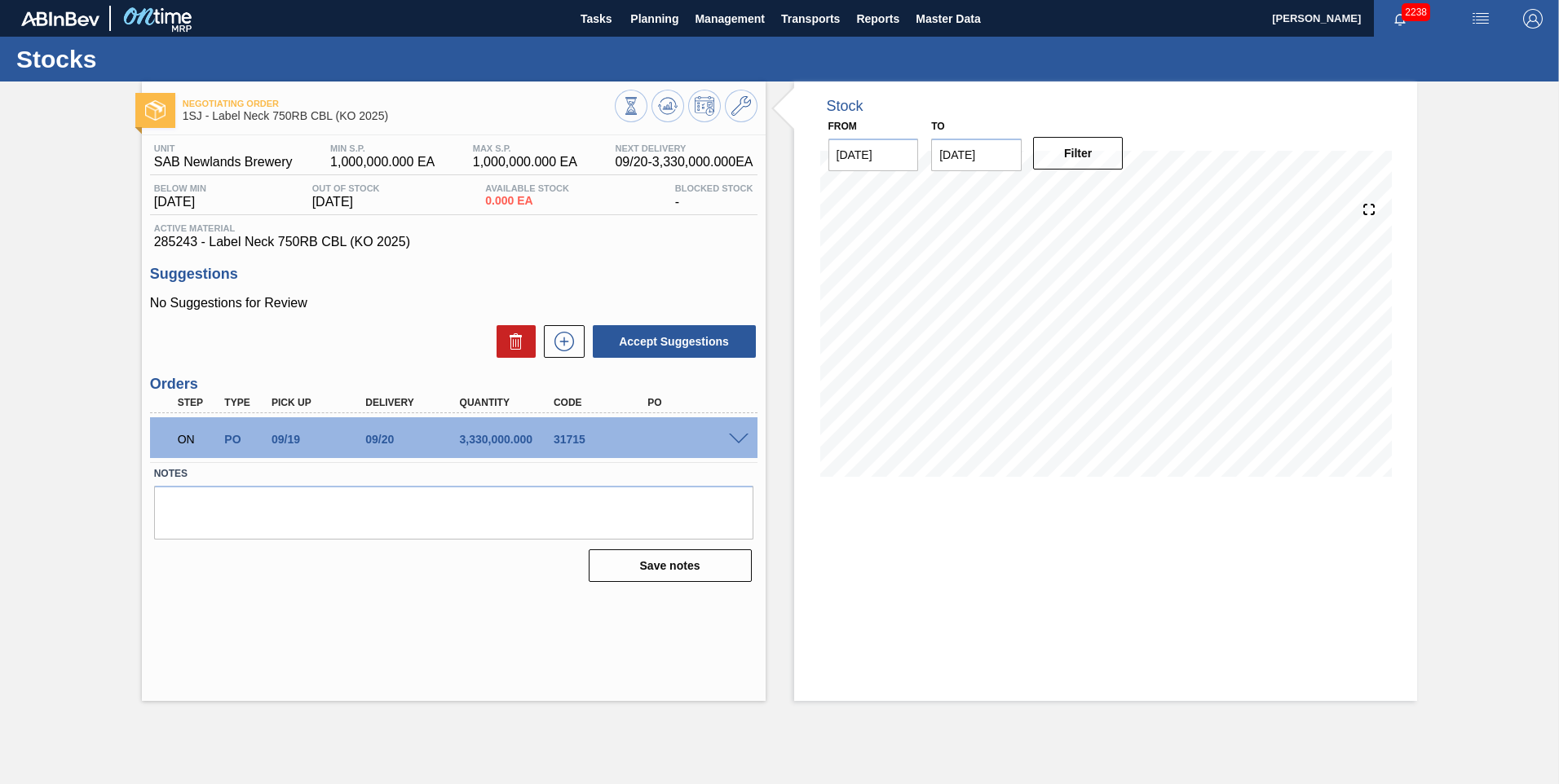
click at [515, 236] on div "ON PO 09/19 09/20 3,330,000.000 31715" at bounding box center [449, 437] width 565 height 32
click at [515, 236] on span at bounding box center [738, 439] width 20 height 13
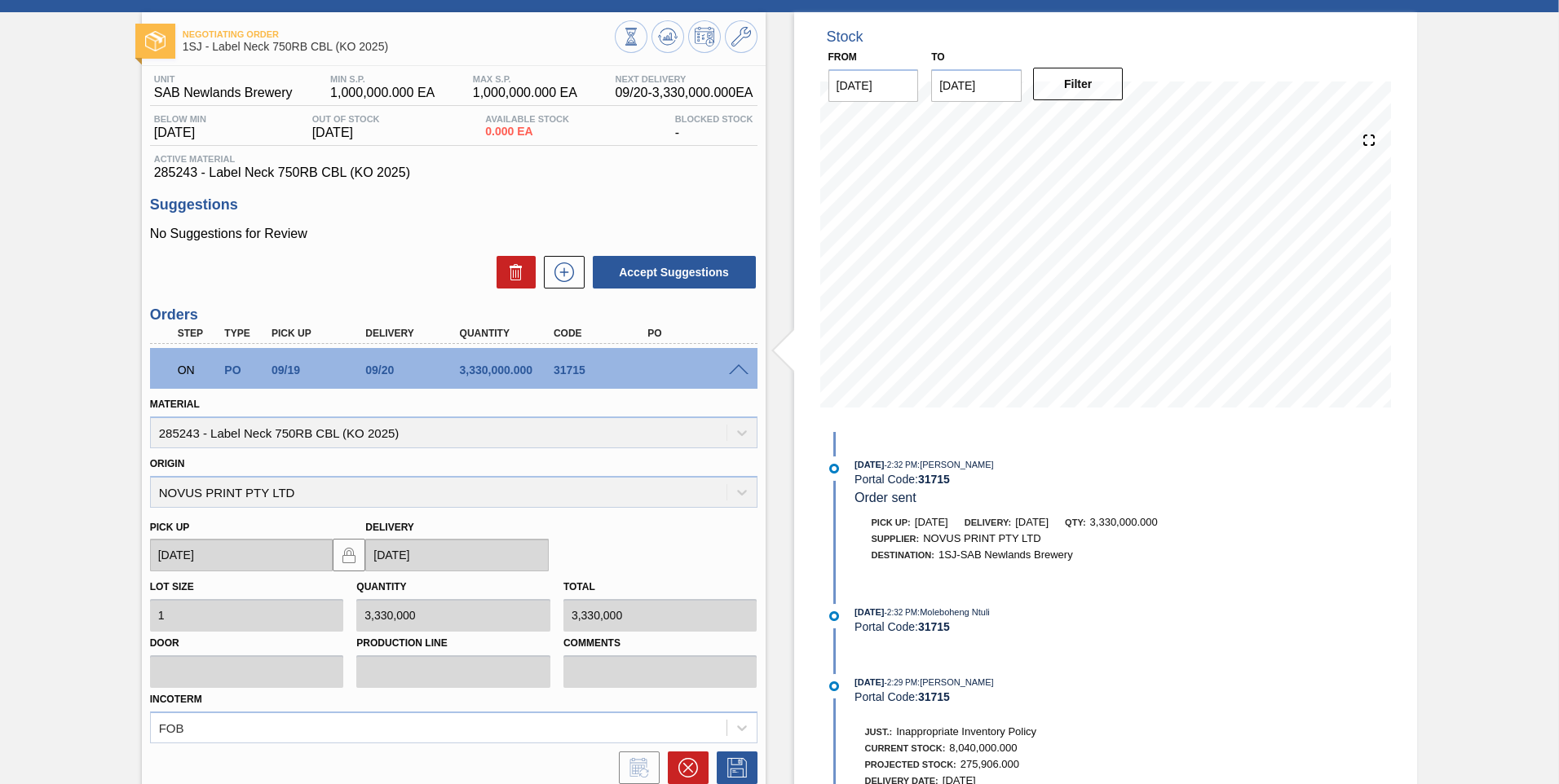
scroll to position [207, 0]
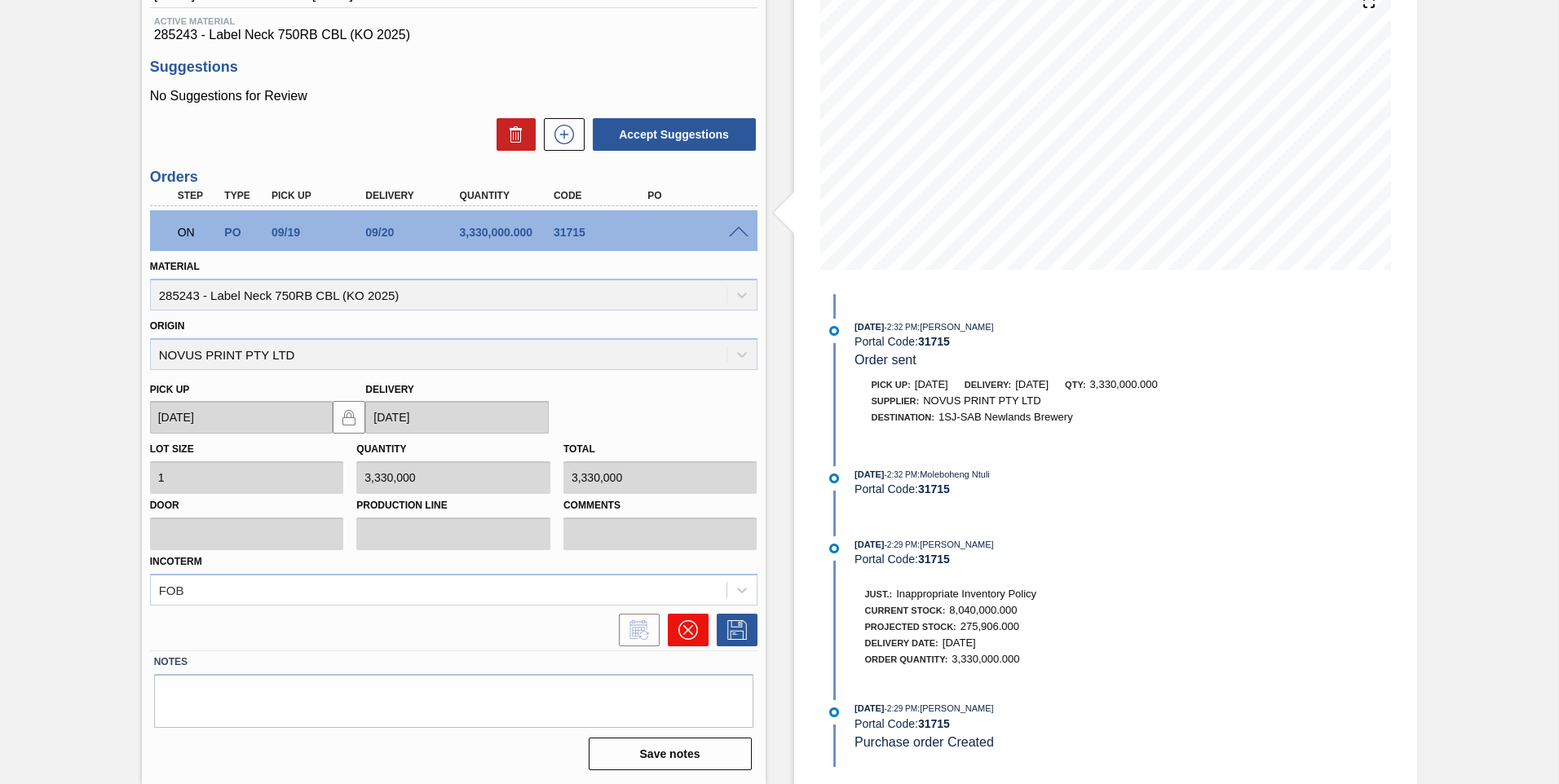
click at [515, 236] on icon at bounding box center [688, 630] width 20 height 20
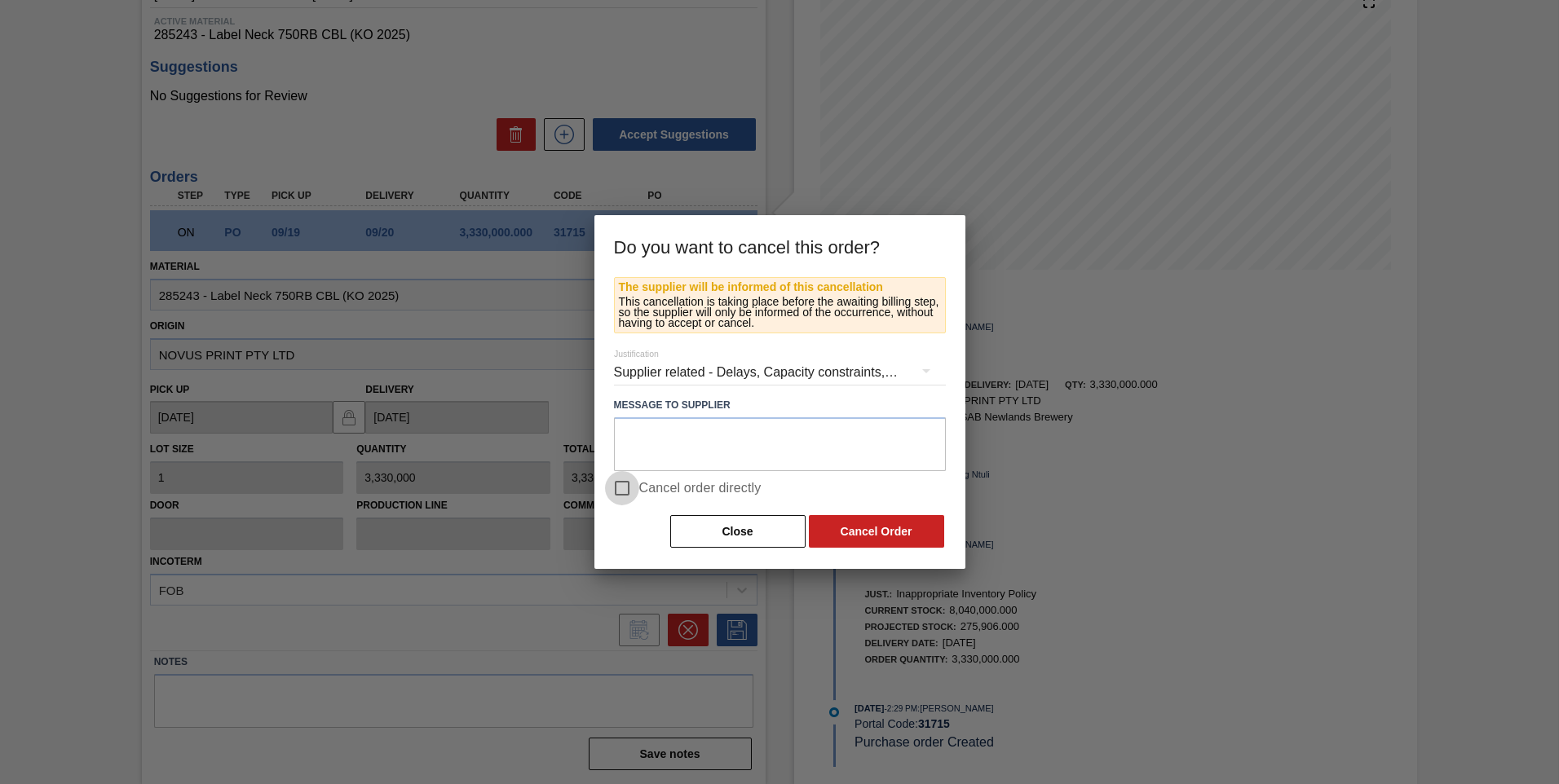
click at [515, 236] on input "Cancel order directly" at bounding box center [621, 487] width 34 height 34
checkbox input "true"
click at [515, 236] on button "Cancel Order" at bounding box center [876, 530] width 136 height 32
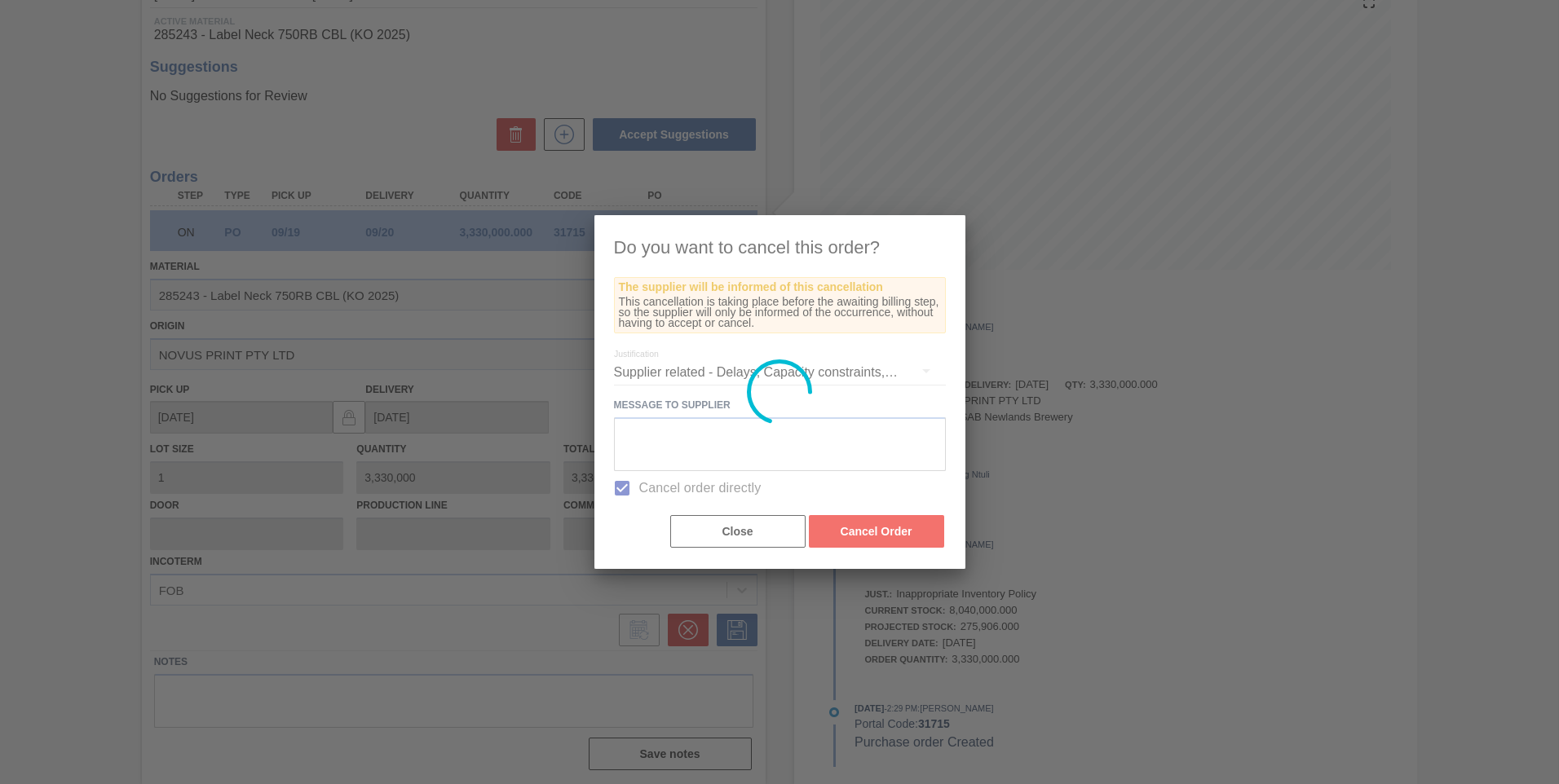
scroll to position [0, 0]
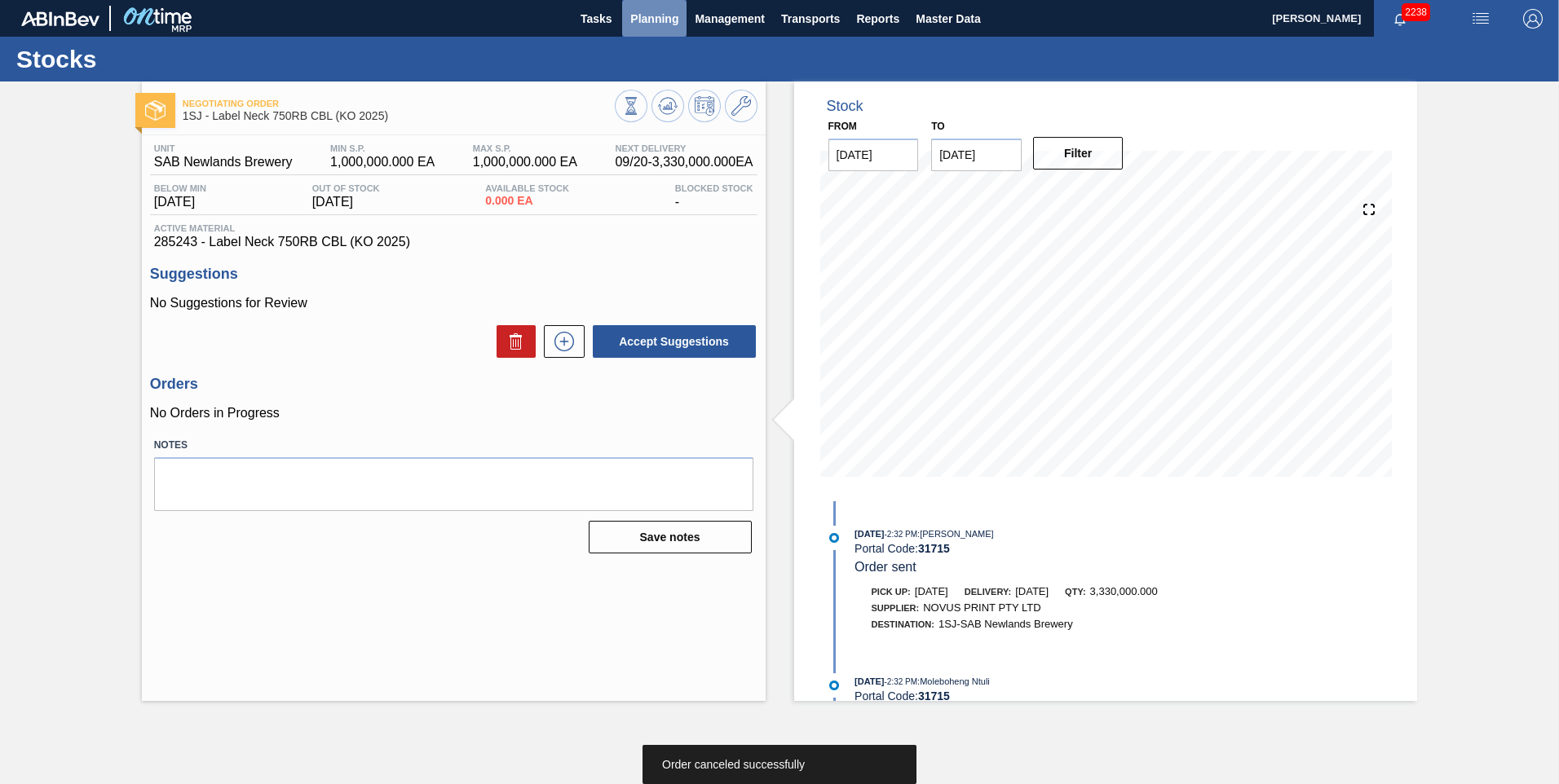
click at [515, 22] on span "Planning" at bounding box center [653, 19] width 48 height 20
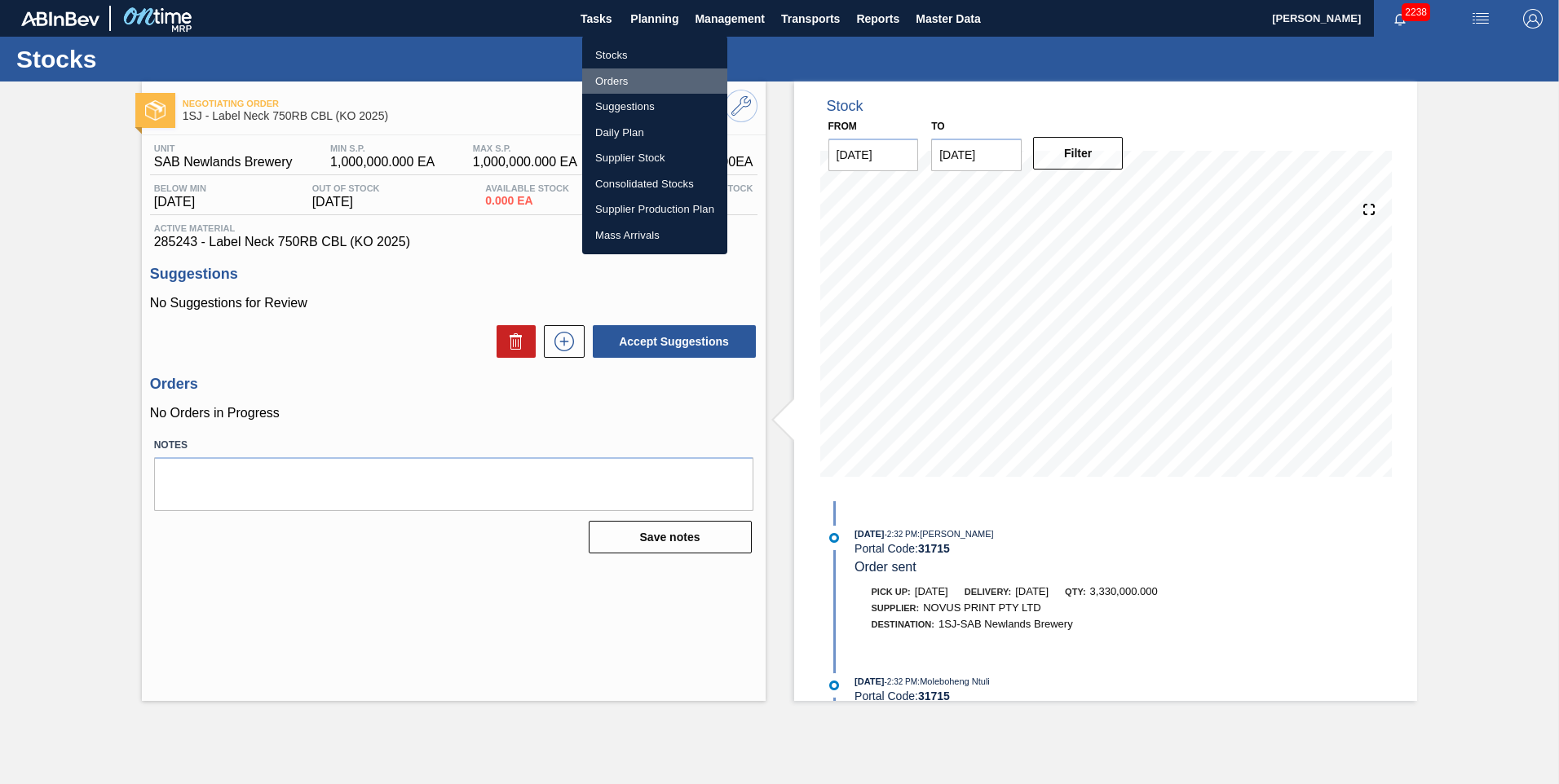
click at [515, 81] on li "Orders" at bounding box center [654, 81] width 146 height 26
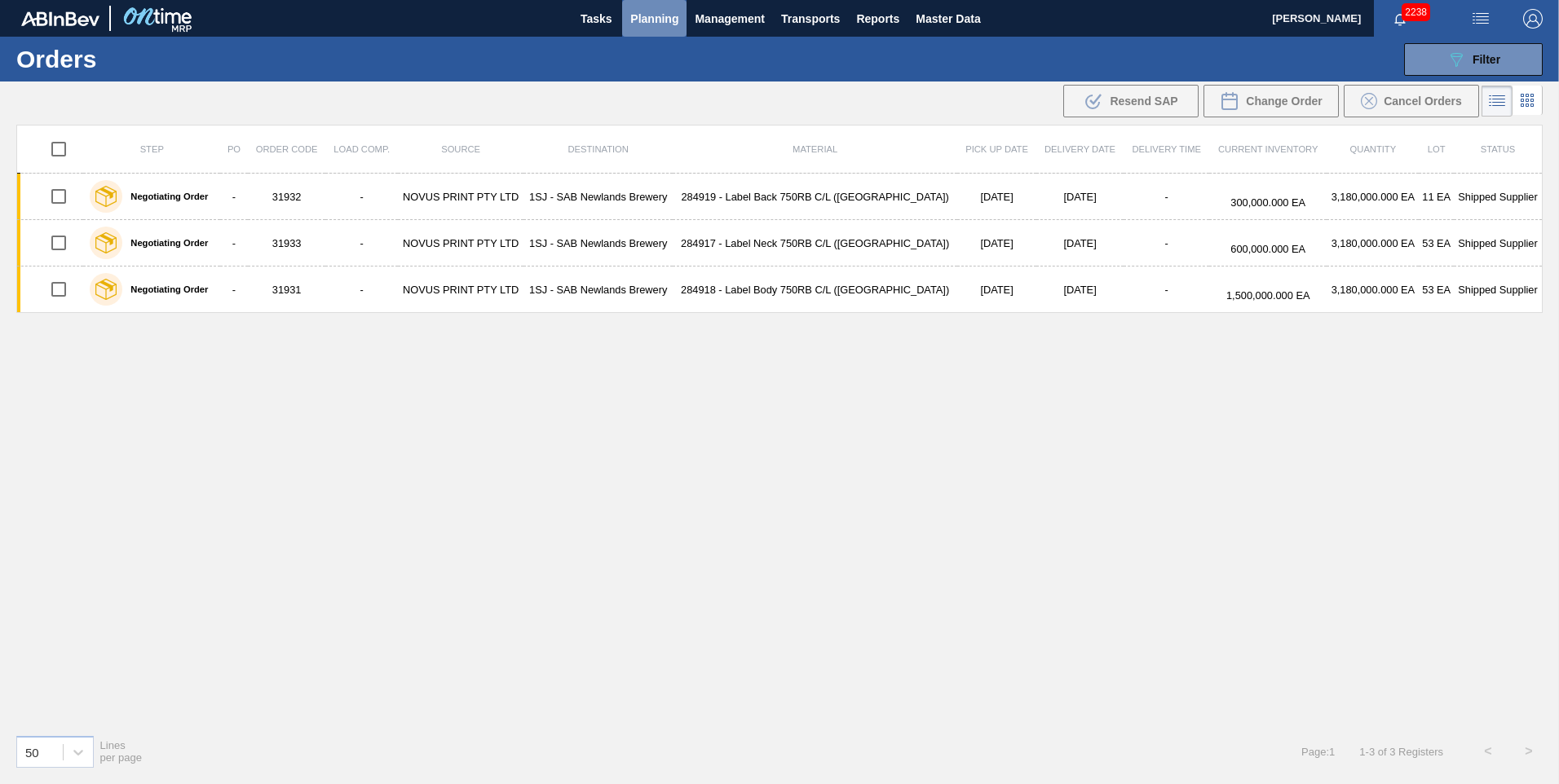
click at [515, 3] on button "Planning" at bounding box center [654, 19] width 64 height 37
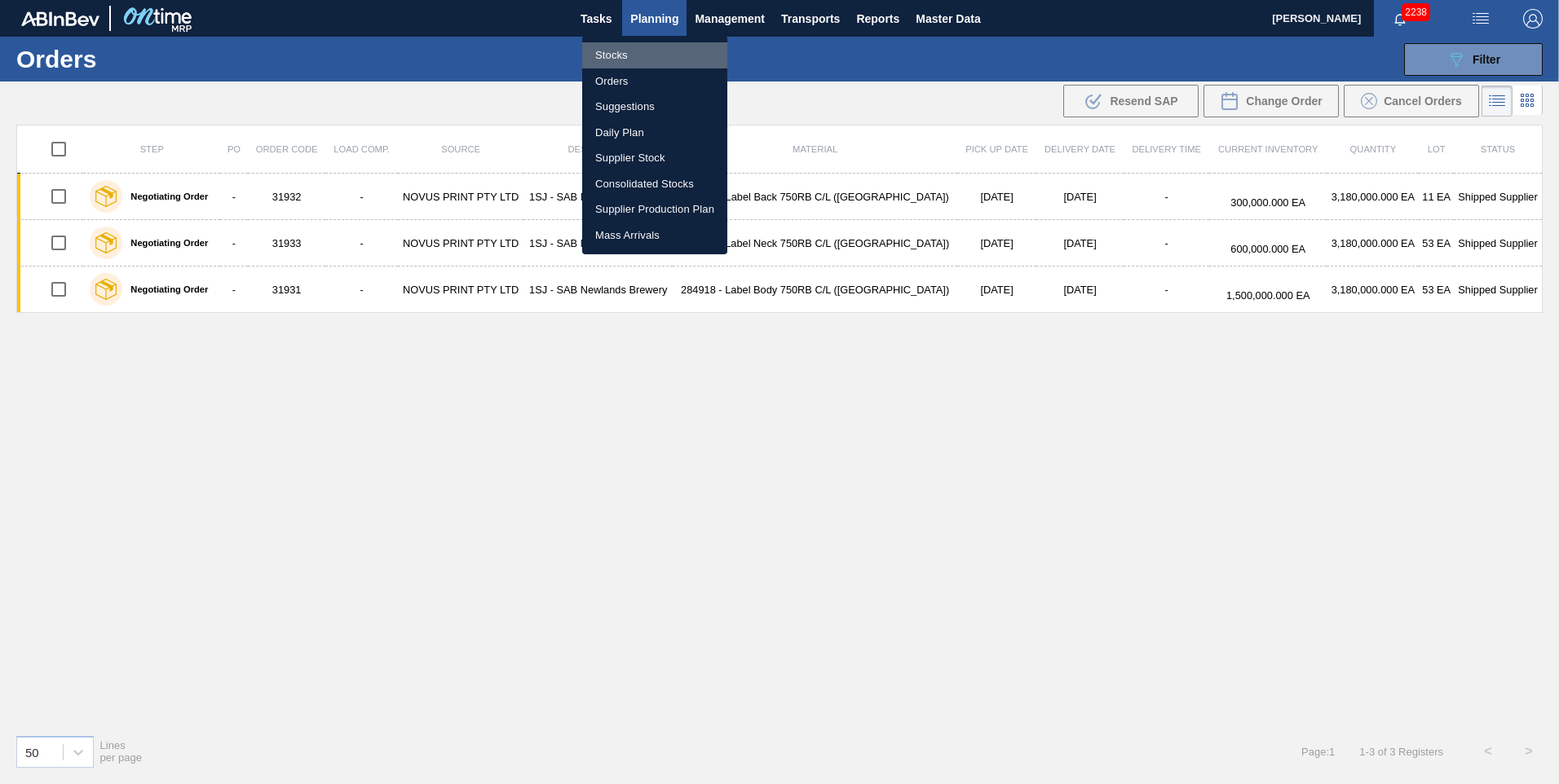
click at [515, 54] on li "Stocks" at bounding box center [654, 55] width 146 height 26
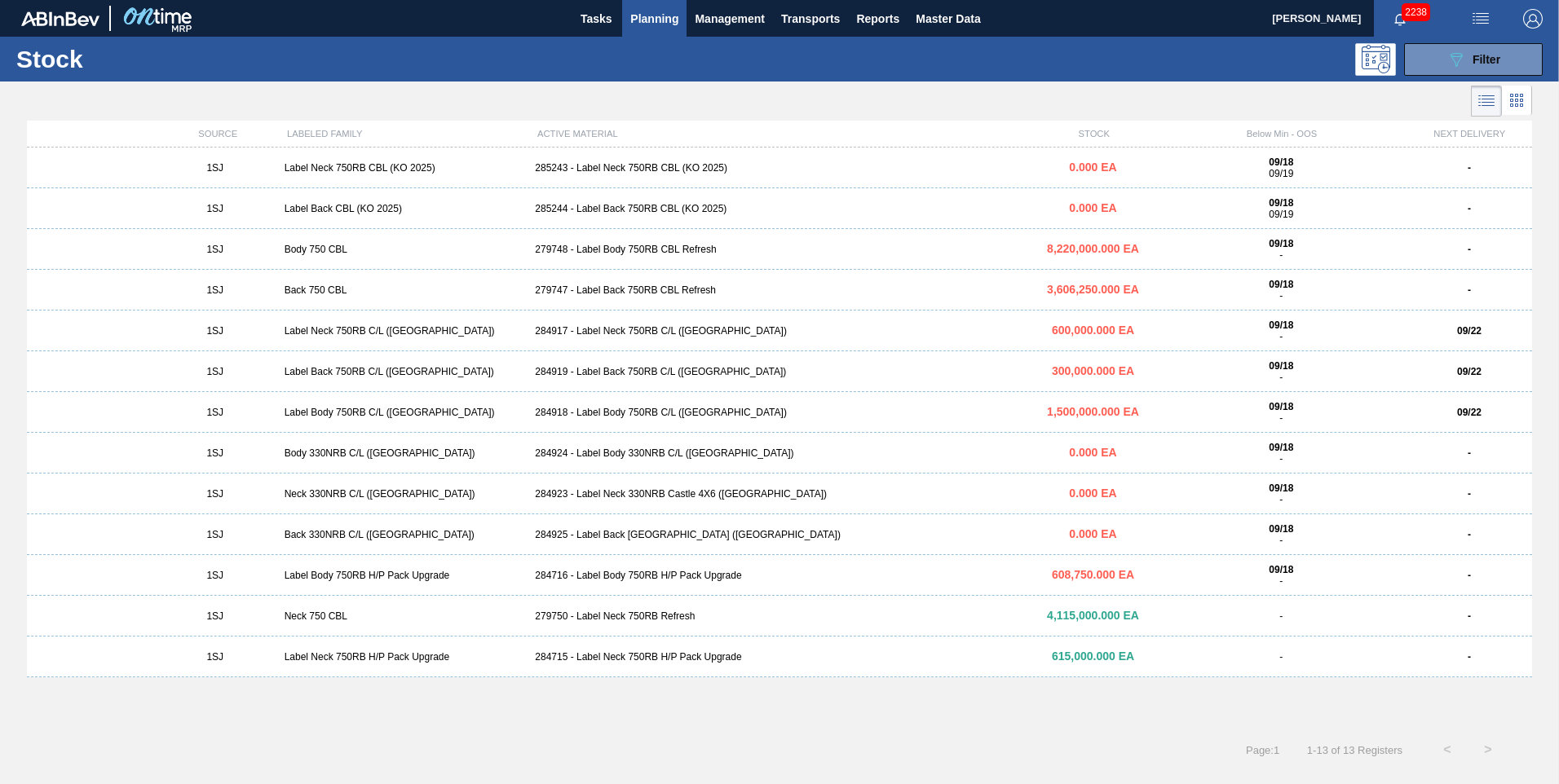
click at [515, 207] on div "285244 - Label Back 750RB CBL (KO 2025)" at bounding box center [779, 209] width 501 height 12
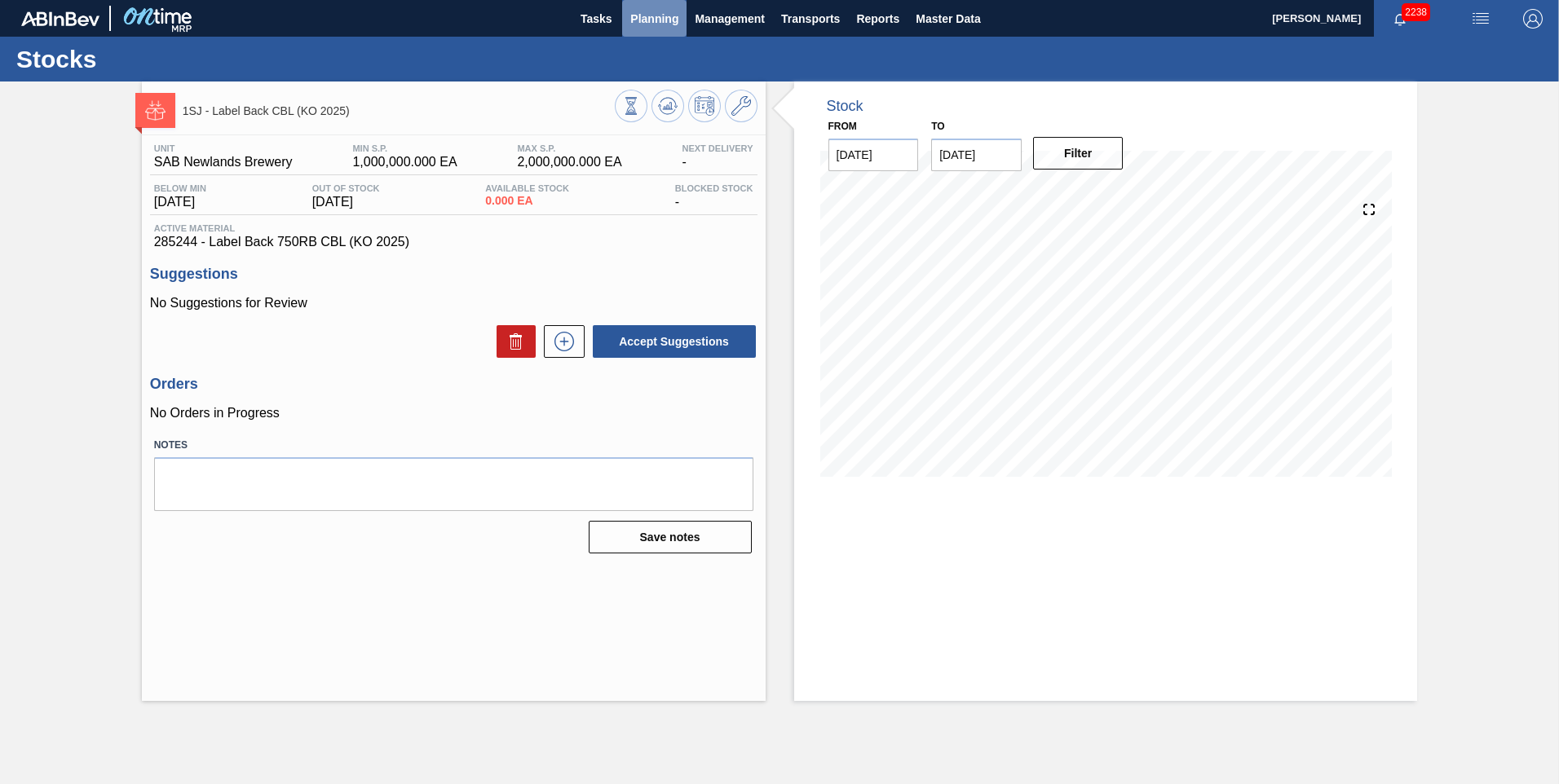
click at [515, 22] on span "Planning" at bounding box center [653, 19] width 48 height 20
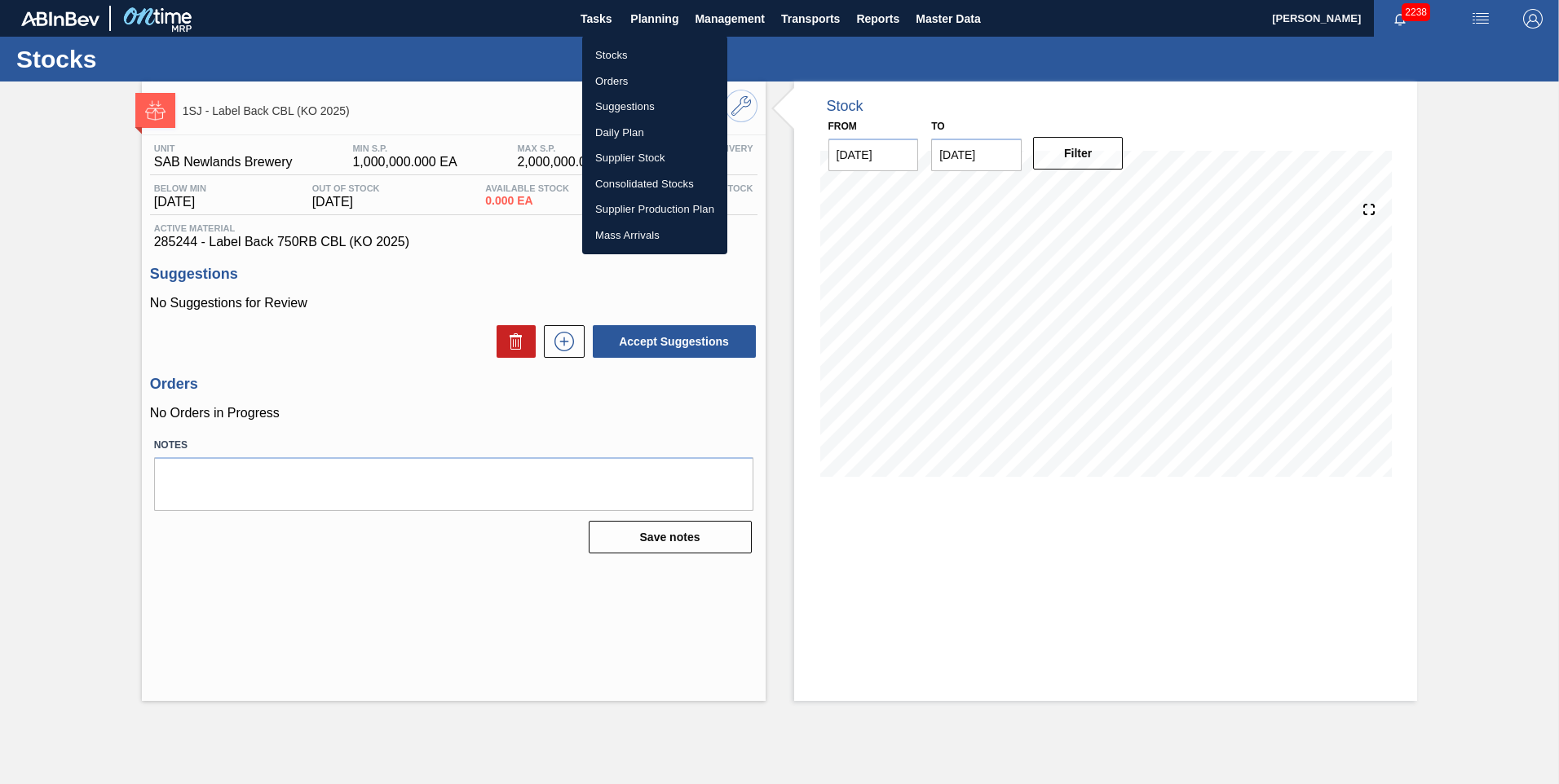
click at [515, 56] on li "Stocks" at bounding box center [654, 55] width 146 height 26
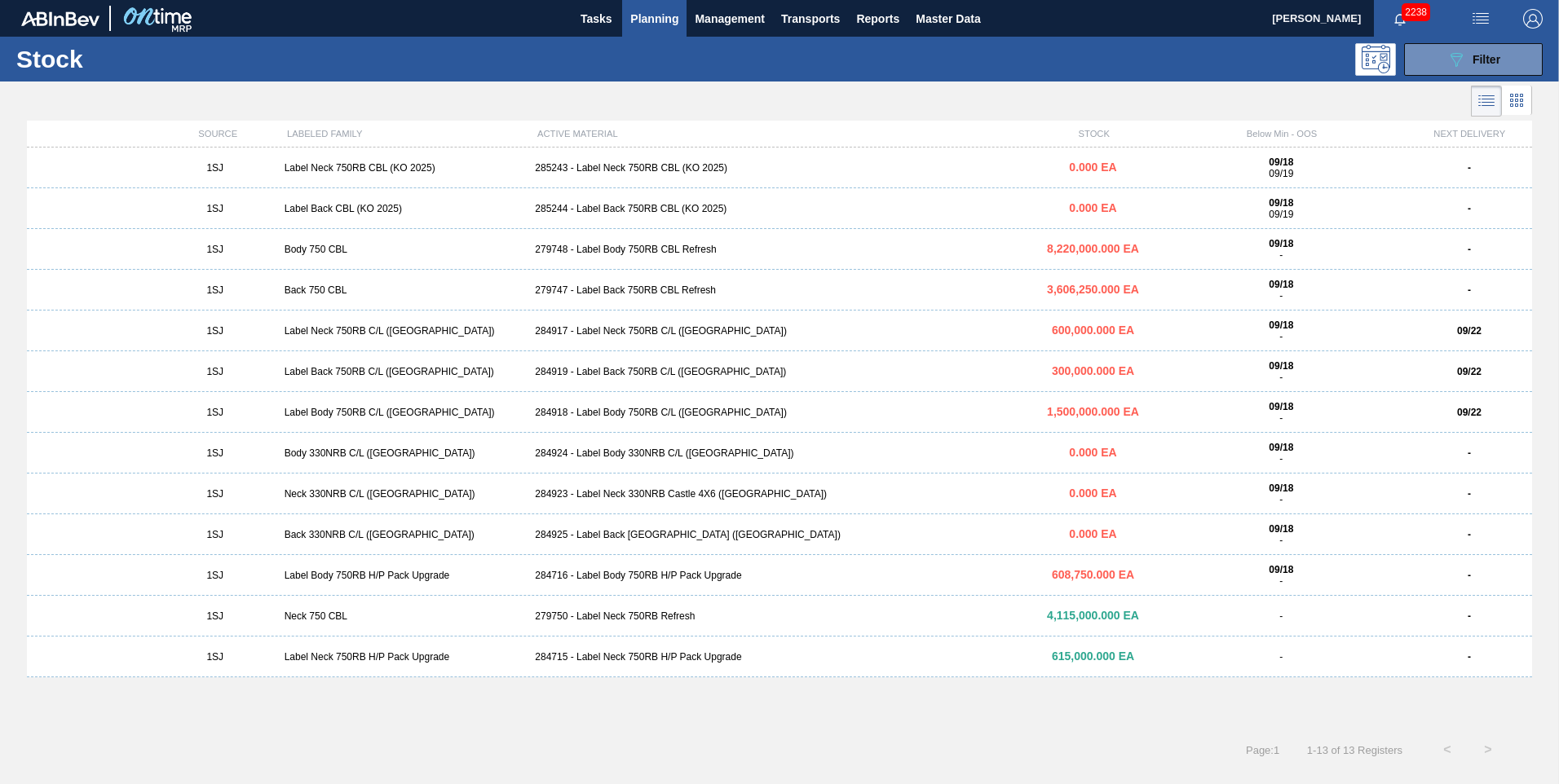
click at [515, 162] on div "285243 - Label Neck 750RB CBL (KO 2025)" at bounding box center [779, 168] width 501 height 12
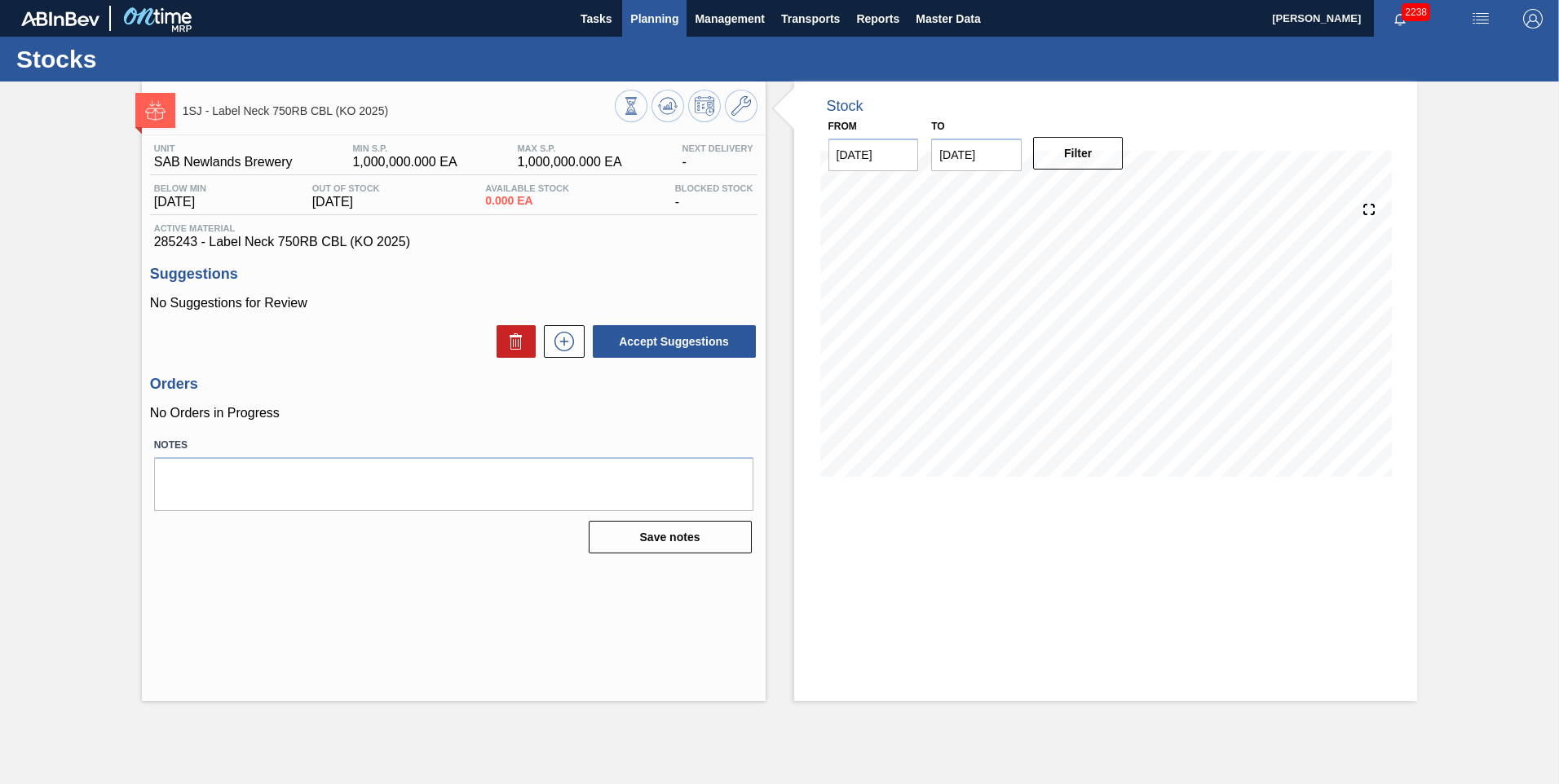
click at [515, 32] on button "Planning" at bounding box center [654, 19] width 64 height 37
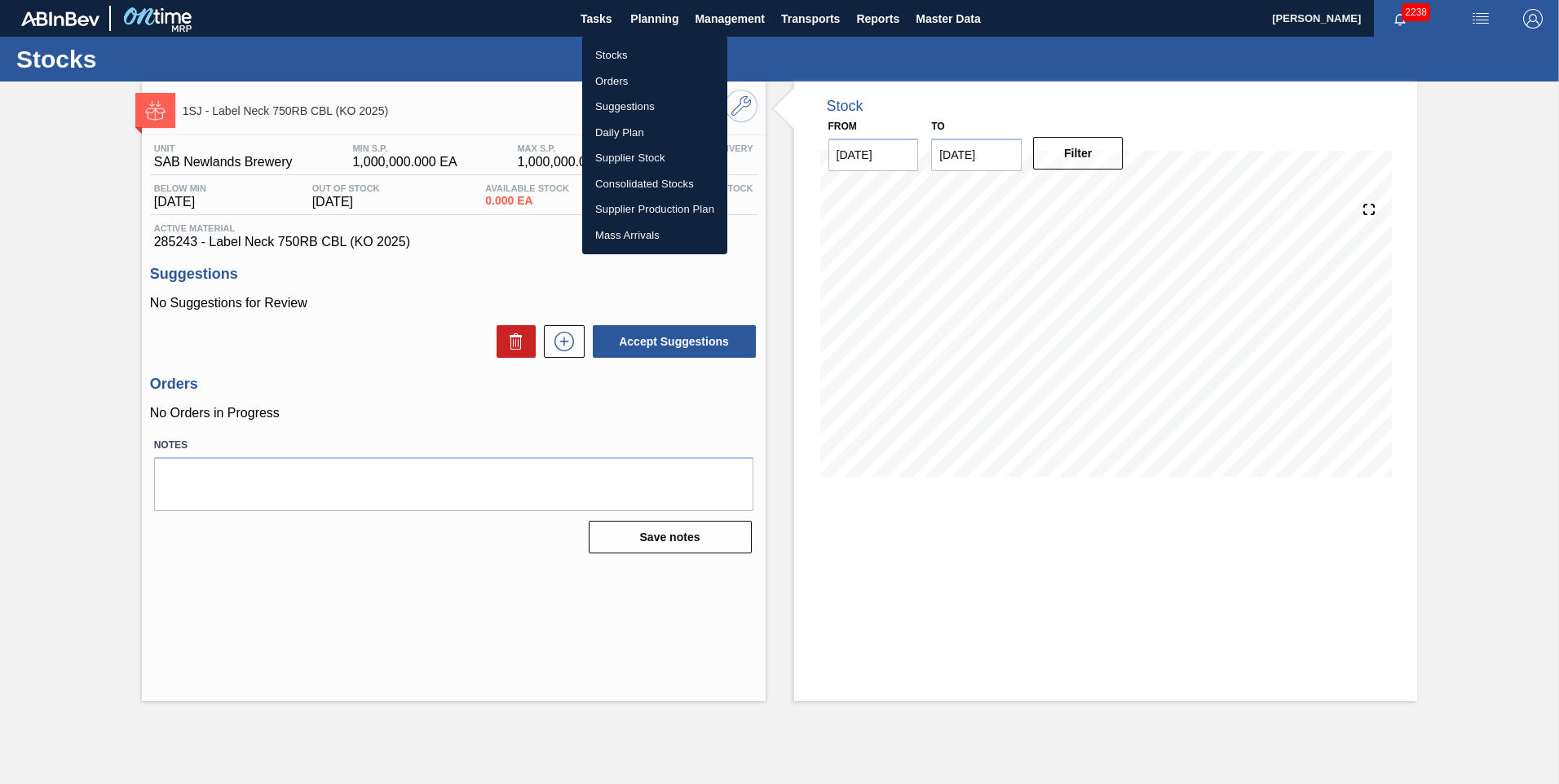
click at [515, 57] on li "Stocks" at bounding box center [654, 55] width 146 height 26
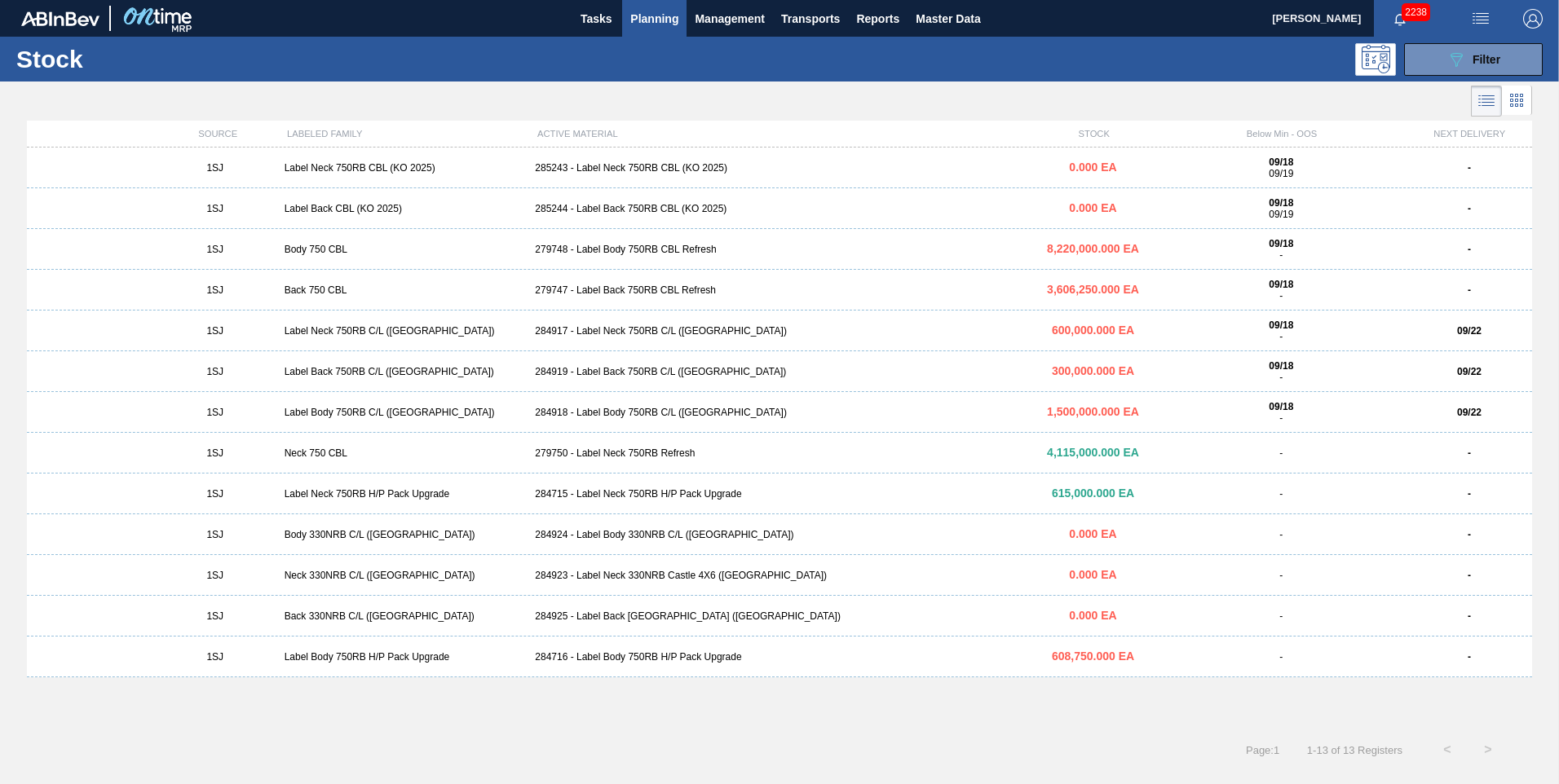
click at [515, 236] on div "279748 - Label Body 750RB CBL Refresh" at bounding box center [779, 250] width 501 height 12
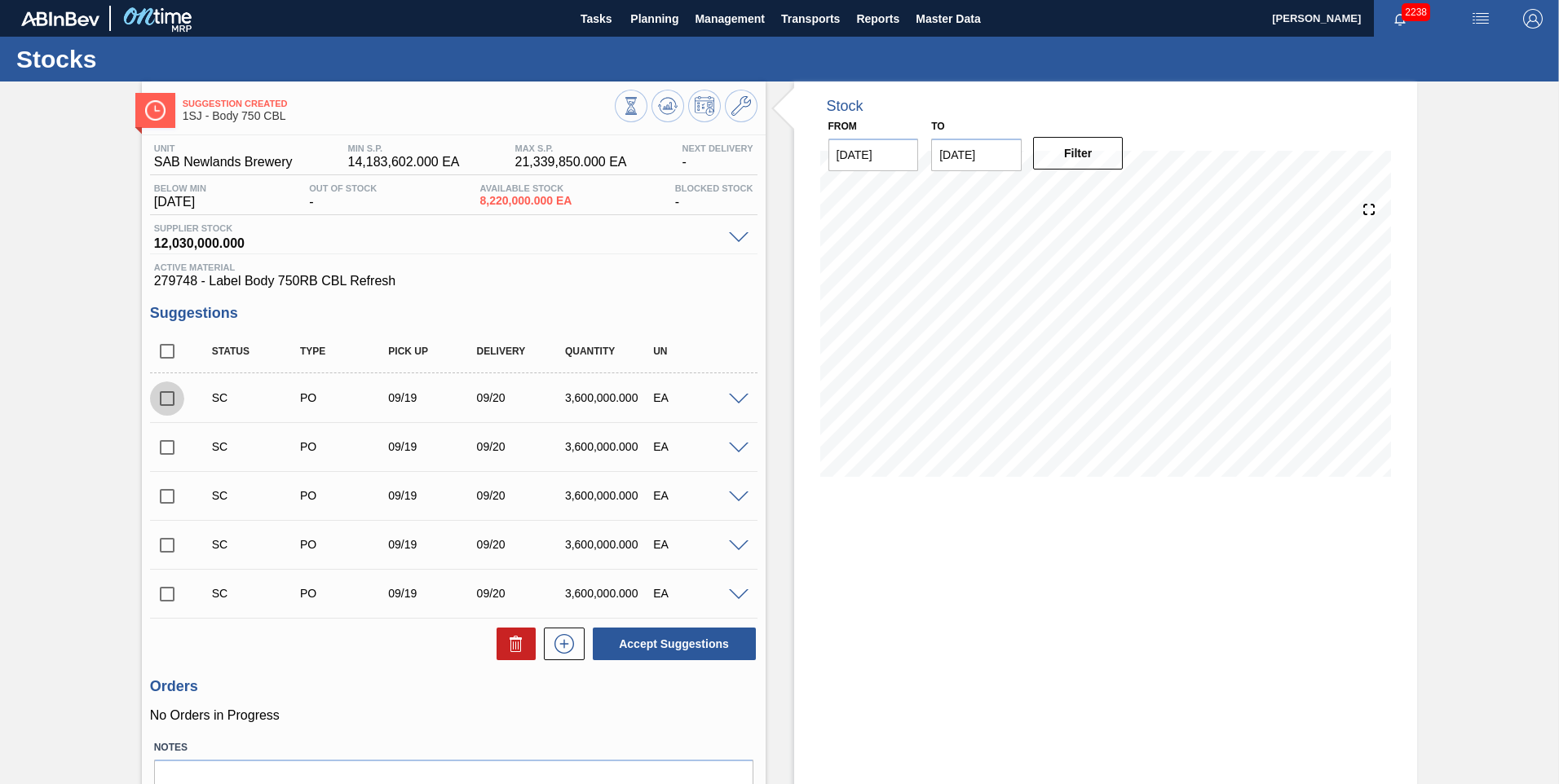
click at [169, 236] on input "checkbox" at bounding box center [167, 398] width 34 height 34
click at [515, 236] on button "Accept Suggestions" at bounding box center [674, 643] width 163 height 32
checkbox input "false"
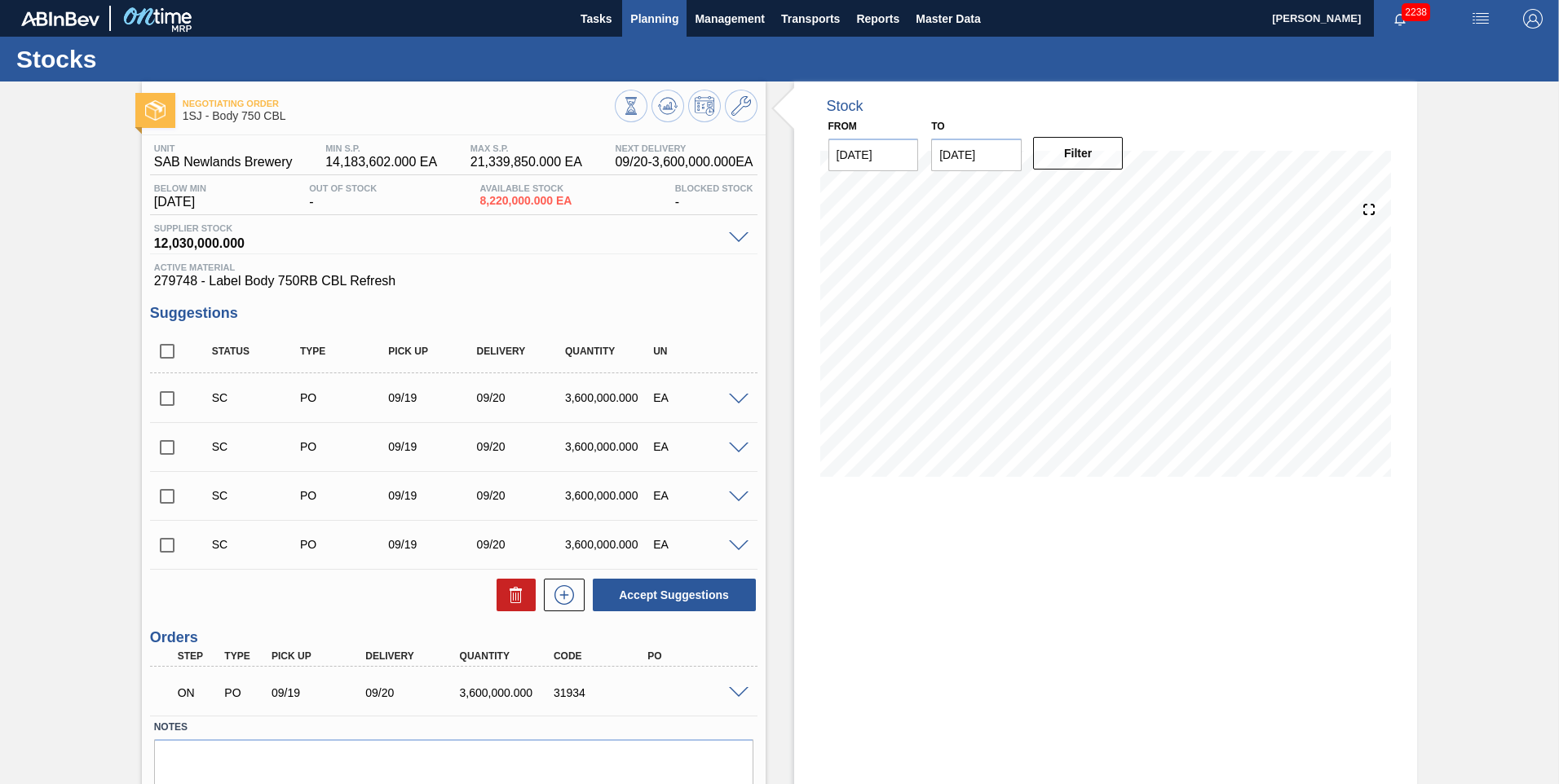
click at [515, 13] on span "Planning" at bounding box center [653, 19] width 48 height 20
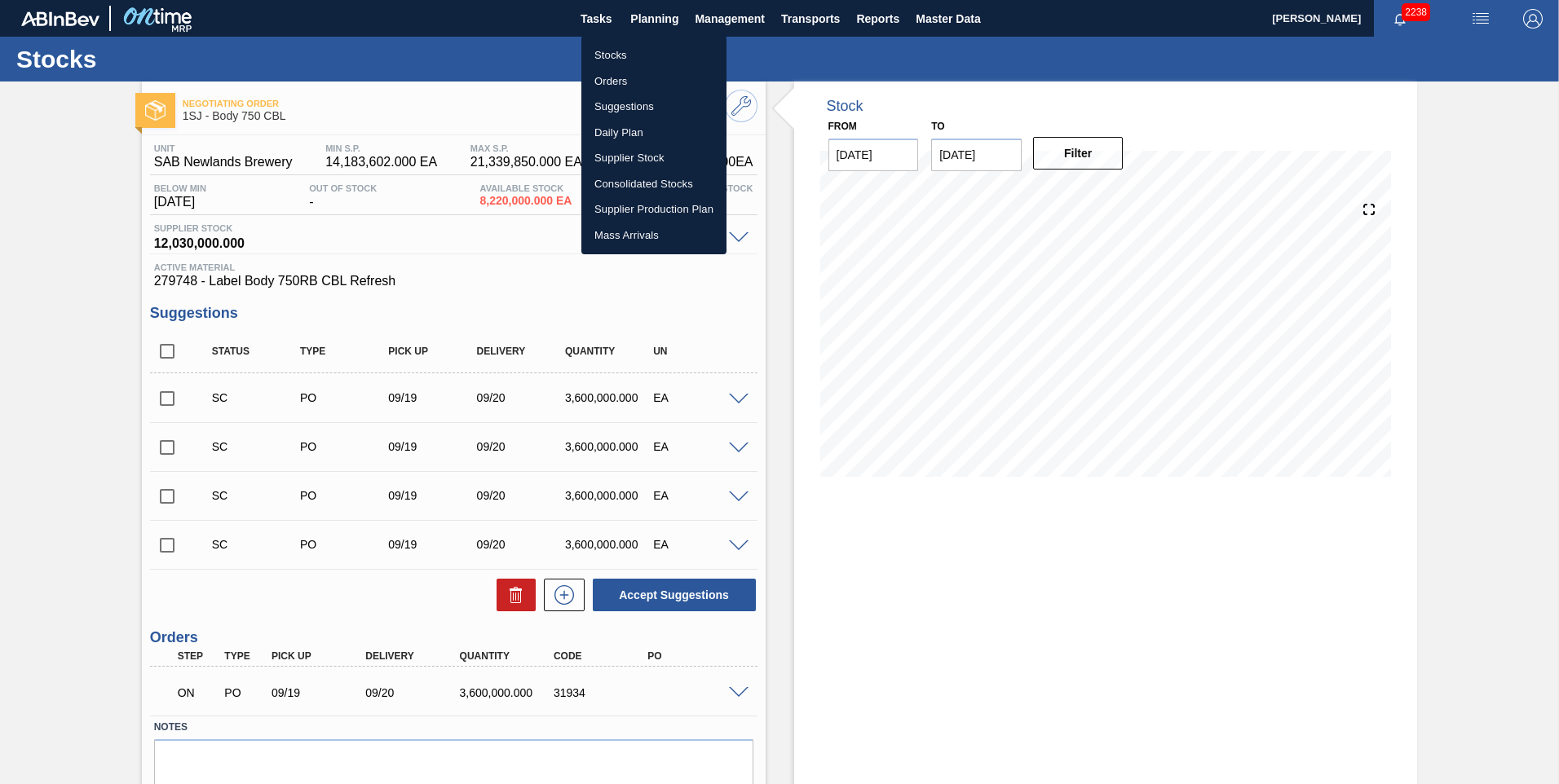
drag, startPoint x: 613, startPoint y: 54, endPoint x: 613, endPoint y: 119, distance: 65.0
click at [515, 54] on li "Stocks" at bounding box center [653, 55] width 146 height 26
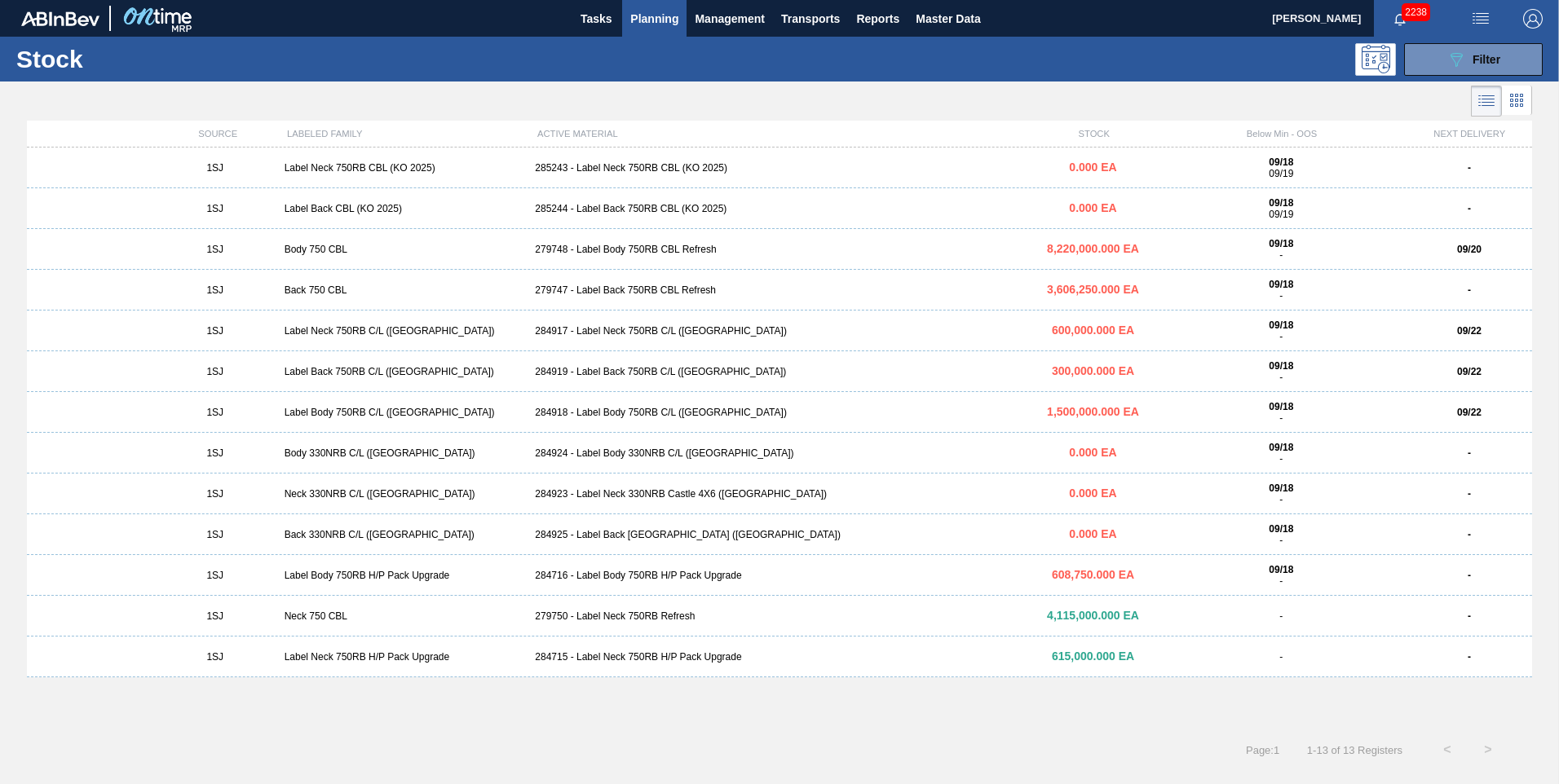
click at [515, 209] on div "285244 - Label Back 750RB CBL (KO 2025)" at bounding box center [779, 209] width 501 height 12
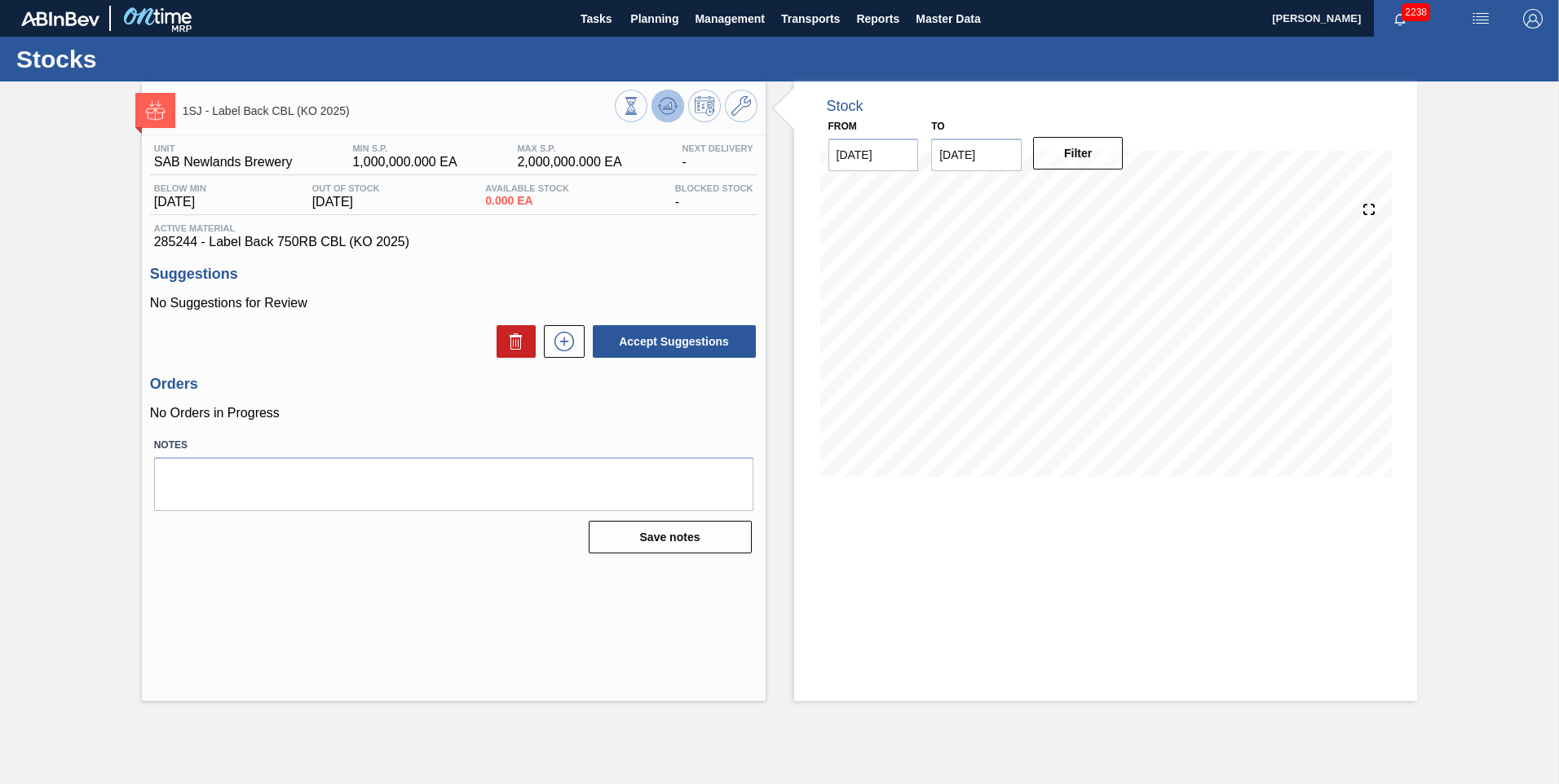
click at [515, 113] on button at bounding box center [667, 105] width 32 height 32
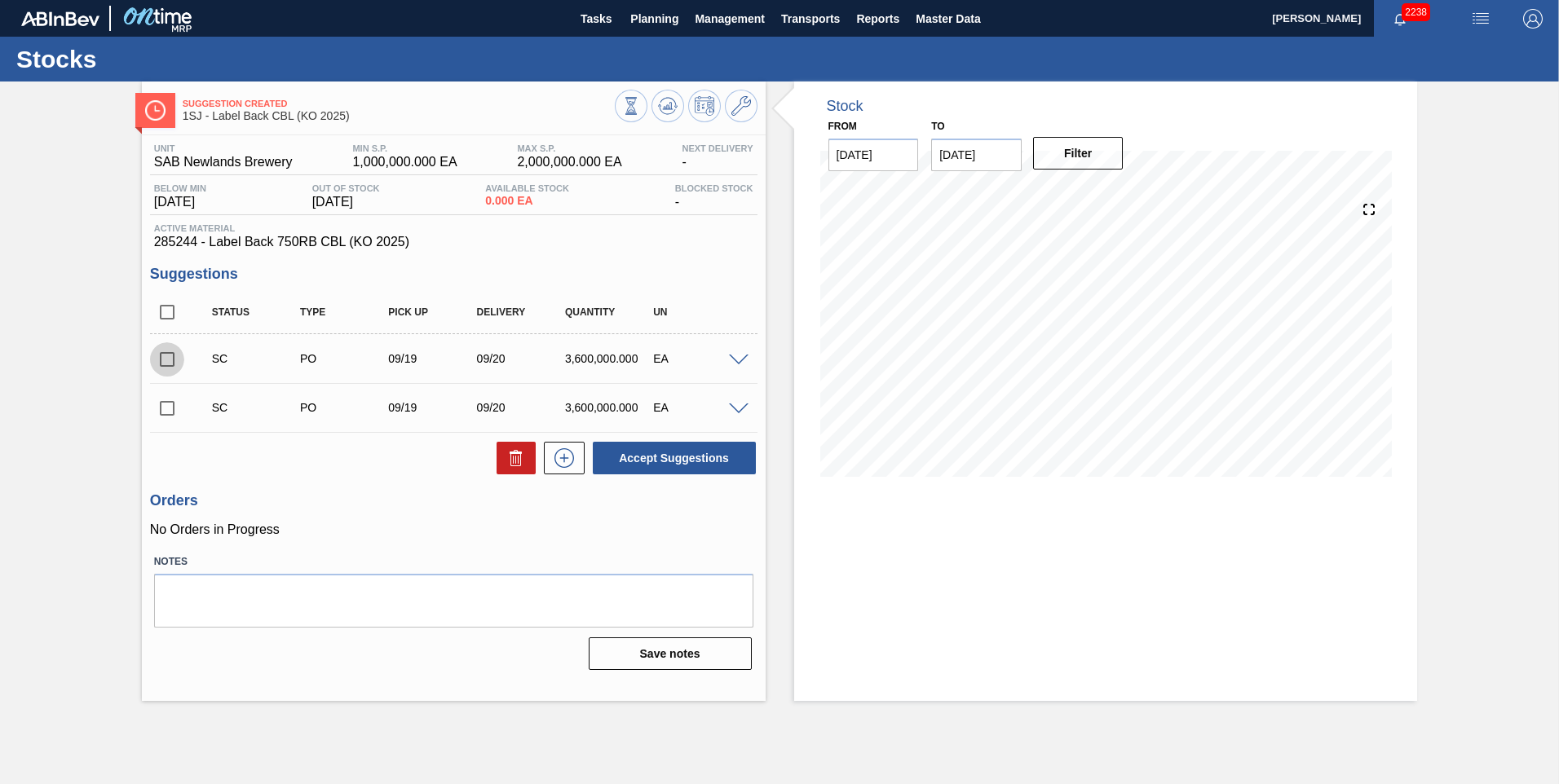
click at [165, 236] on input "checkbox" at bounding box center [167, 359] width 34 height 34
click at [515, 236] on button "Accept Suggestions" at bounding box center [674, 457] width 163 height 32
checkbox input "false"
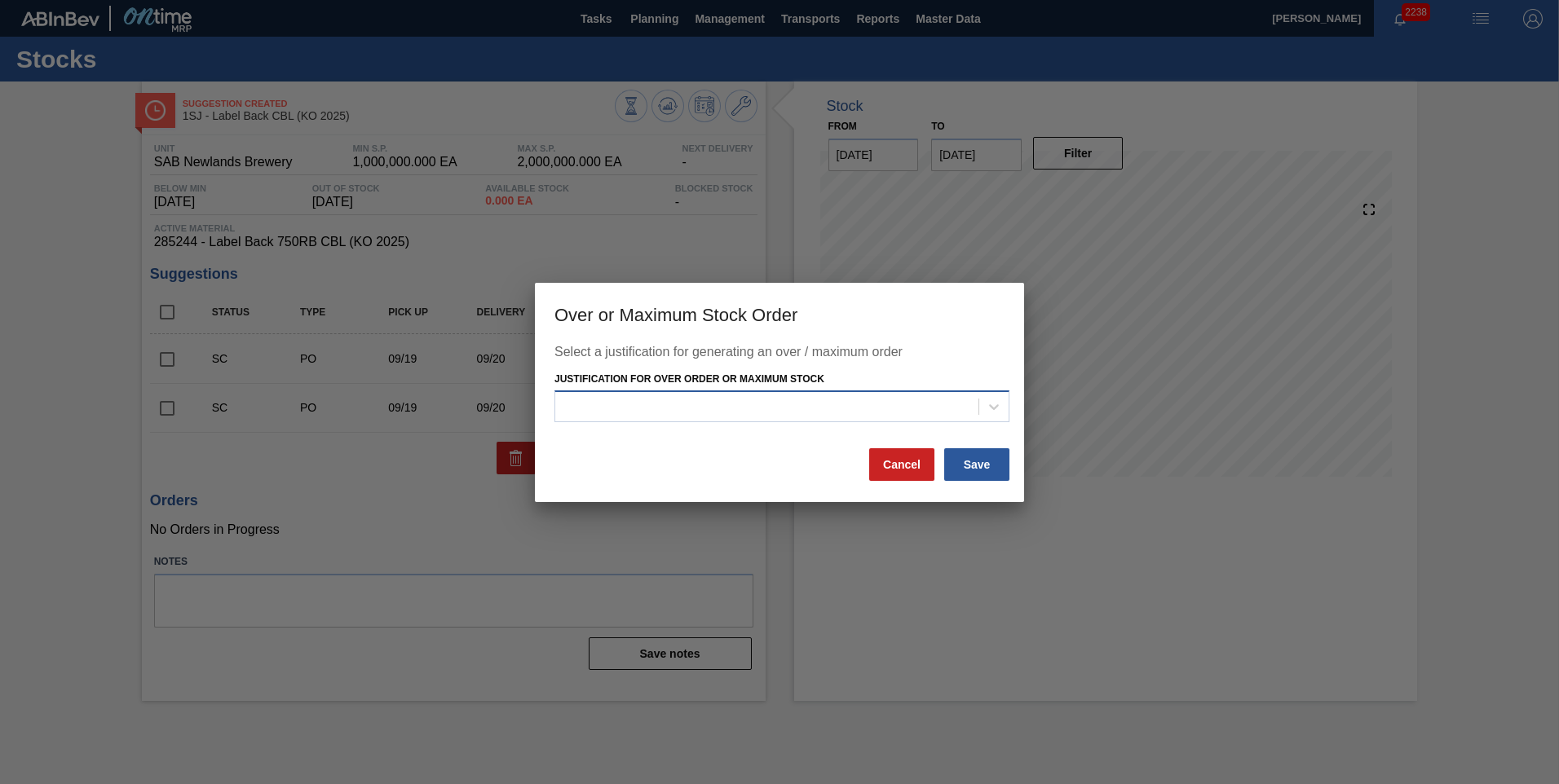
click at [515, 236] on div at bounding box center [766, 407] width 423 height 23
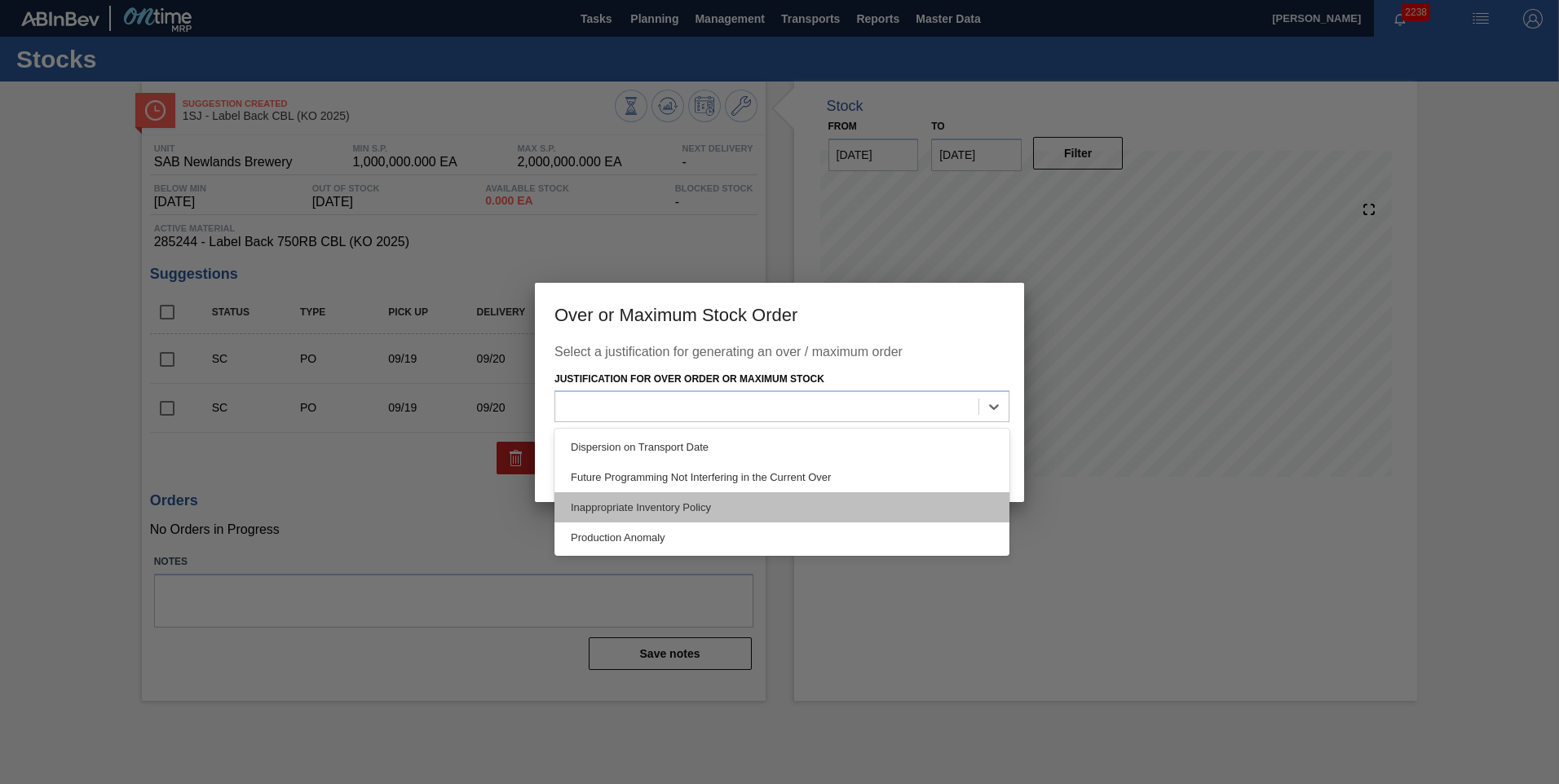
click at [515, 236] on div "Inappropriate Inventory Policy" at bounding box center [782, 507] width 455 height 30
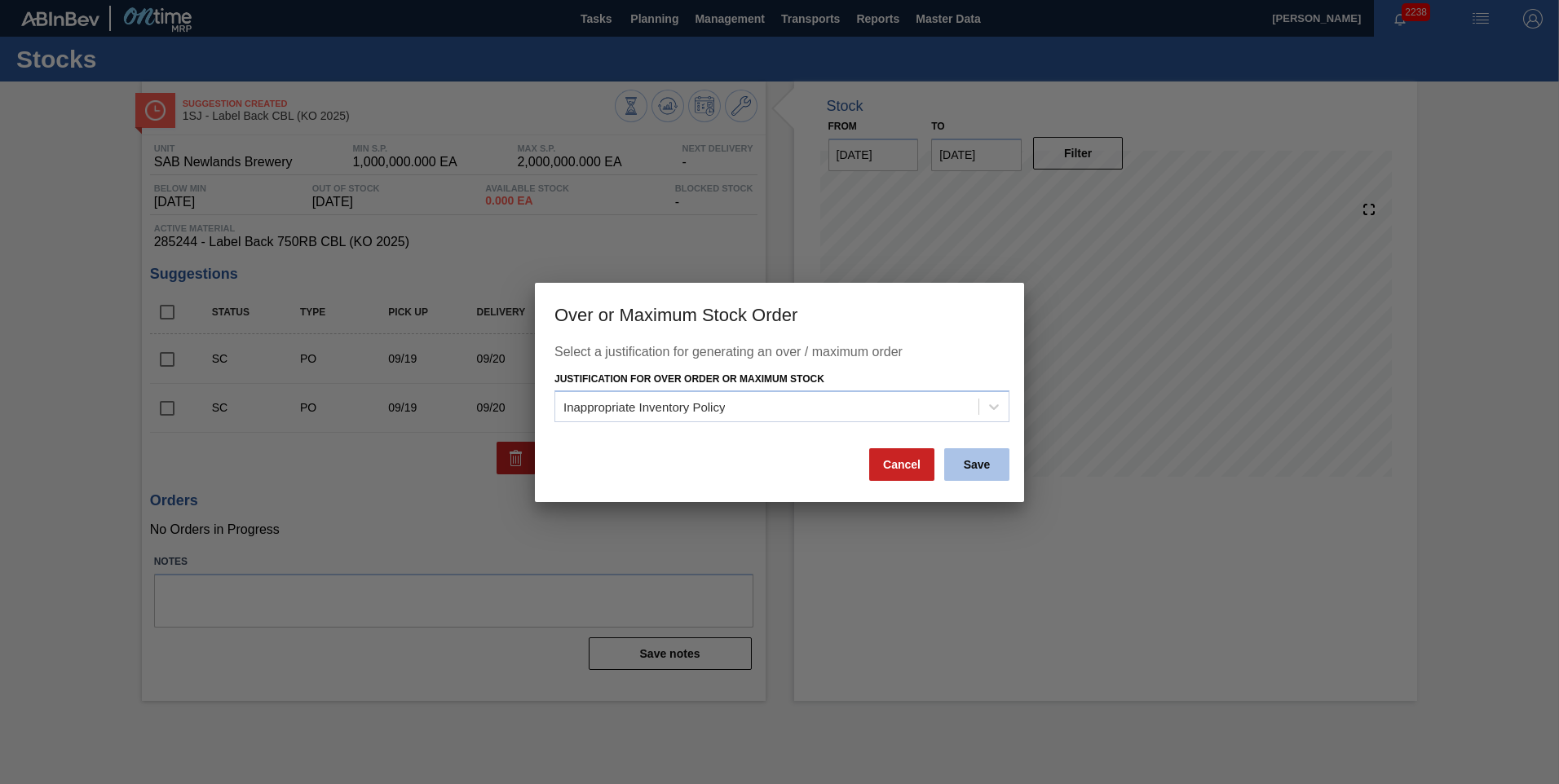
click at [515, 236] on button "Save" at bounding box center [976, 464] width 65 height 32
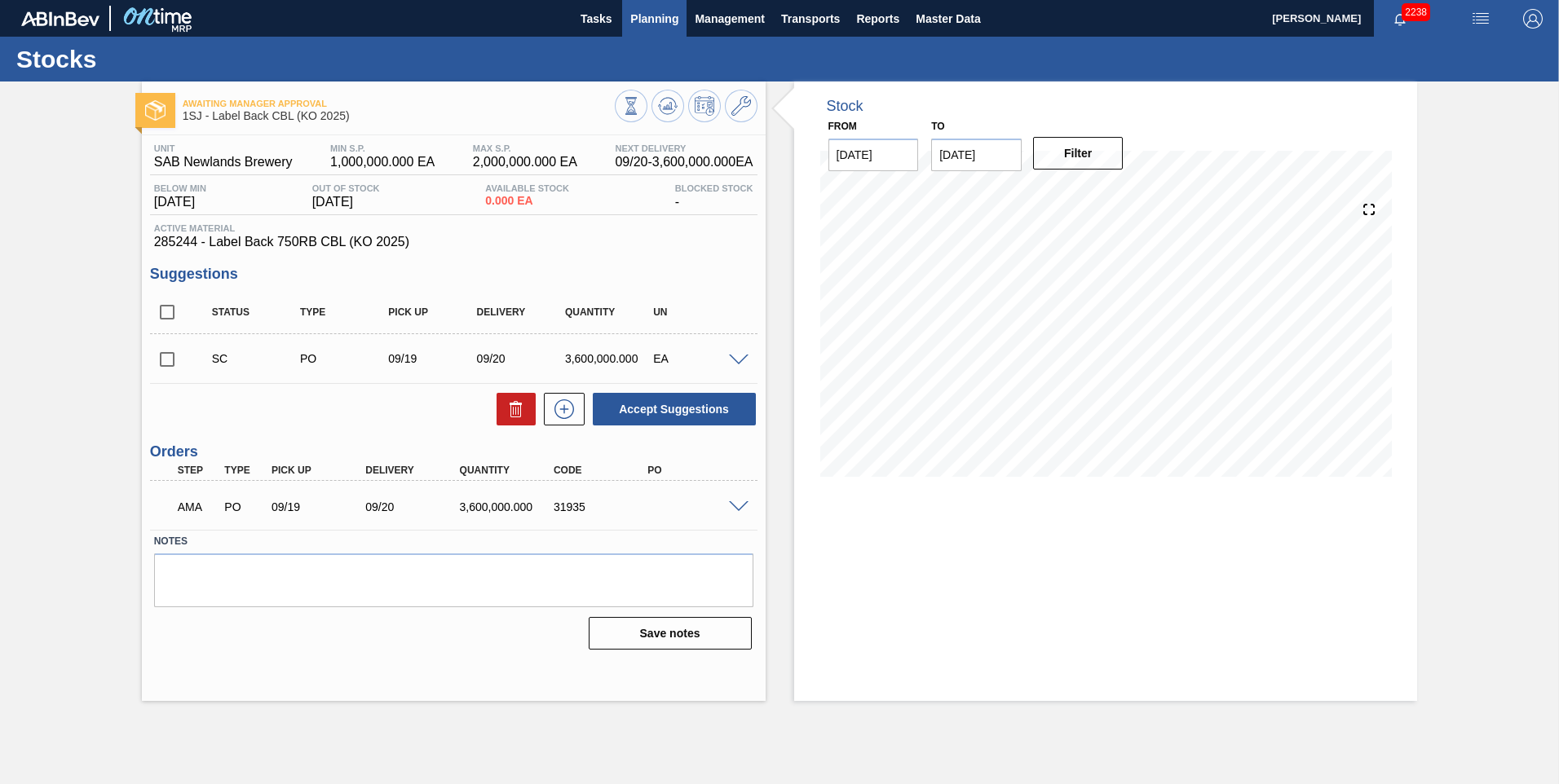
click at [515, 22] on span "Planning" at bounding box center [653, 19] width 48 height 20
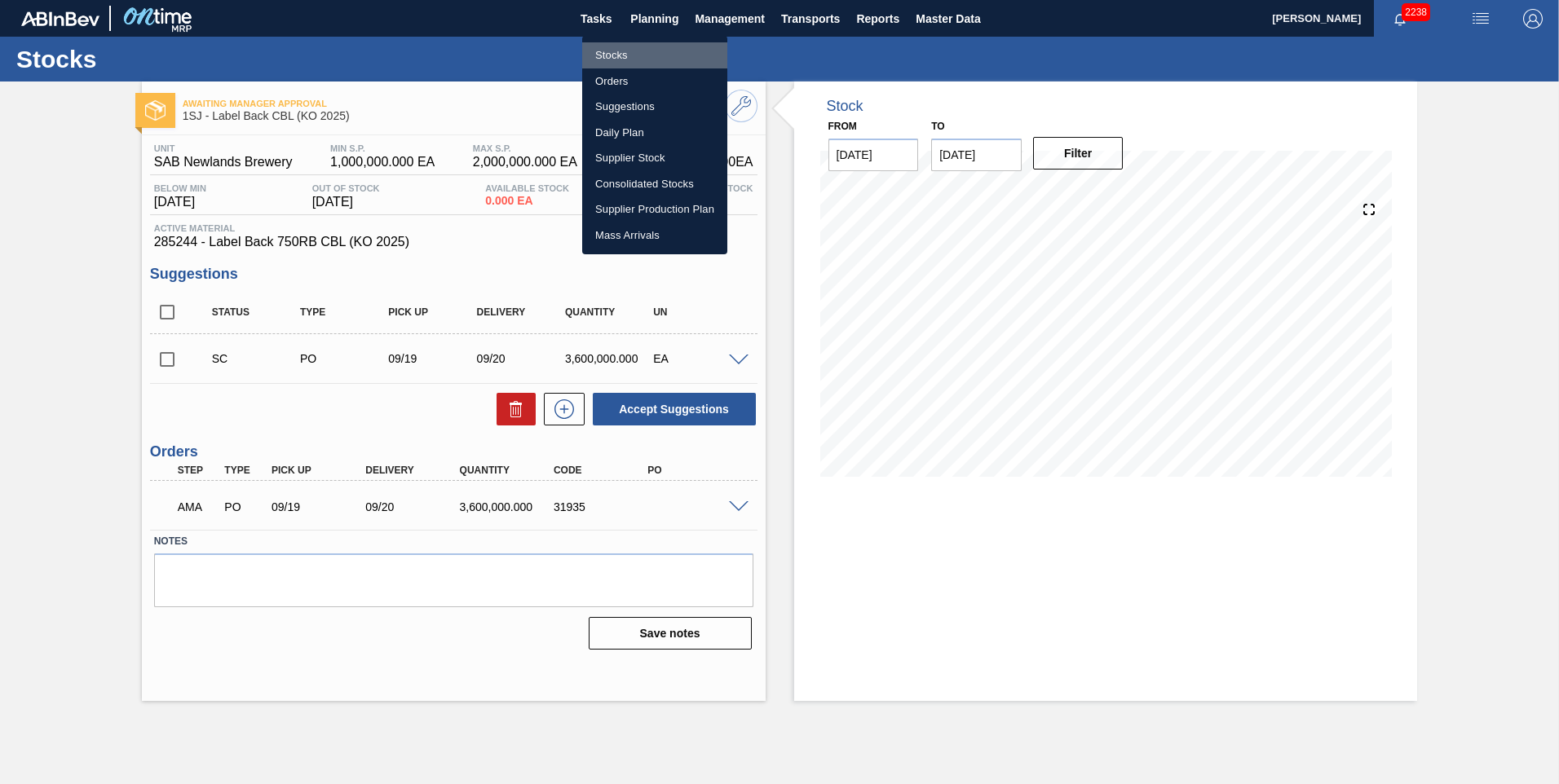
click at [515, 62] on li "Stocks" at bounding box center [654, 55] width 146 height 26
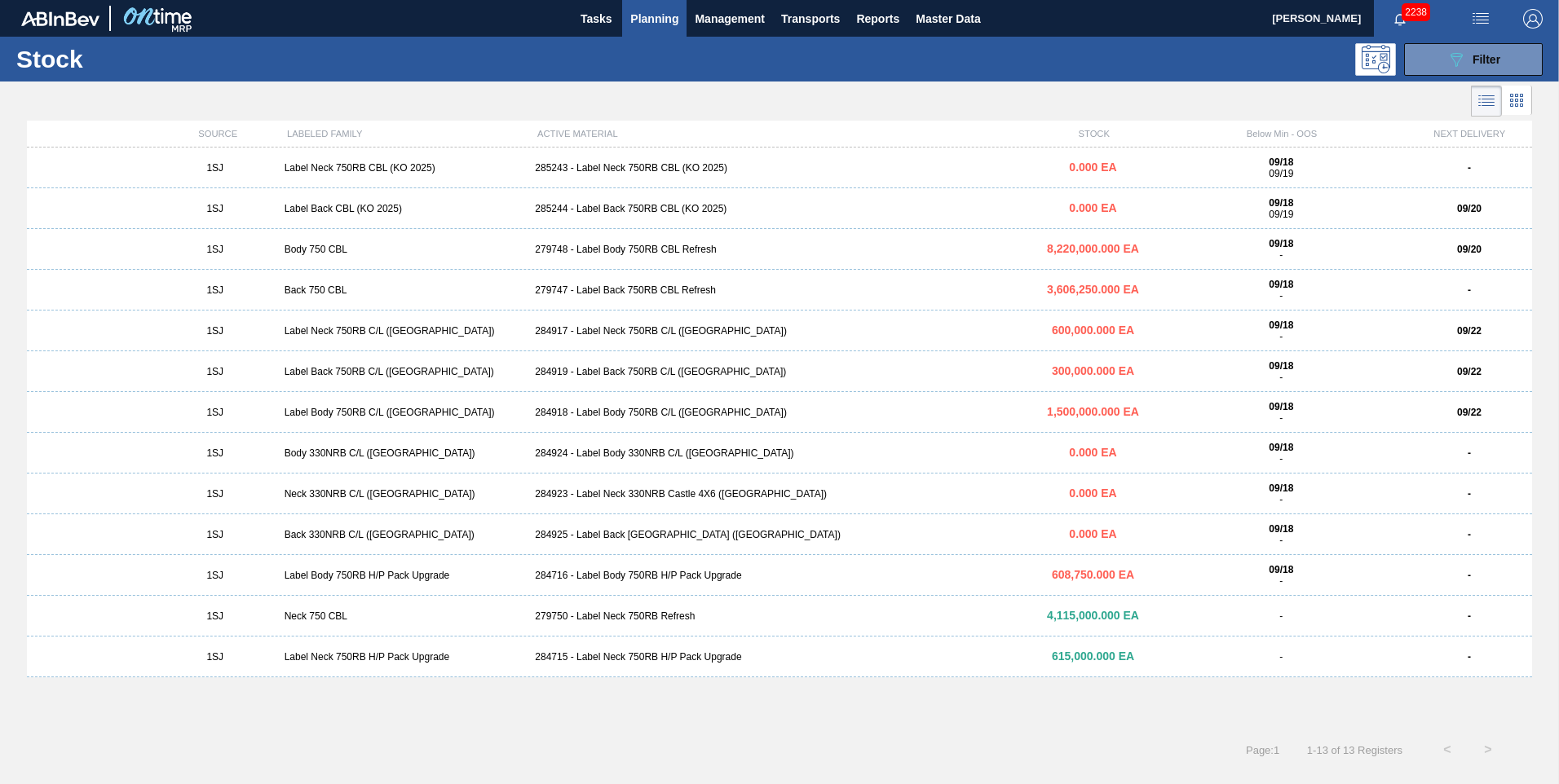
click at [515, 165] on div "285243 - Label Neck 750RB CBL (KO 2025)" at bounding box center [779, 168] width 501 height 12
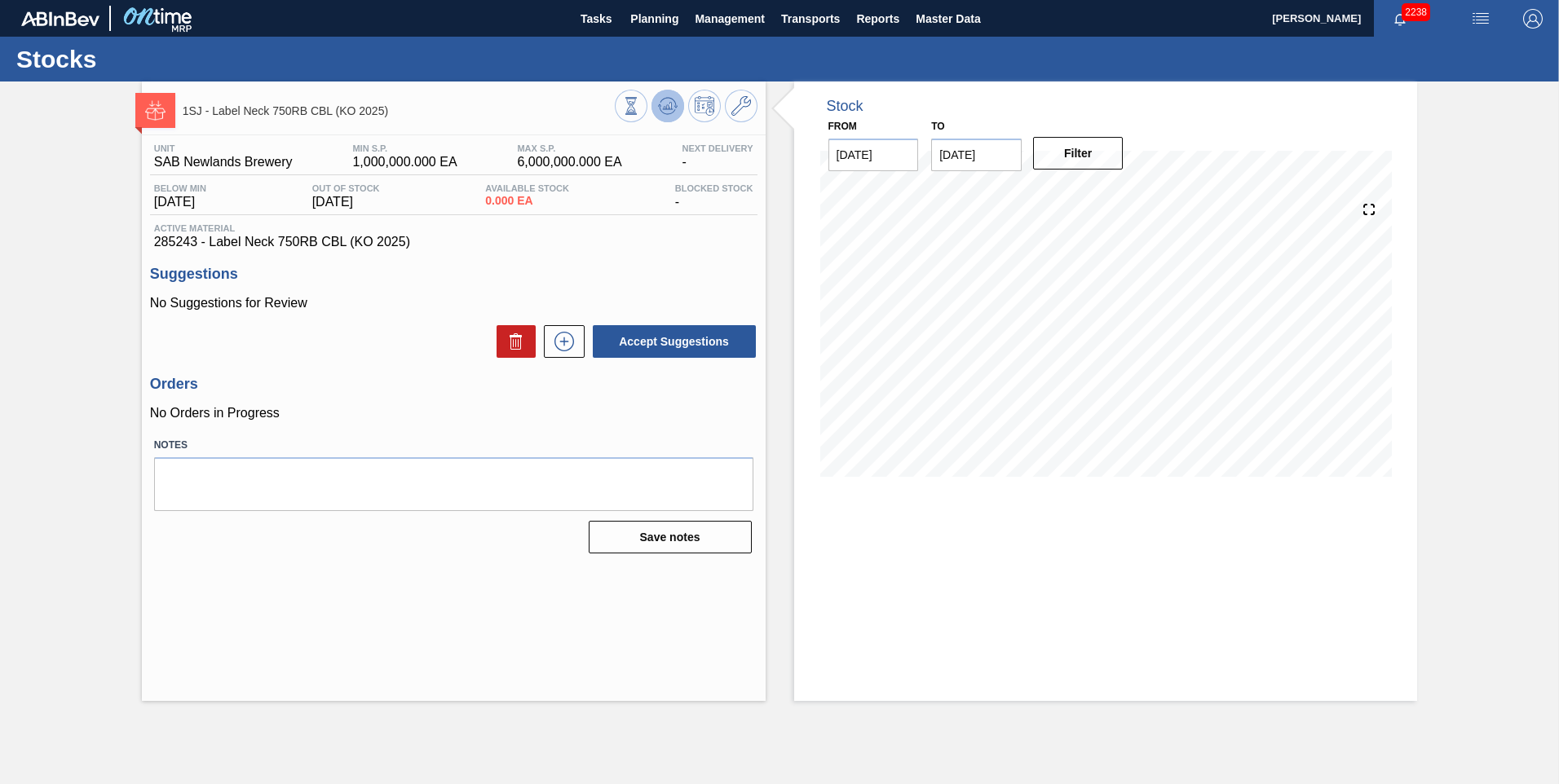
click at [515, 101] on icon at bounding box center [668, 105] width 20 height 20
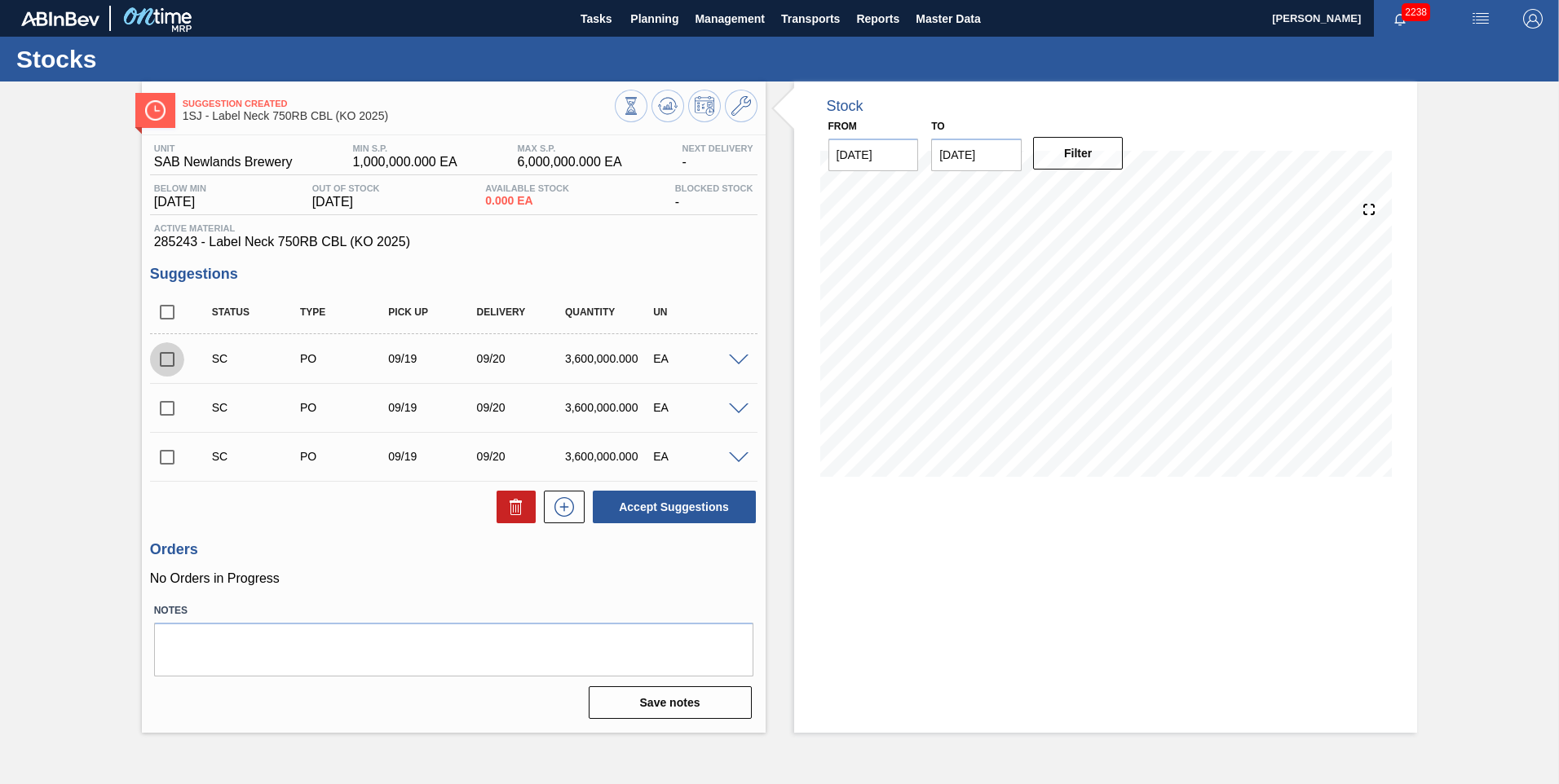
click at [166, 236] on input "checkbox" at bounding box center [167, 359] width 34 height 34
click at [515, 236] on button "Accept Suggestions" at bounding box center [674, 506] width 163 height 32
checkbox input "false"
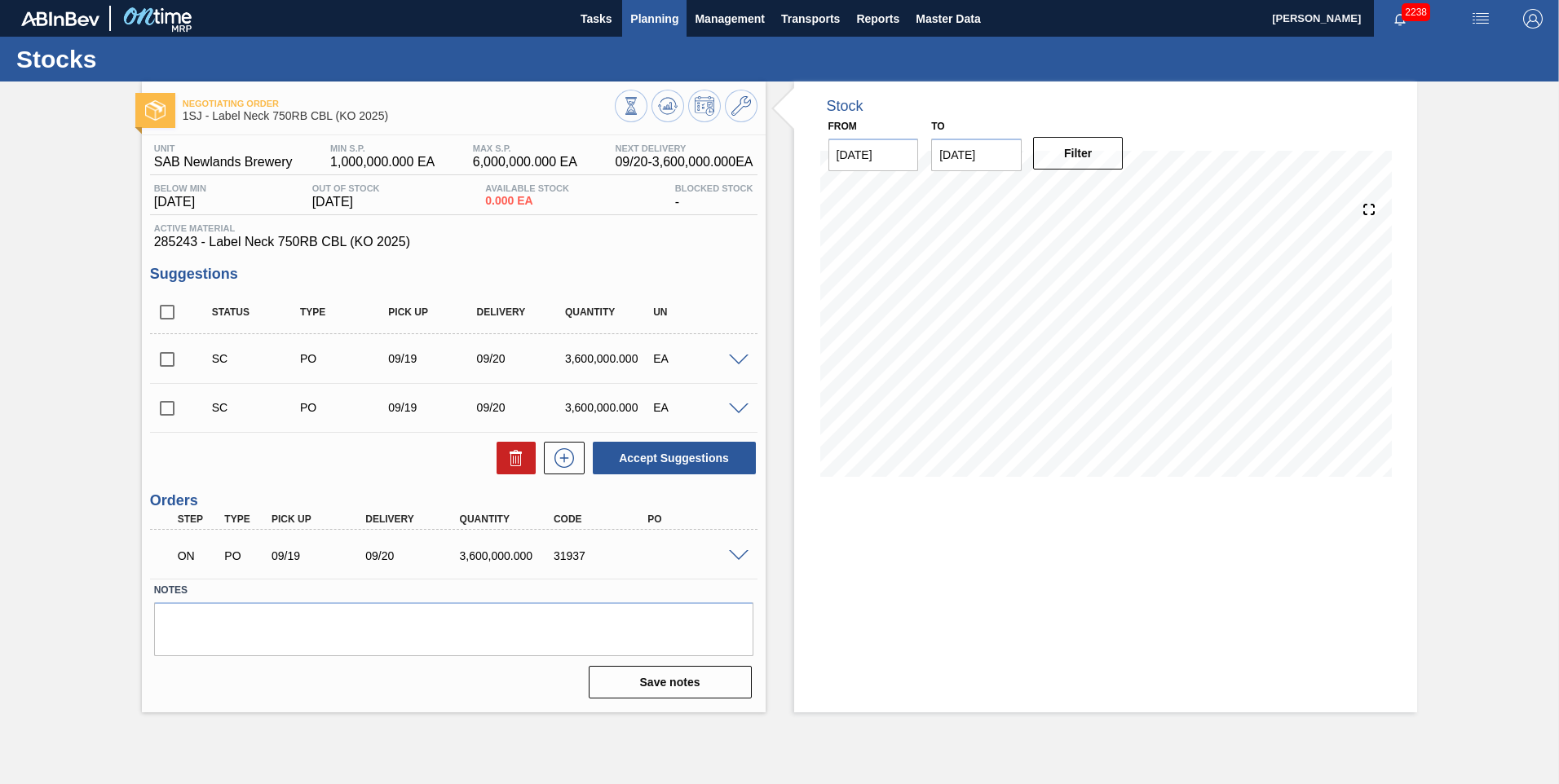
click at [515, 18] on span "Planning" at bounding box center [653, 19] width 48 height 20
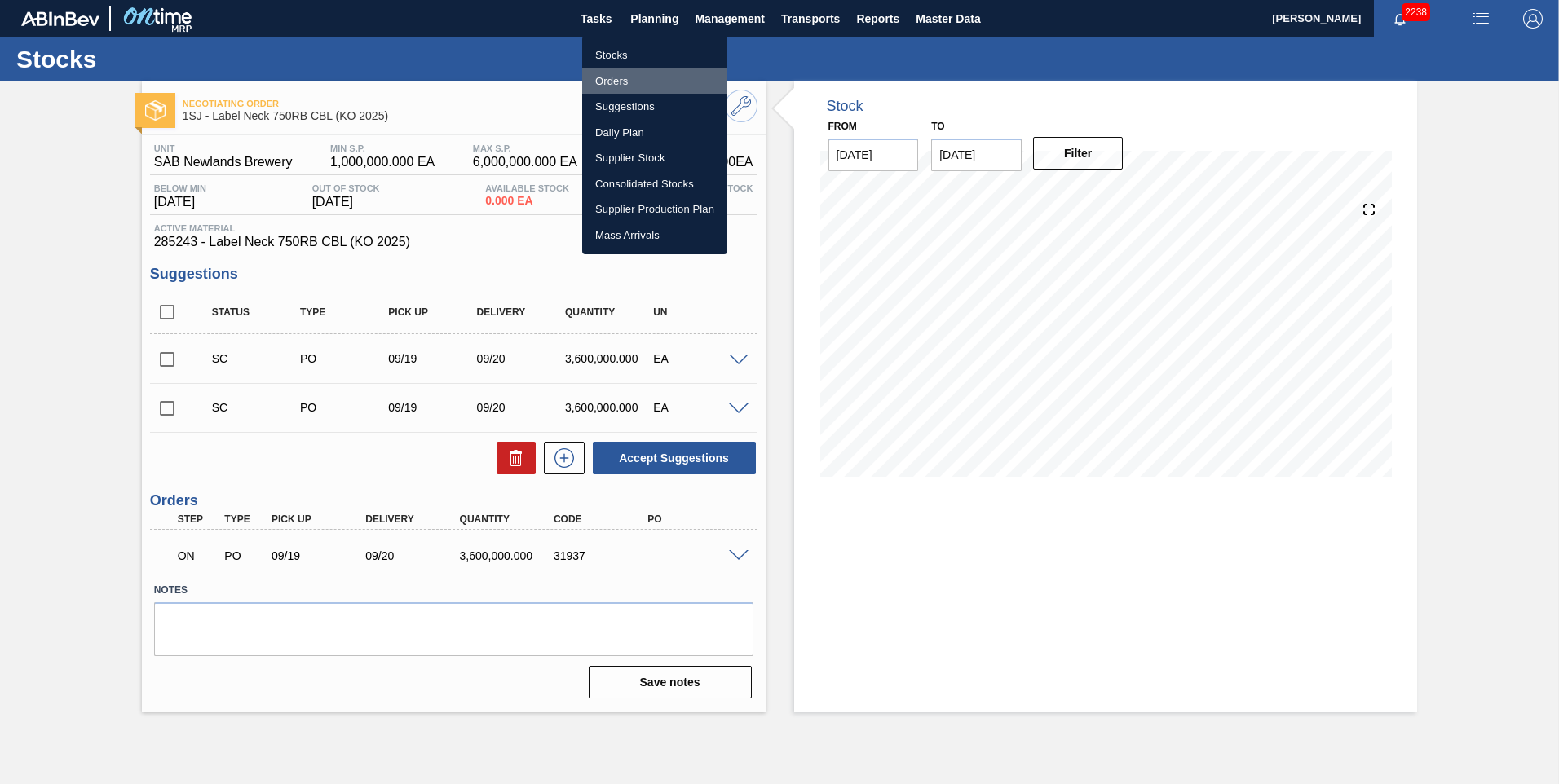
click at [515, 71] on li "Orders" at bounding box center [654, 81] width 146 height 26
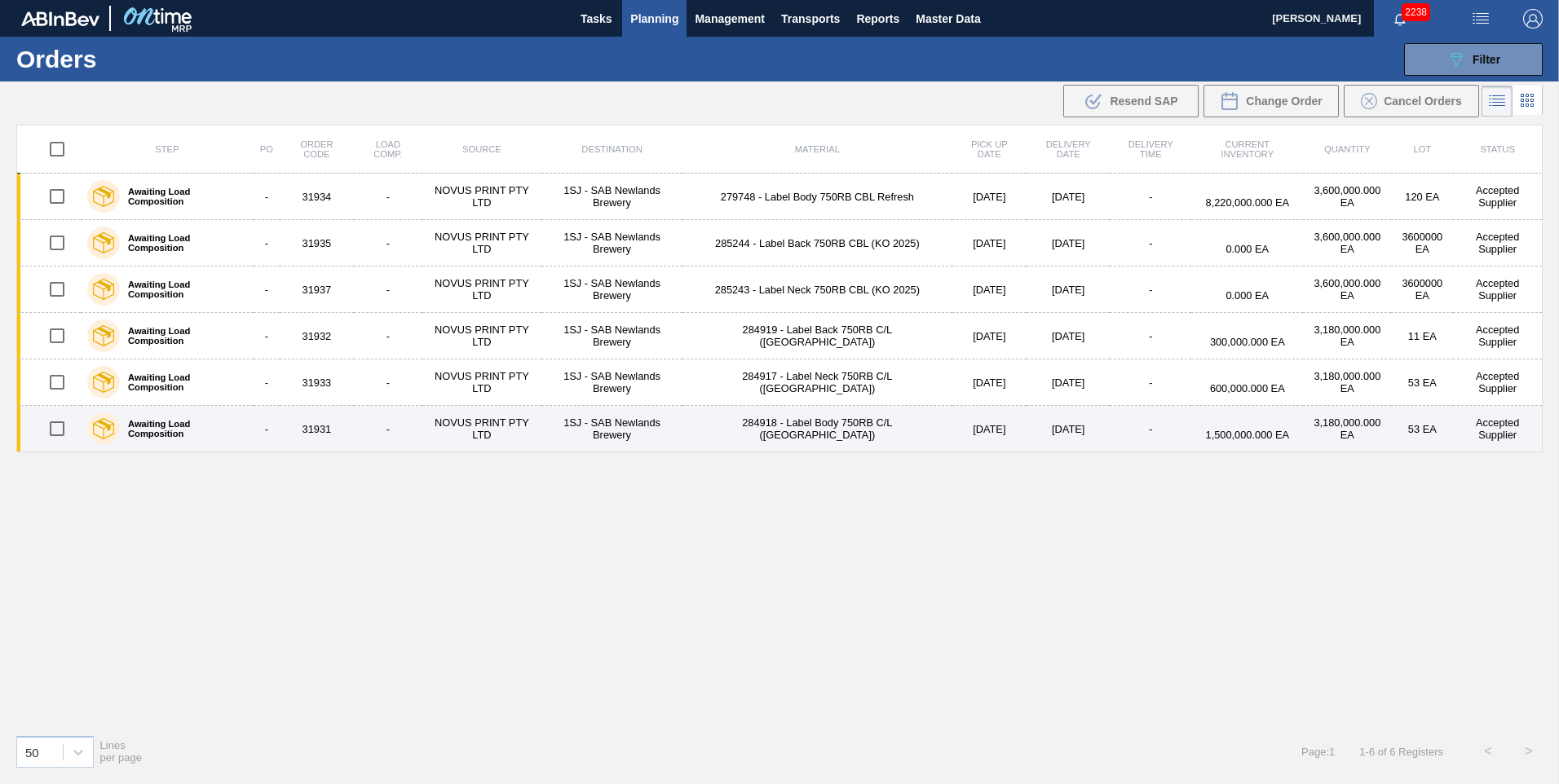
click at [451, 436] on td "NOVUS PRINT PTY LTD" at bounding box center [482, 430] width 119 height 47
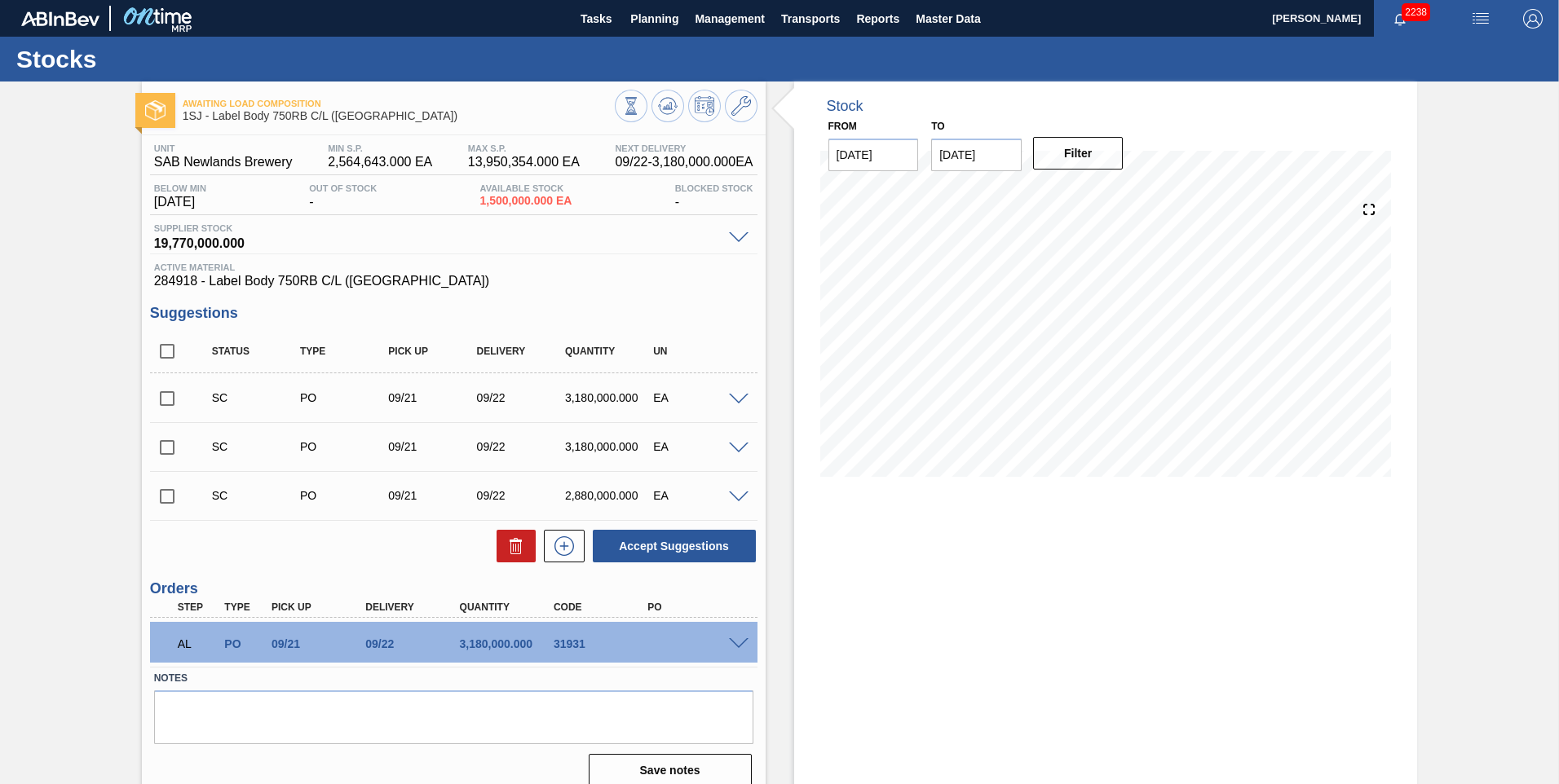
click at [734, 646] on span at bounding box center [738, 644] width 20 height 13
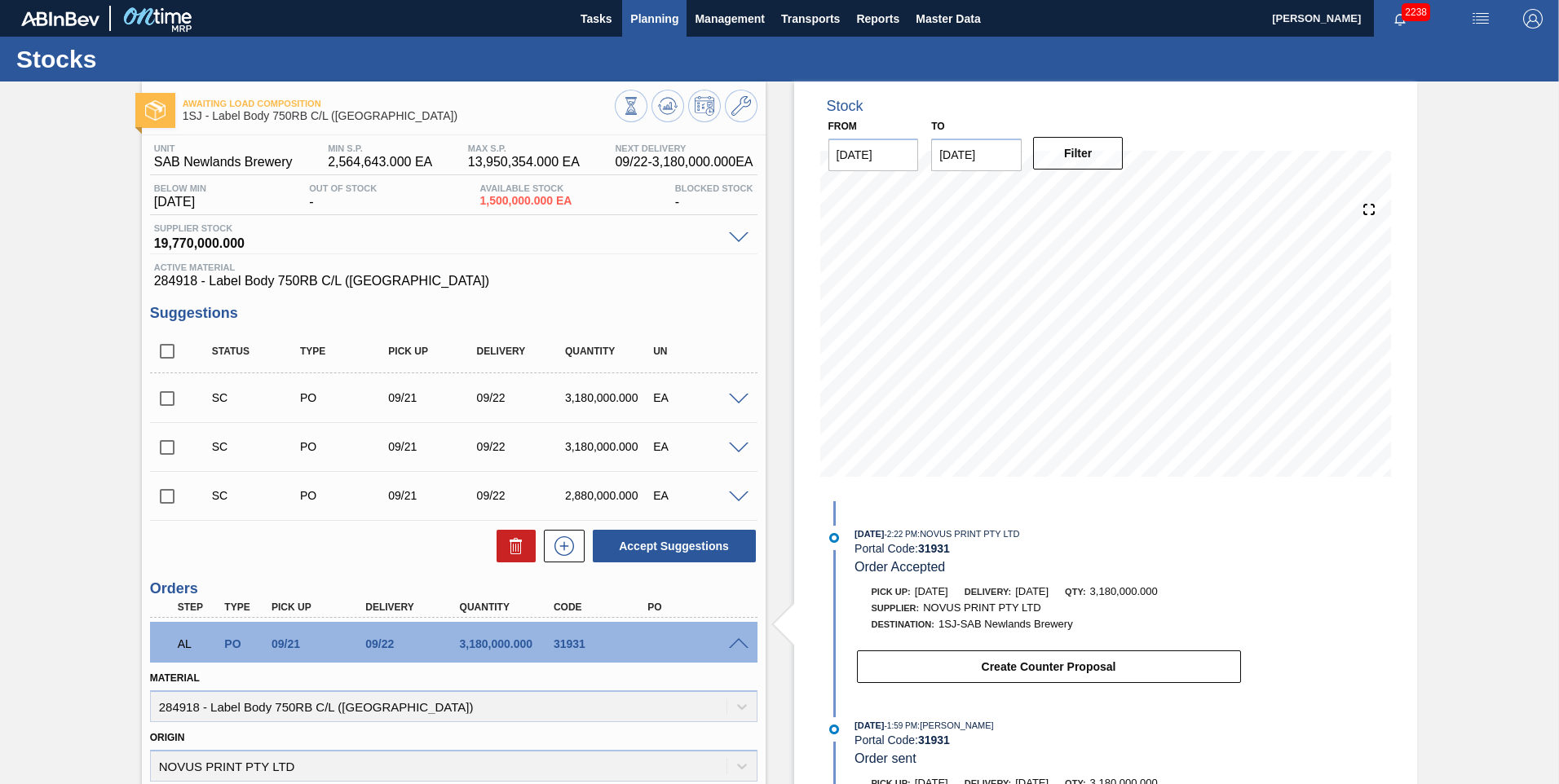
click at [652, 21] on span "Planning" at bounding box center [653, 19] width 48 height 20
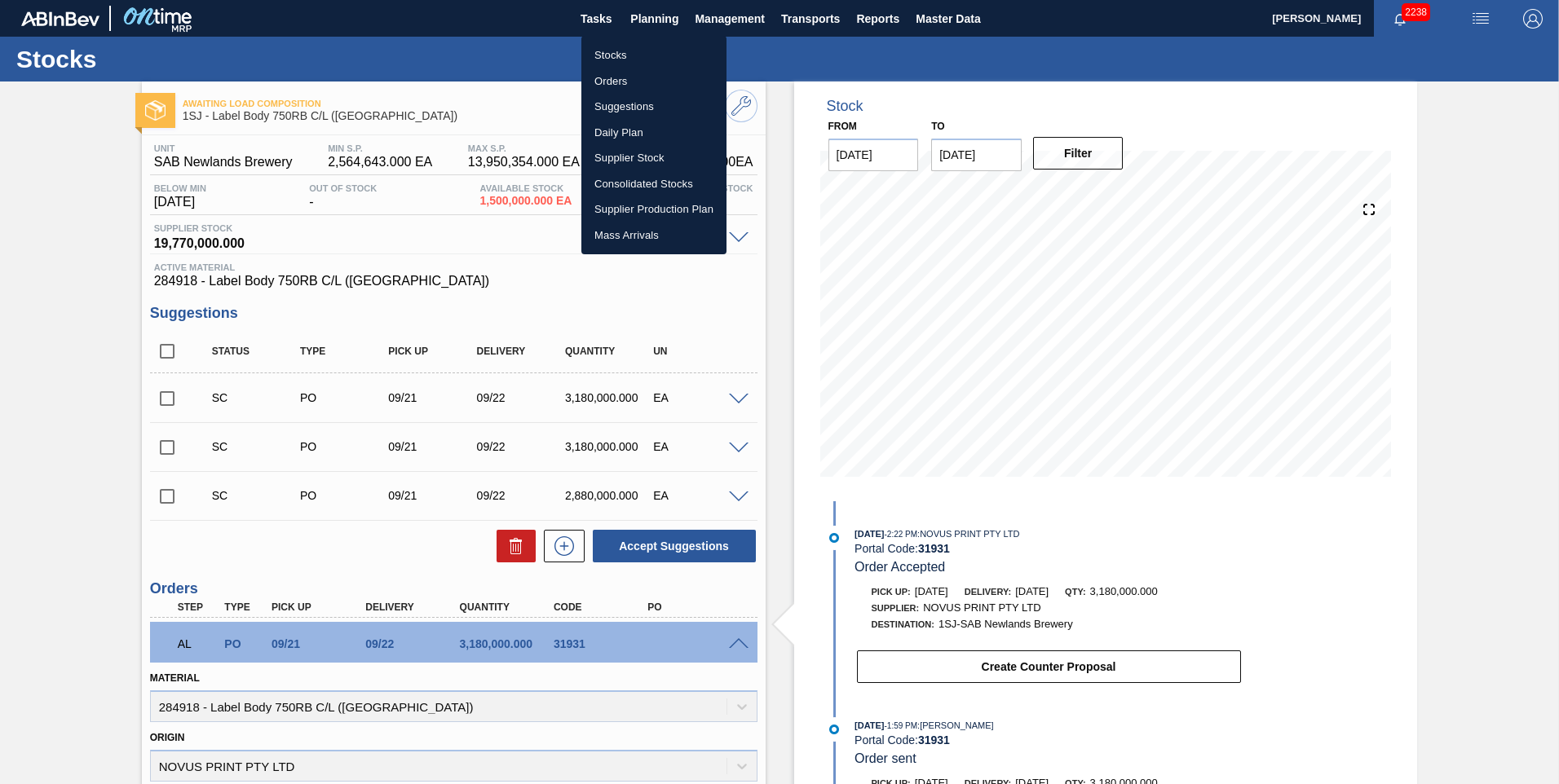
drag, startPoint x: 611, startPoint y: 73, endPoint x: 964, endPoint y: 149, distance: 361.1
click at [611, 73] on li "Orders" at bounding box center [653, 81] width 146 height 26
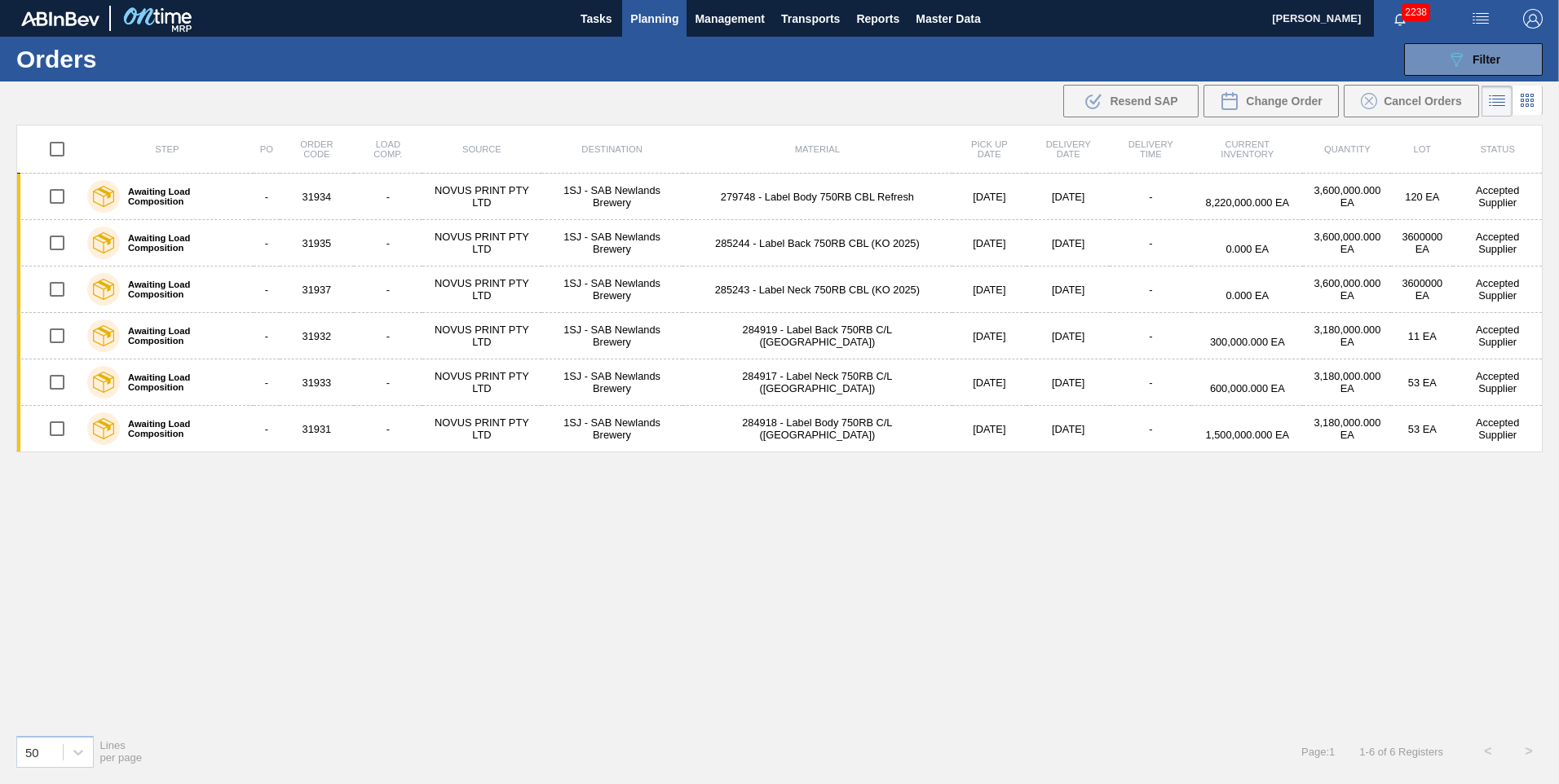
click at [1449, 76] on div "089F7B8B-B2A5-4AFE-B5C0-19BA573D28AC Filter Portal Order Code PO SAP Code Step …" at bounding box center [905, 60] width 1290 height 49
click at [1475, 66] on div "089F7B8B-B2A5-4AFE-B5C0-19BA573D28AC Filter" at bounding box center [1473, 60] width 54 height 20
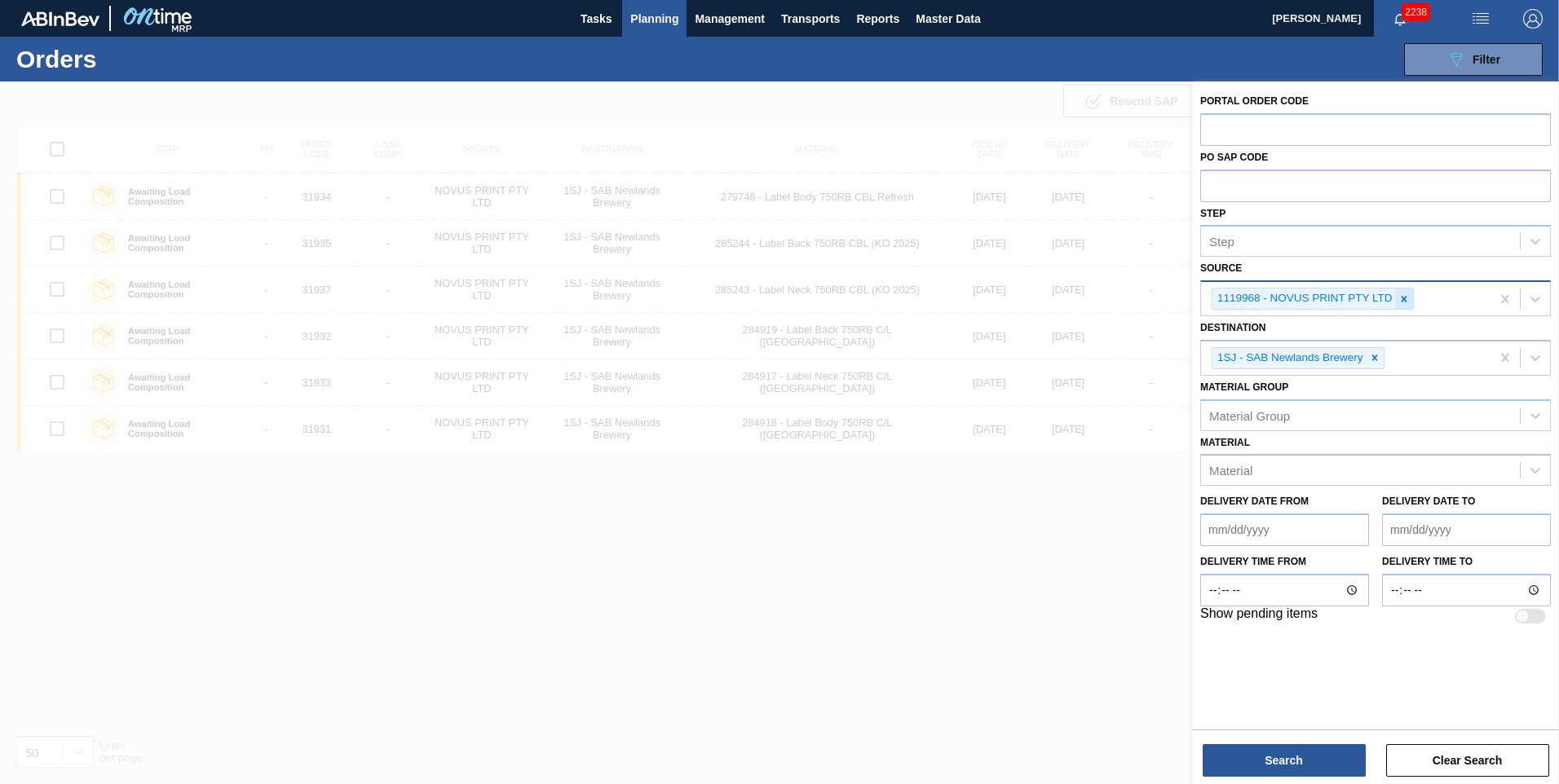
click at [1410, 300] on div at bounding box center [1404, 298] width 18 height 21
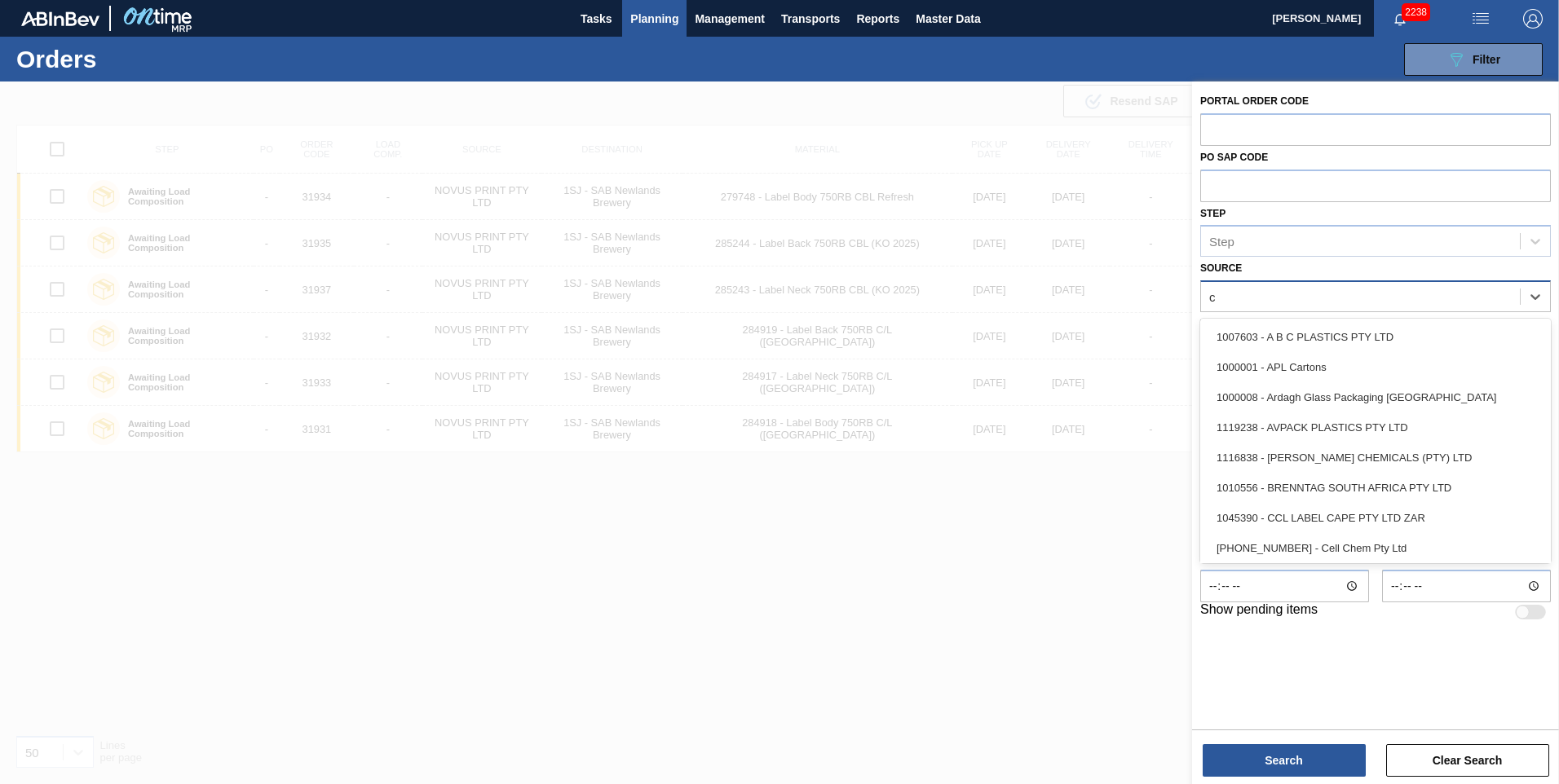
type input "cc"
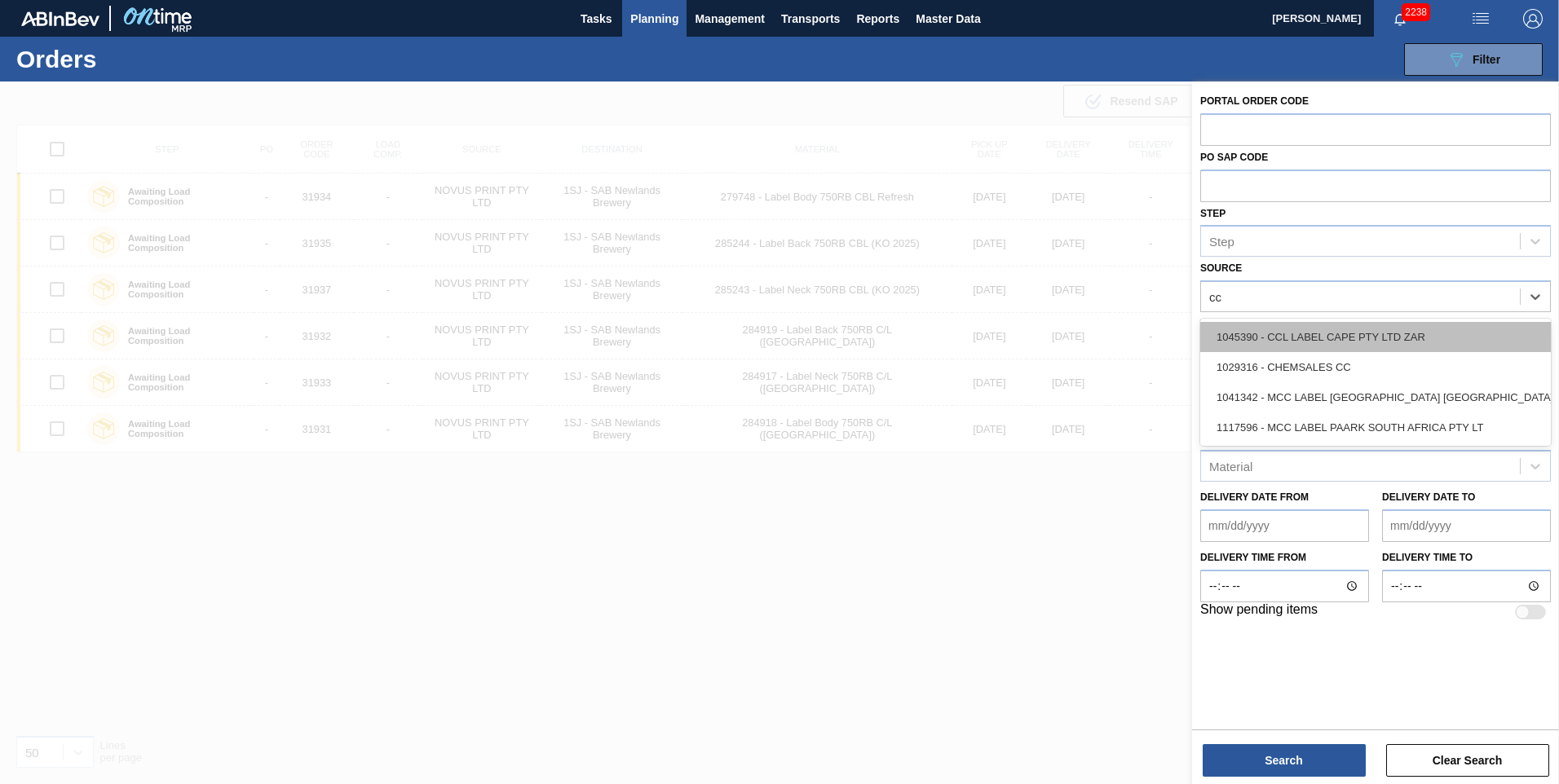
click at [1304, 345] on div "1045390 - CCL LABEL CAPE PTY LTD ZAR" at bounding box center [1375, 337] width 351 height 30
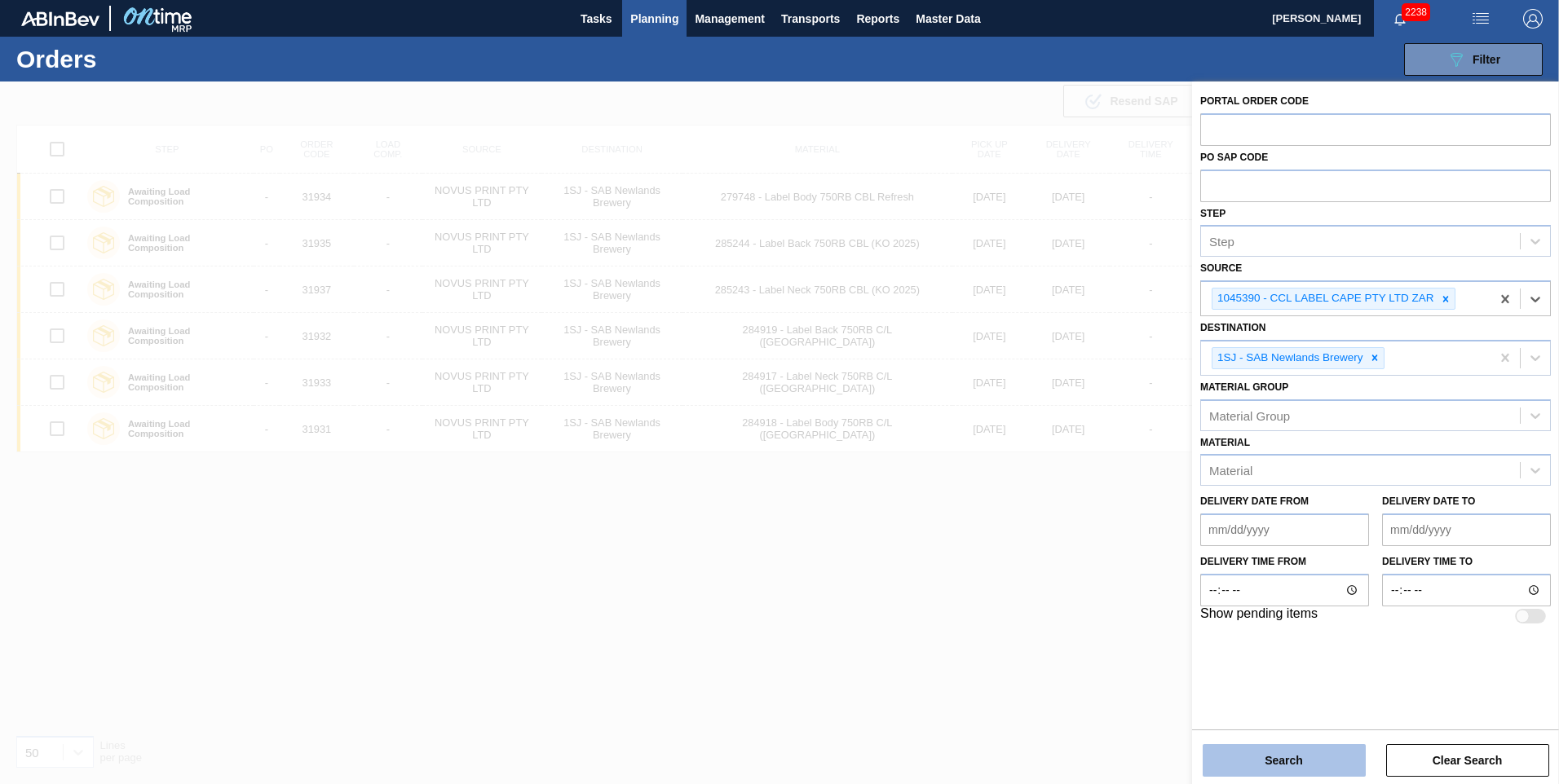
click at [1271, 764] on button "Search" at bounding box center [1284, 760] width 163 height 32
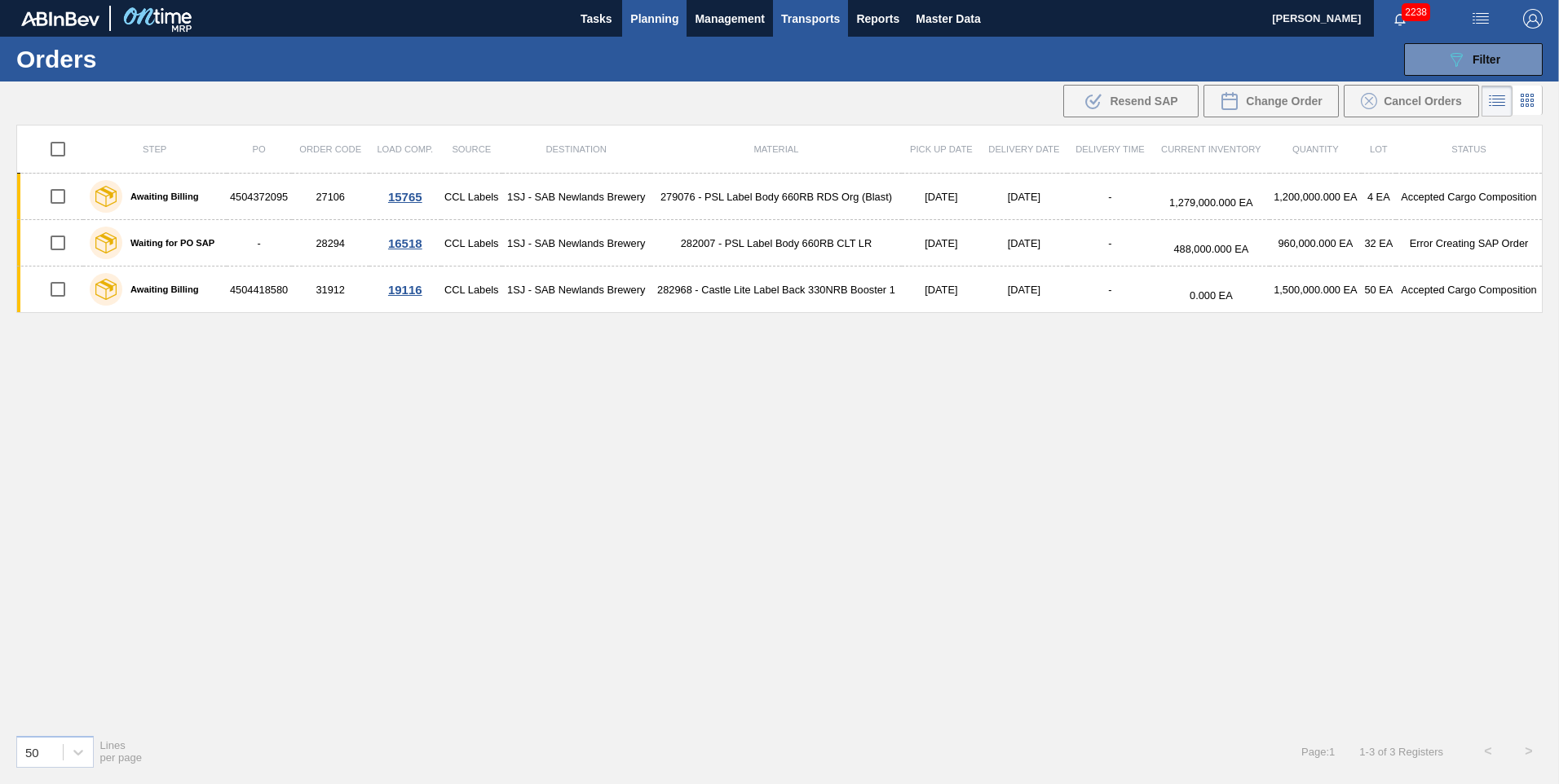
click at [792, 20] on span "Transports" at bounding box center [811, 19] width 59 height 20
click at [785, 62] on li "Load Composition" at bounding box center [810, 55] width 113 height 26
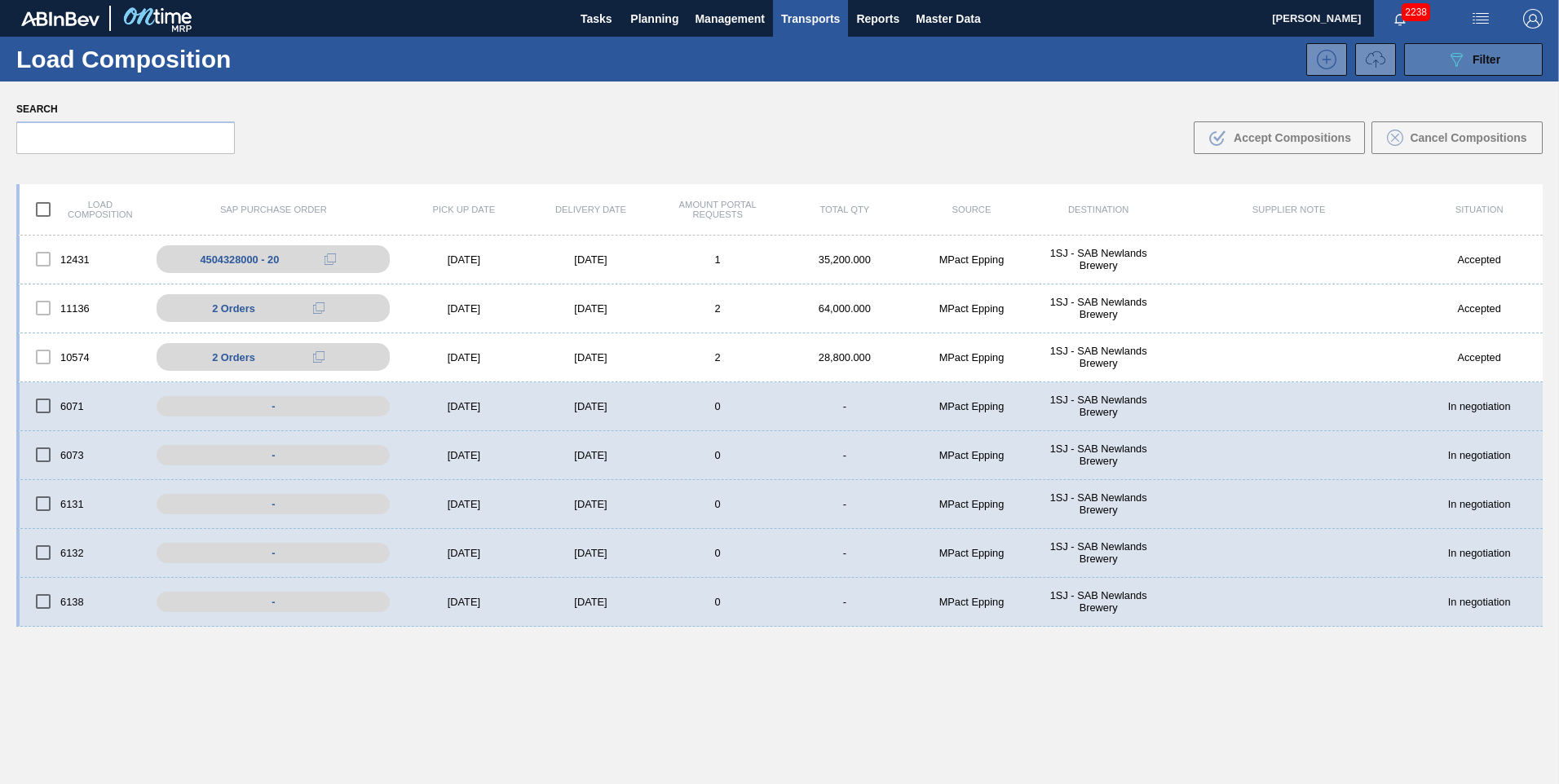
click at [1467, 63] on div "089F7B8B-B2A5-4AFE-B5C0-19BA573D28AC Filter" at bounding box center [1473, 60] width 54 height 20
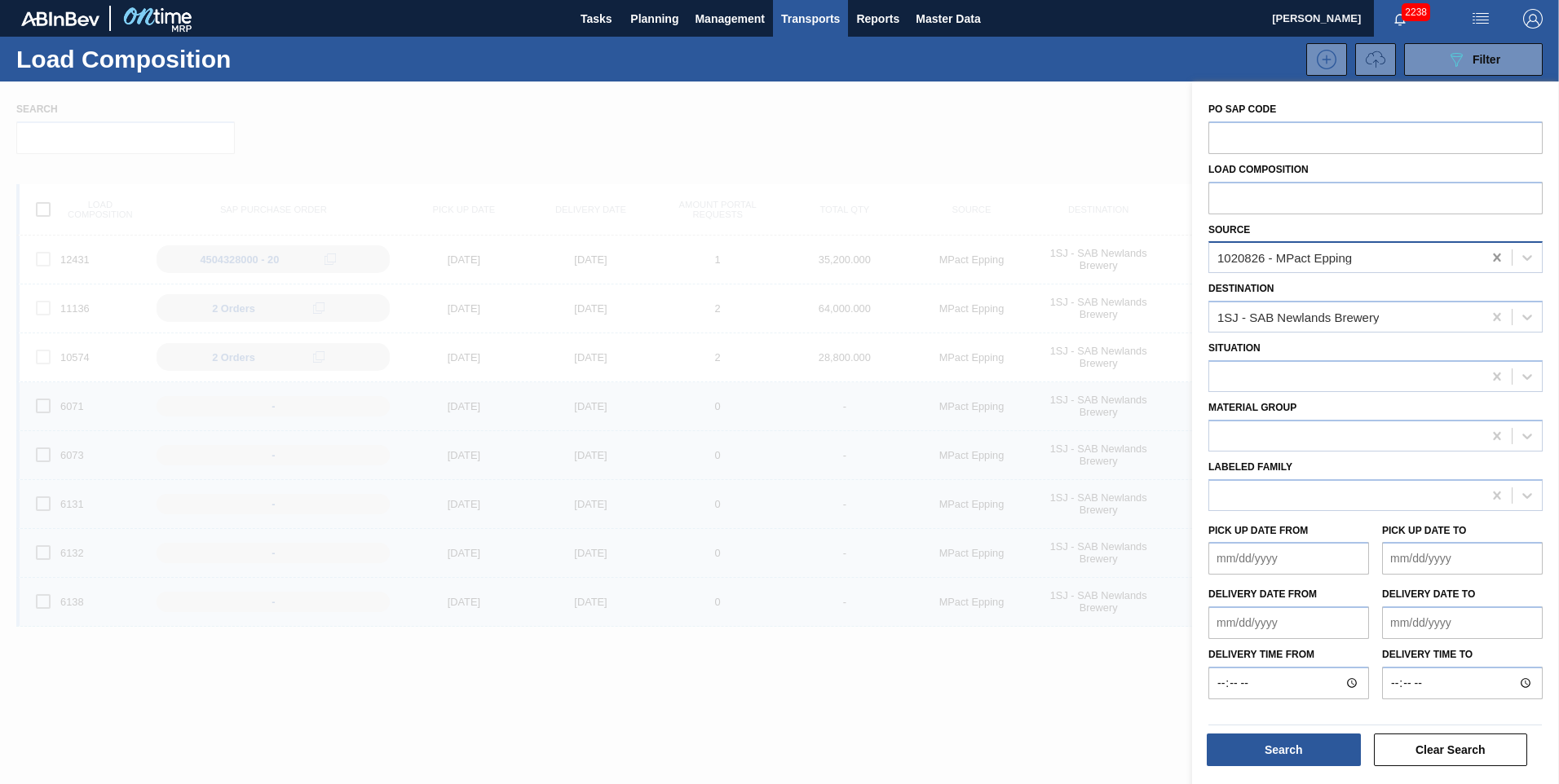
click at [1494, 259] on icon at bounding box center [1496, 258] width 8 height 8
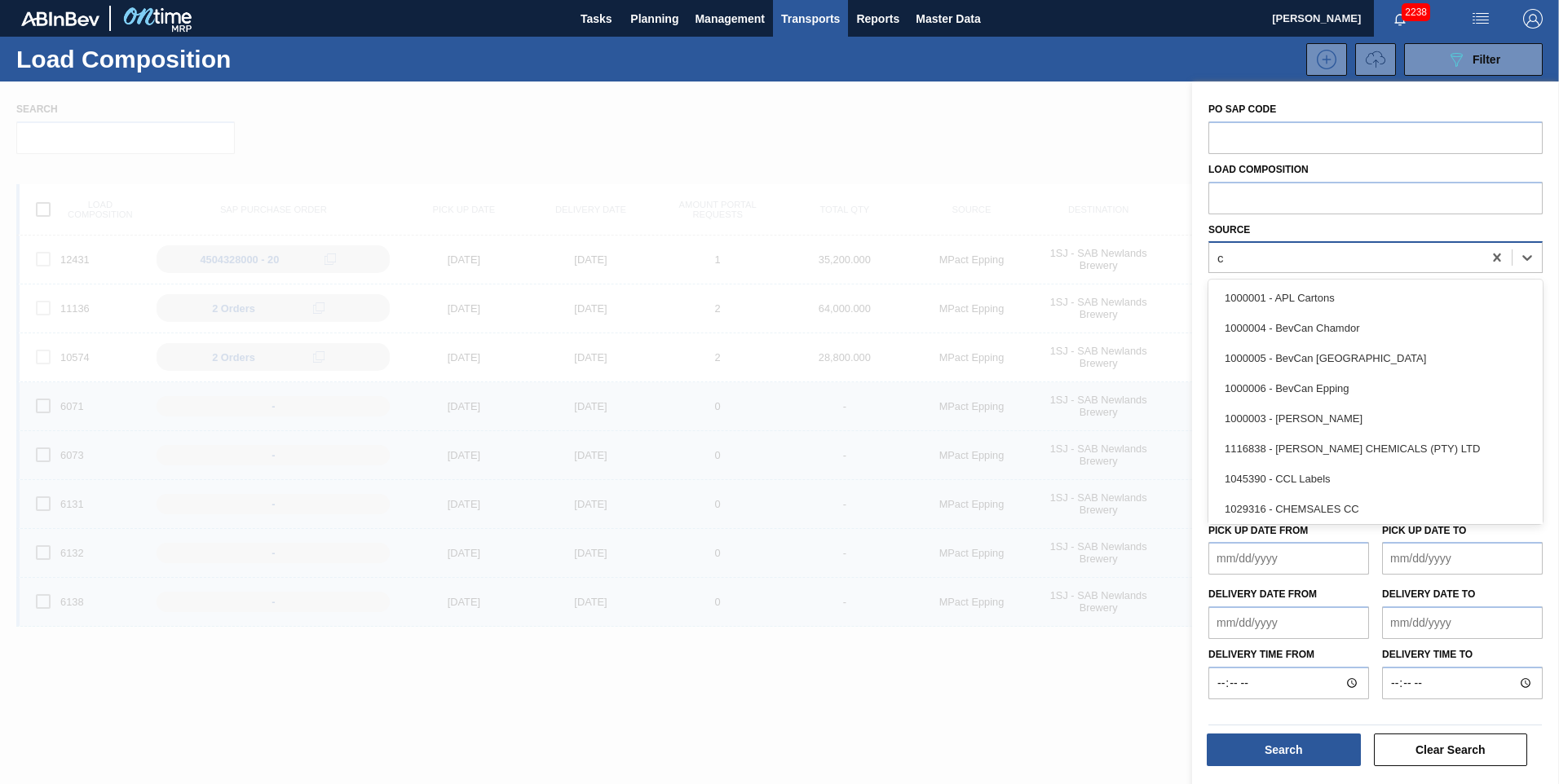
type input "cc"
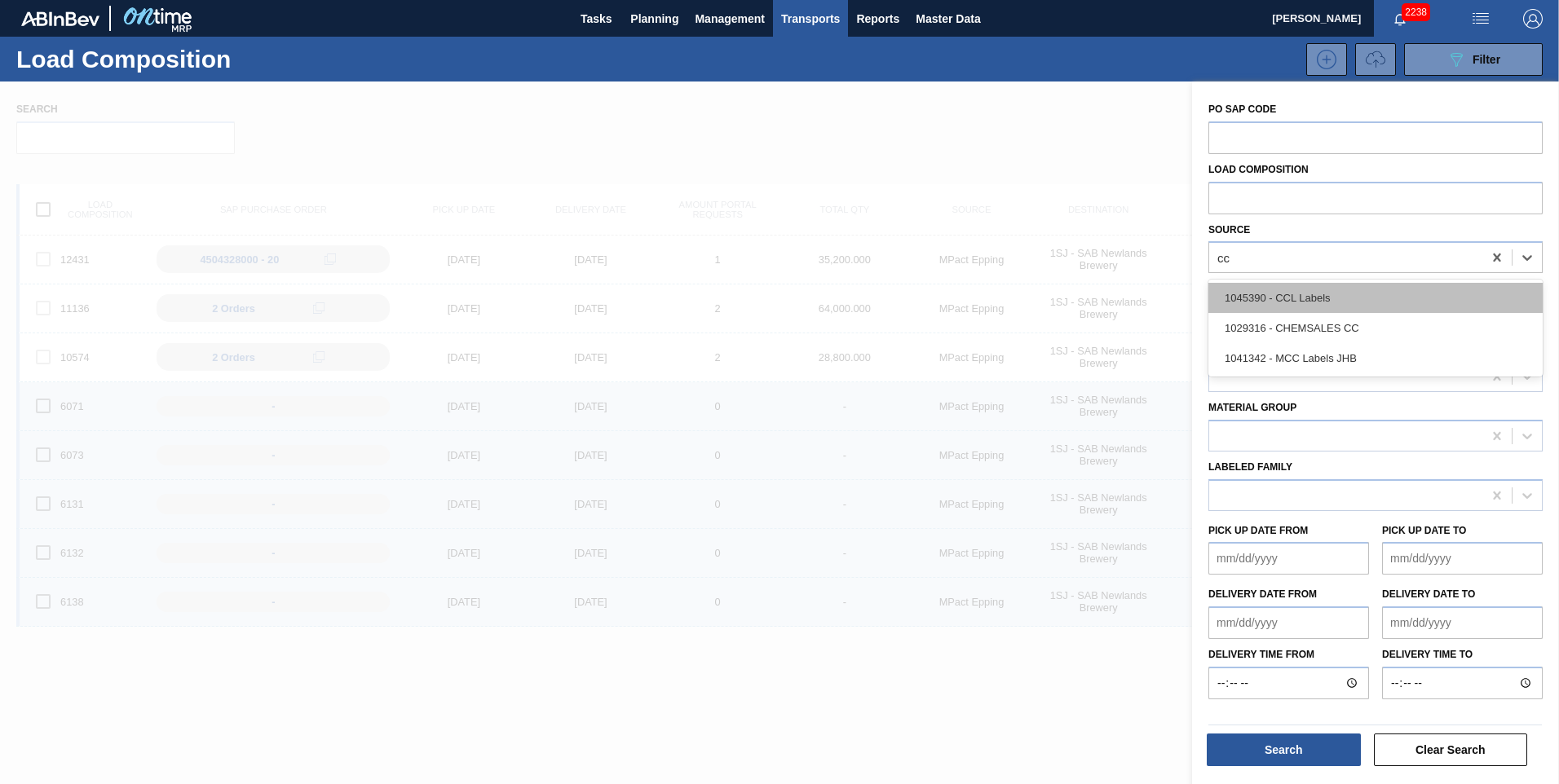
click at [1362, 295] on div "1045390 - CCL Labels" at bounding box center [1375, 298] width 334 height 30
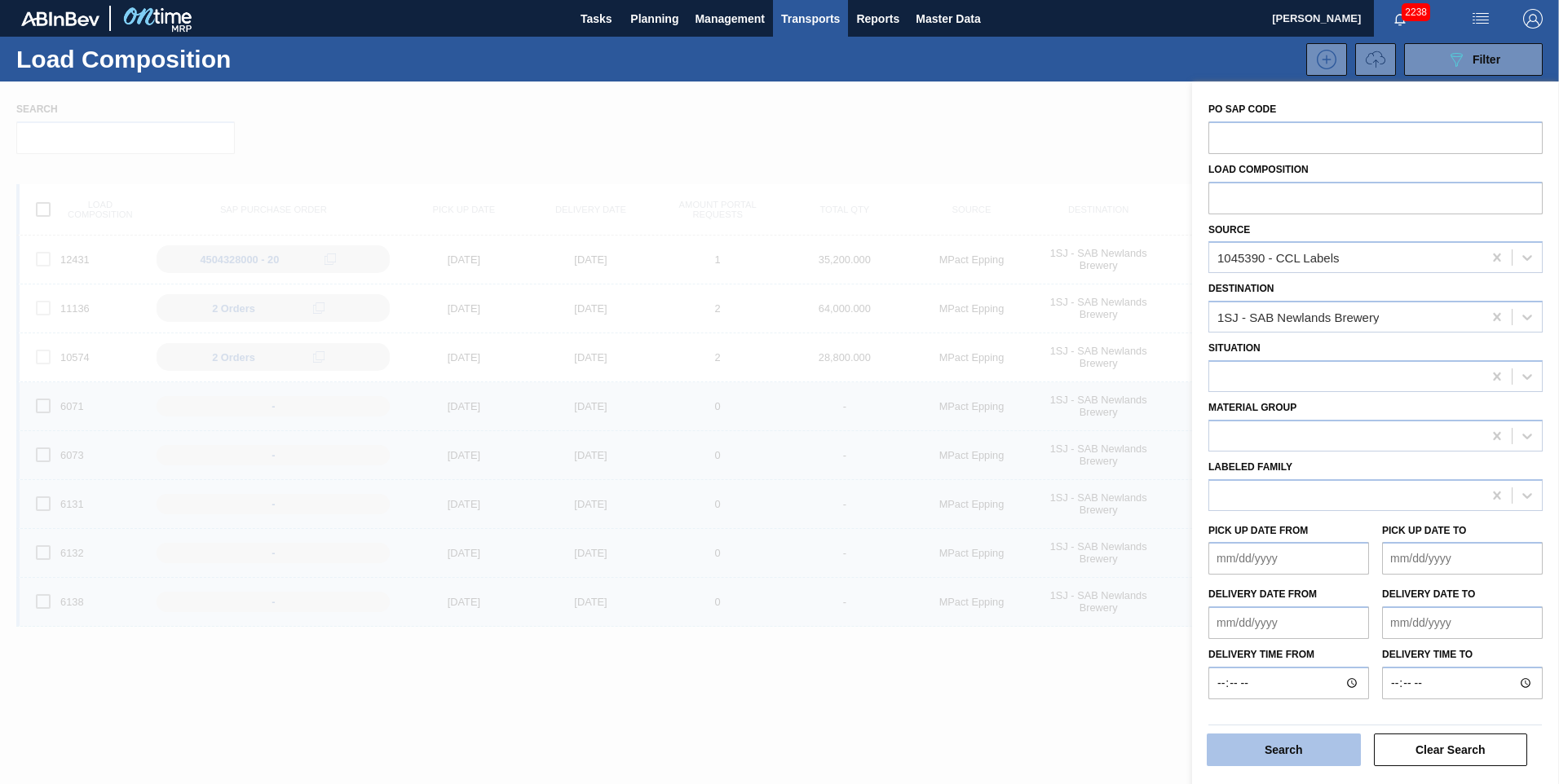
click at [1298, 742] on button "Search" at bounding box center [1284, 749] width 154 height 32
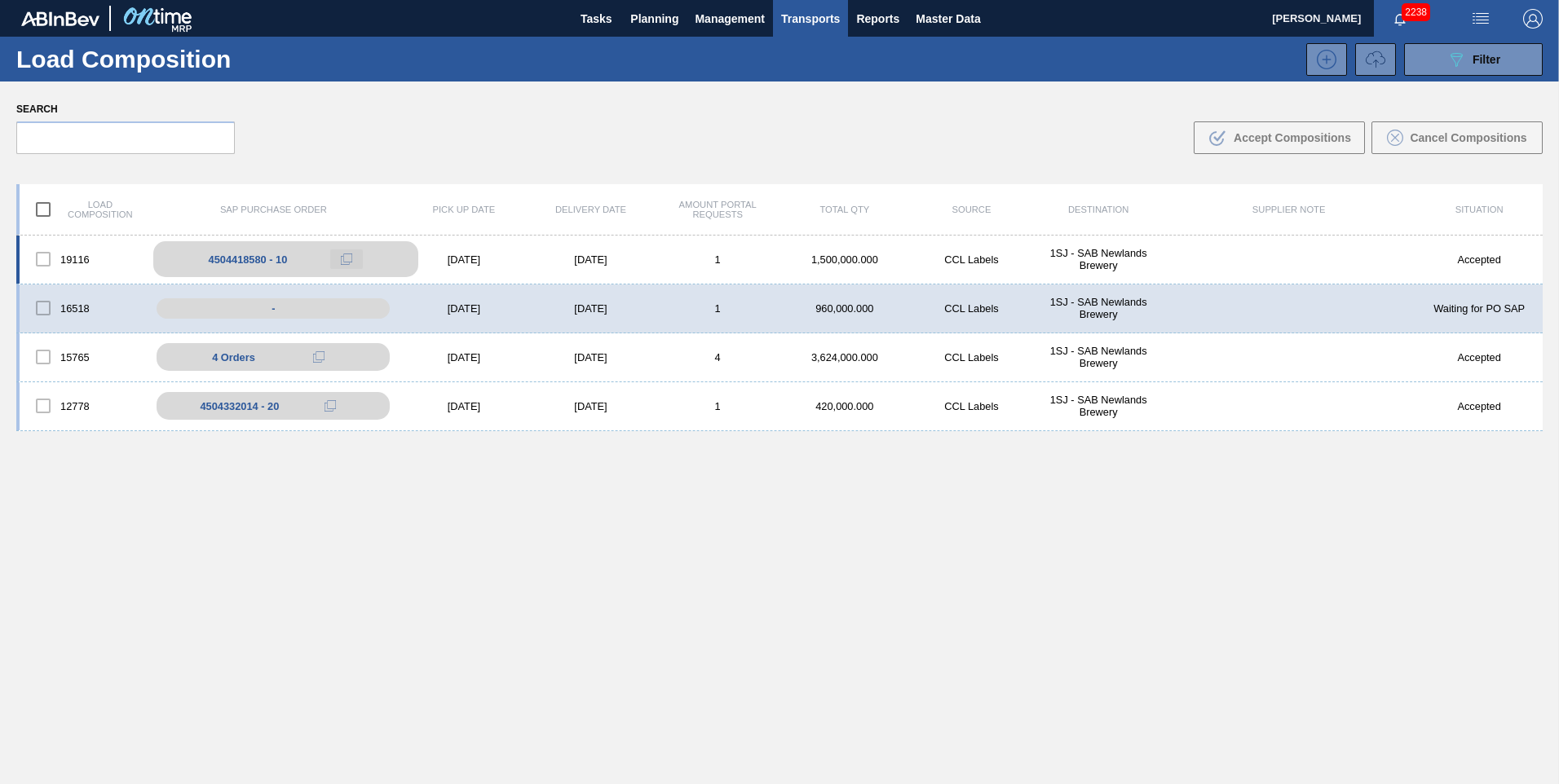
click at [340, 259] on button at bounding box center [346, 259] width 32 height 20
click at [338, 259] on button at bounding box center [346, 259] width 32 height 20
click at [346, 263] on icon at bounding box center [347, 260] width 12 height 12
click at [337, 263] on button at bounding box center [346, 259] width 32 height 20
click at [1461, 75] on button "089F7B8B-B2A5-4AFE-B5C0-19BA573D28AC Filter" at bounding box center [1473, 59] width 139 height 32
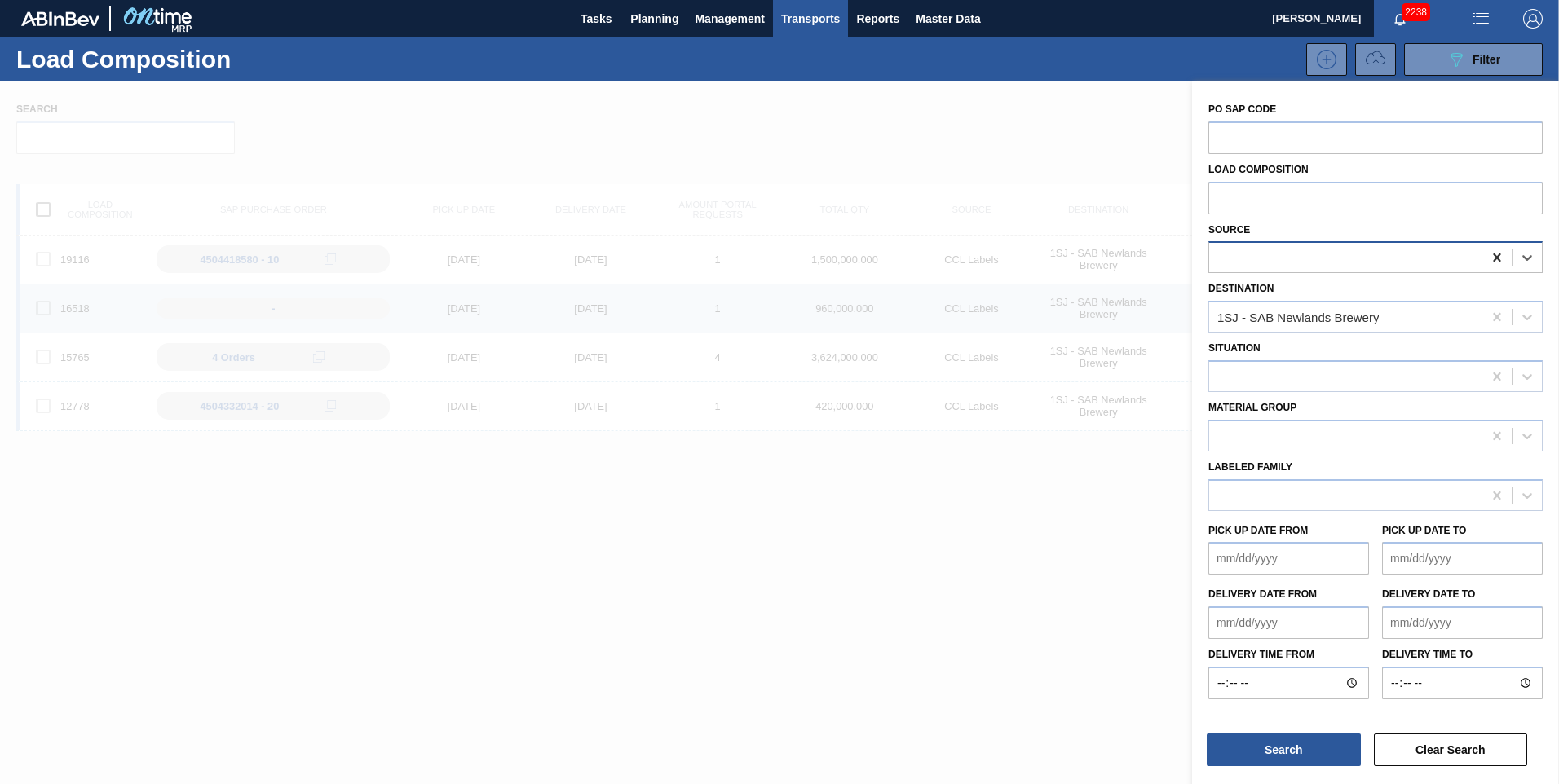
click at [1496, 256] on icon at bounding box center [1496, 258] width 8 height 8
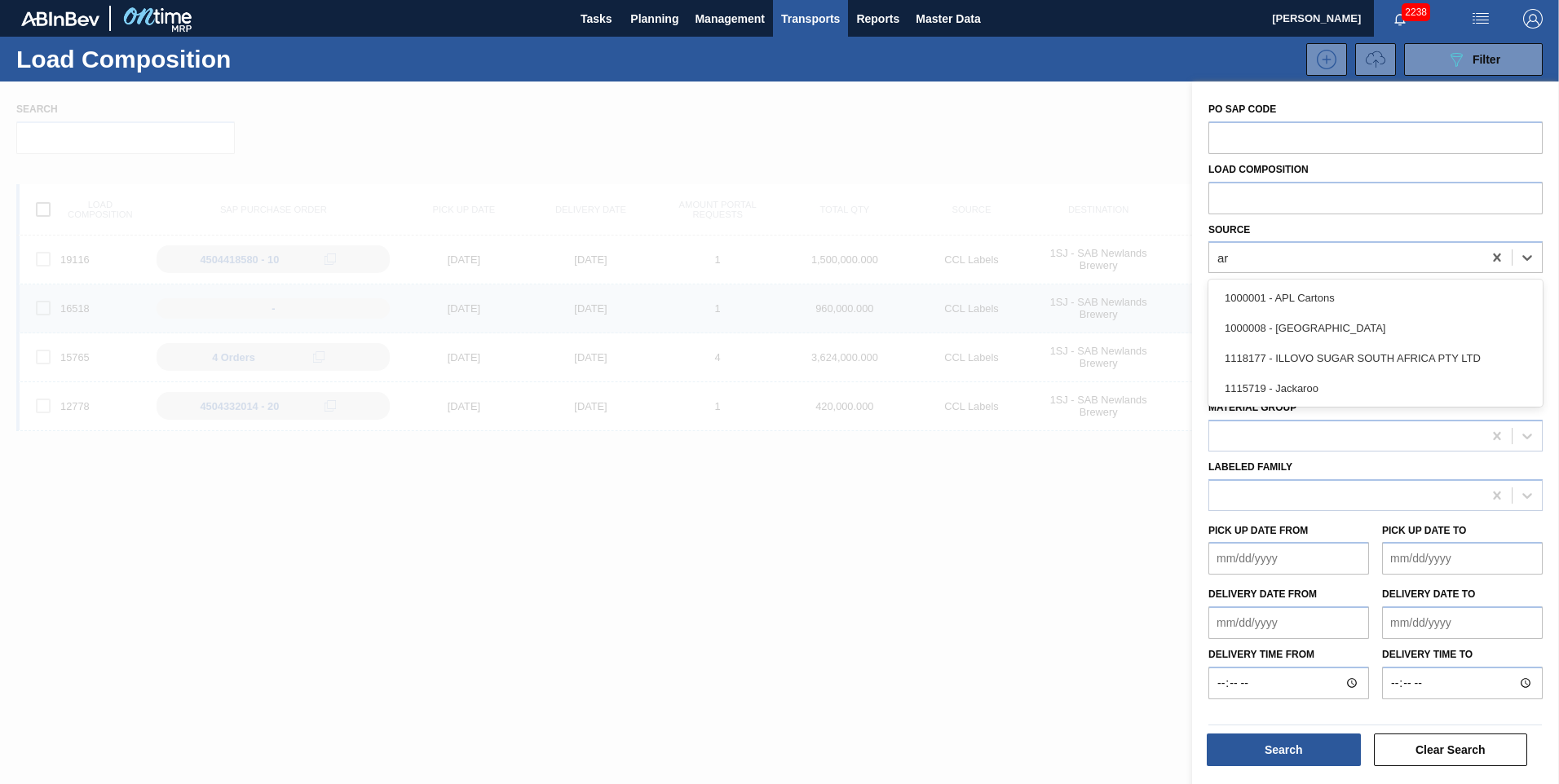
type input "ard"
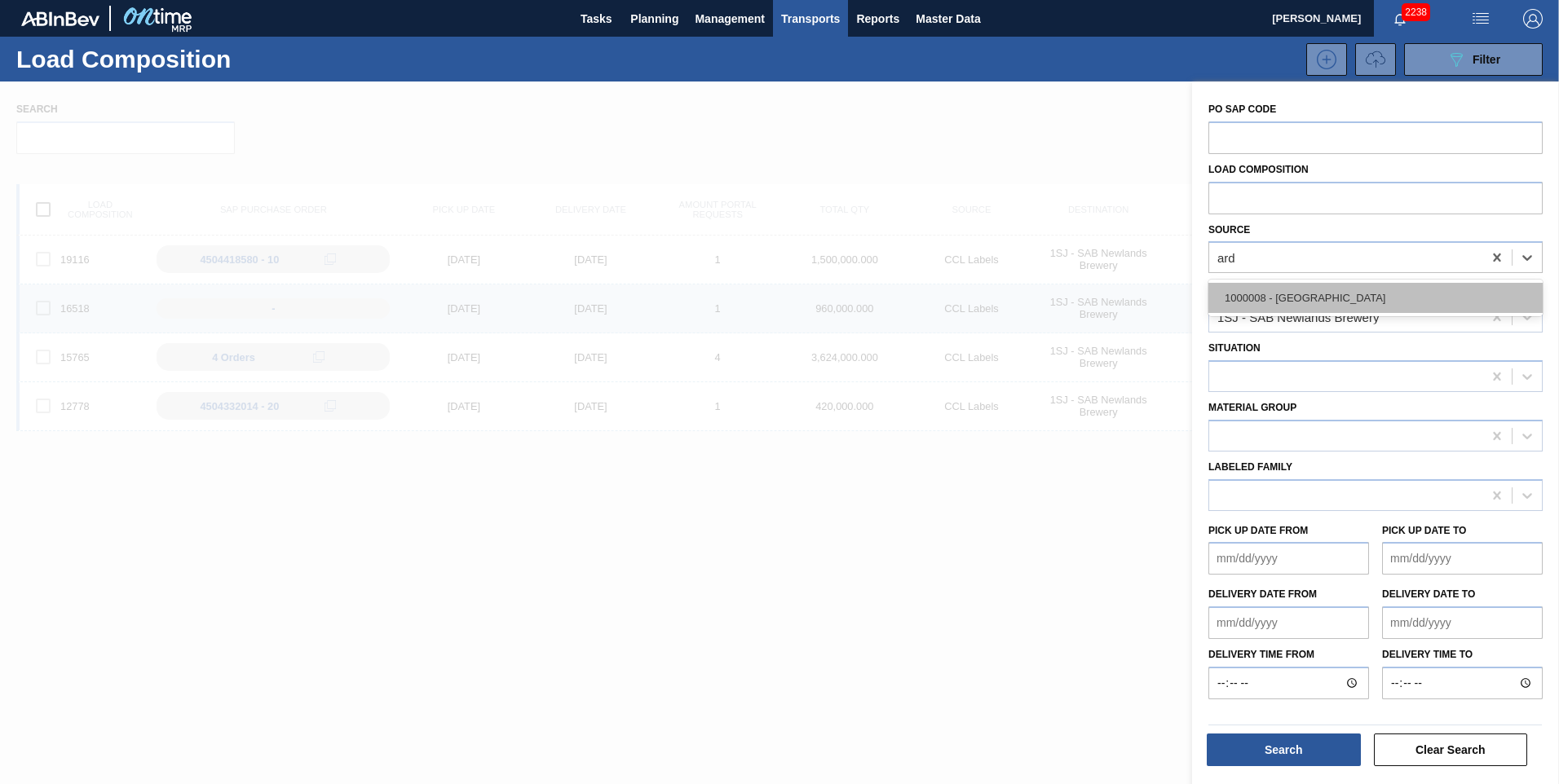
click at [1333, 288] on div "1000008 - Ardagh" at bounding box center [1375, 298] width 334 height 30
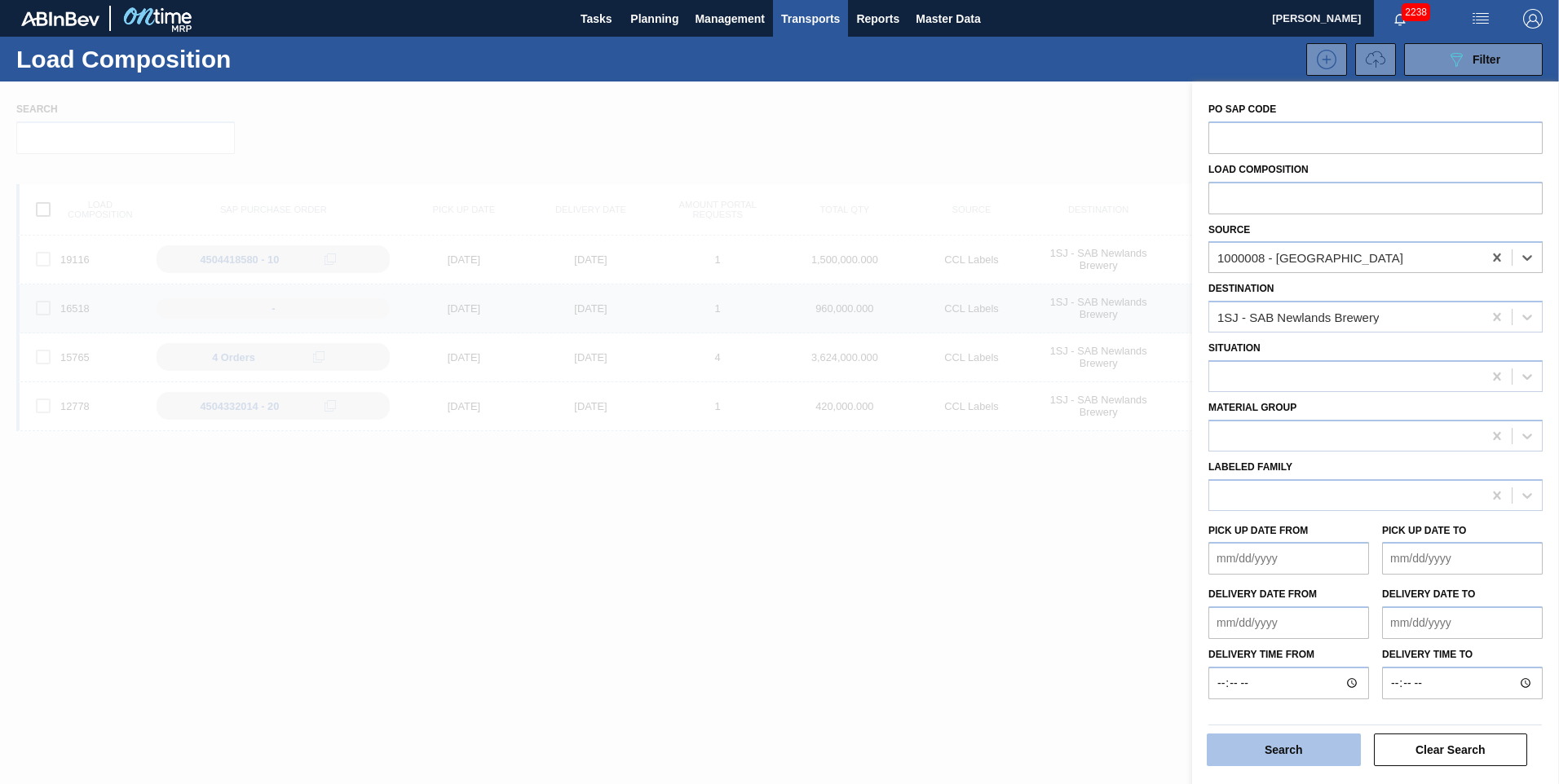
click at [1291, 739] on button "Search" at bounding box center [1284, 749] width 154 height 32
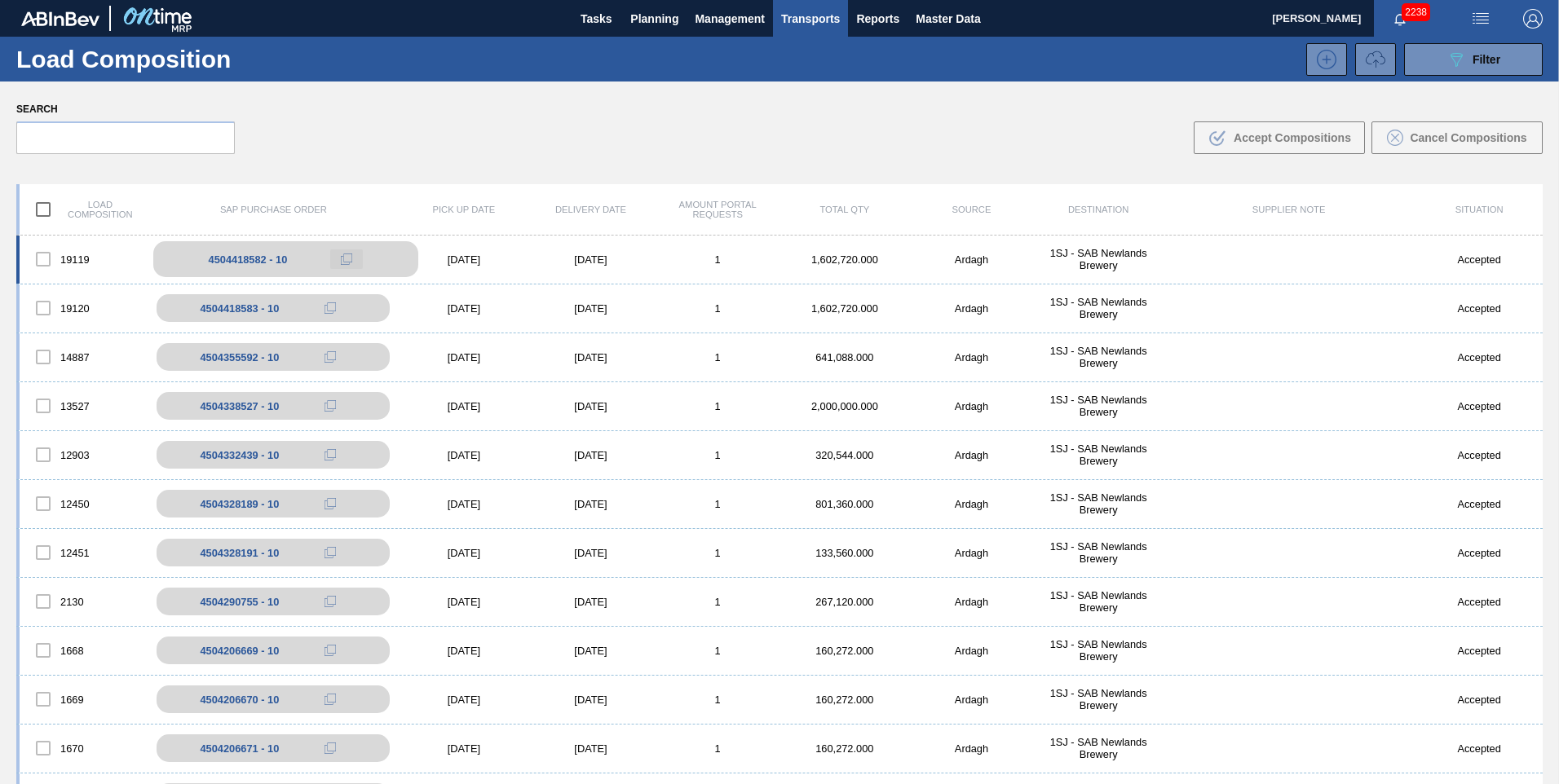
click at [342, 258] on icon at bounding box center [347, 260] width 12 height 12
click at [349, 303] on icon at bounding box center [347, 309] width 12 height 12
click at [1450, 77] on div "Load Composition 089F7B8B-B2A5-4AFE-B5C0-19BA573D28AC Filter" at bounding box center [780, 60] width 1559 height 45
click at [1452, 57] on icon at bounding box center [1456, 60] width 13 height 14
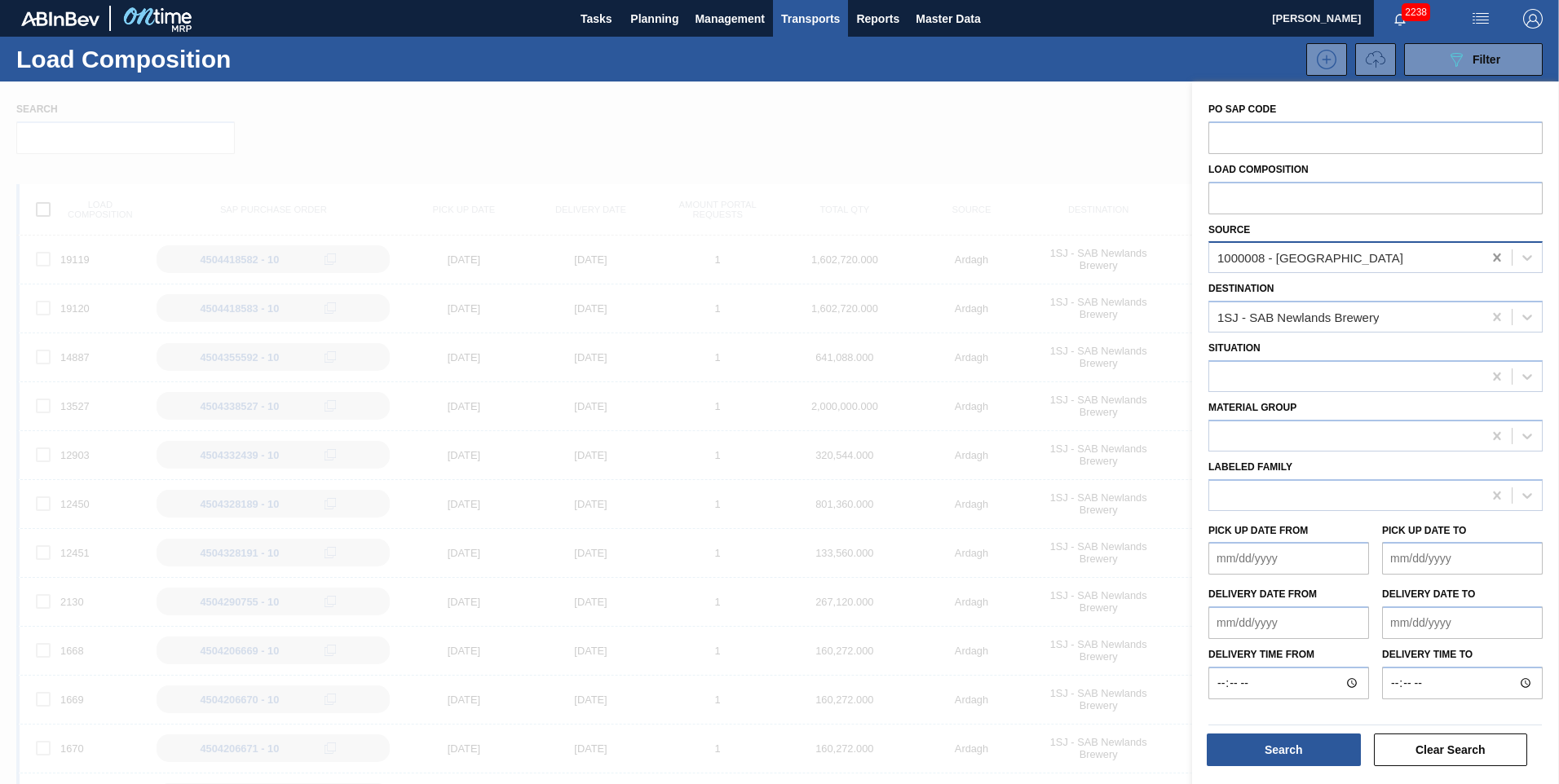
click at [1491, 254] on icon at bounding box center [1496, 257] width 17 height 17
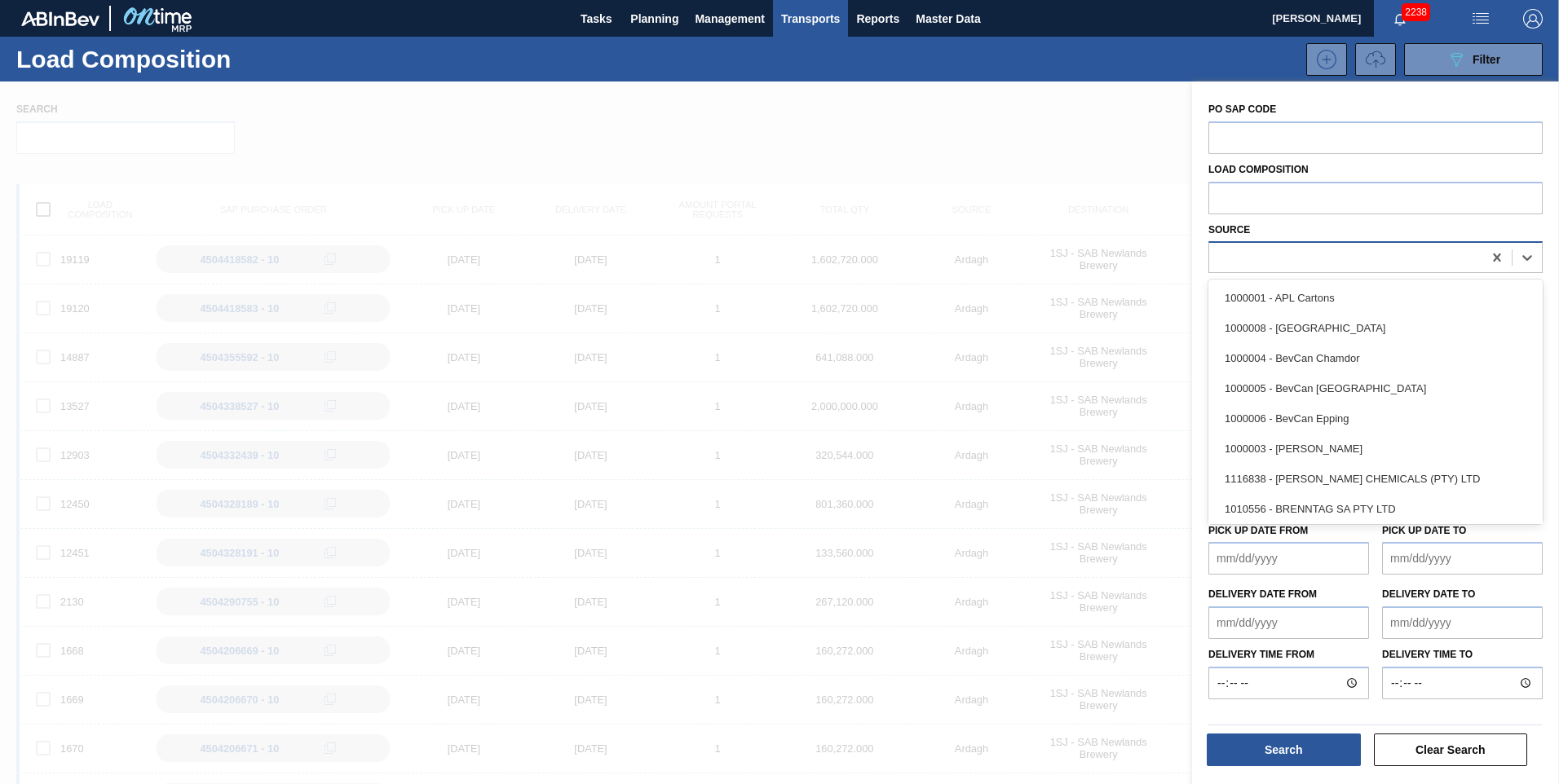
click at [1259, 252] on div at bounding box center [1346, 258] width 274 height 23
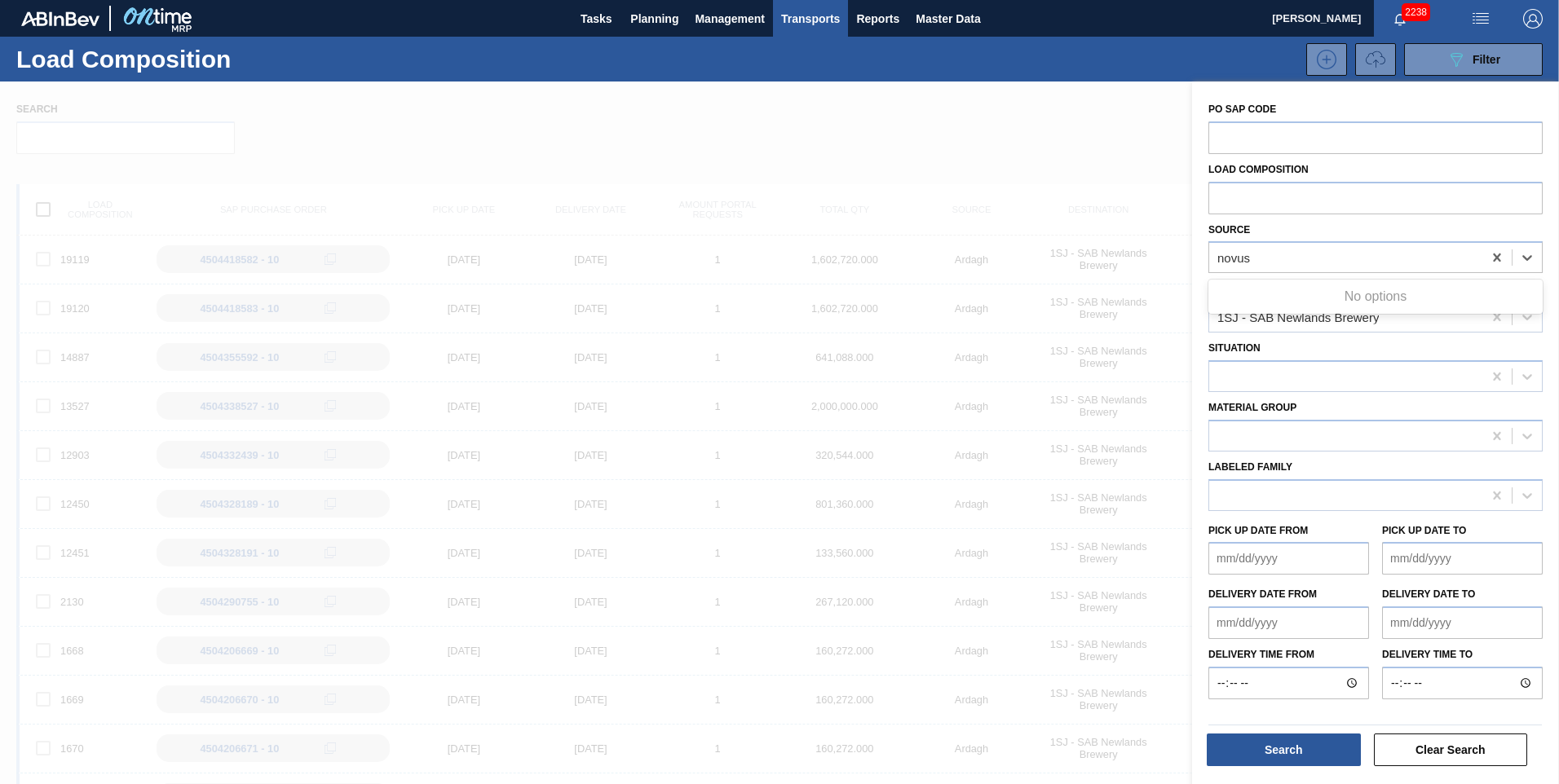
type input "novus"
click at [1118, 252] on div at bounding box center [780, 473] width 1559 height 784
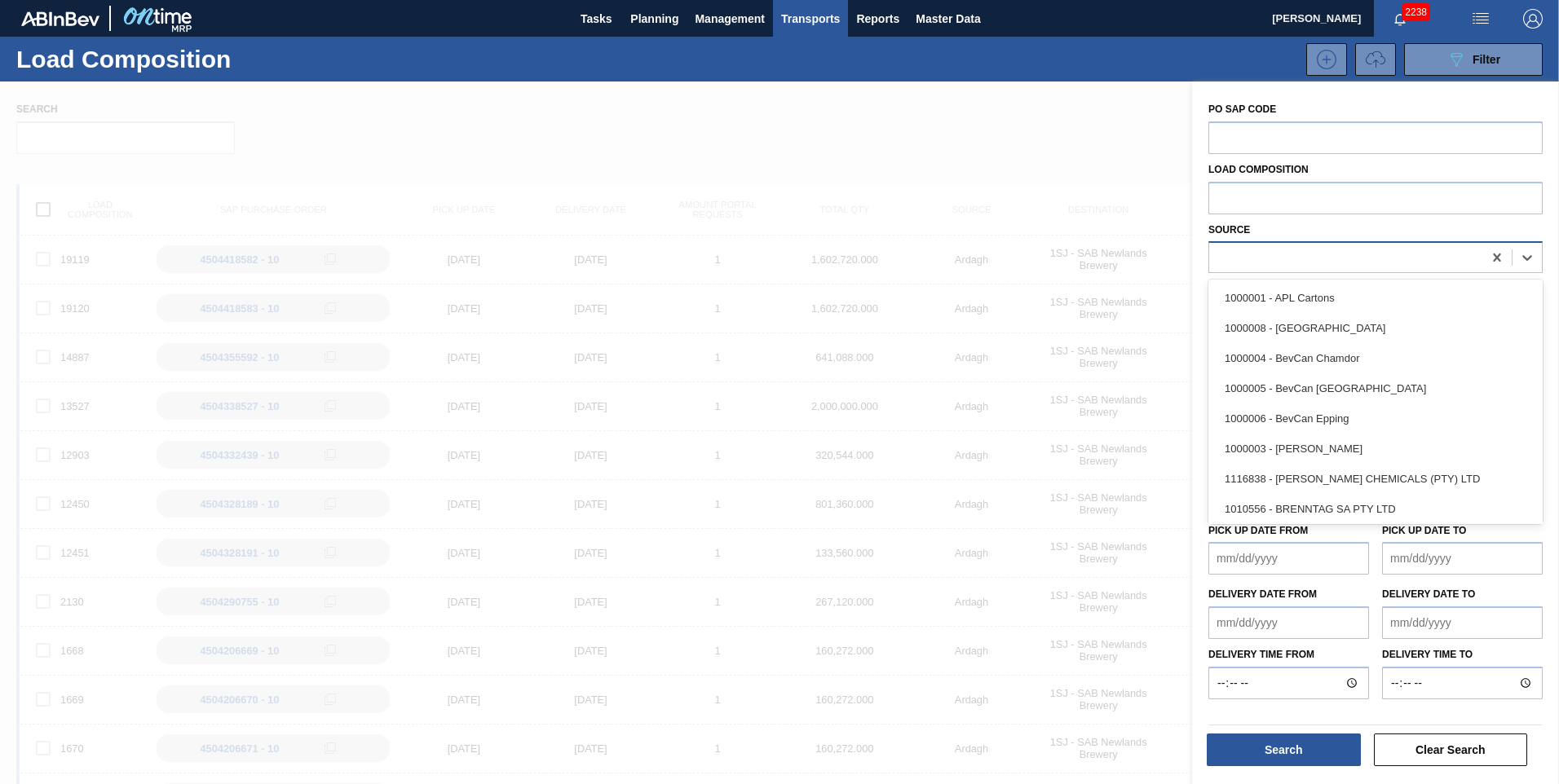
click at [1283, 249] on div at bounding box center [1346, 258] width 274 height 23
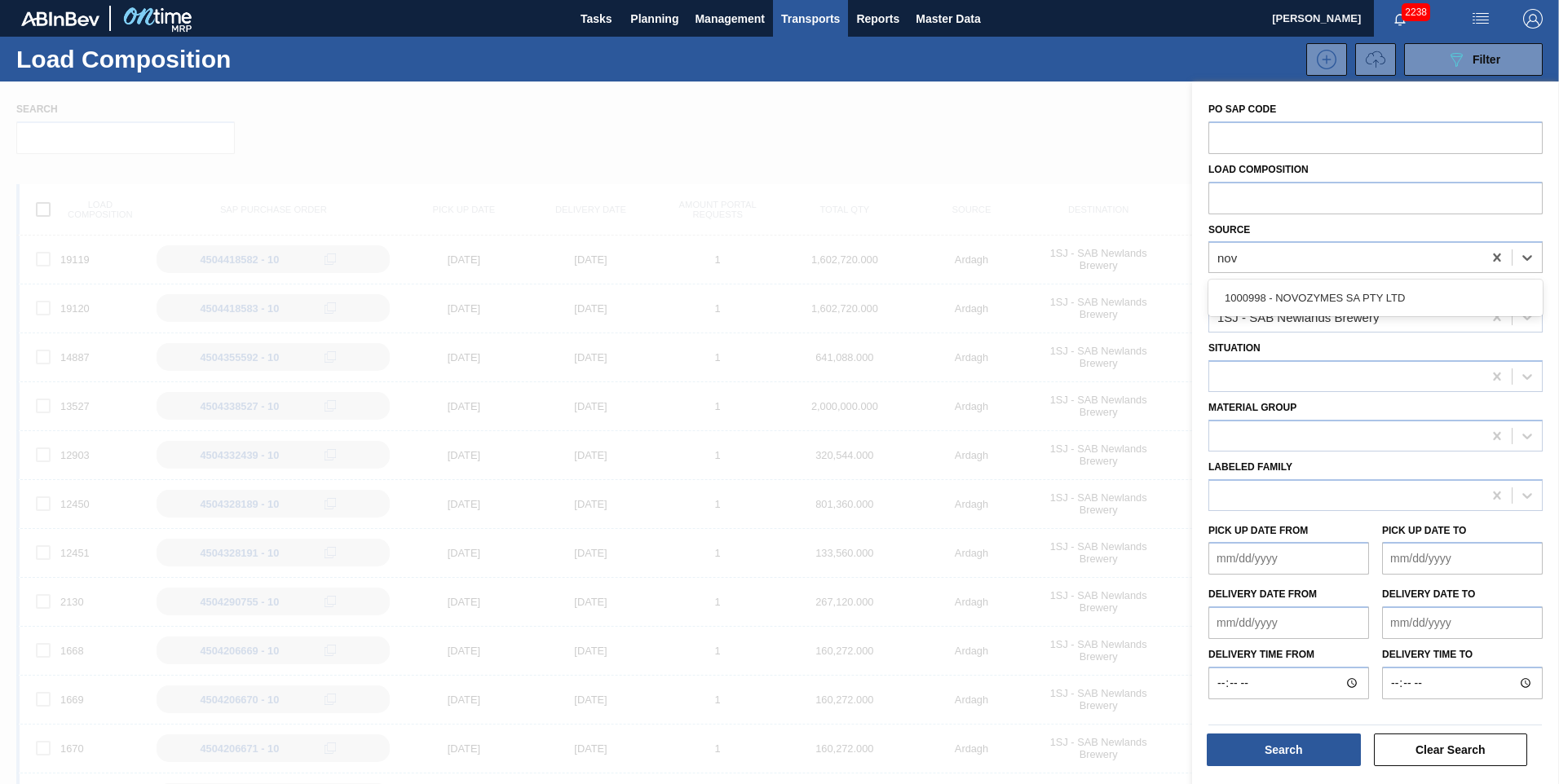
type input "nov"
click at [1009, 279] on div at bounding box center [780, 473] width 1559 height 784
click at [651, 13] on span "Planning" at bounding box center [653, 19] width 48 height 20
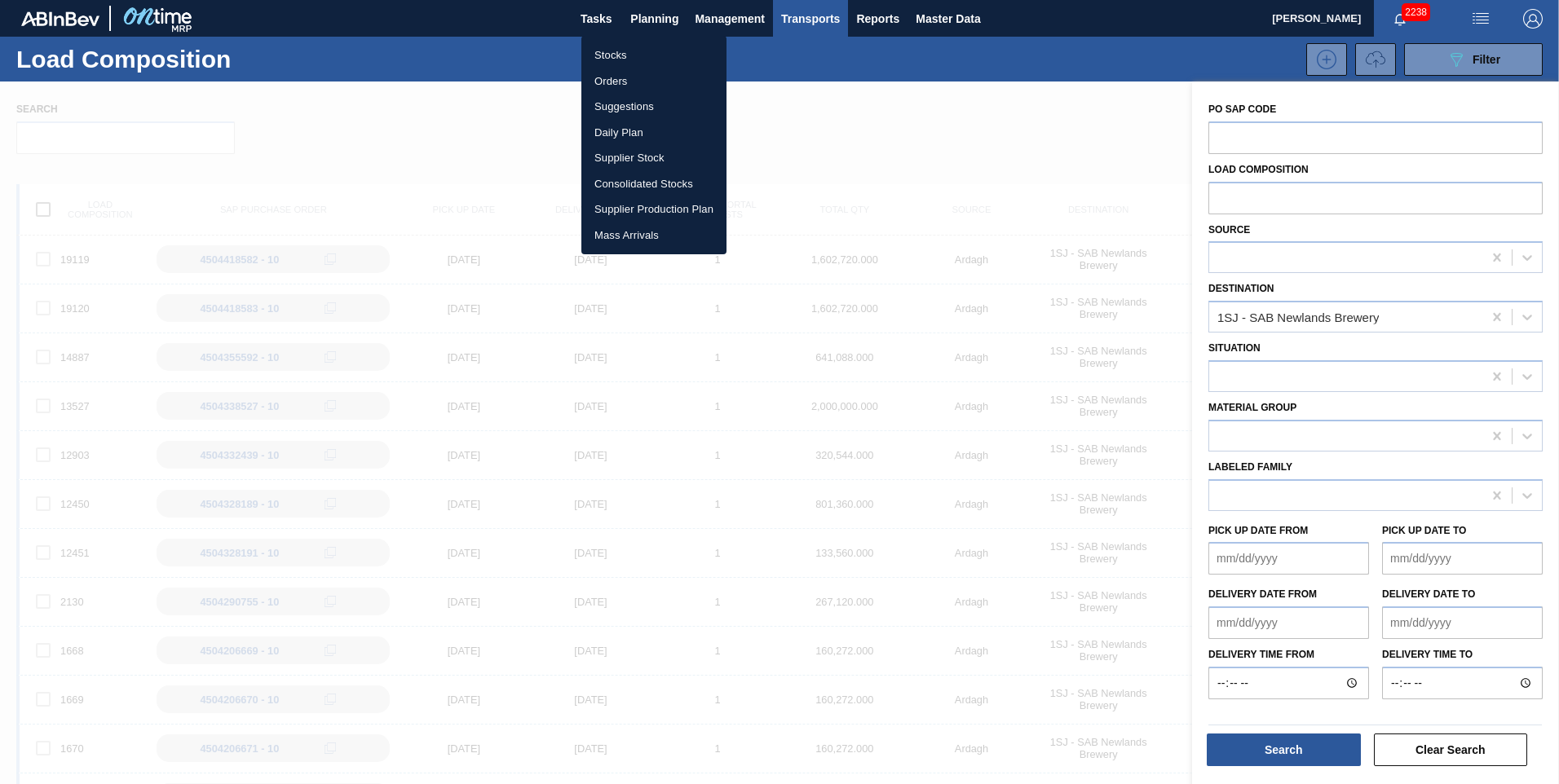
click at [622, 81] on li "Orders" at bounding box center [653, 81] width 146 height 26
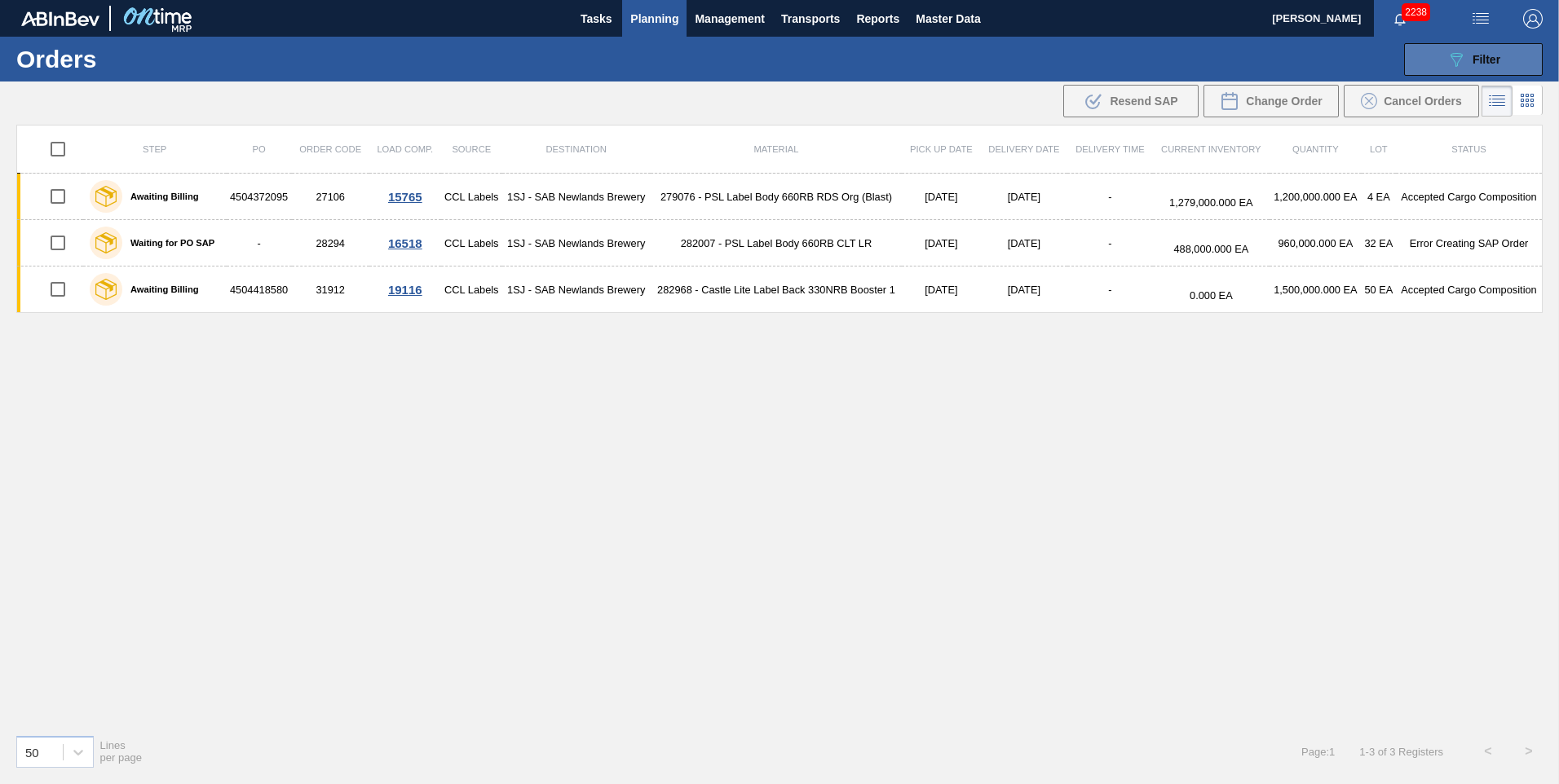
click at [1458, 62] on icon at bounding box center [1456, 60] width 13 height 14
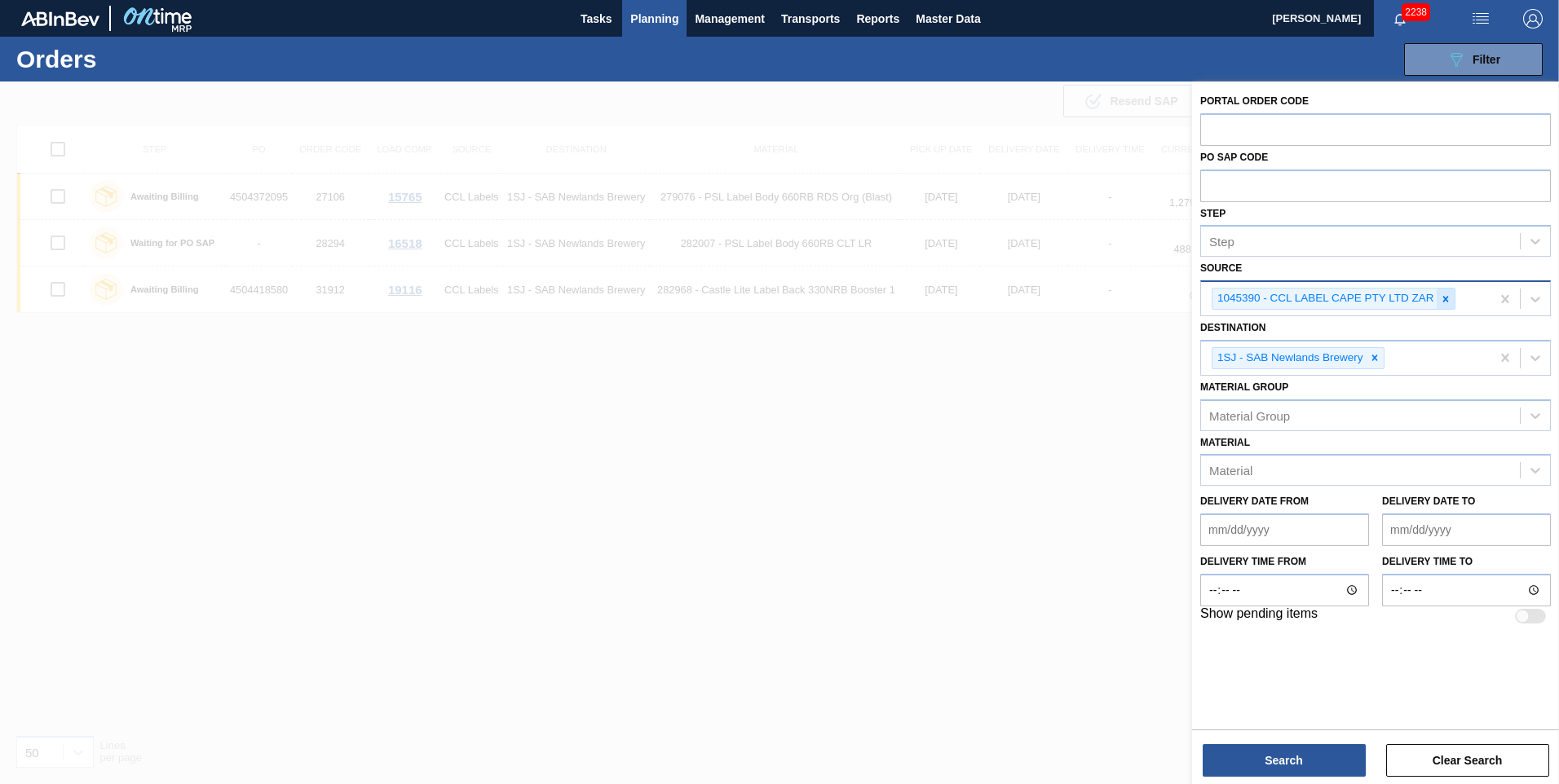
click at [1452, 299] on div at bounding box center [1446, 298] width 18 height 21
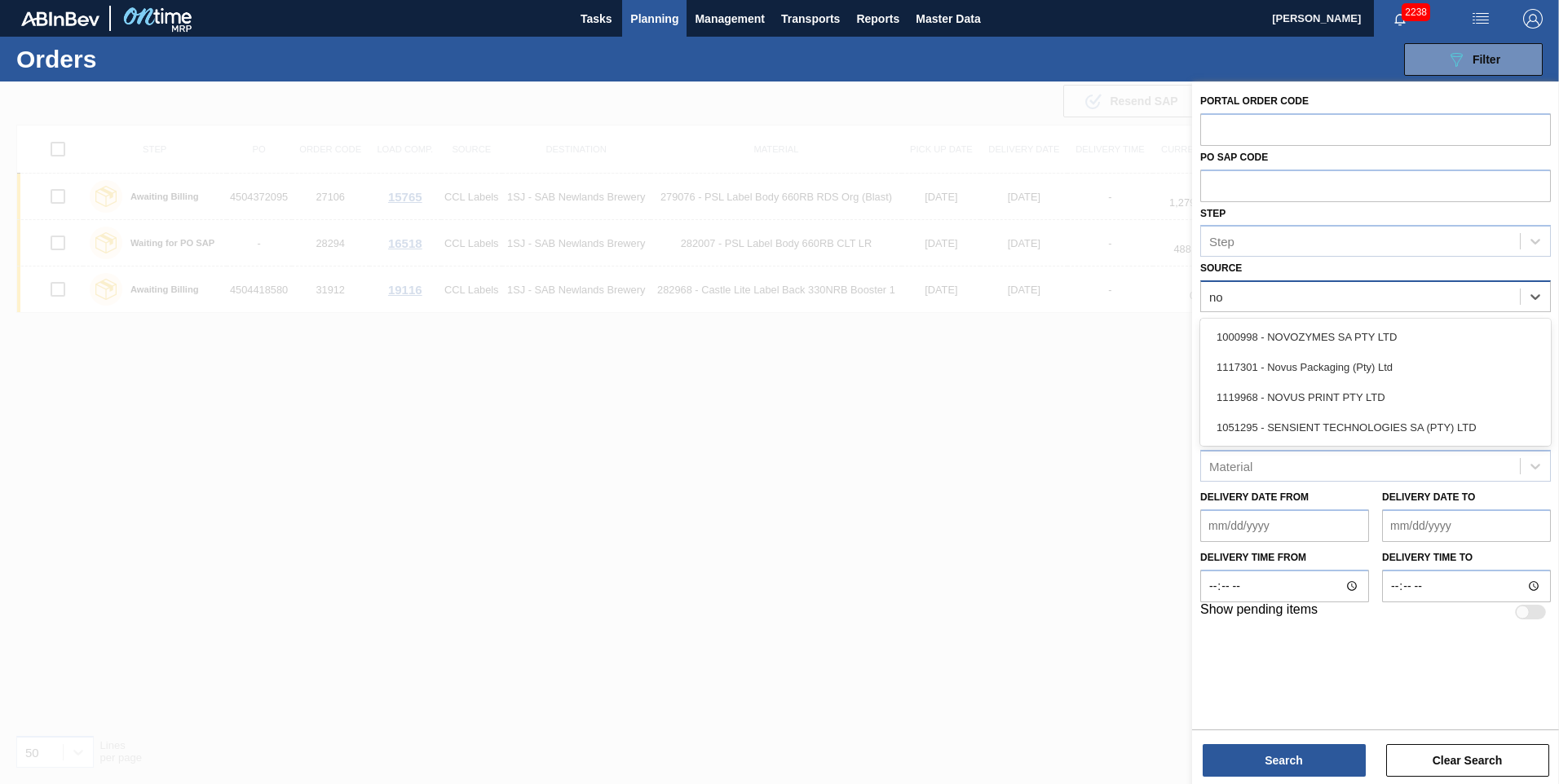
type input "nov"
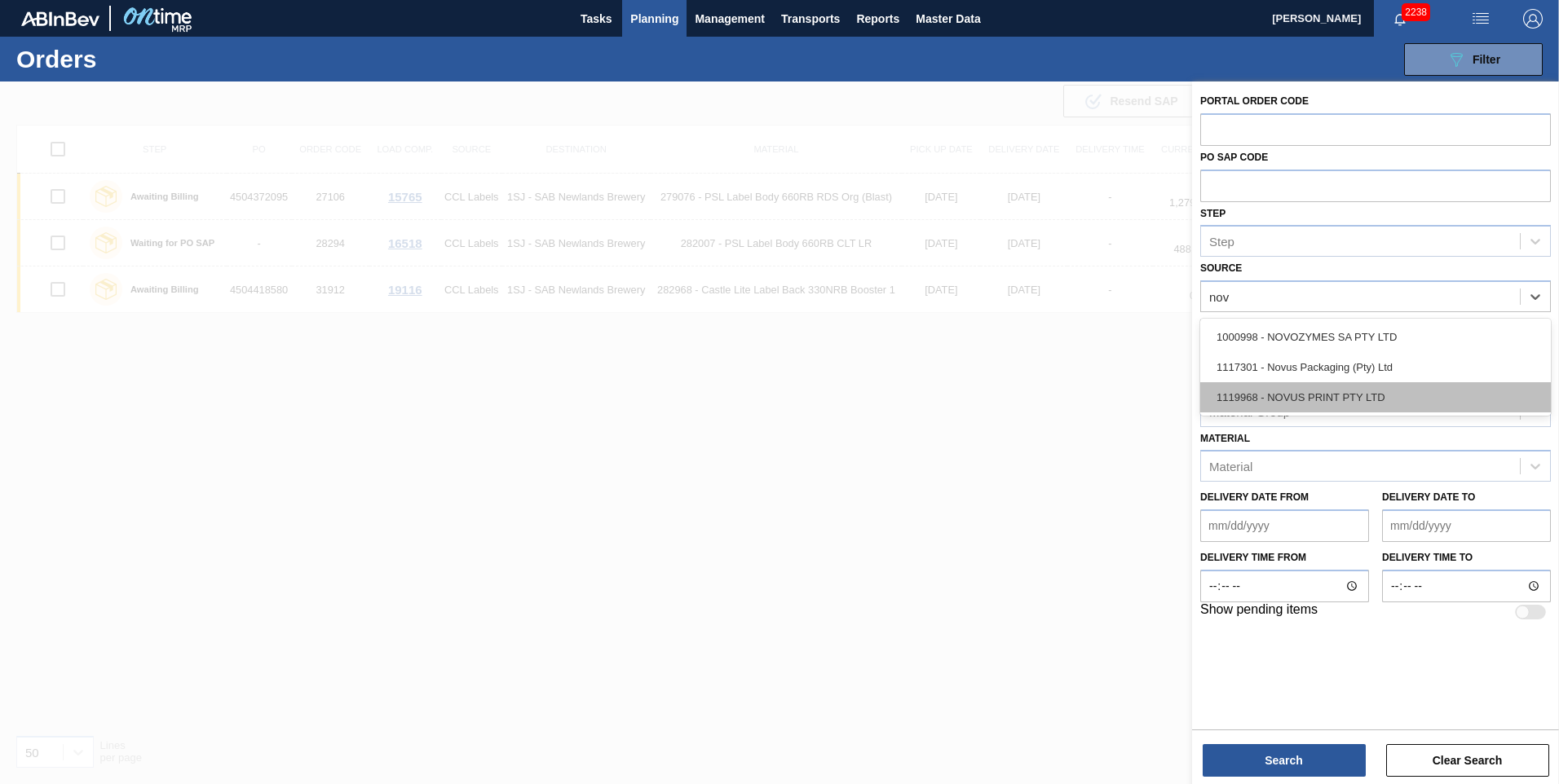
click at [1301, 388] on div "1119968 - NOVUS PRINT PTY LTD" at bounding box center [1375, 396] width 351 height 30
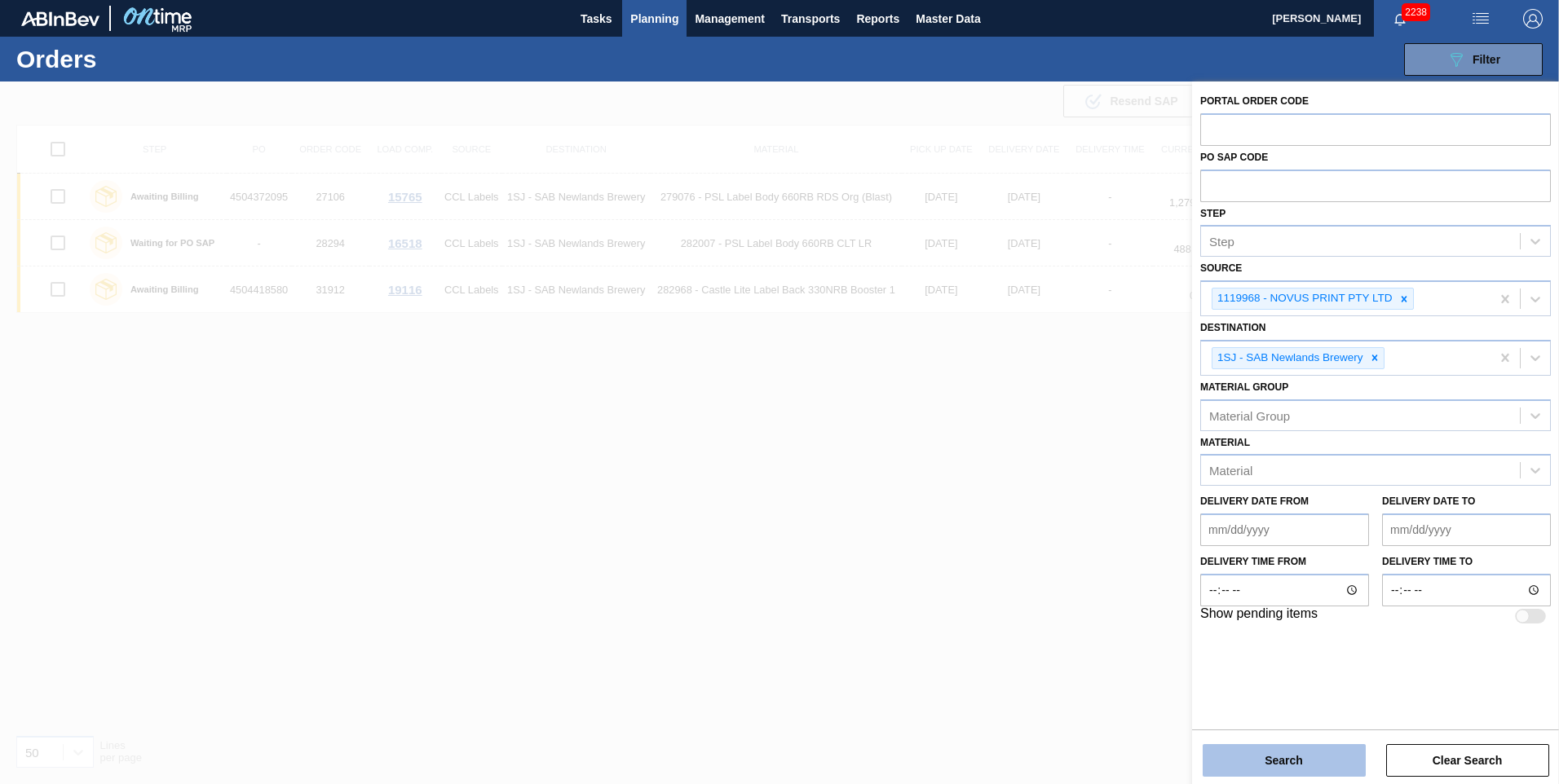
click at [1294, 752] on button "Search" at bounding box center [1284, 760] width 163 height 32
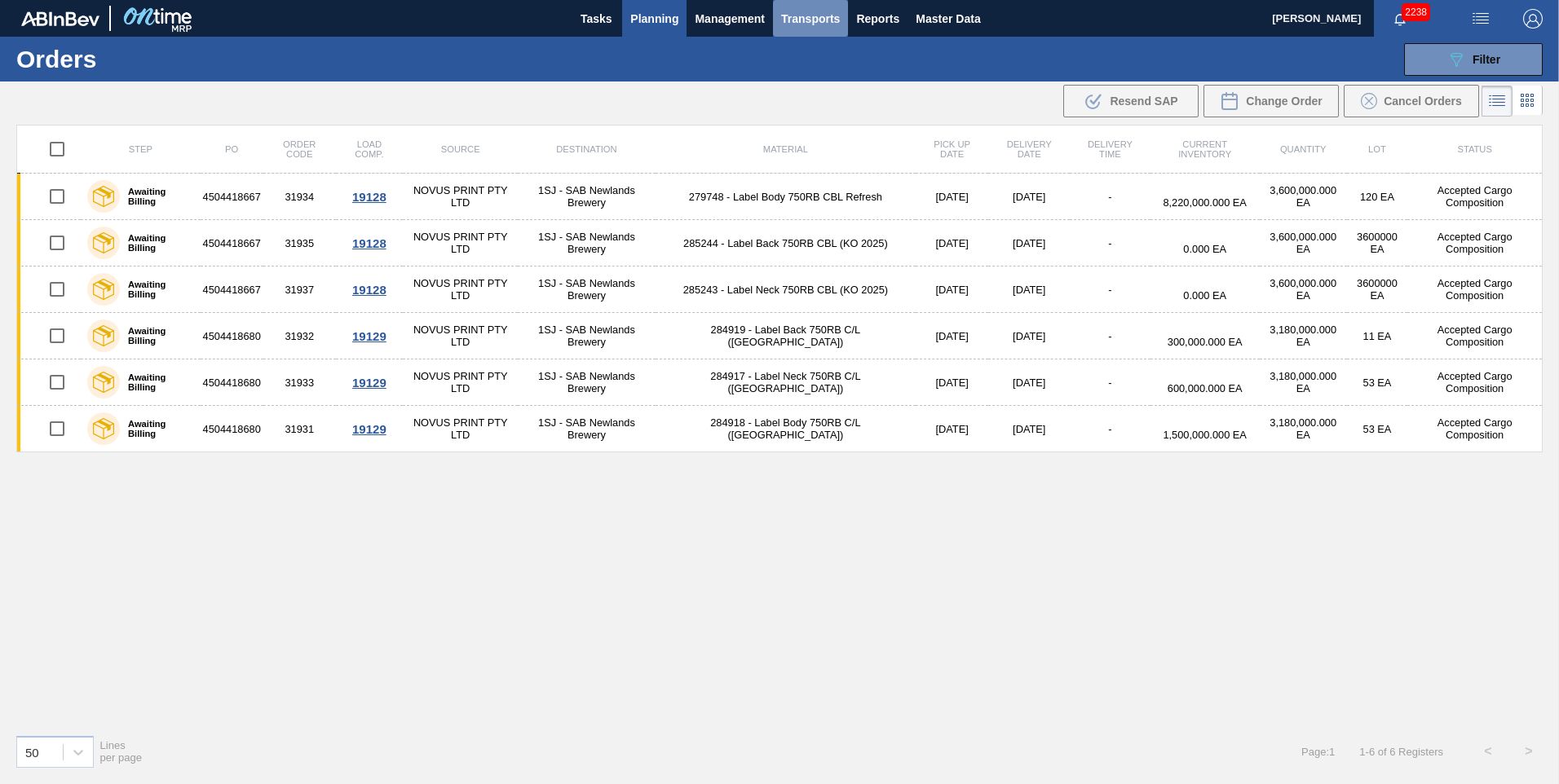
click at [791, 31] on button "Transports" at bounding box center [810, 19] width 75 height 37
click at [781, 65] on li "Load Composition" at bounding box center [810, 55] width 113 height 26
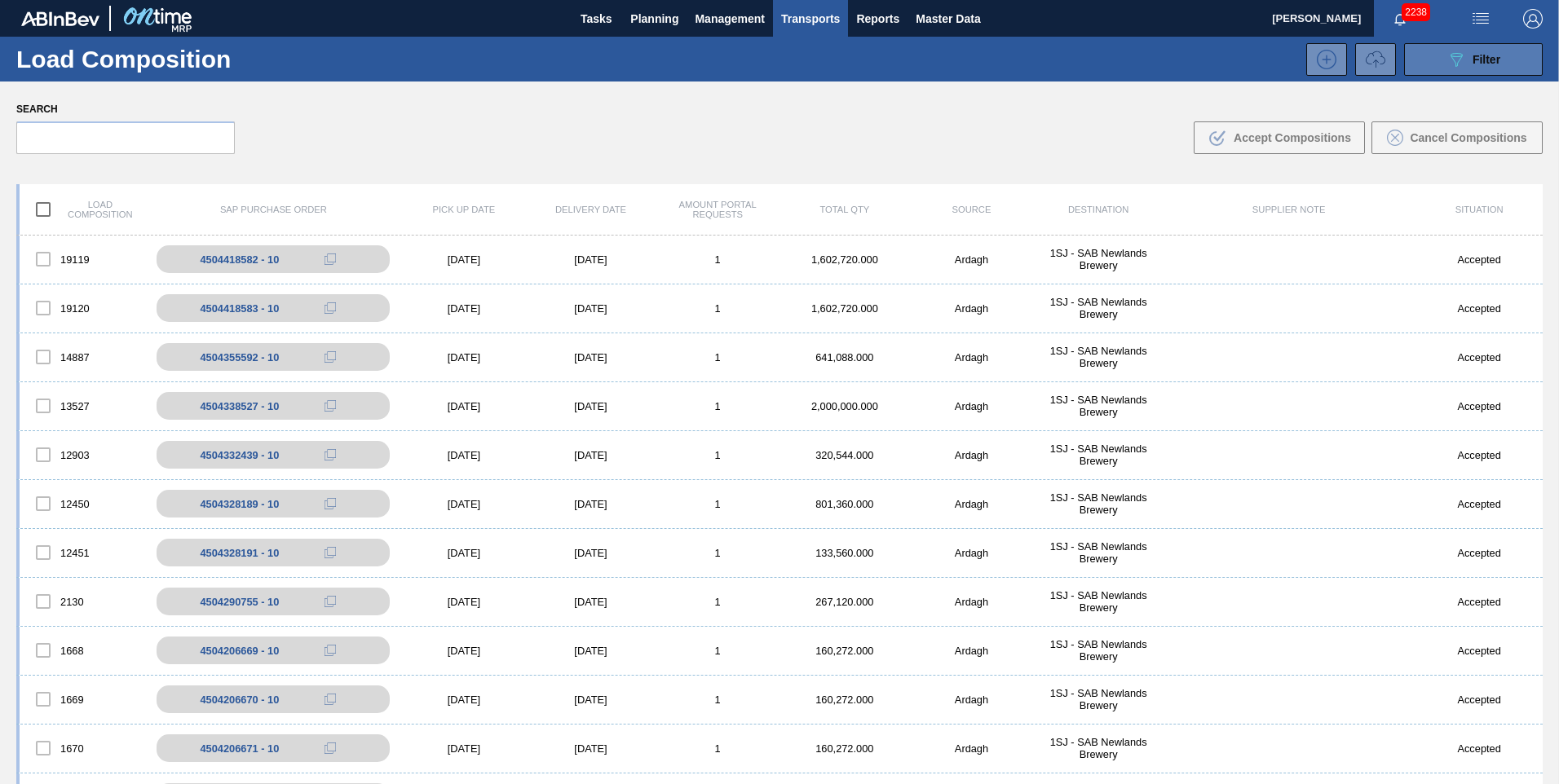
click at [1431, 59] on button "089F7B8B-B2A5-4AFE-B5C0-19BA573D28AC Filter" at bounding box center [1473, 59] width 139 height 32
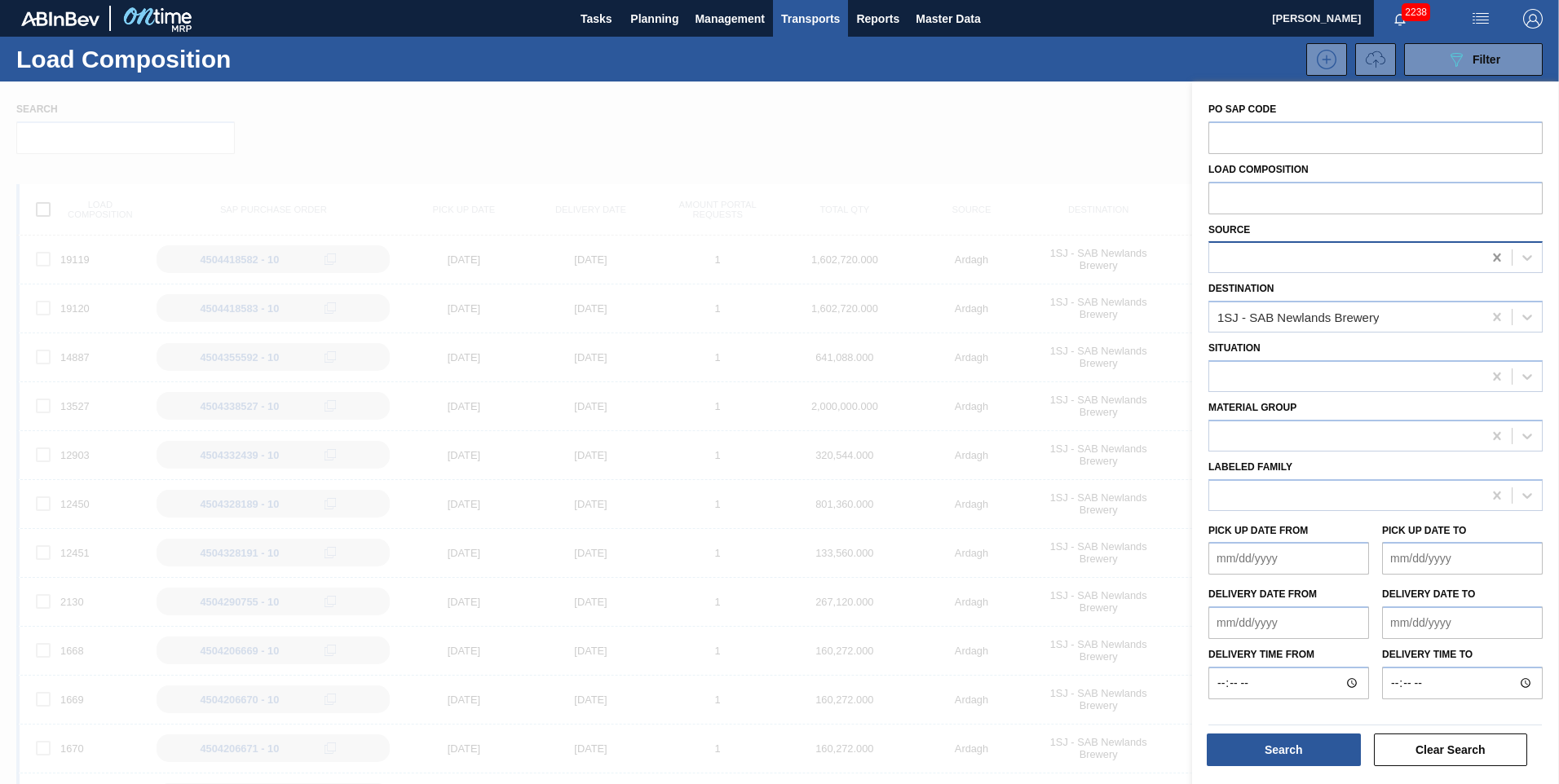
click at [1490, 256] on icon at bounding box center [1496, 257] width 17 height 17
click at [1519, 257] on icon at bounding box center [1527, 257] width 17 height 17
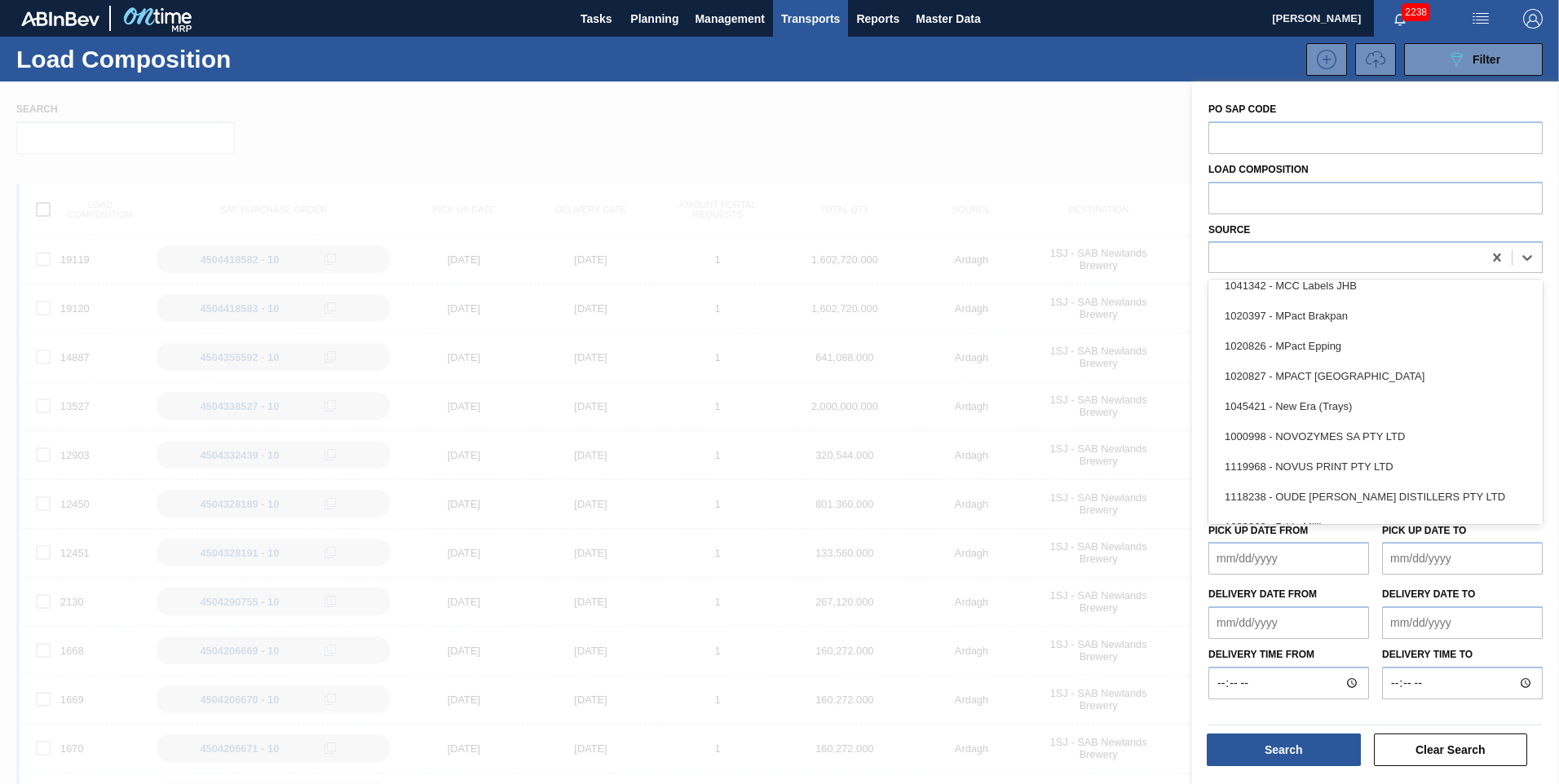
scroll to position [896, 0]
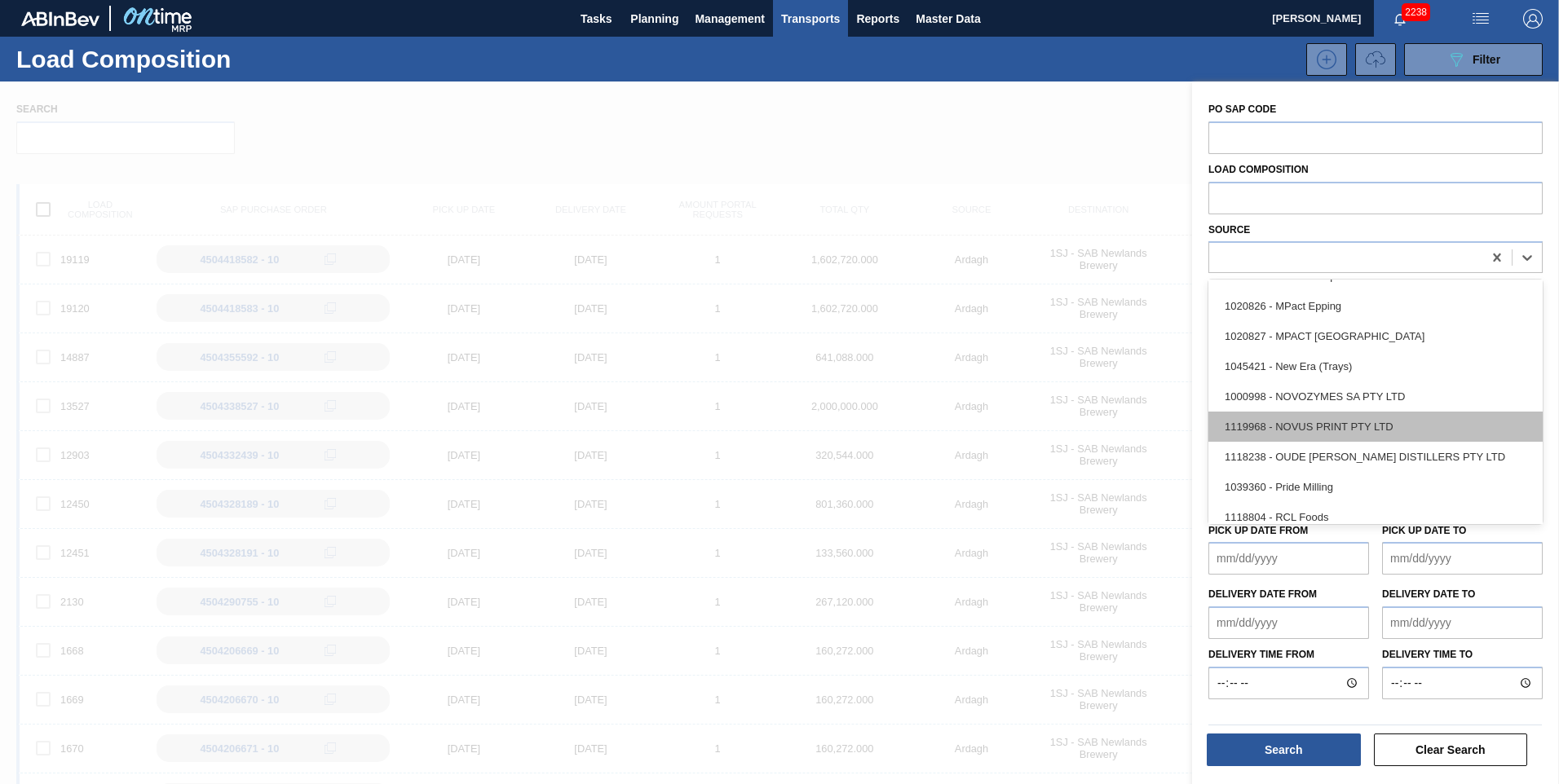
click at [1243, 435] on div "1119968 - NOVUS PRINT PTY LTD" at bounding box center [1375, 426] width 334 height 30
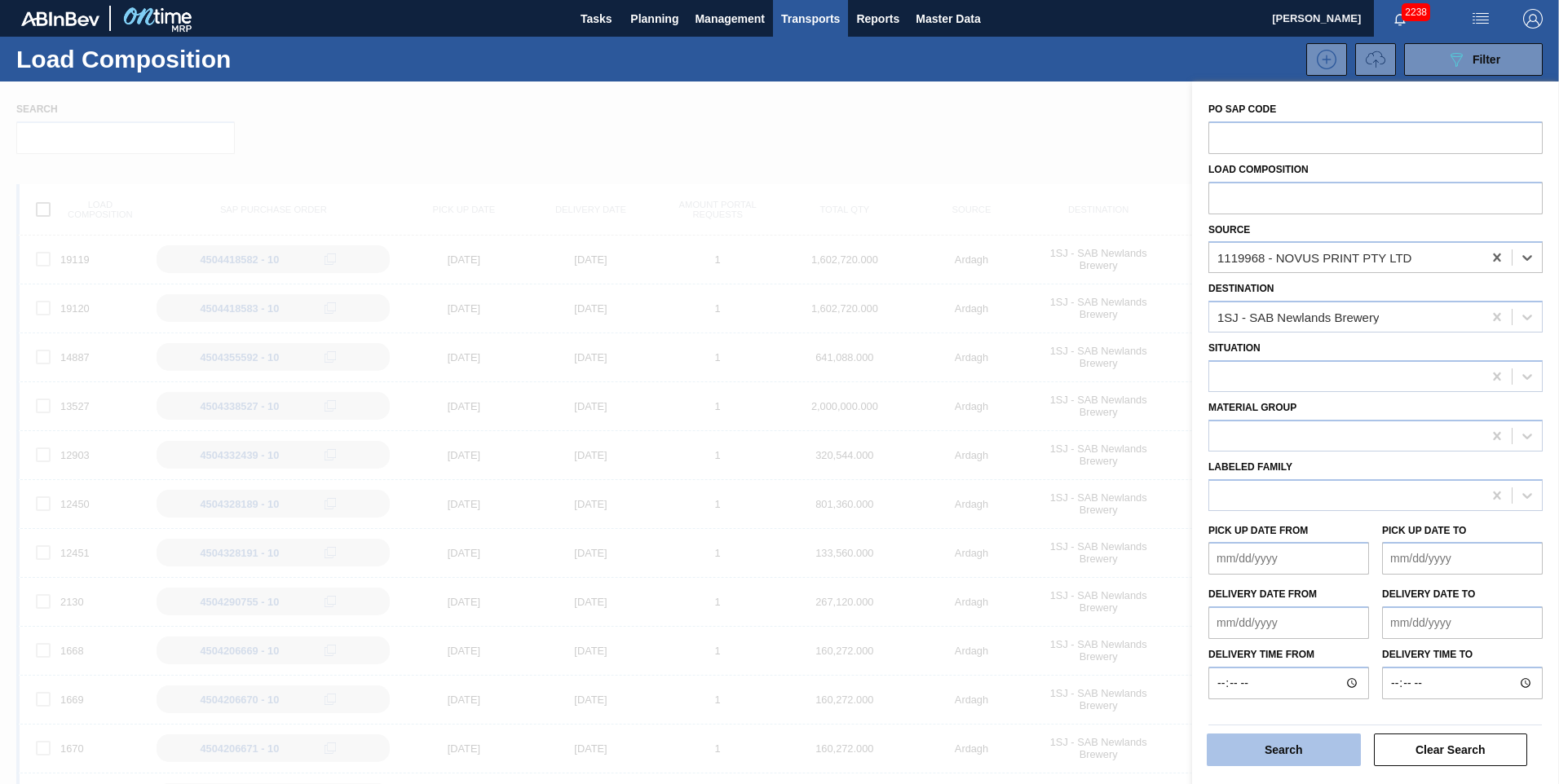
click at [1275, 756] on button "Search" at bounding box center [1284, 749] width 154 height 32
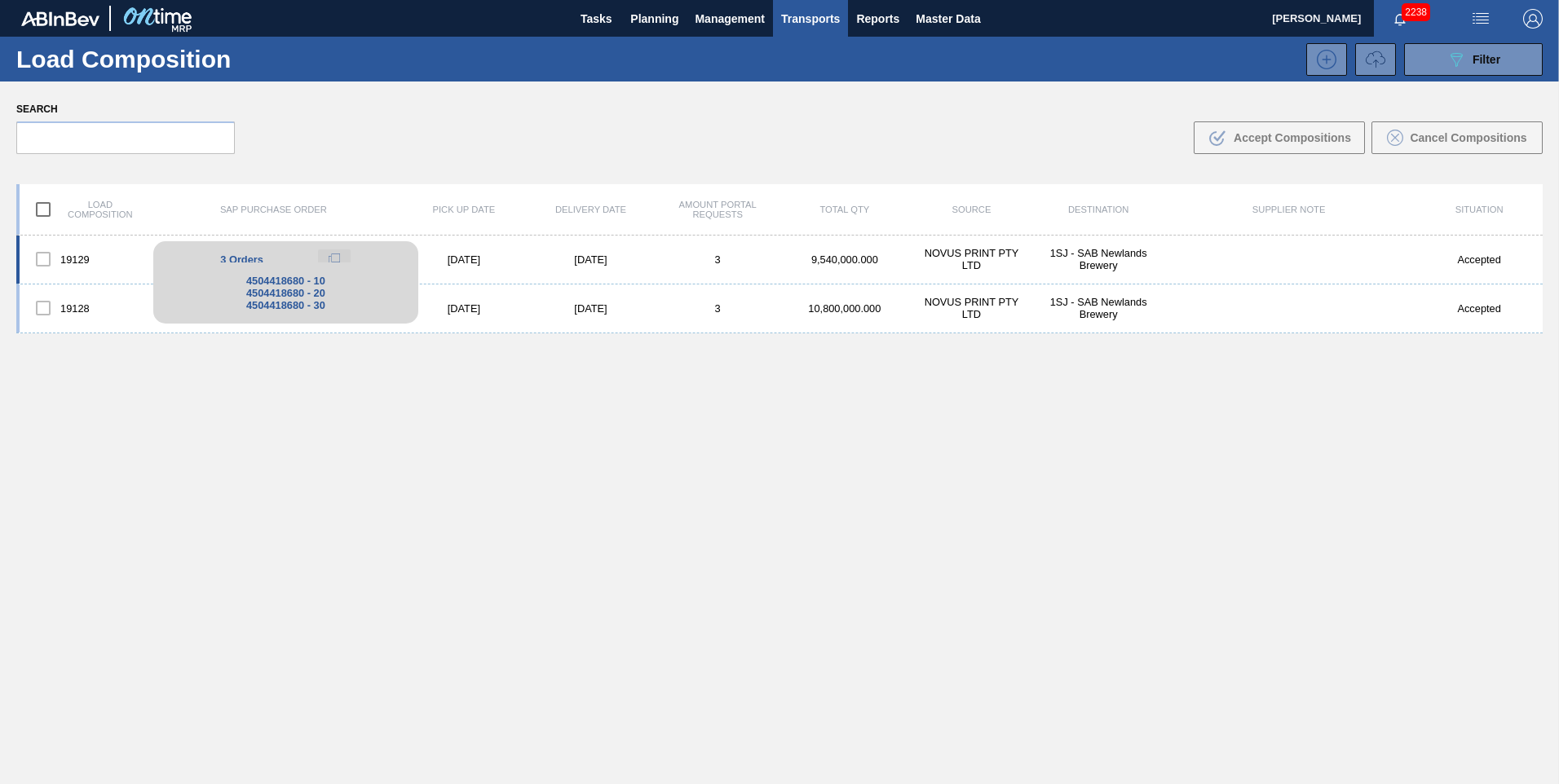
click at [337, 256] on icon at bounding box center [334, 260] width 12 height 12
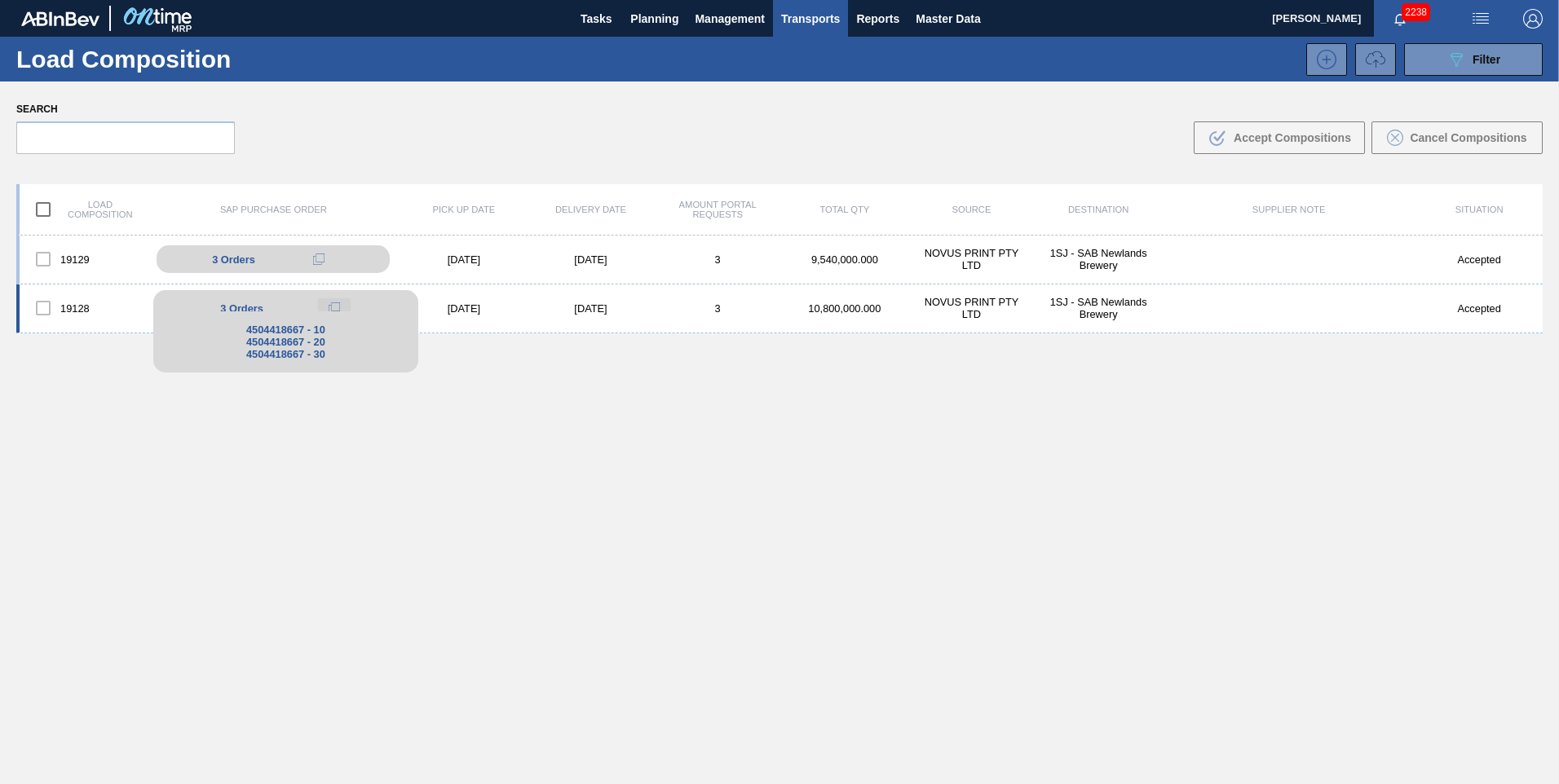
click at [324, 308] on button at bounding box center [334, 308] width 32 height 20
click at [330, 306] on icon at bounding box center [334, 309] width 12 height 12
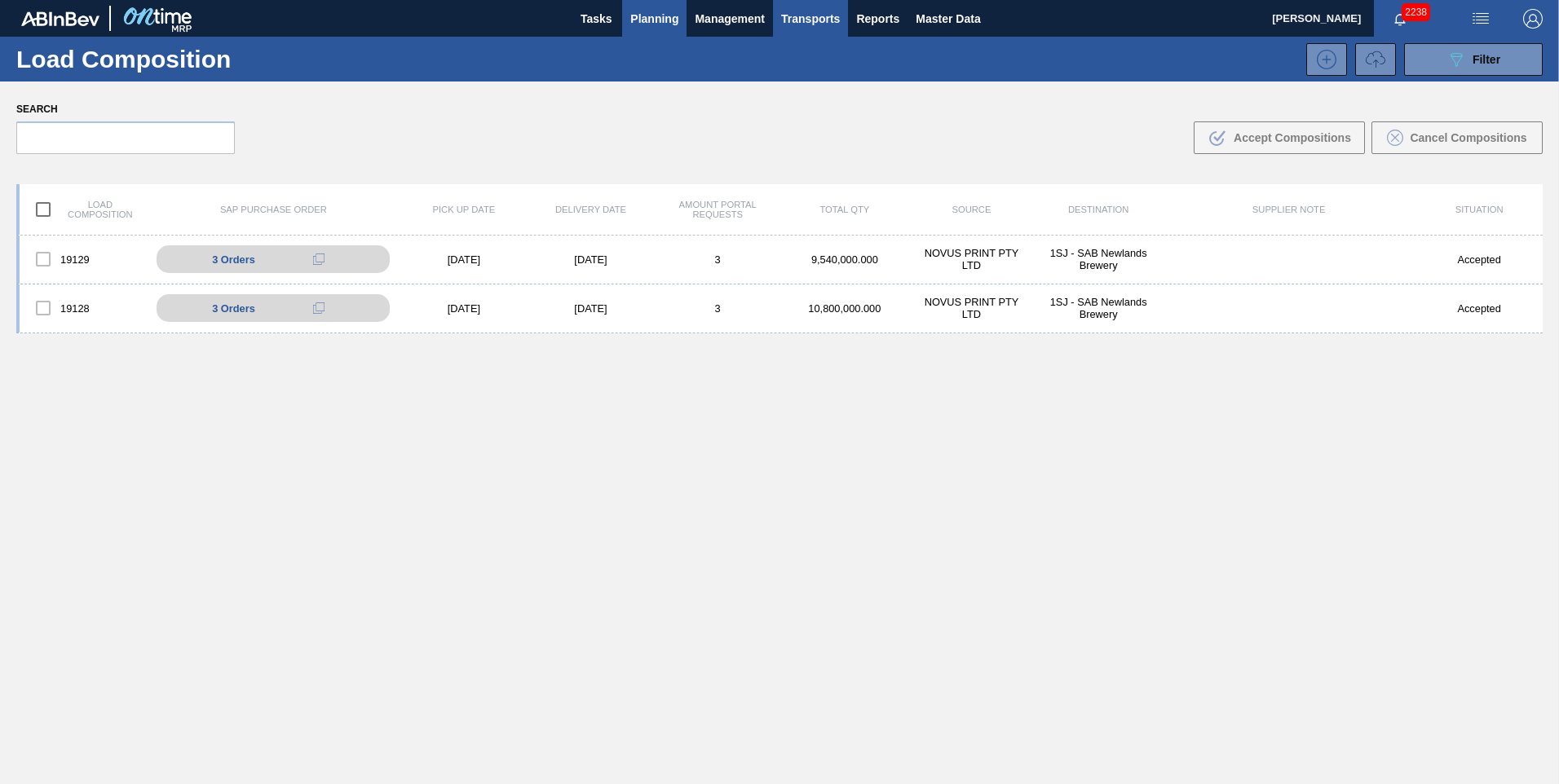
click at [655, 12] on span "Planning" at bounding box center [653, 19] width 48 height 20
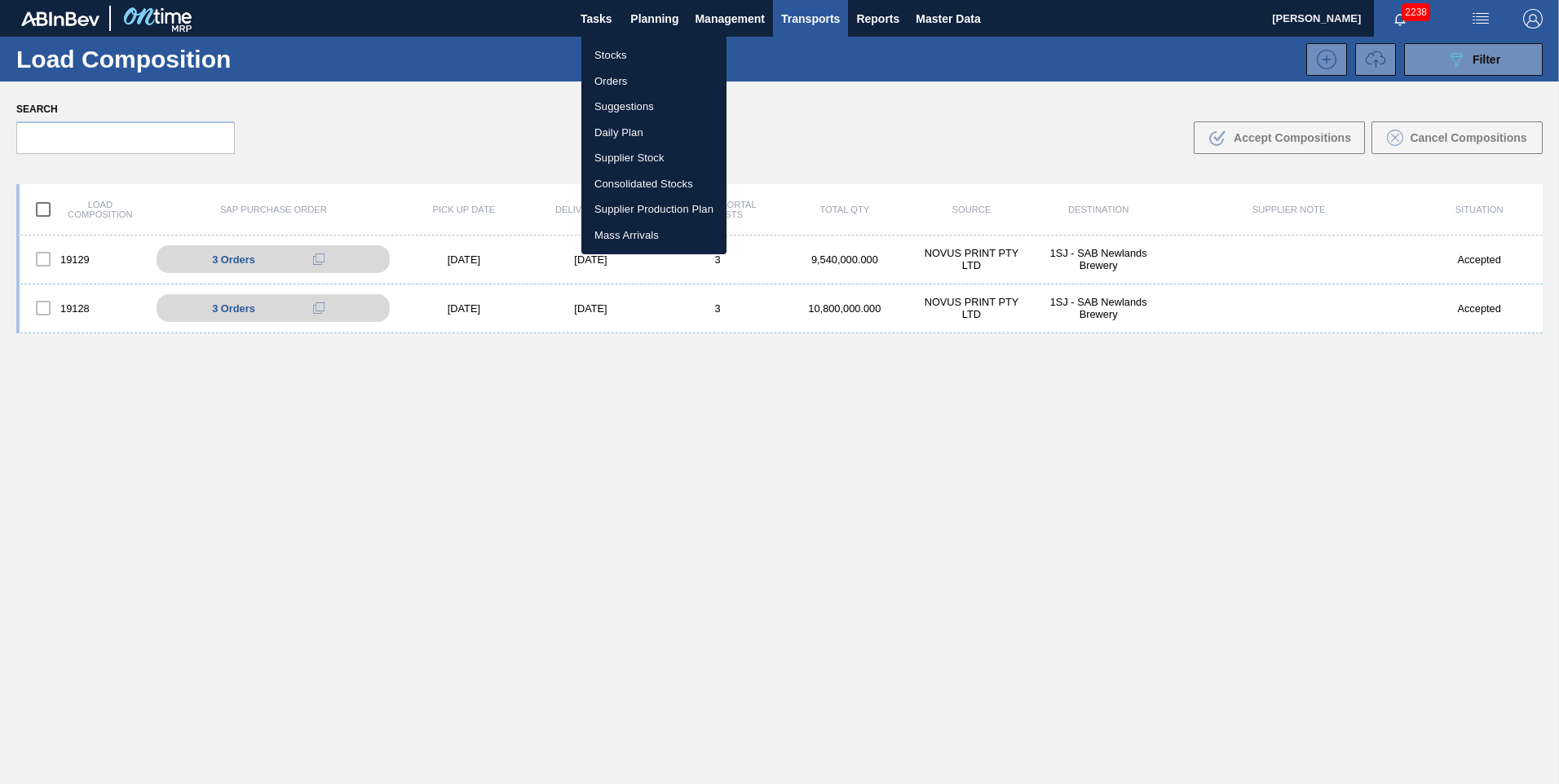
click at [626, 57] on li "Stocks" at bounding box center [653, 55] width 146 height 26
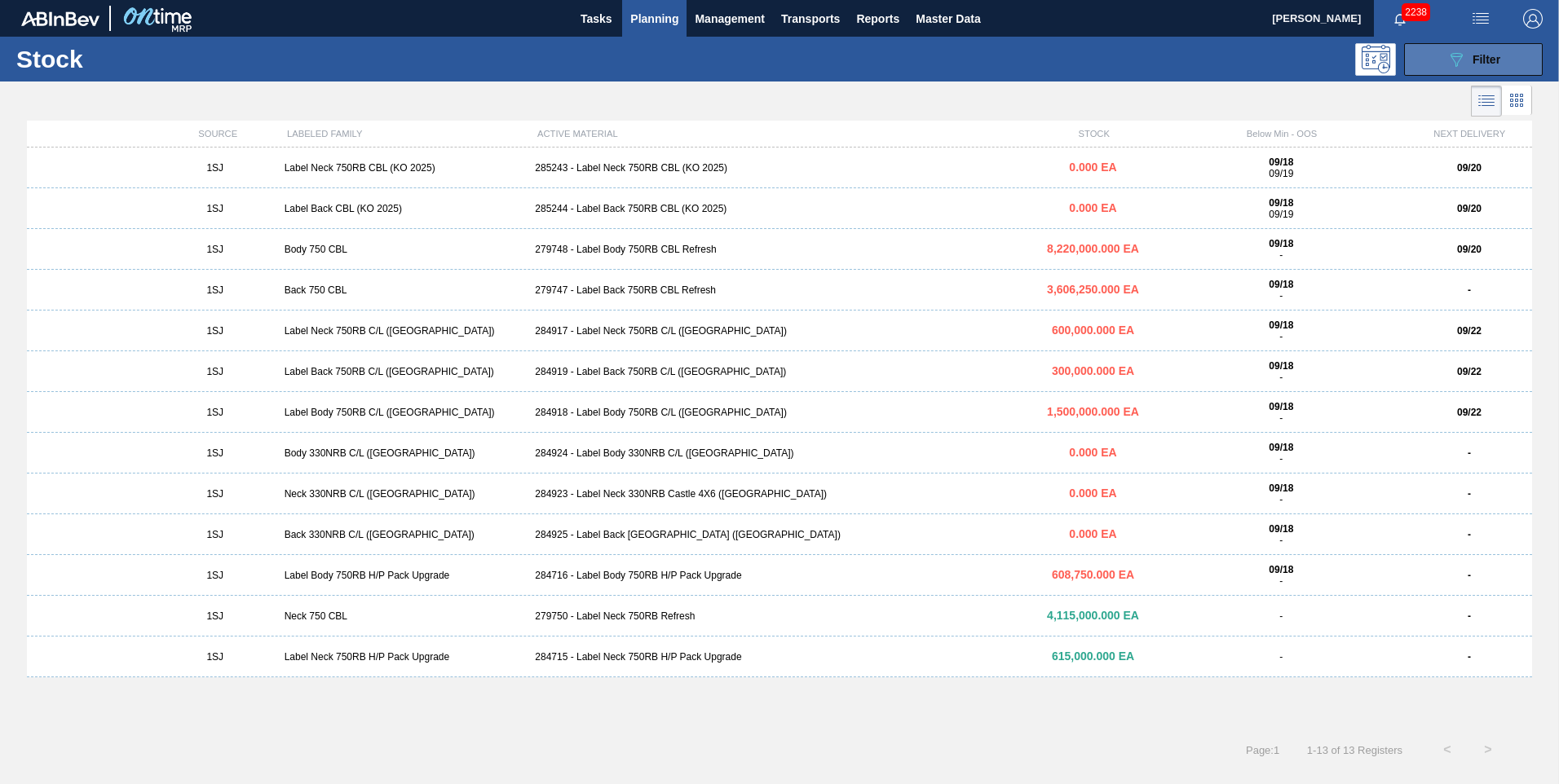
click at [1461, 56] on icon at bounding box center [1456, 60] width 13 height 14
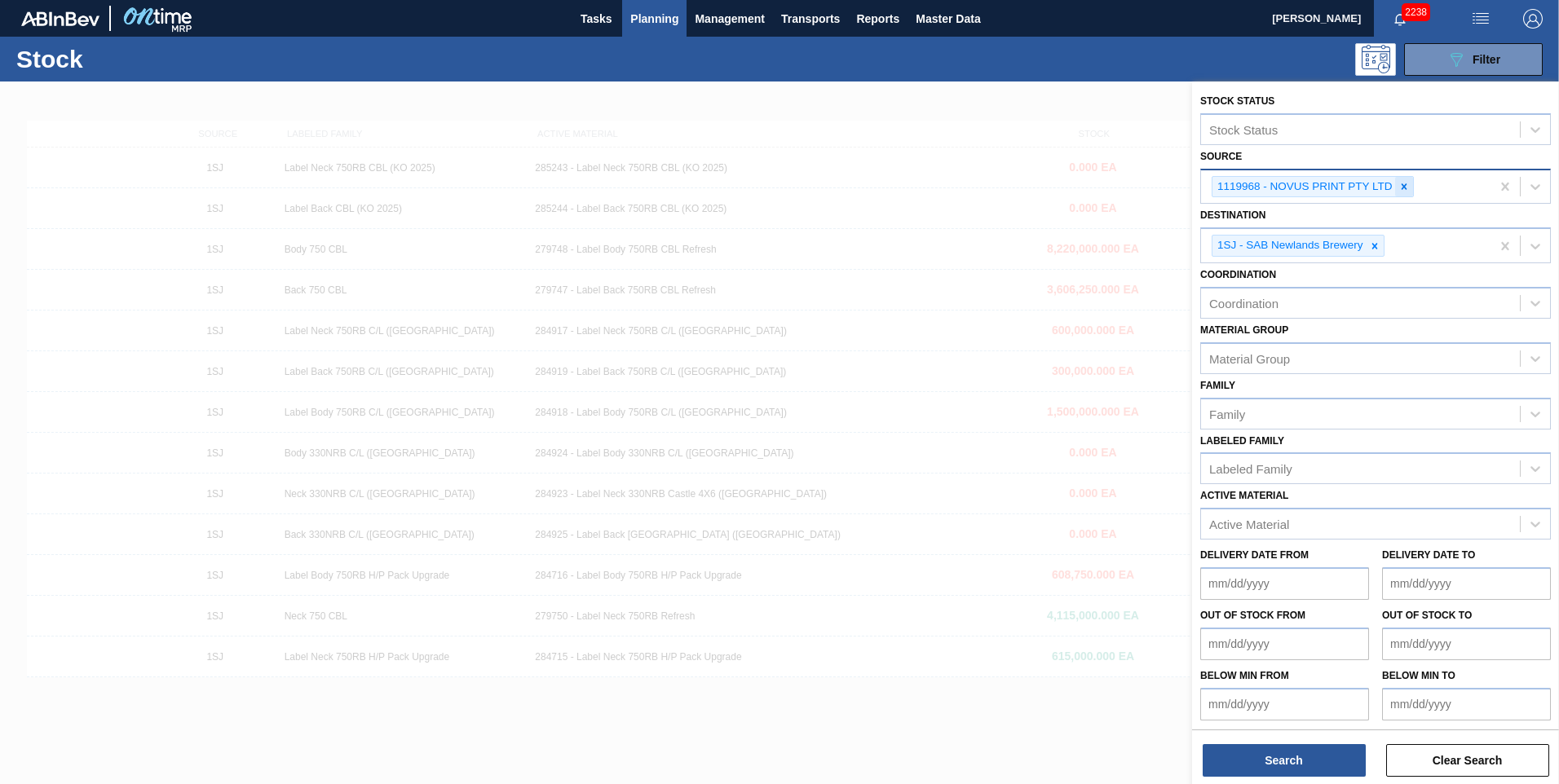
click at [1403, 186] on icon at bounding box center [1404, 186] width 12 height 12
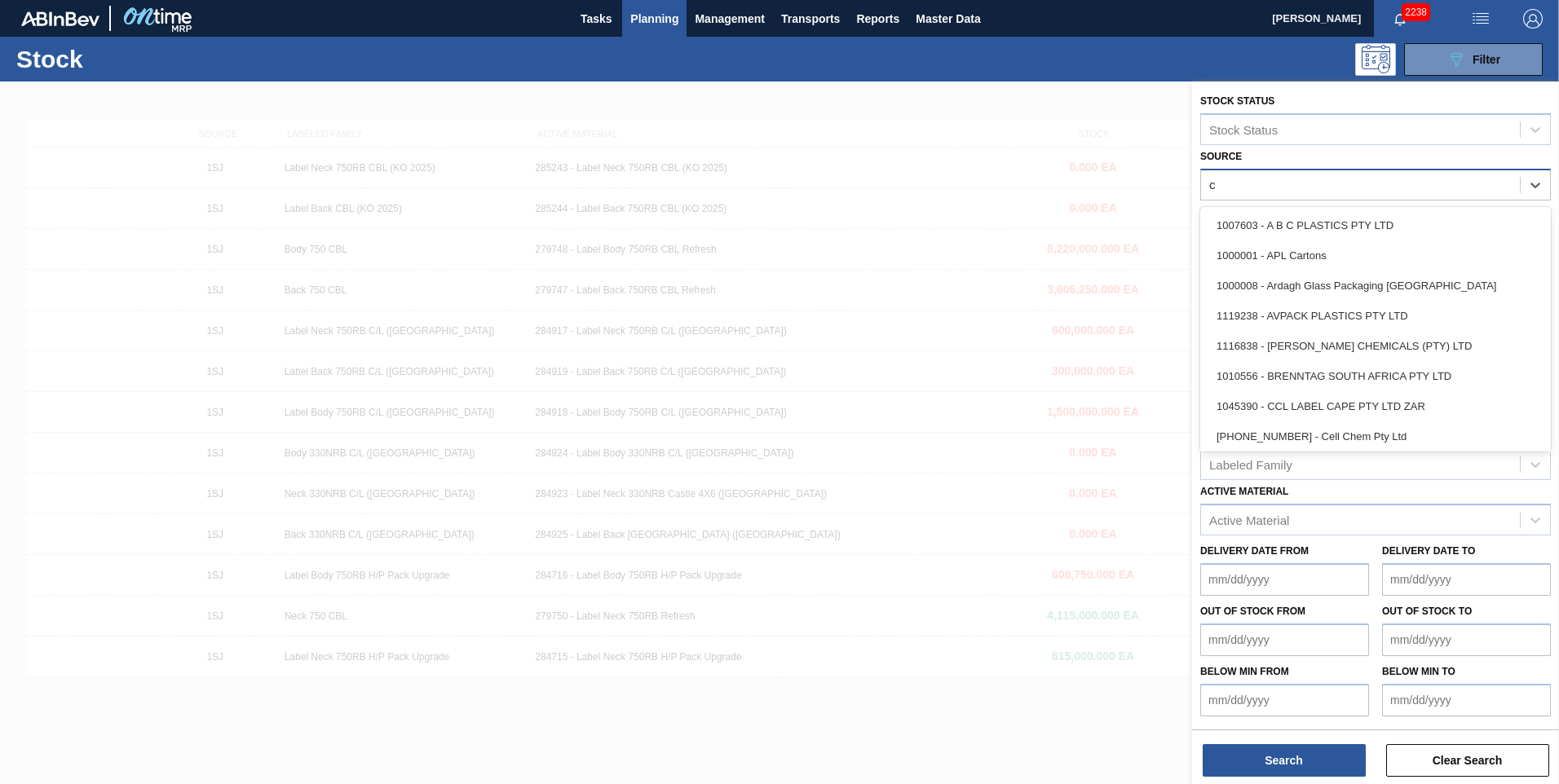
type input "co"
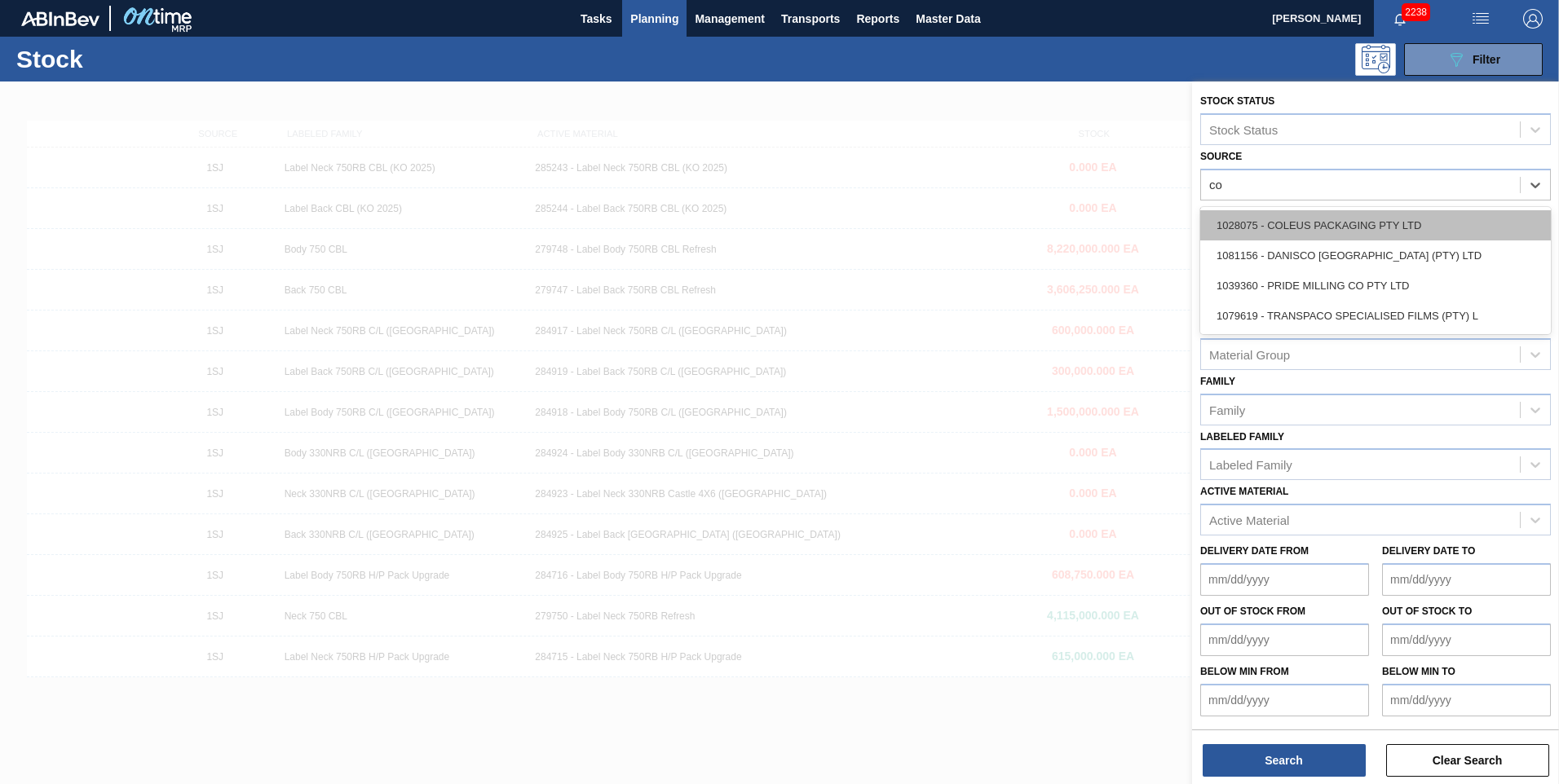
click at [1347, 219] on div "1028075 - COLEUS PACKAGING PTY LTD" at bounding box center [1375, 225] width 351 height 30
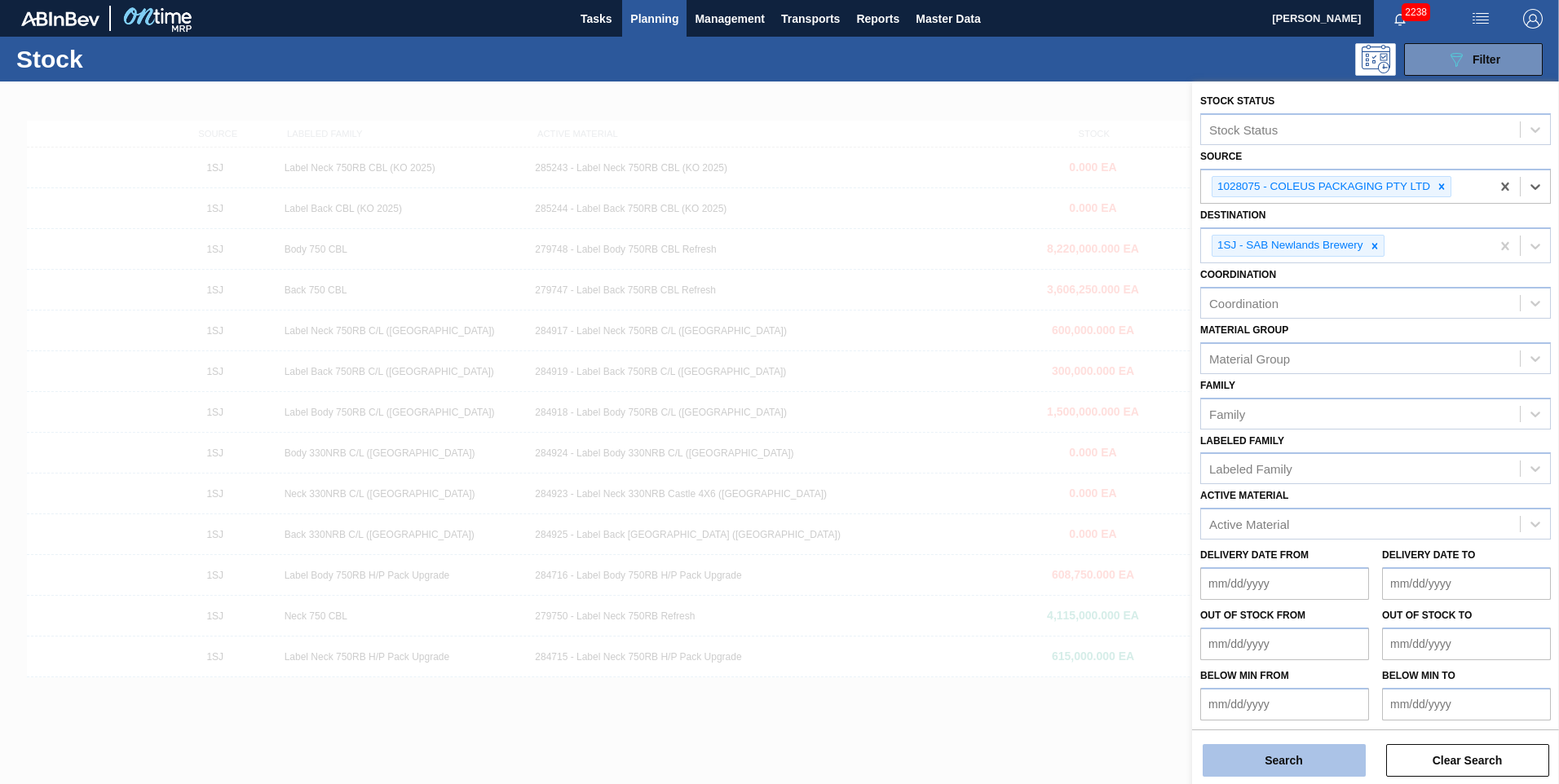
click at [1285, 757] on button "Search" at bounding box center [1284, 760] width 163 height 32
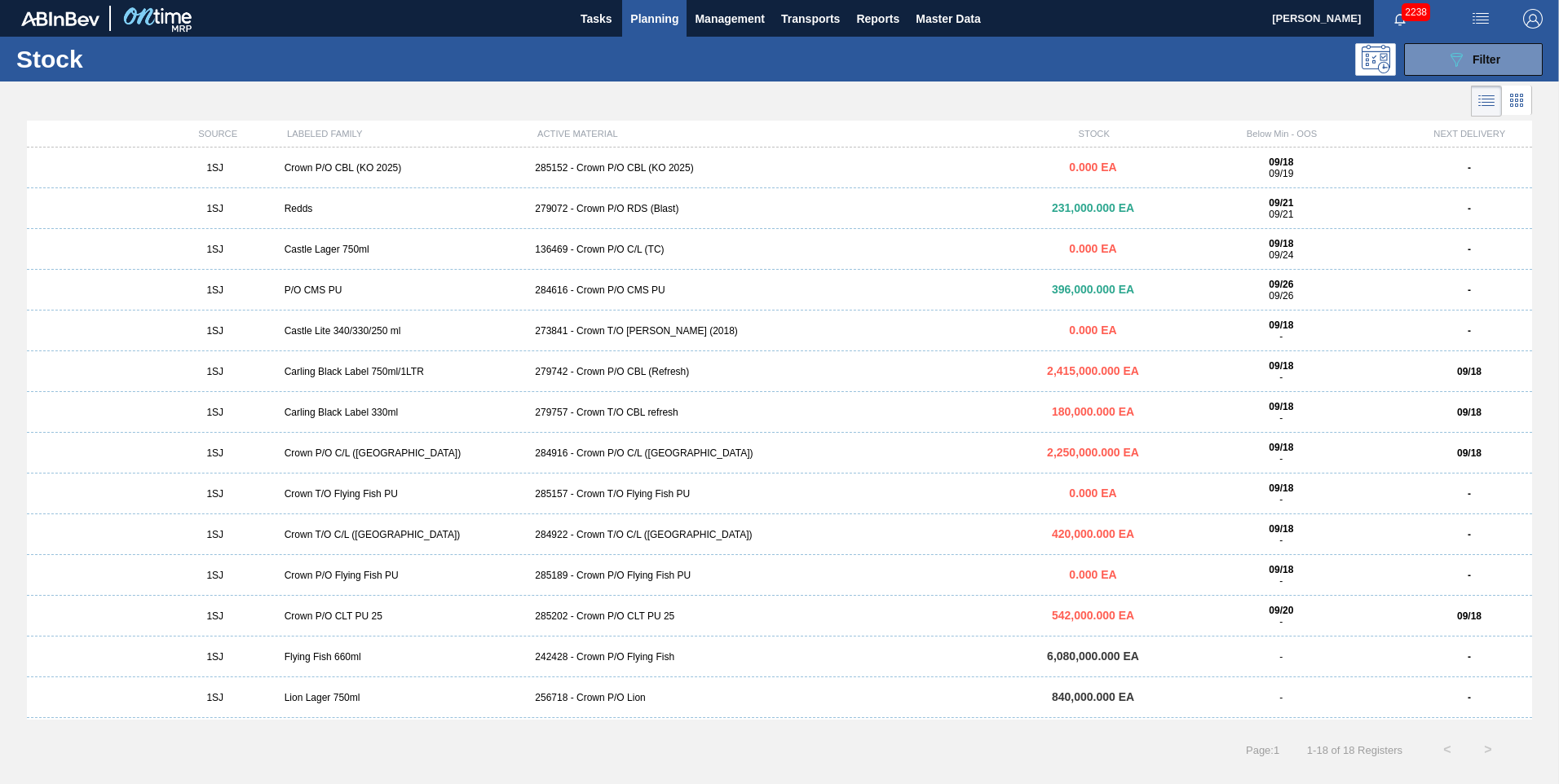
click at [633, 168] on div "285152 - Crown P/O CBL (KO 2025)" at bounding box center [779, 168] width 501 height 12
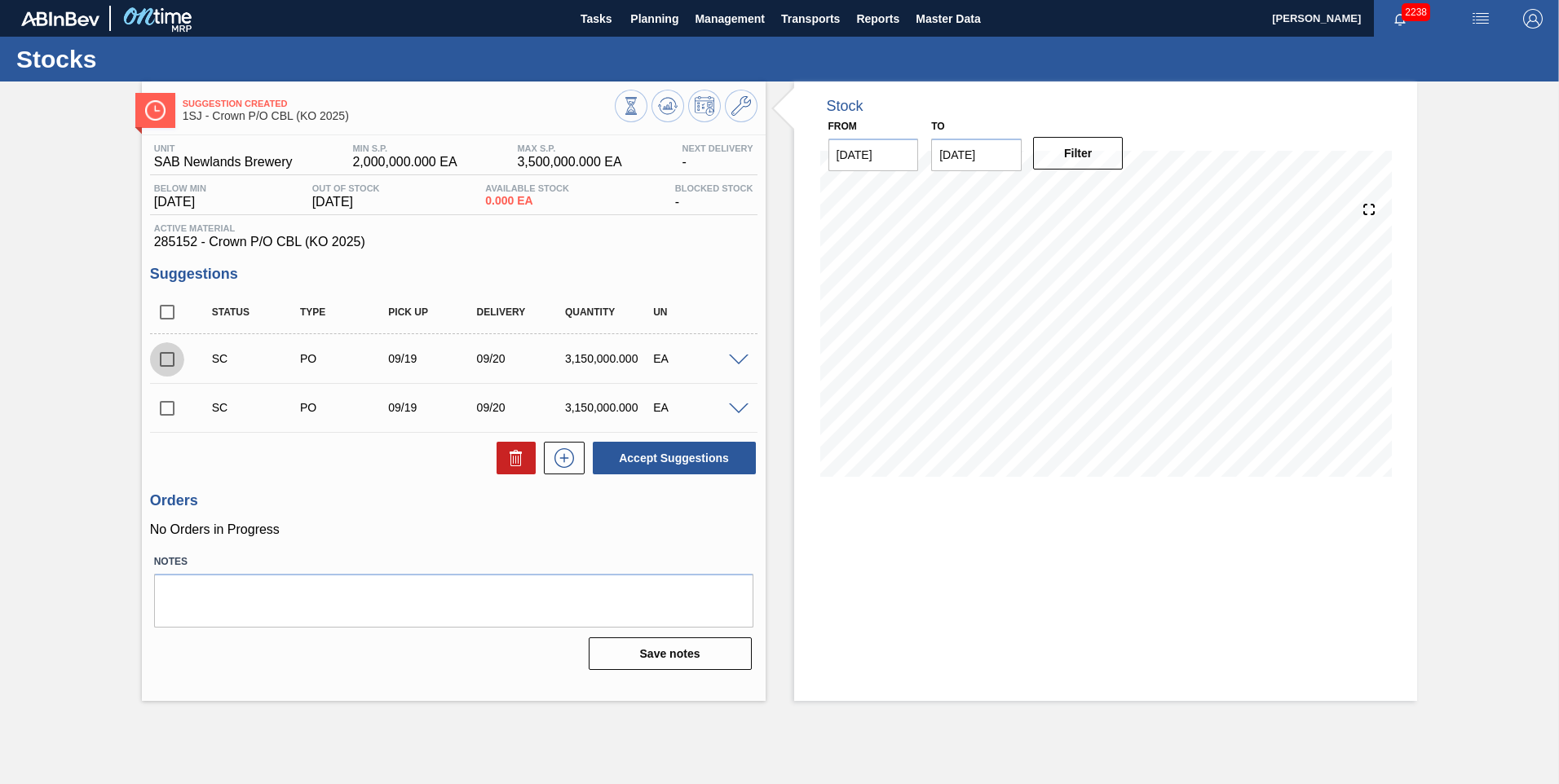
click at [173, 354] on input "checkbox" at bounding box center [167, 359] width 34 height 34
click at [652, 453] on button "Accept Suggestions" at bounding box center [674, 457] width 163 height 32
checkbox input "false"
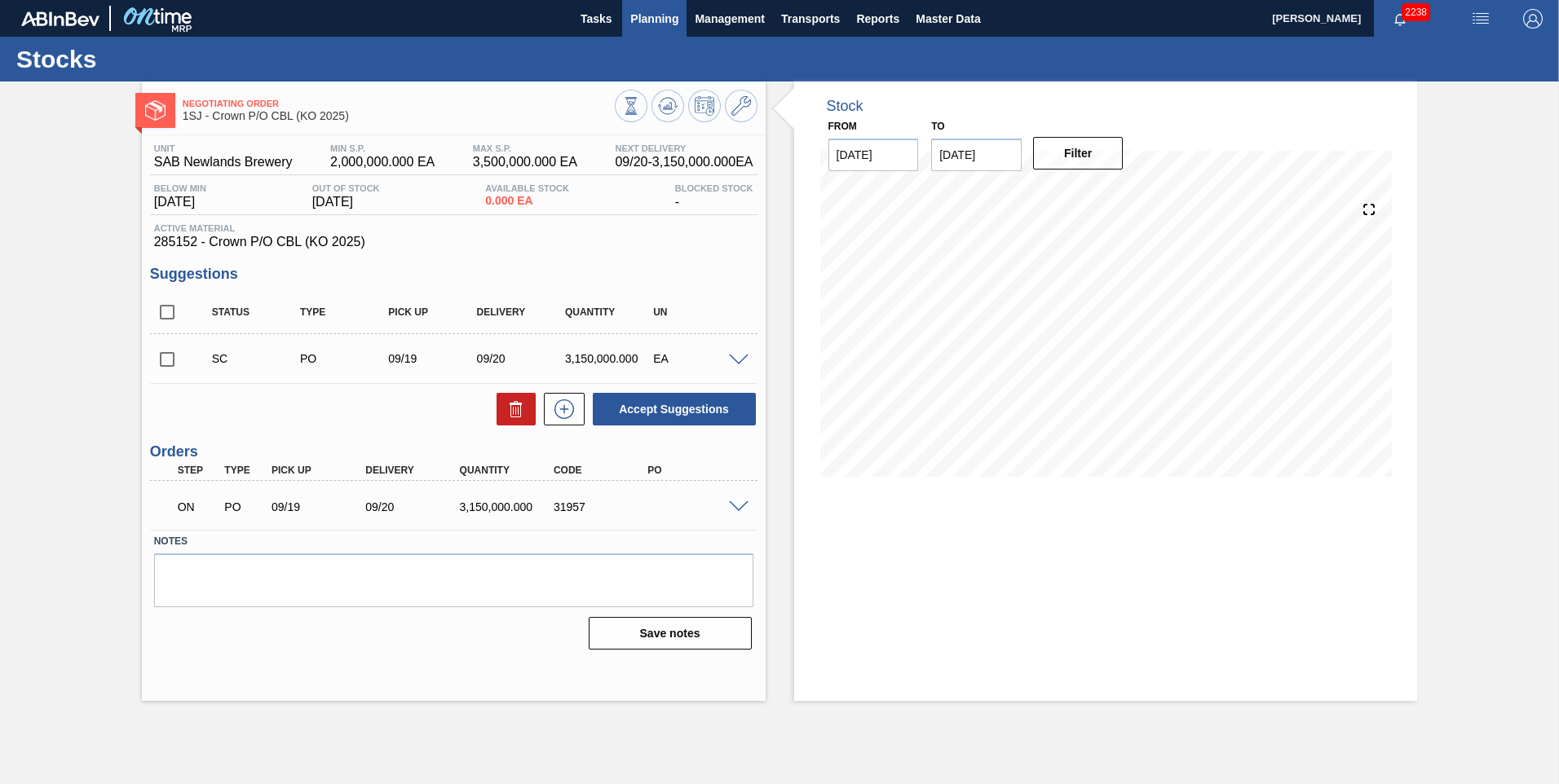
click at [646, 7] on button "Planning" at bounding box center [654, 19] width 64 height 37
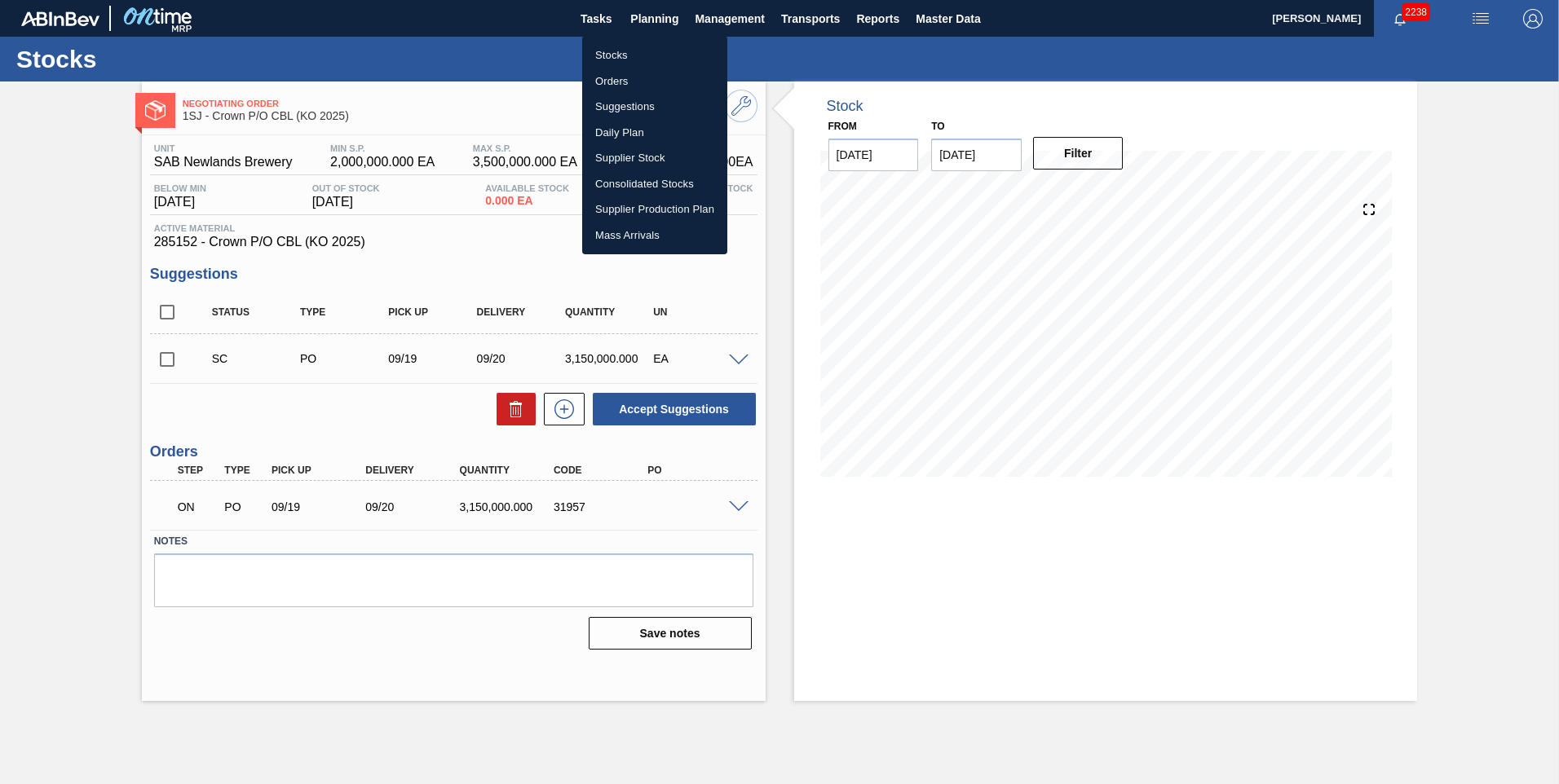
click at [606, 62] on li "Stocks" at bounding box center [654, 55] width 146 height 26
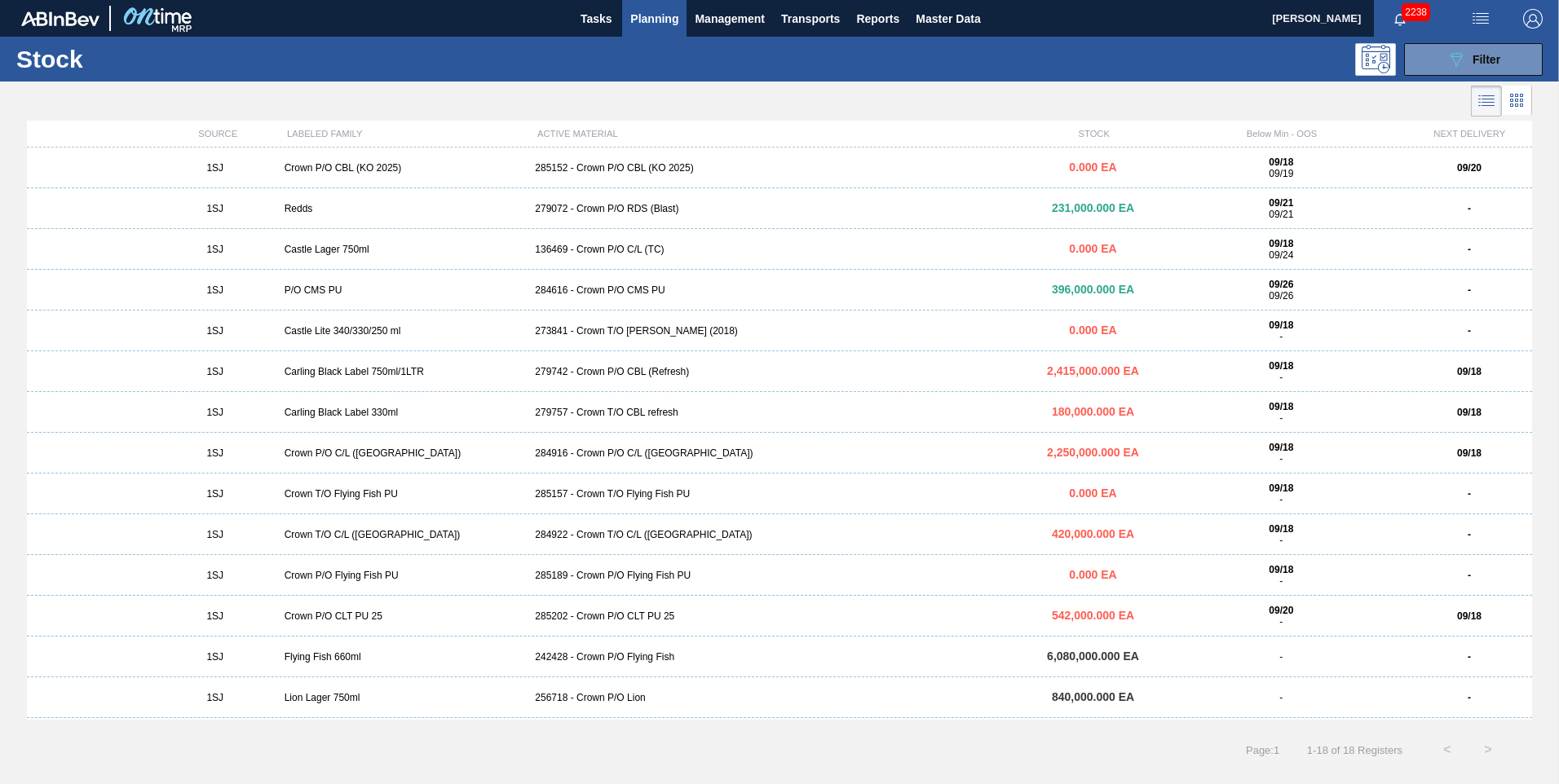
click at [611, 461] on div "1SJ Crown P/O C/L (Hogwarts) 284916 - Crown P/O C/L (Hogwarts) 2,250,000.000 EA…" at bounding box center [780, 453] width 1505 height 41
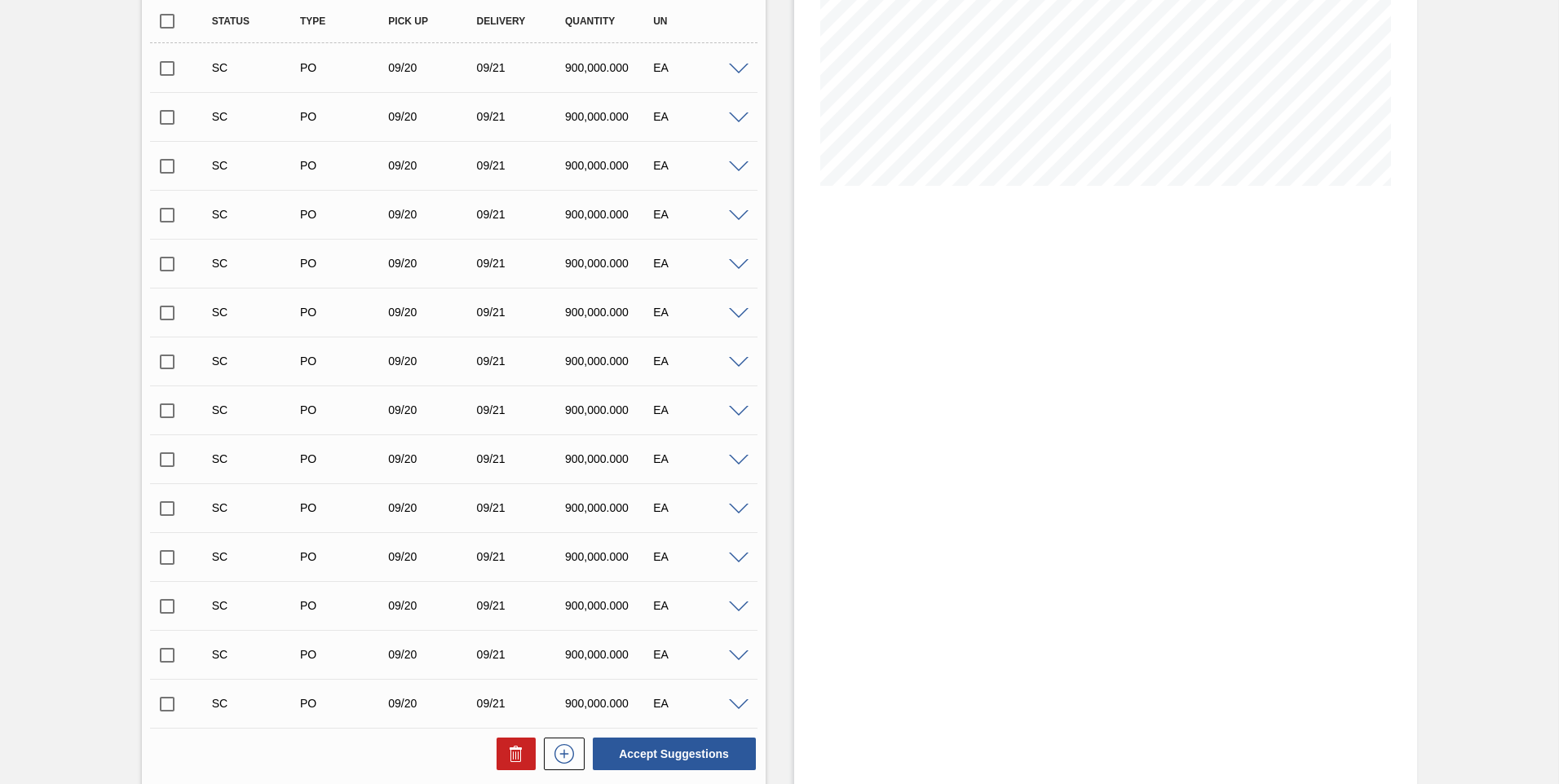
scroll to position [515, 0]
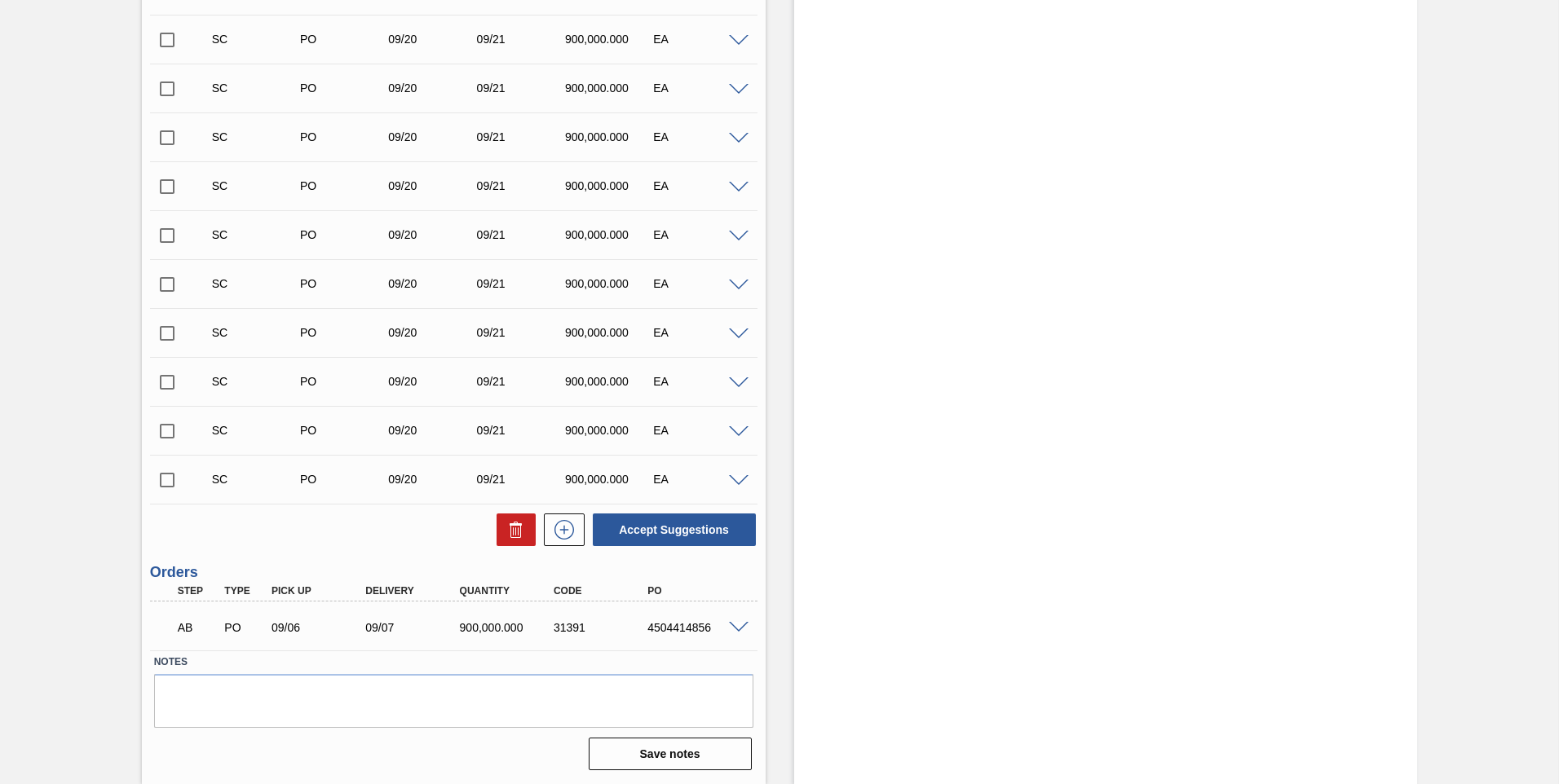
click at [165, 480] on input "checkbox" at bounding box center [167, 479] width 34 height 34
click at [676, 543] on button "Accept Suggestions" at bounding box center [674, 529] width 163 height 32
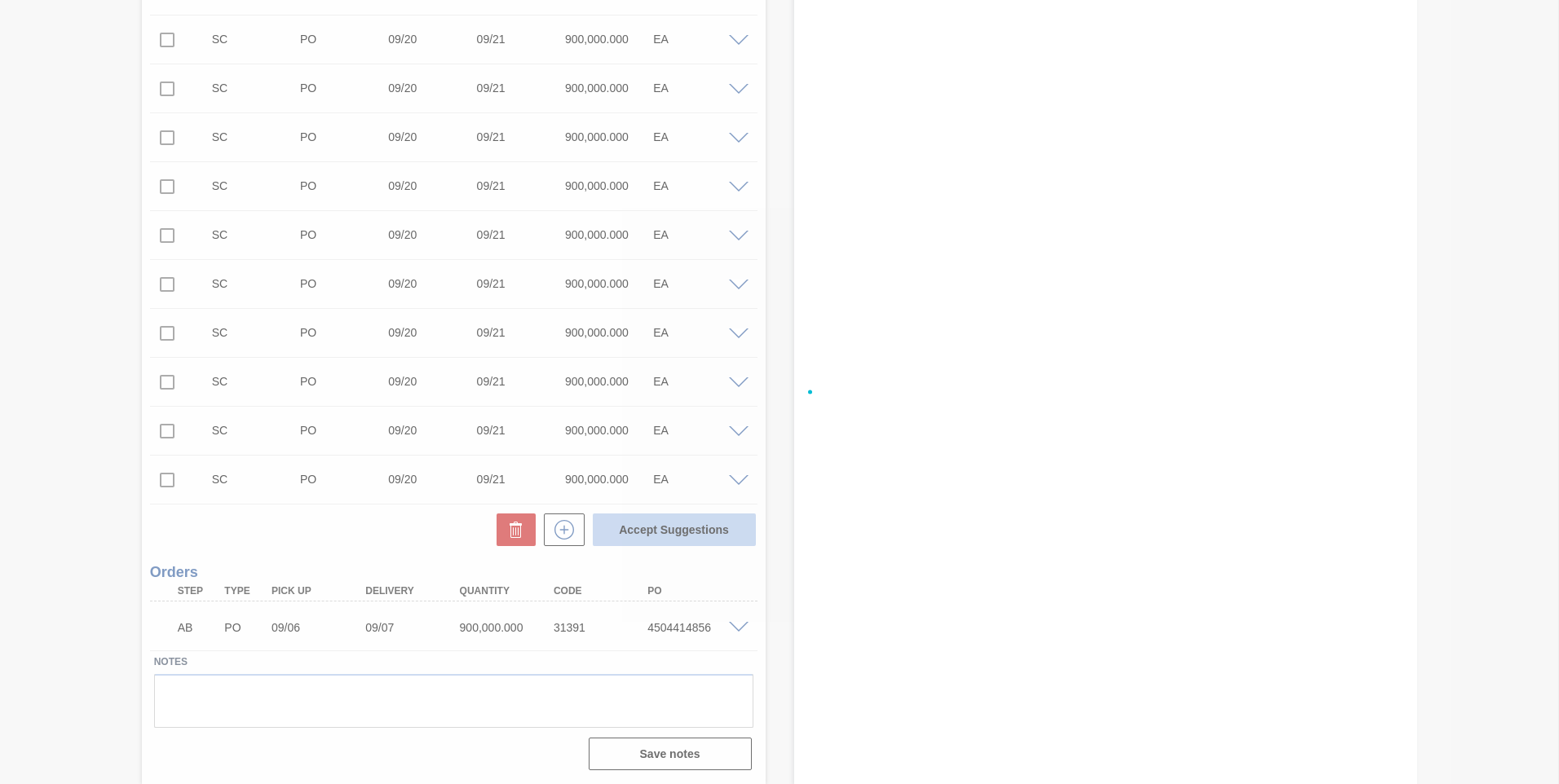
checkbox input "false"
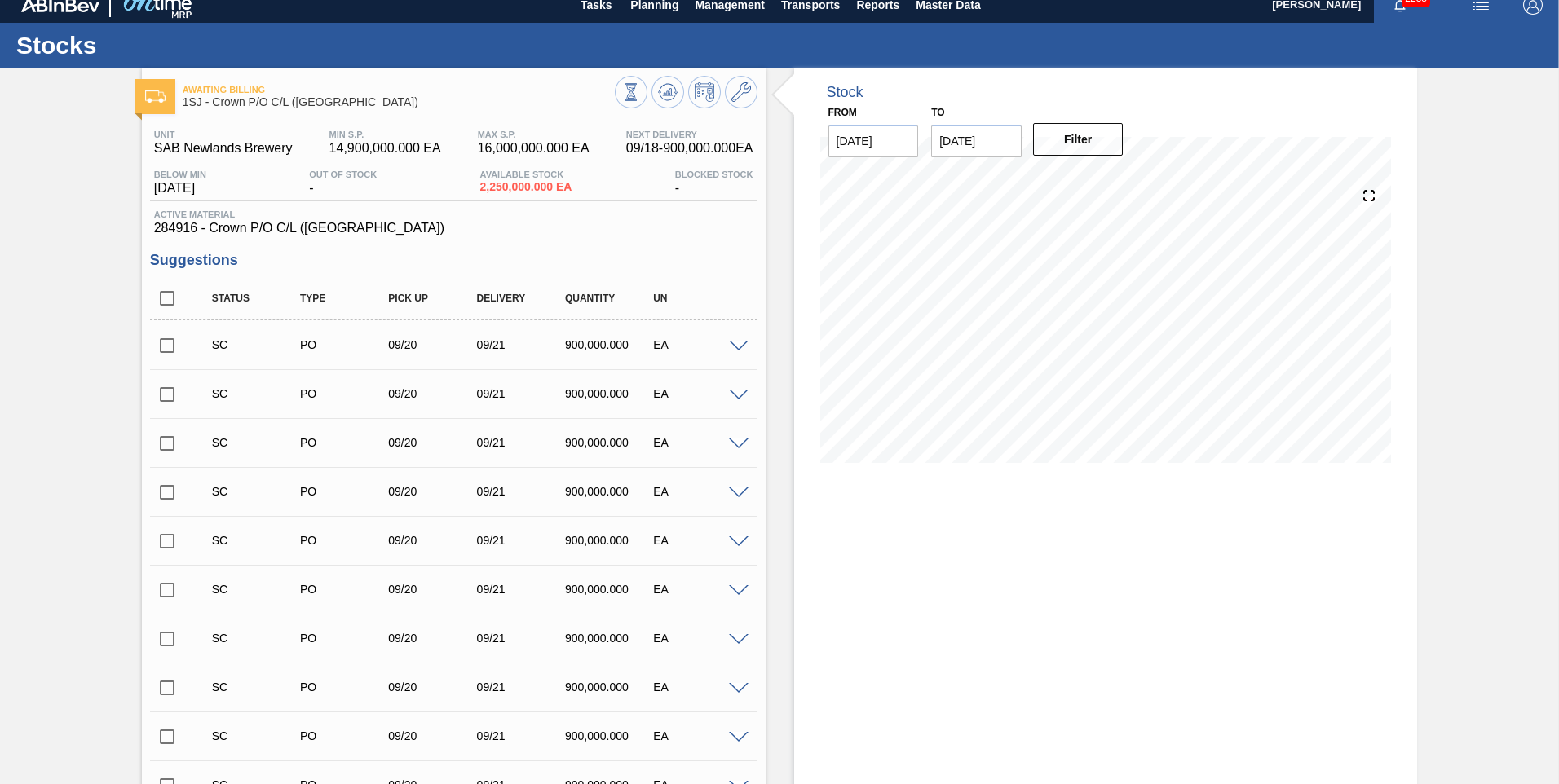
scroll to position [0, 0]
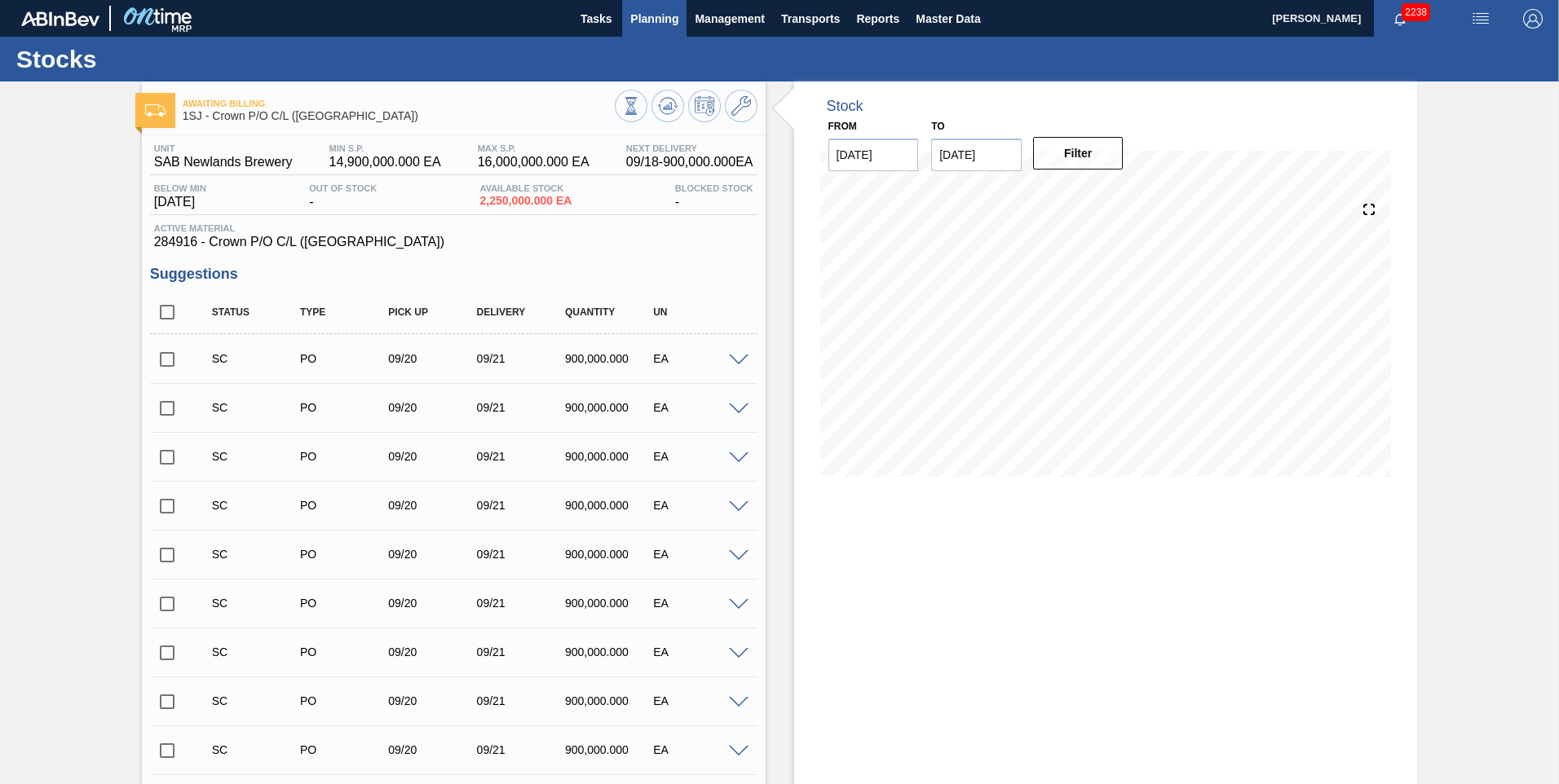
click at [652, 29] on button "Planning" at bounding box center [654, 19] width 64 height 37
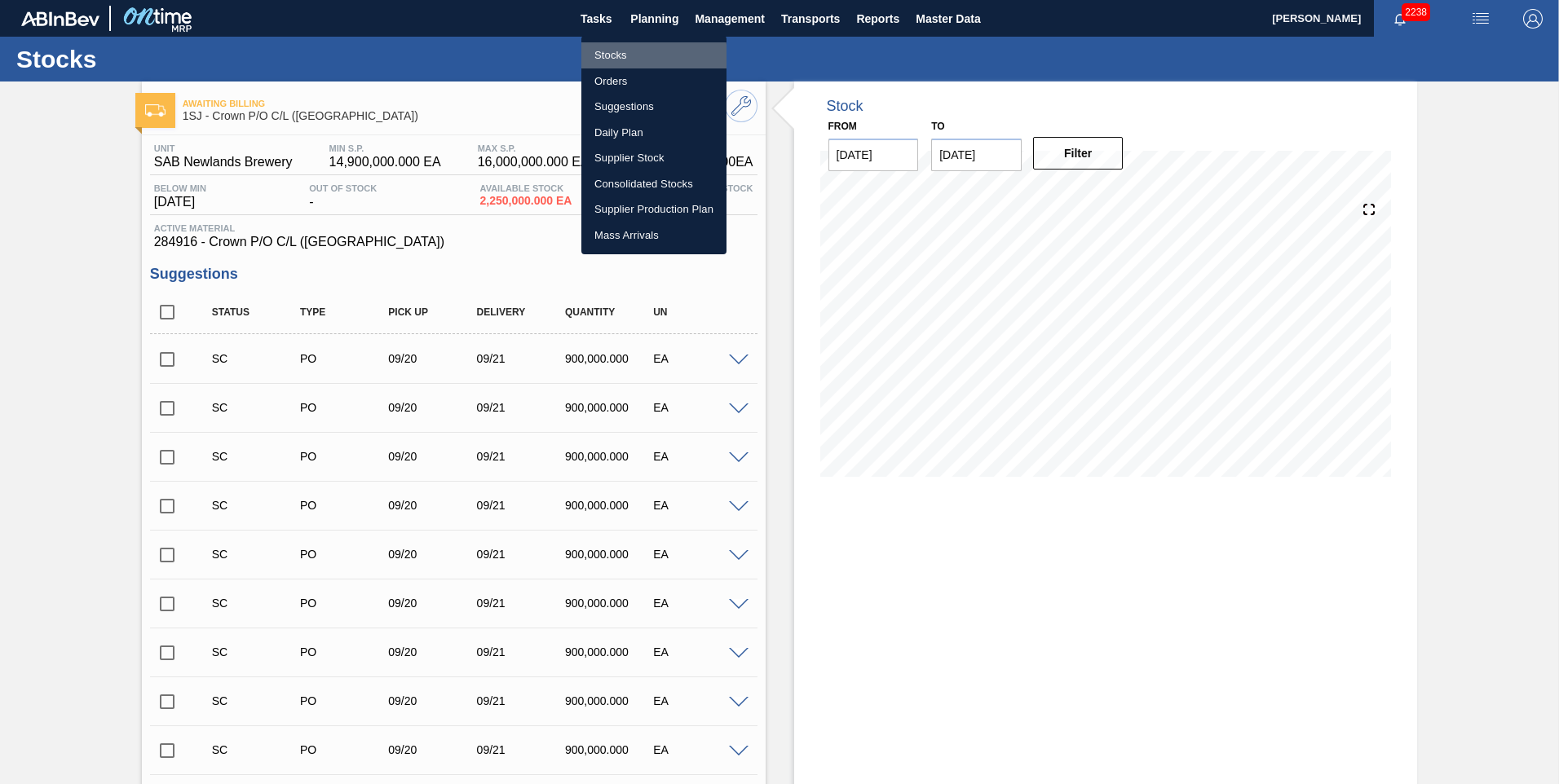
click at [604, 59] on li "Stocks" at bounding box center [653, 55] width 146 height 26
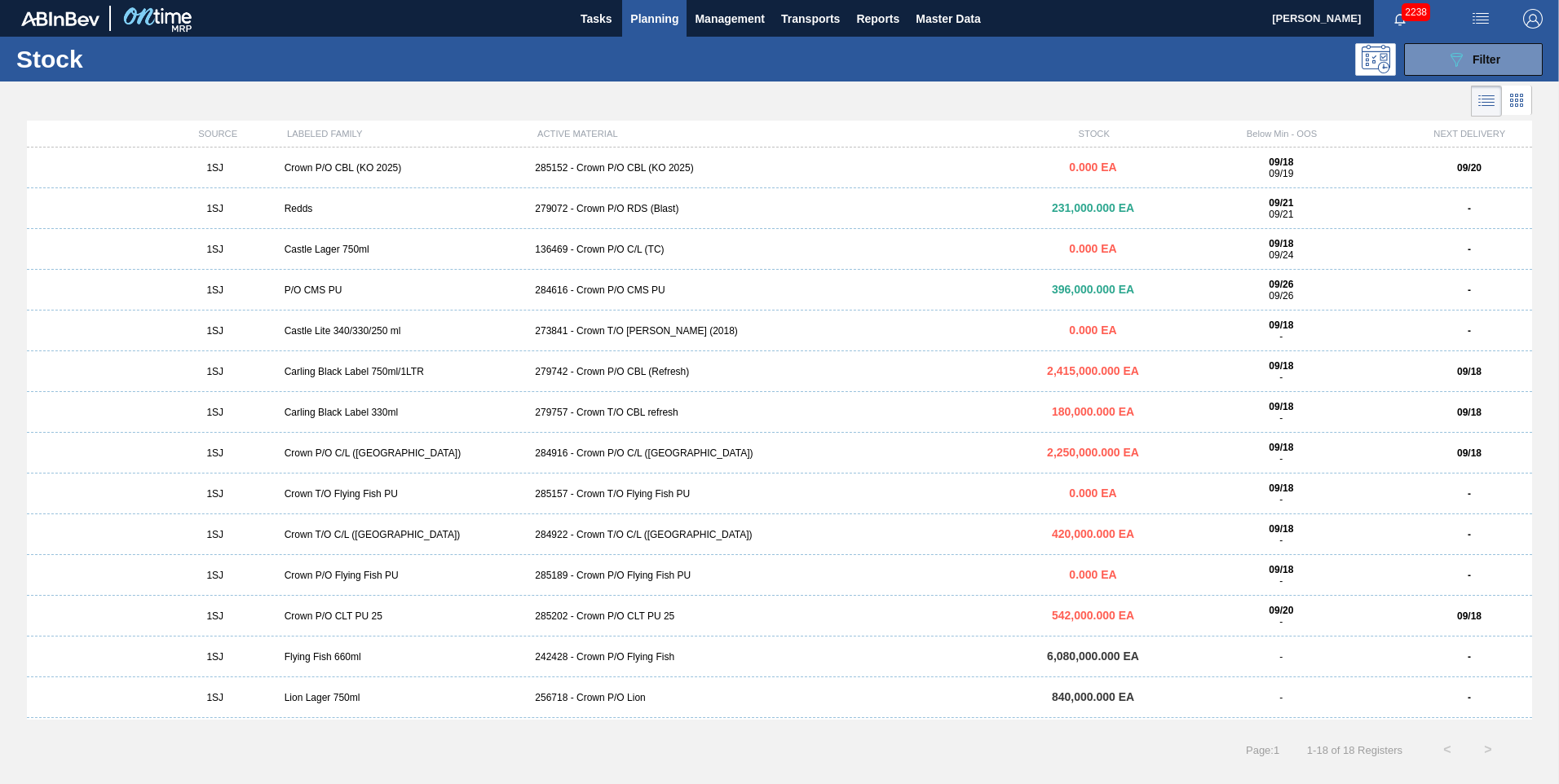
click at [608, 527] on div "1SJ Crown T/O C/L (Hogwarts) 284922 - Crown T/O C/L (Hogwarts) 420,000.000 EA 0…" at bounding box center [780, 535] width 1505 height 41
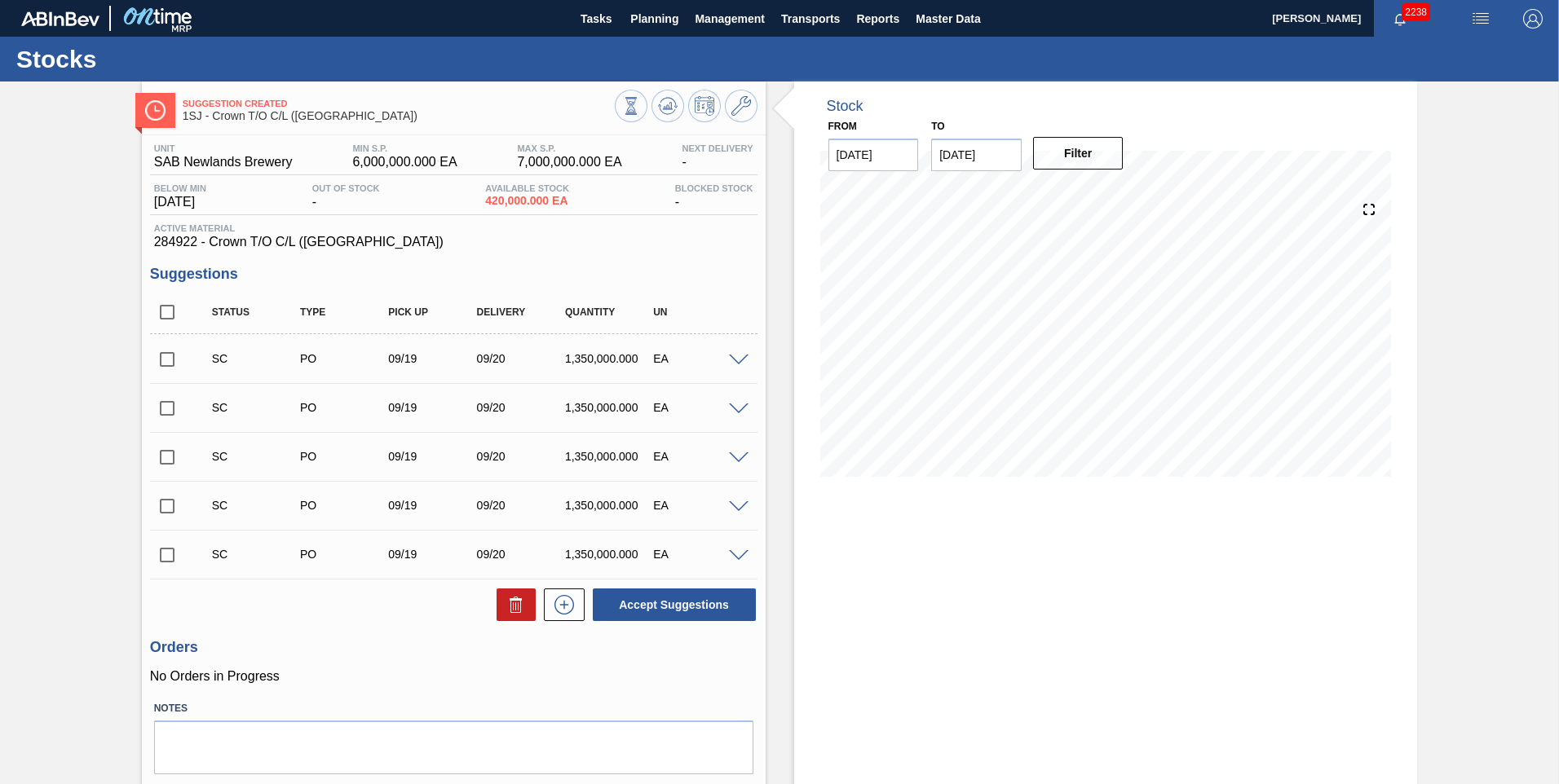
click at [155, 362] on input "checkbox" at bounding box center [167, 359] width 34 height 34
click at [720, 610] on button "Accept Suggestions" at bounding box center [674, 604] width 163 height 32
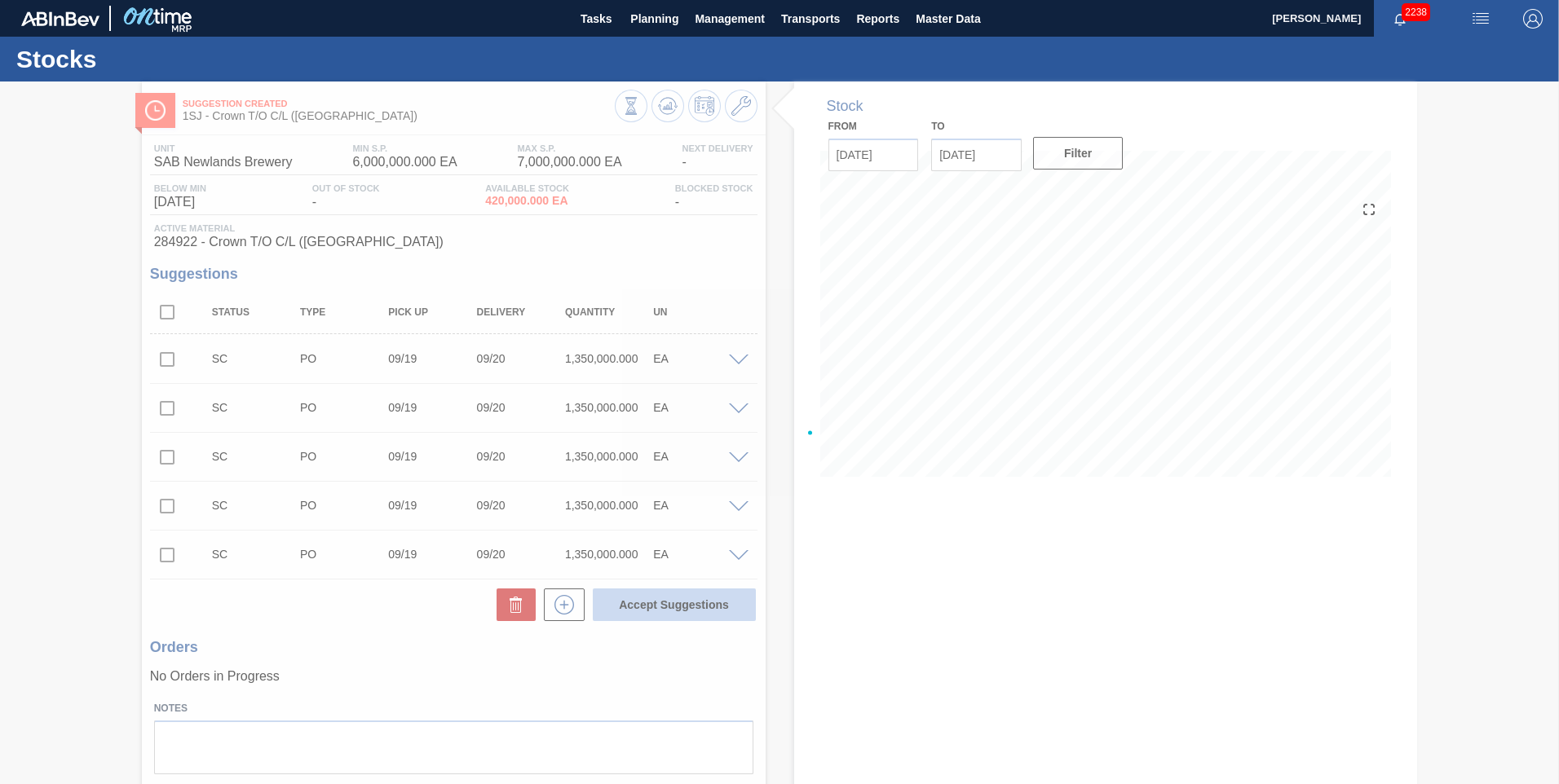
checkbox input "false"
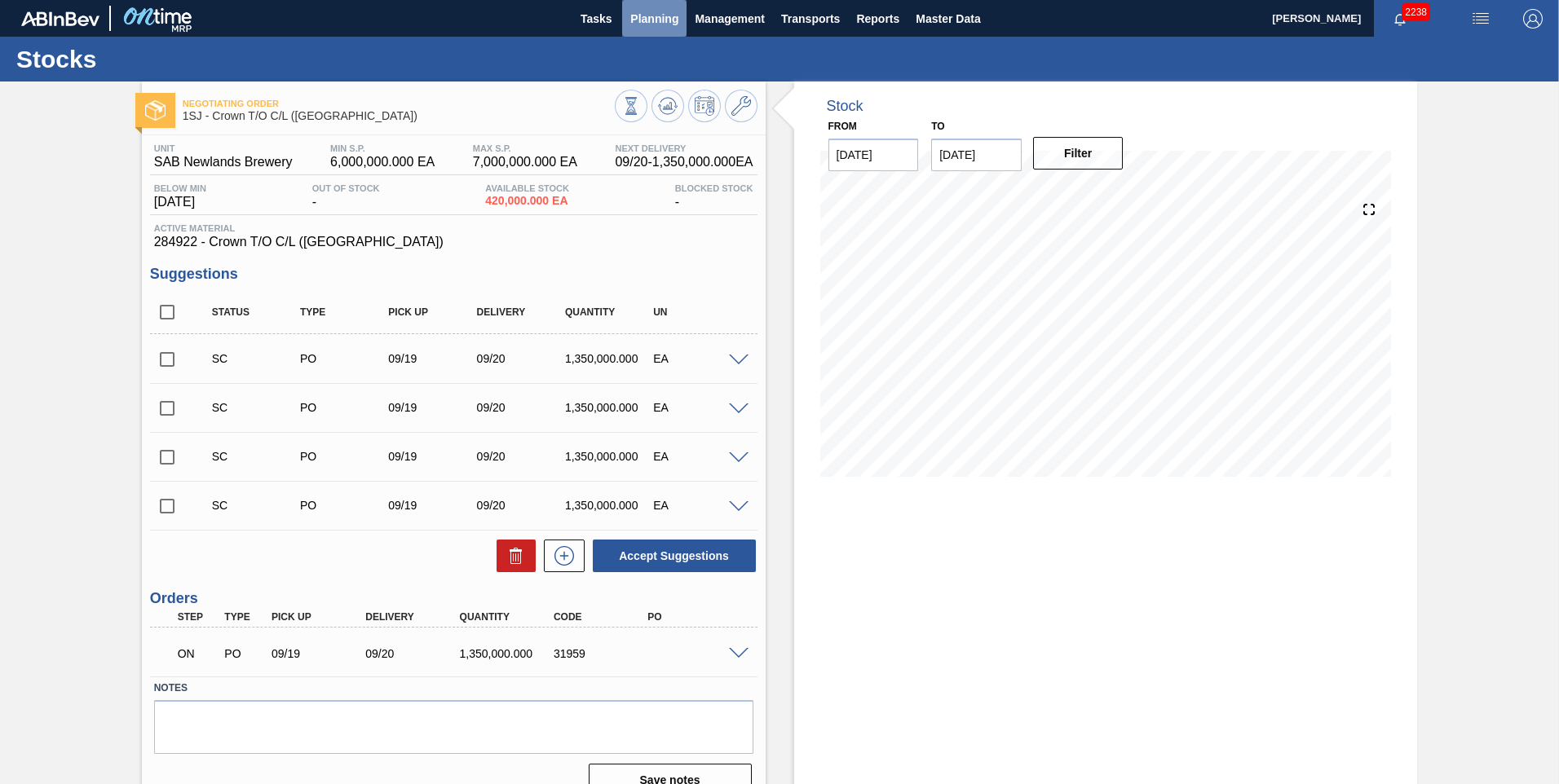
click at [644, 16] on span "Planning" at bounding box center [653, 19] width 48 height 20
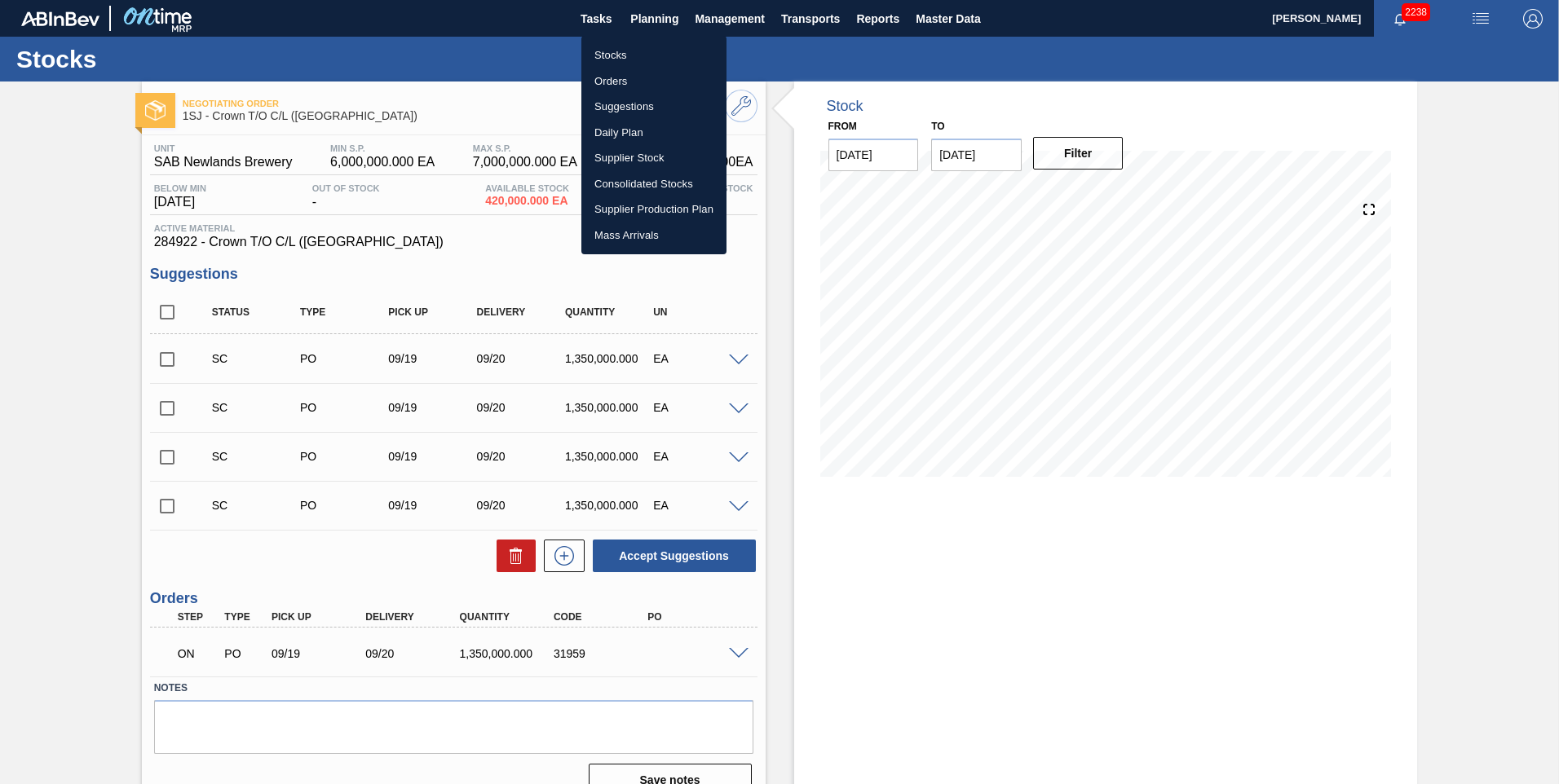
click at [620, 52] on li "Stocks" at bounding box center [653, 55] width 146 height 26
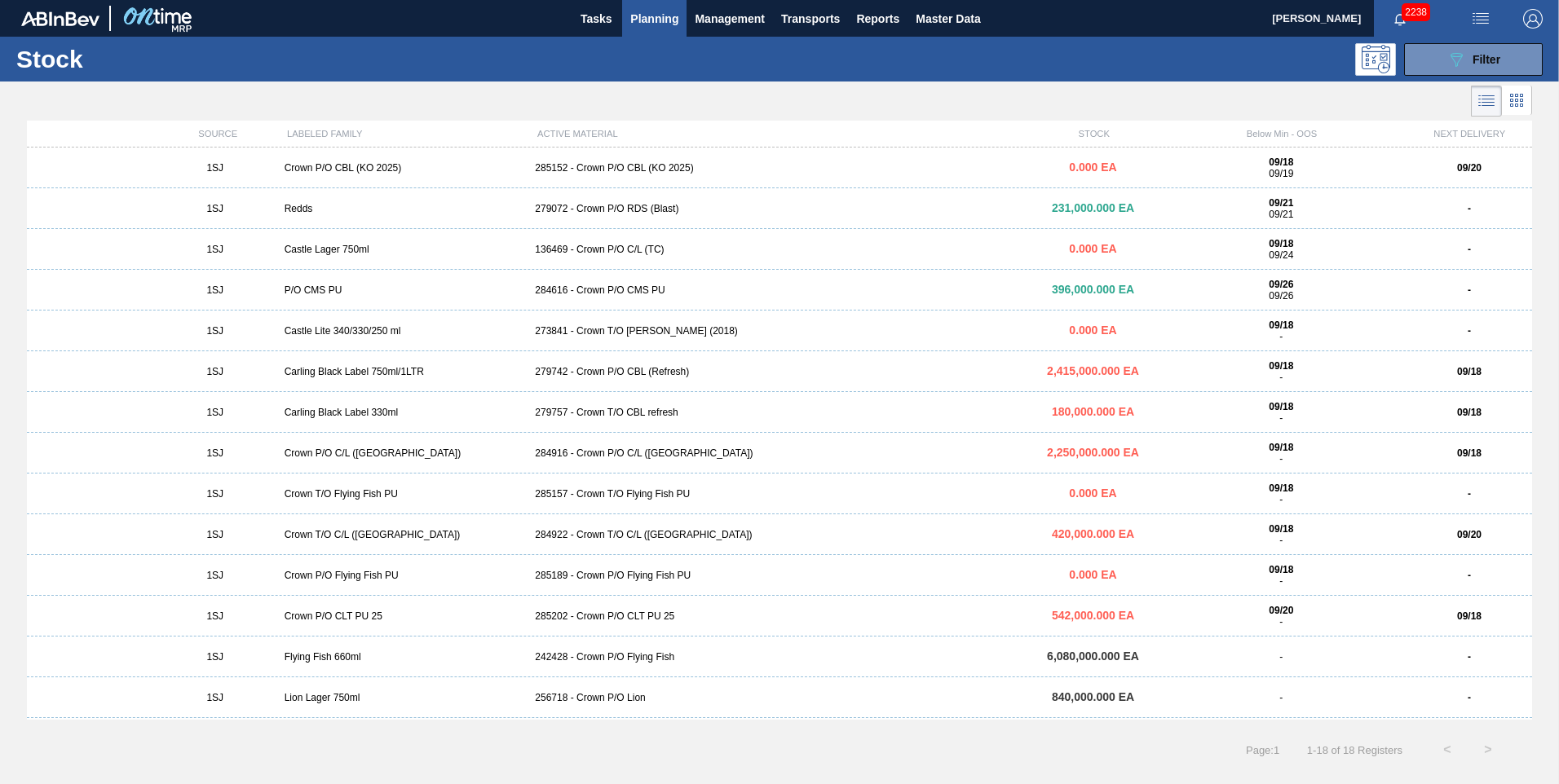
click at [574, 406] on div "279757 - Crown T/O CBL refresh" at bounding box center [779, 412] width 501 height 12
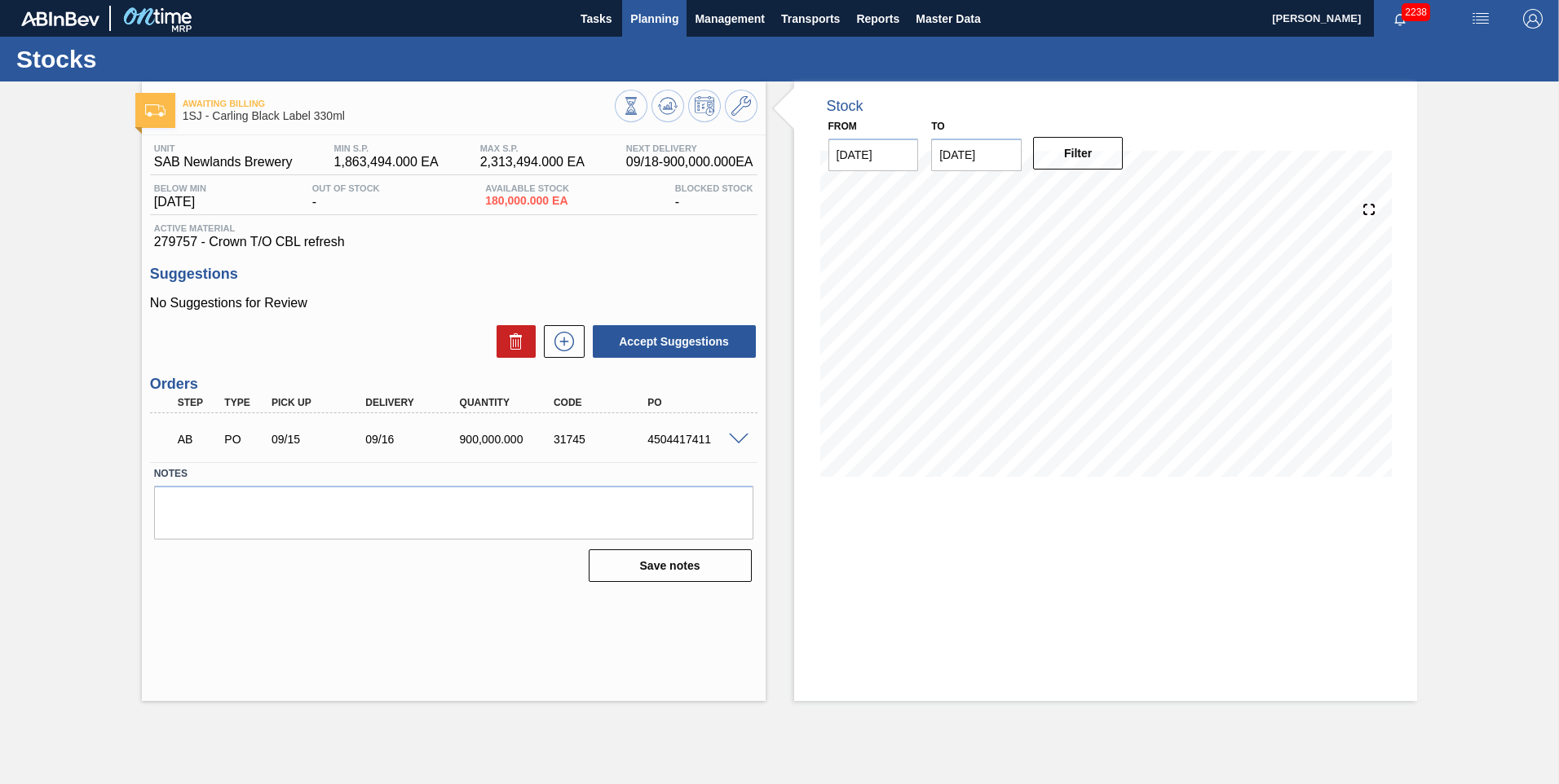
click at [628, 16] on button "Planning" at bounding box center [654, 19] width 64 height 37
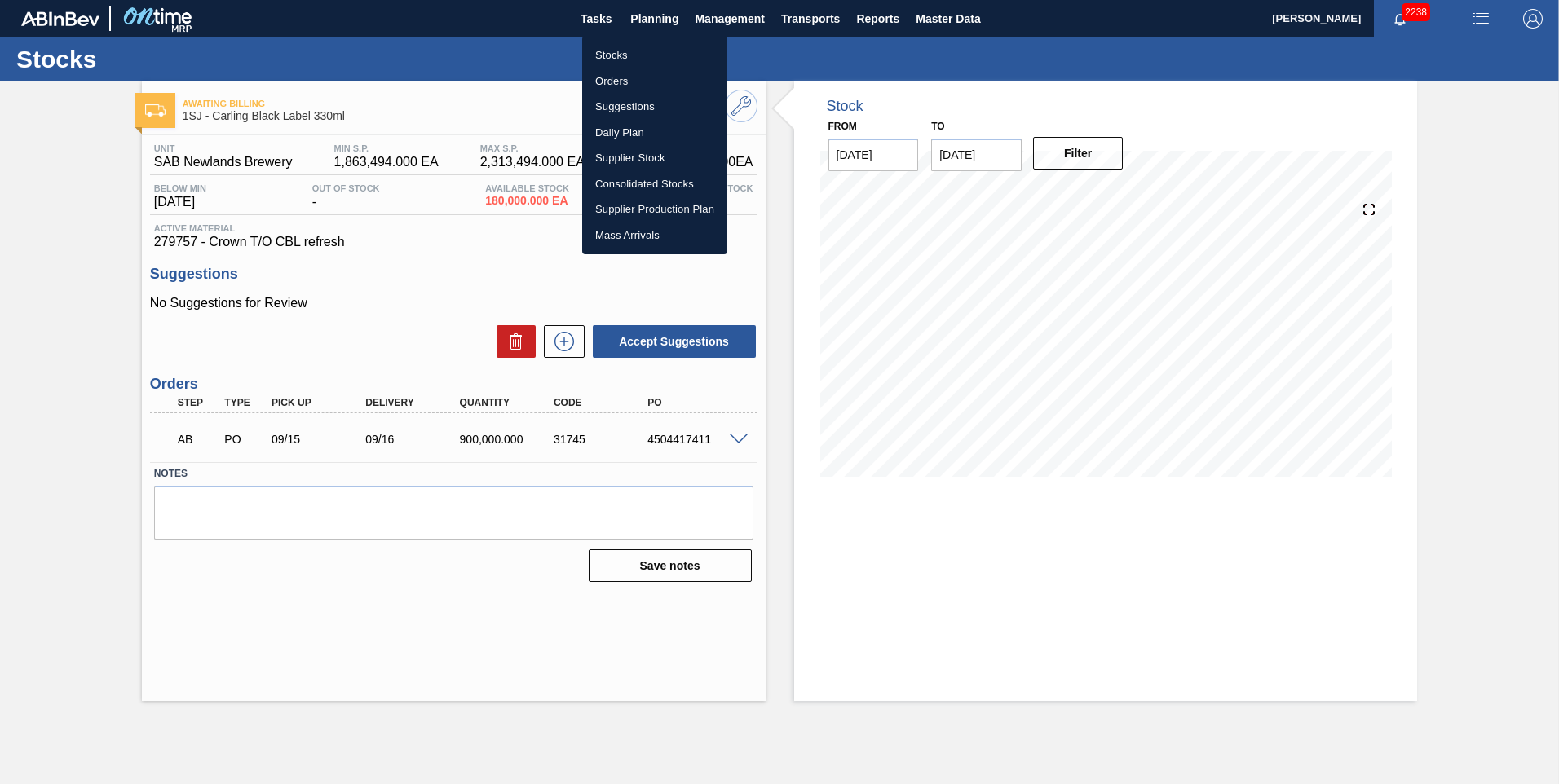
click at [603, 51] on li "Stocks" at bounding box center [654, 55] width 146 height 26
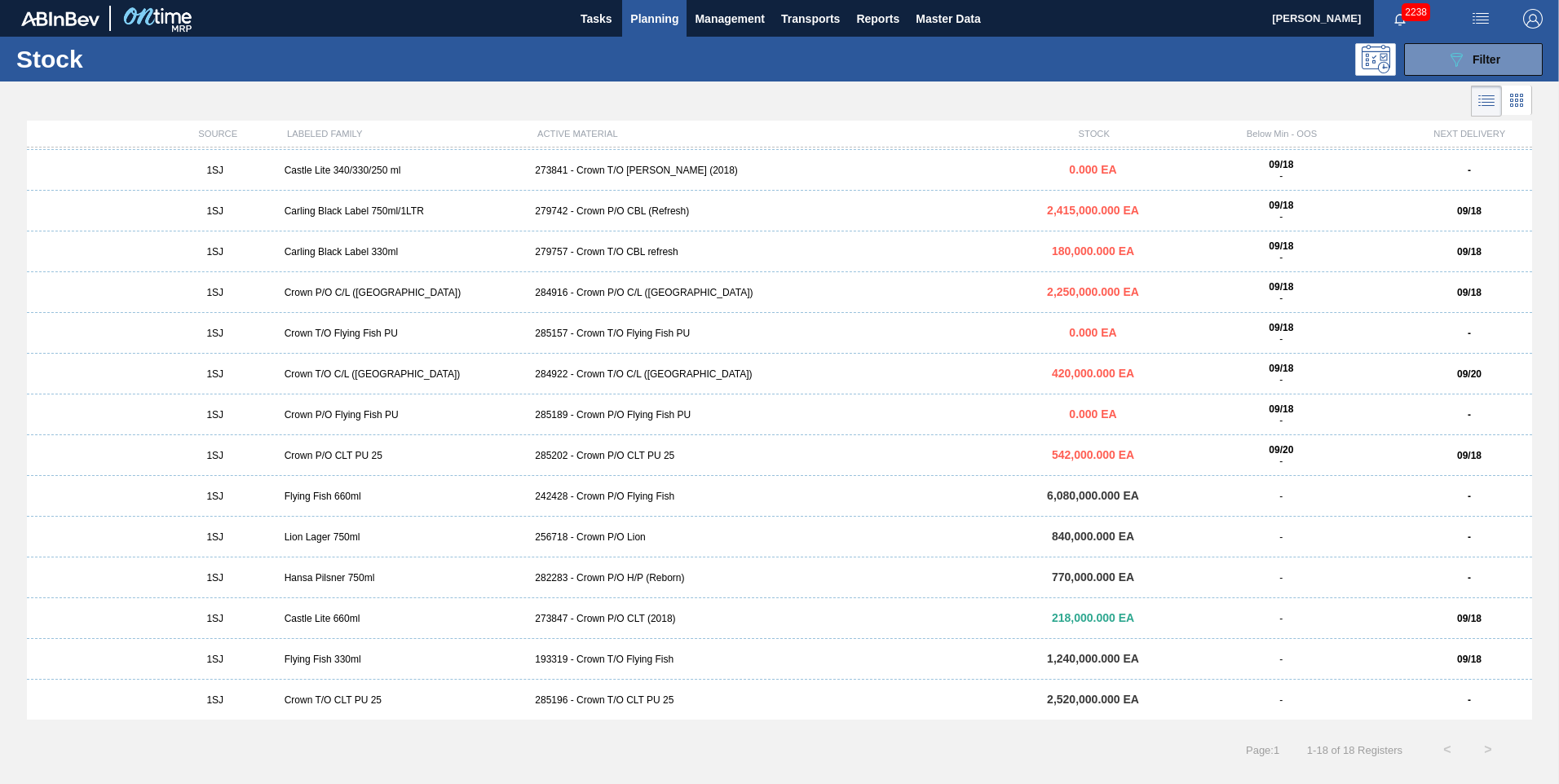
scroll to position [161, 0]
click at [577, 703] on div "285196 - Crown T/O CLT PU 25" at bounding box center [779, 699] width 501 height 12
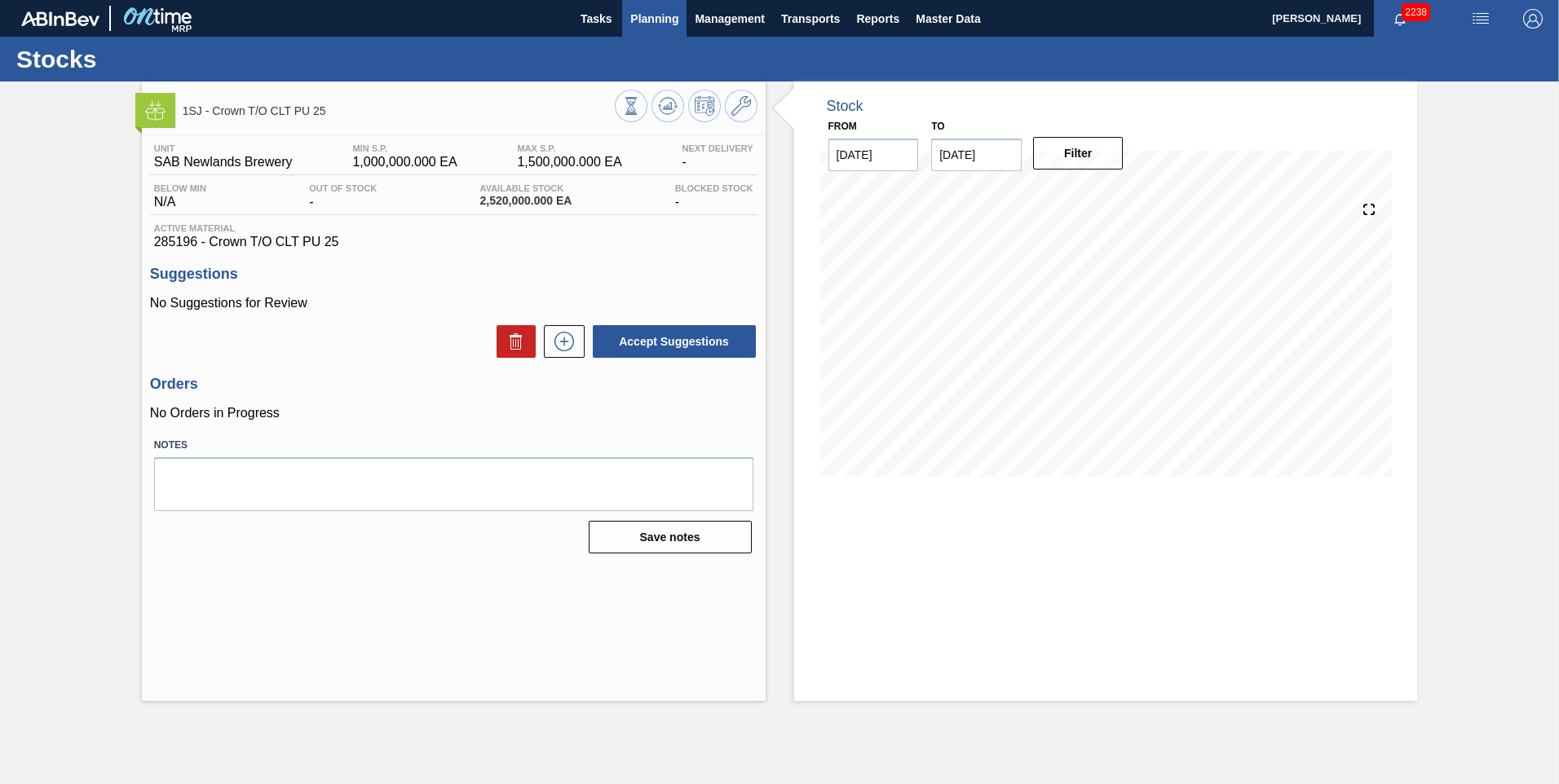
click at [646, 18] on span "Planning" at bounding box center [653, 19] width 48 height 20
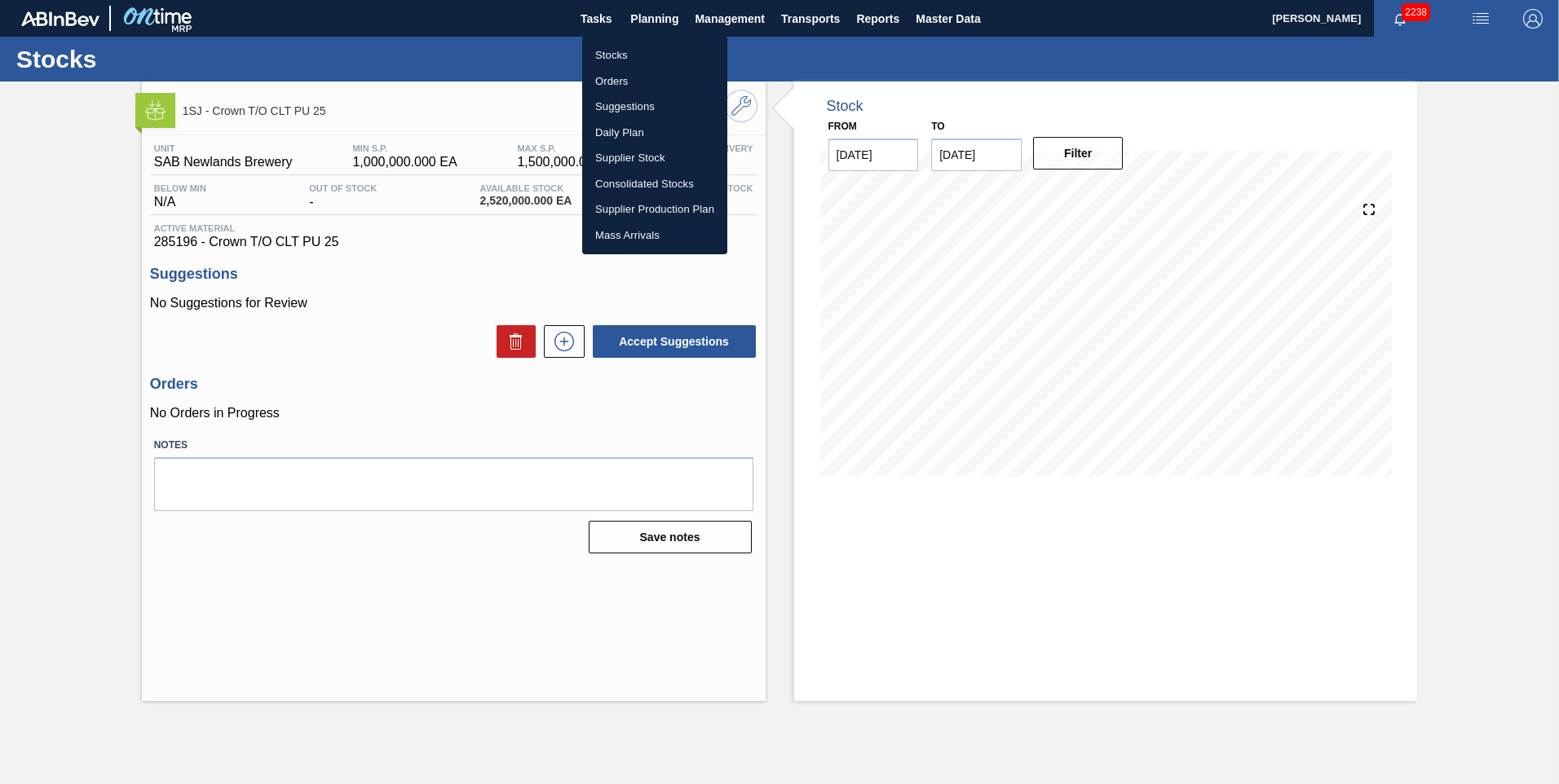
click at [624, 86] on li "Orders" at bounding box center [654, 81] width 146 height 26
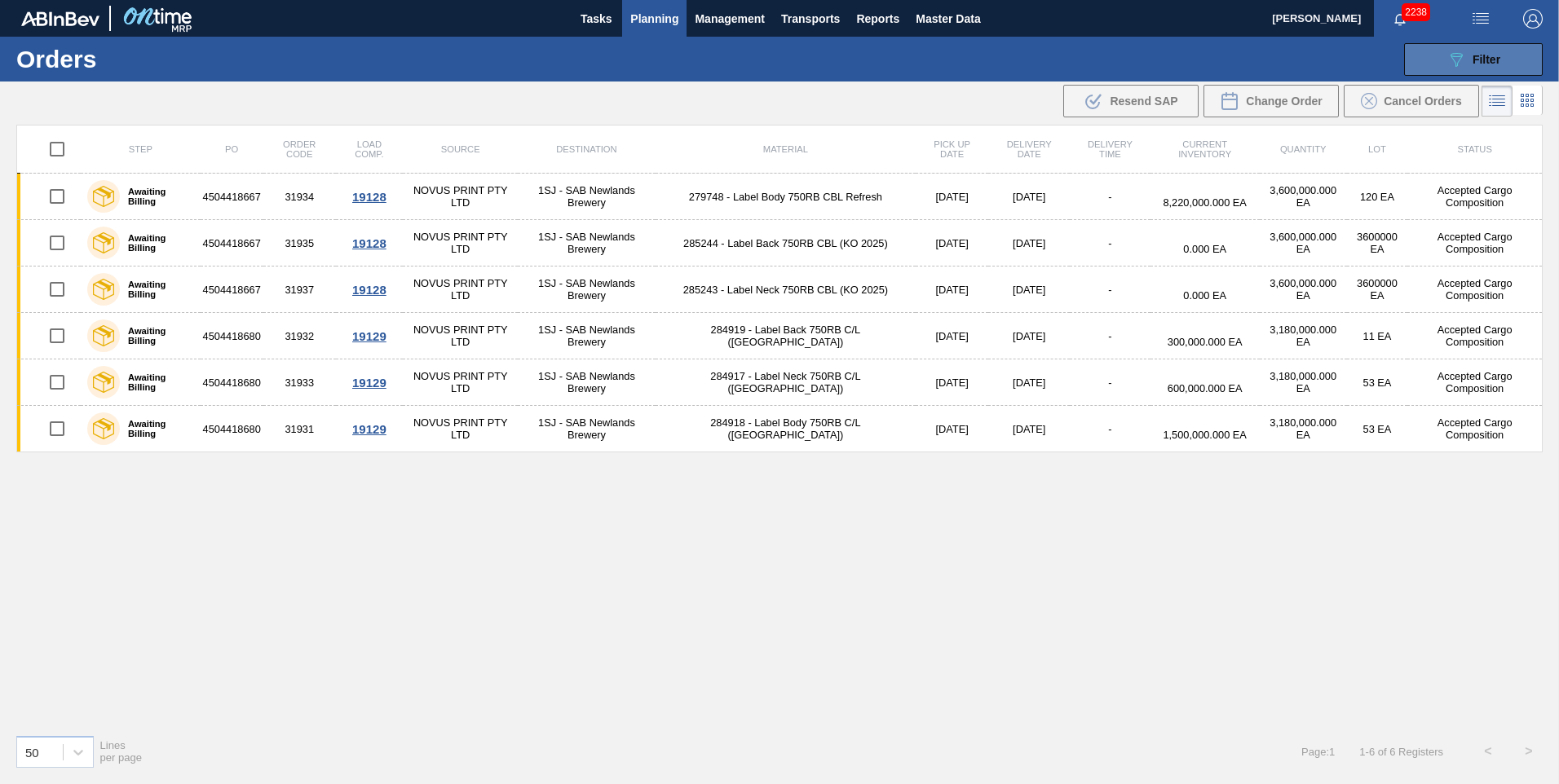
click at [1498, 57] on span "Filter" at bounding box center [1486, 59] width 27 height 13
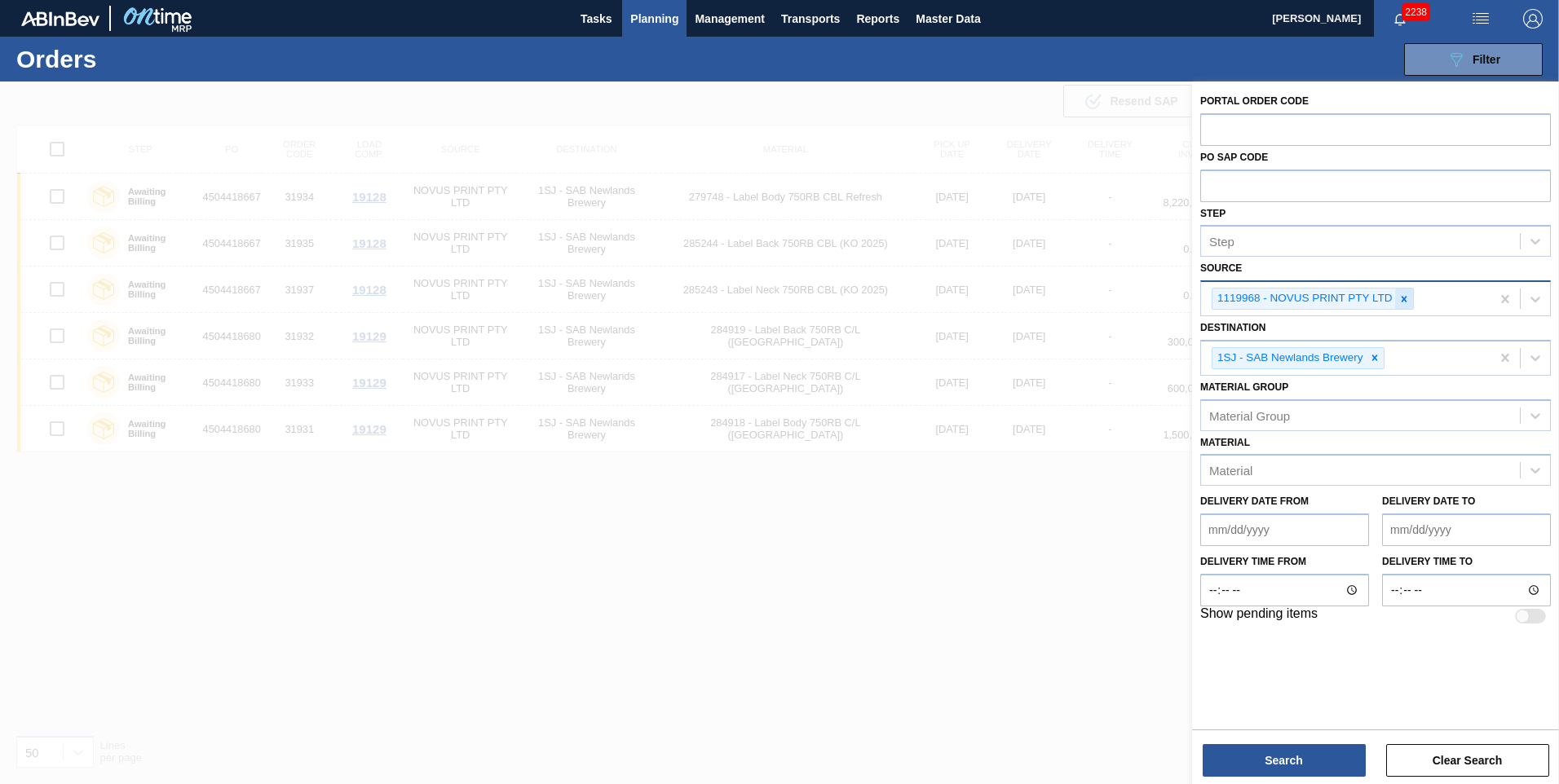
click at [1404, 294] on icon at bounding box center [1404, 299] width 12 height 12
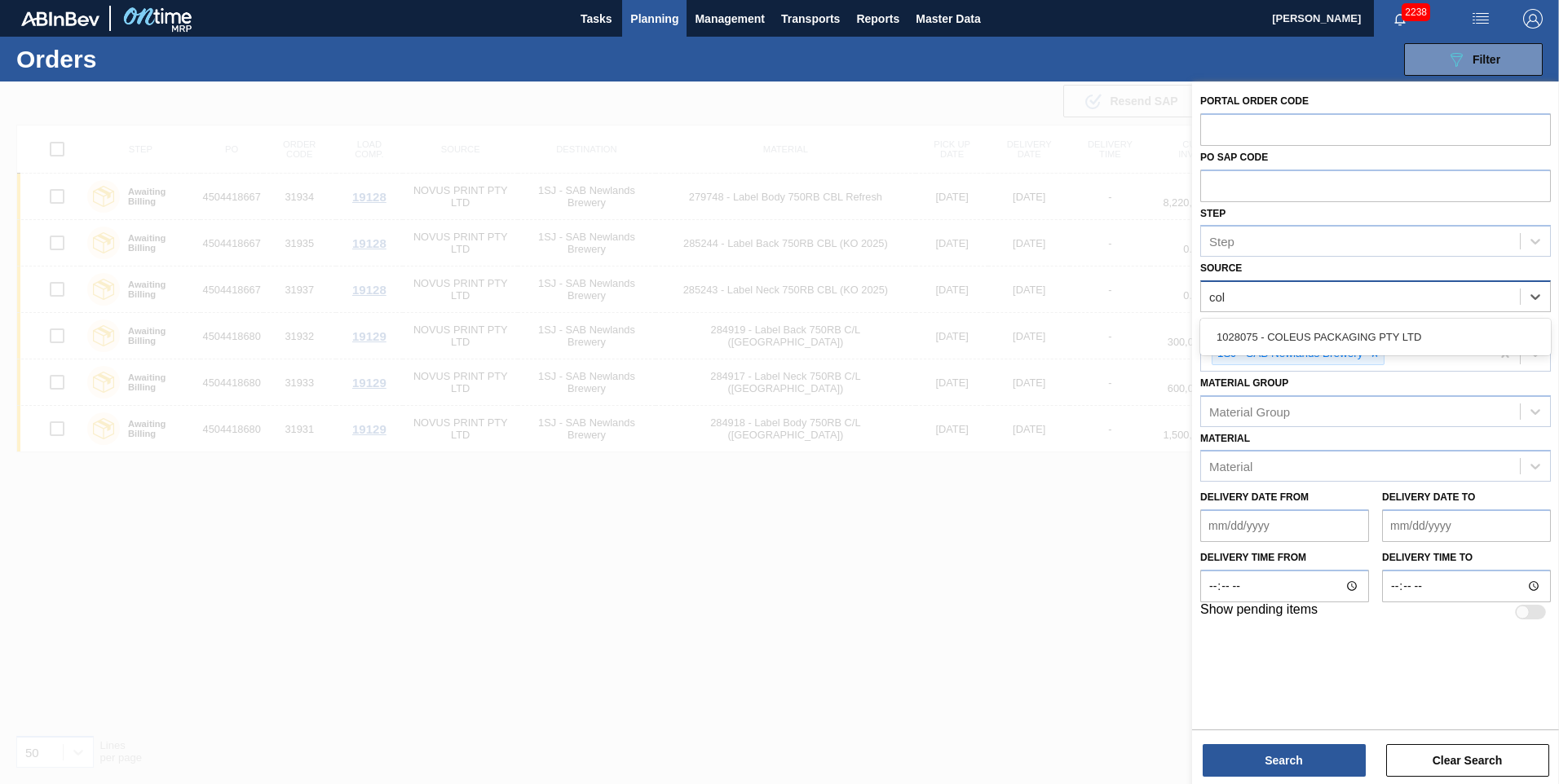
type input "cole"
click at [1359, 343] on div "1028075 - COLEUS PACKAGING PTY LTD" at bounding box center [1375, 337] width 351 height 30
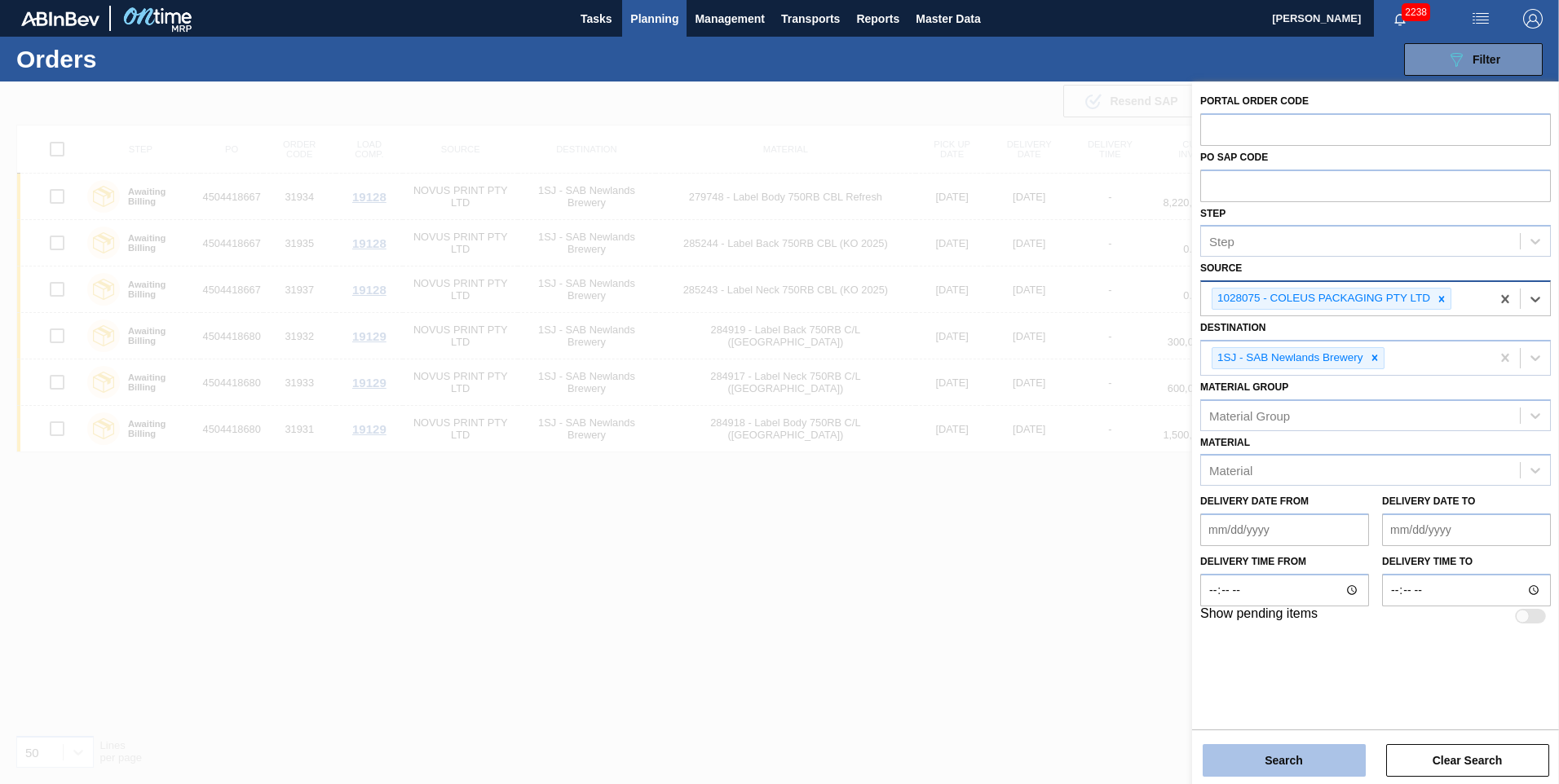
click at [1278, 764] on button "Search" at bounding box center [1284, 760] width 163 height 32
